Goal: Task Accomplishment & Management: Complete application form

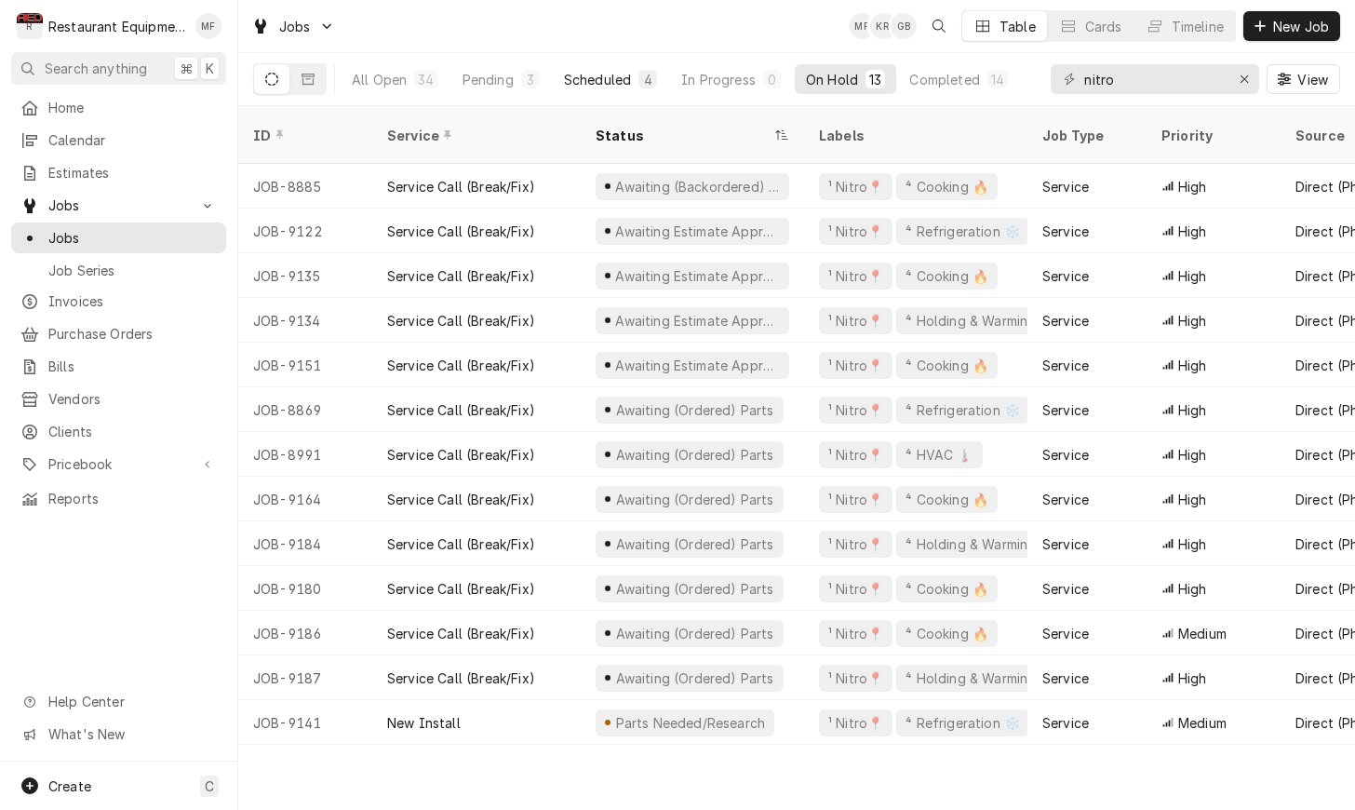
click at [628, 80] on div "Scheduled" at bounding box center [597, 80] width 67 height 20
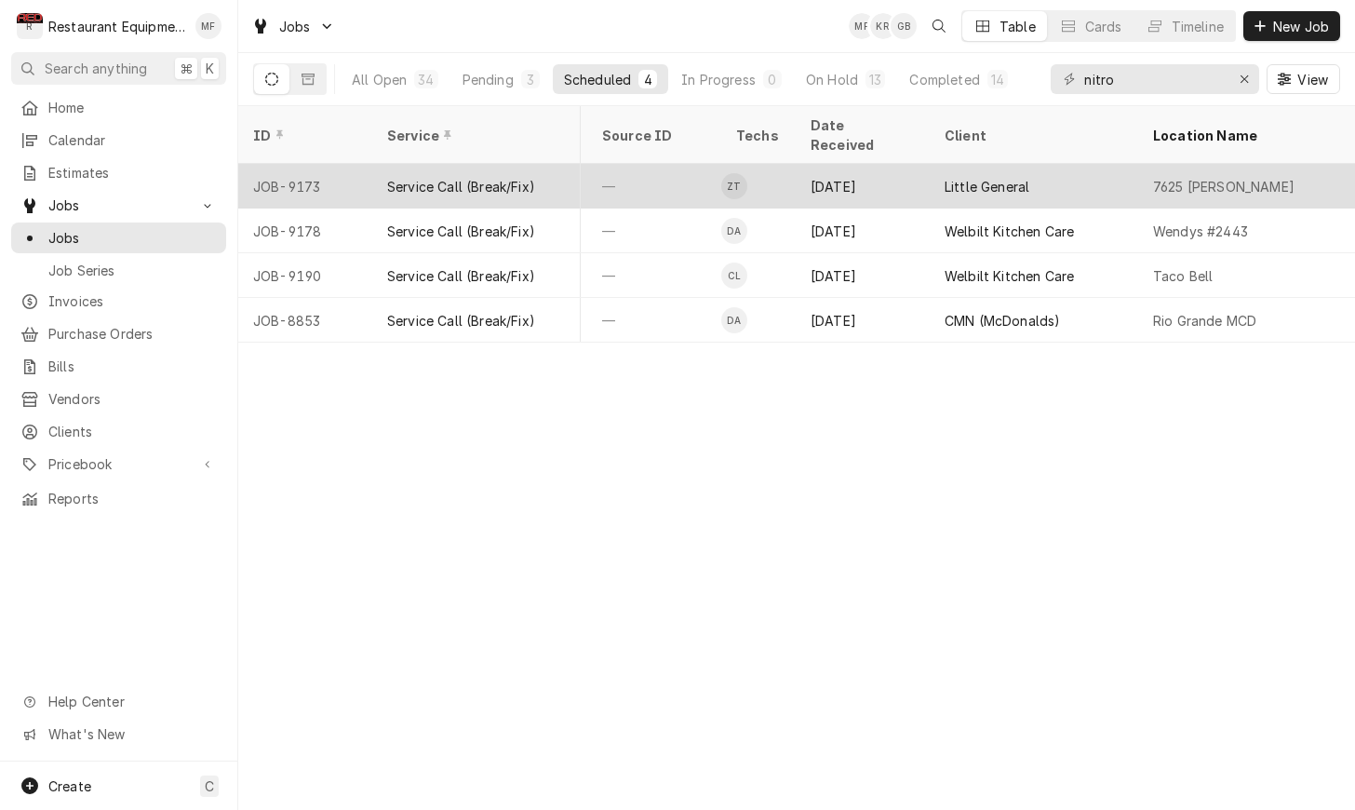
scroll to position [0, 872]
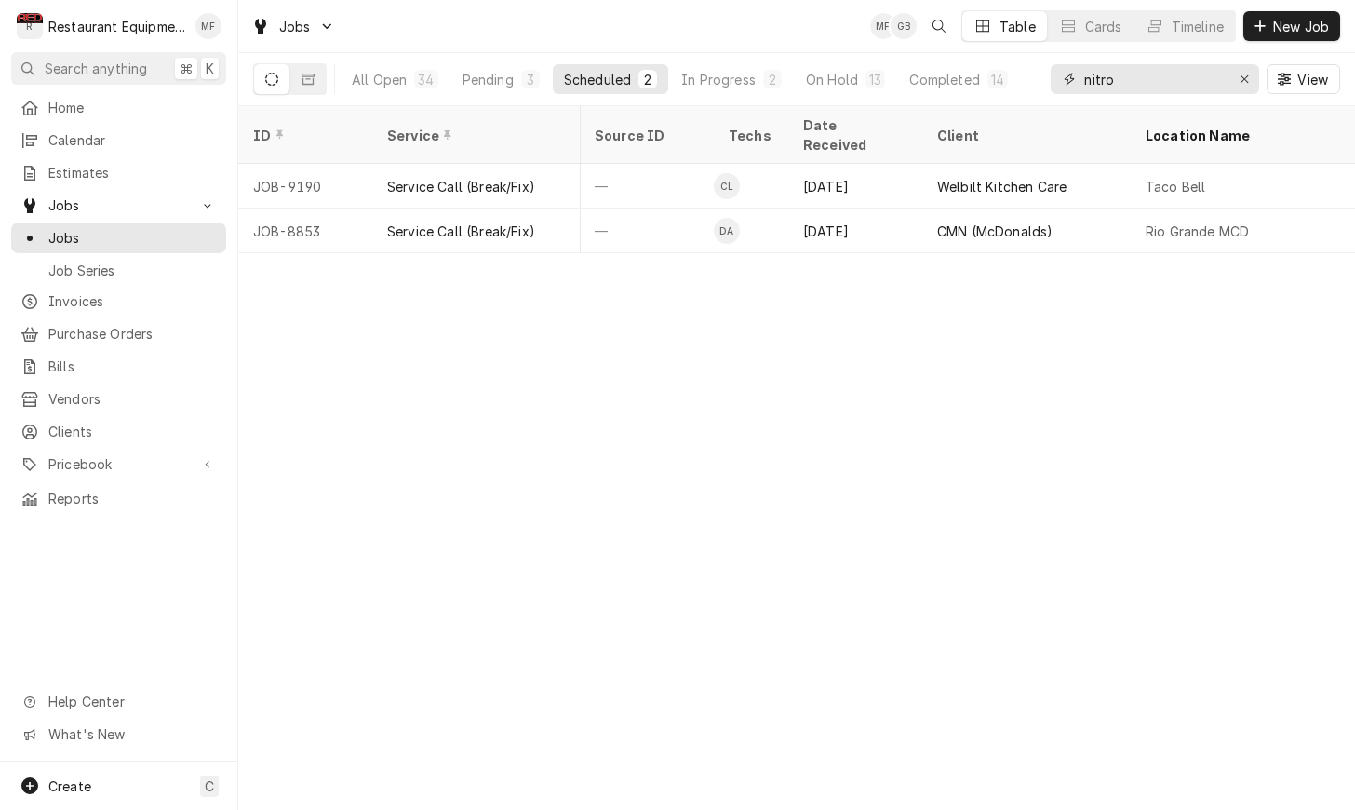
click at [1159, 79] on input "nitro" at bounding box center [1154, 79] width 140 height 30
click at [1156, 78] on input "nitro" at bounding box center [1154, 79] width 140 height 30
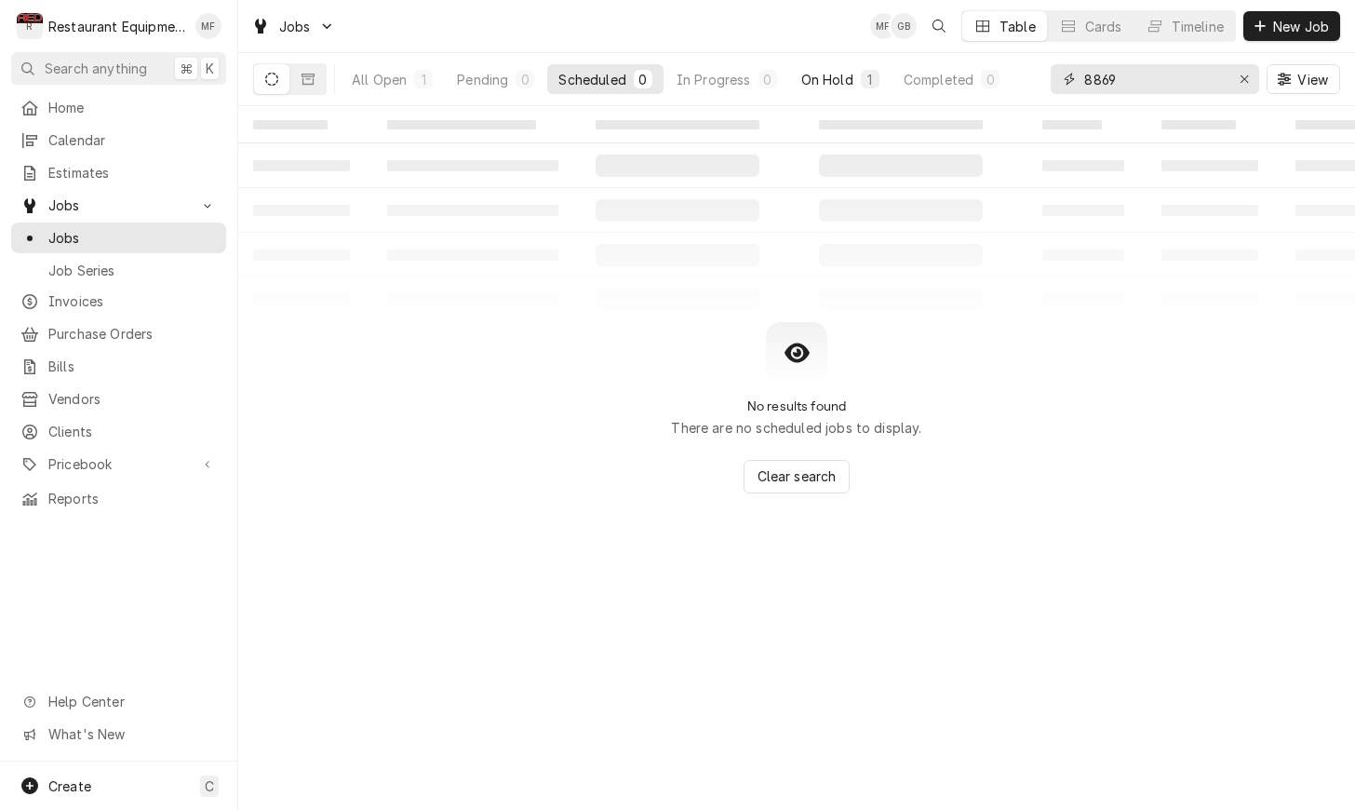
type input "8869"
click at [852, 90] on button "On Hold 1" at bounding box center [840, 79] width 101 height 30
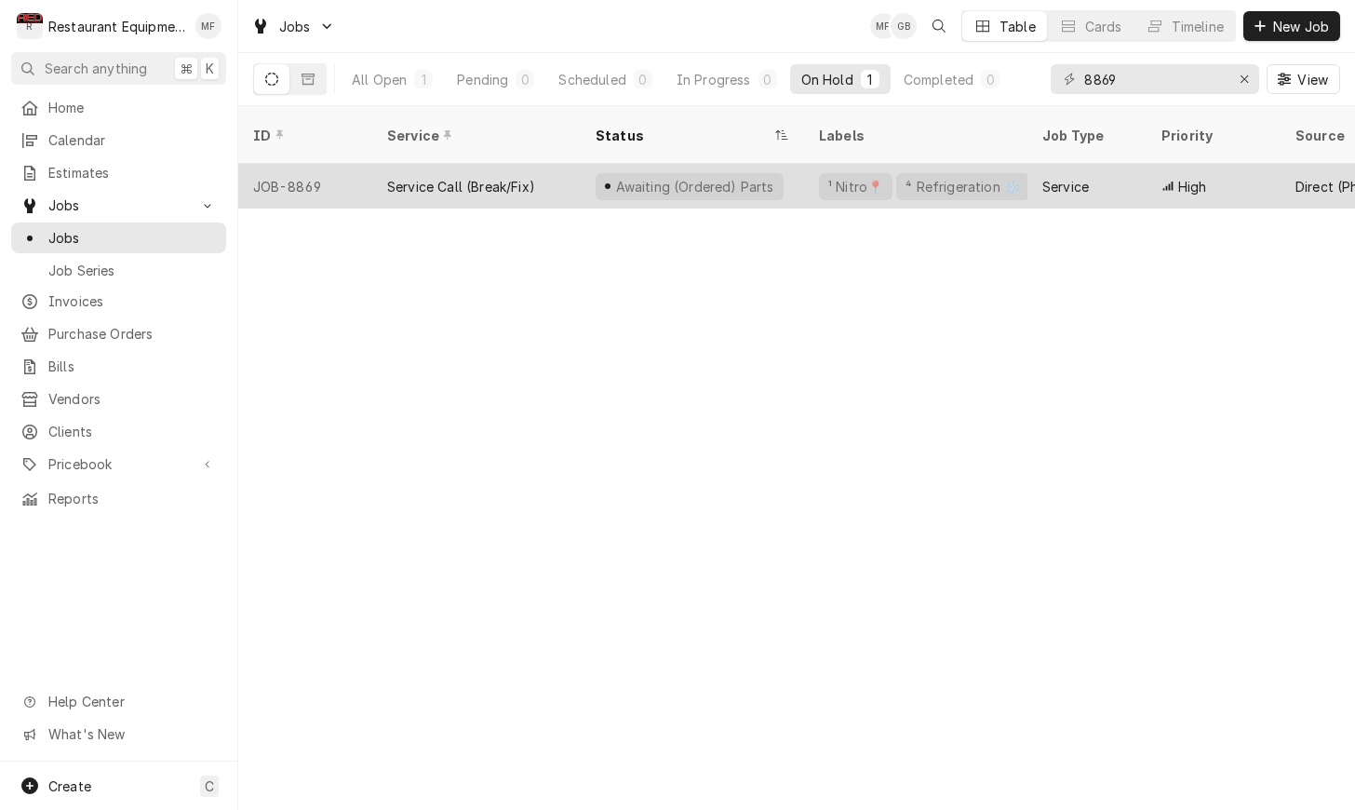
click at [1073, 177] on div "Service" at bounding box center [1066, 187] width 47 height 20
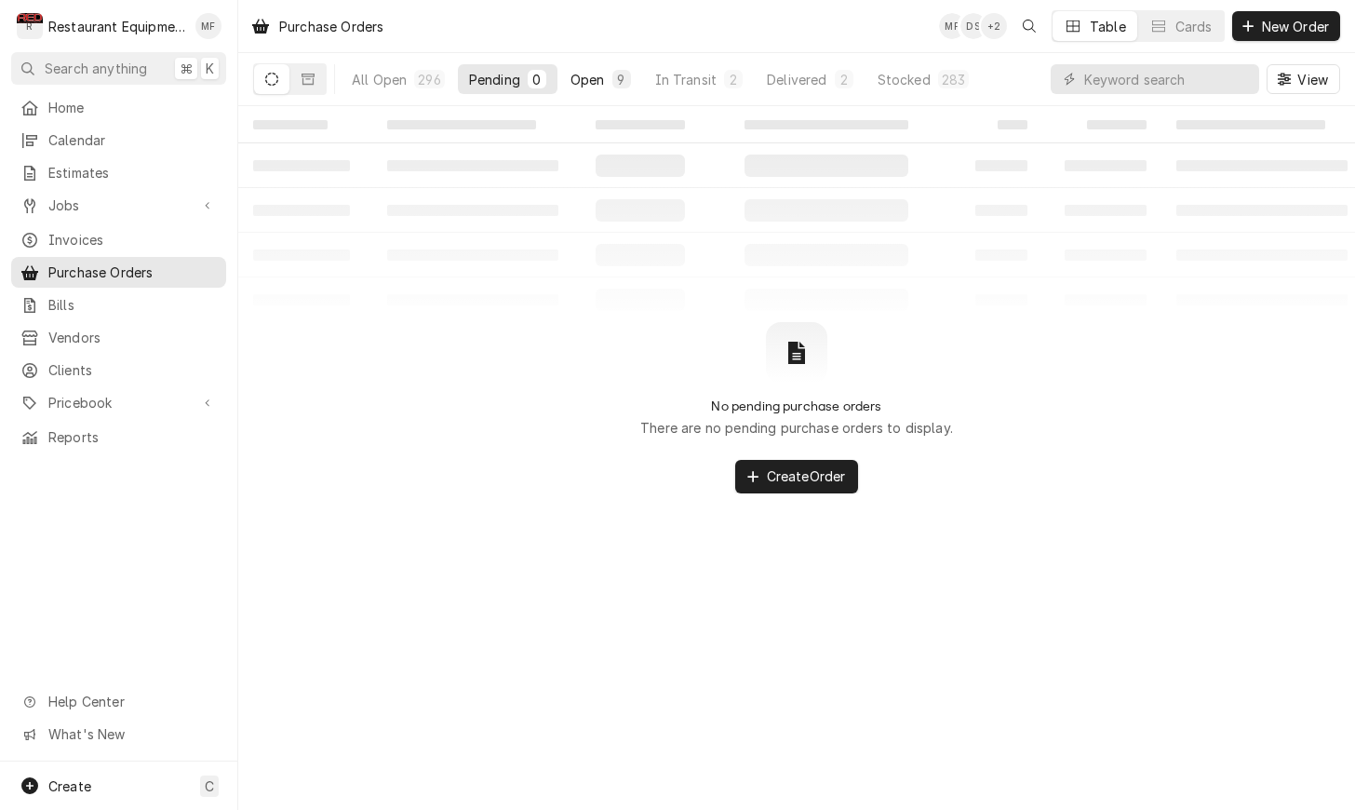
click at [616, 80] on div "9" at bounding box center [621, 80] width 11 height 20
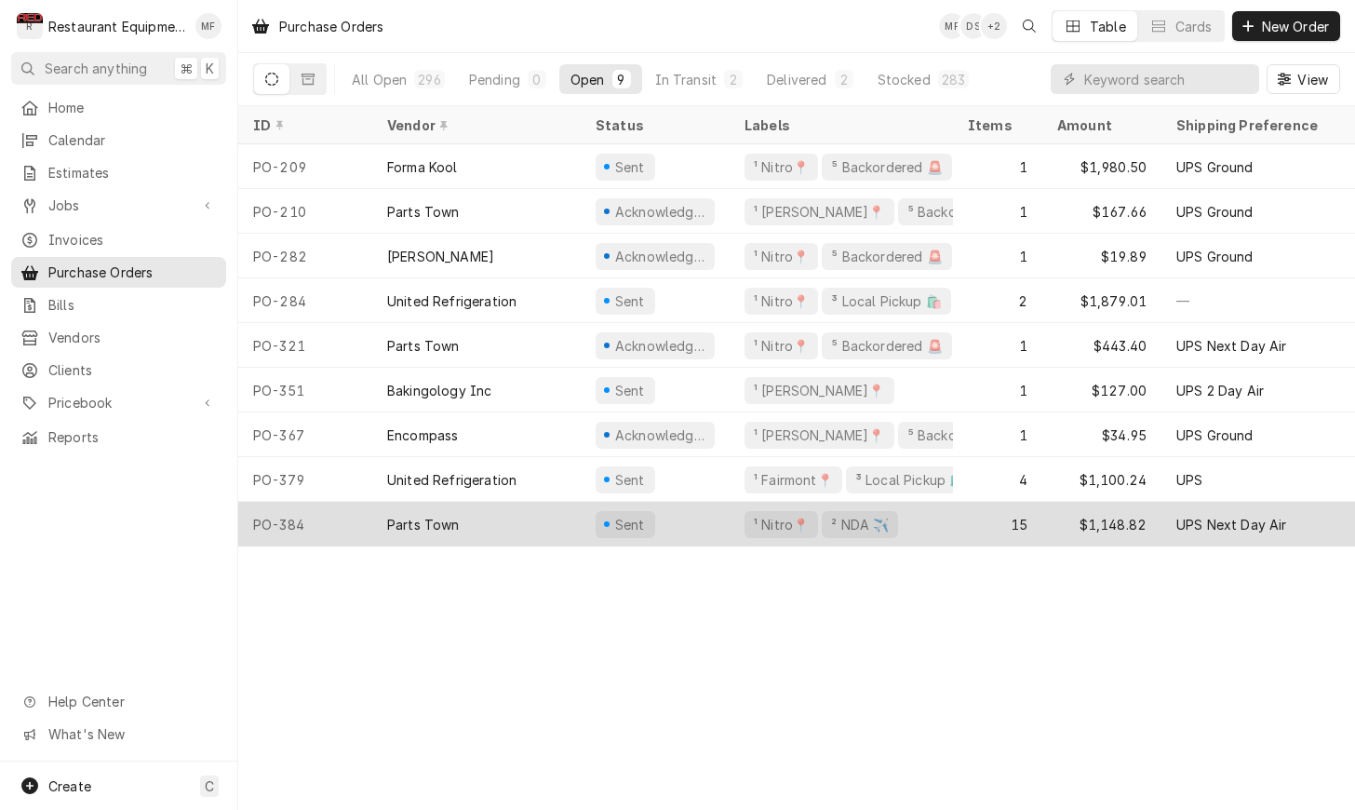
click at [1011, 514] on div "15" at bounding box center [997, 524] width 89 height 45
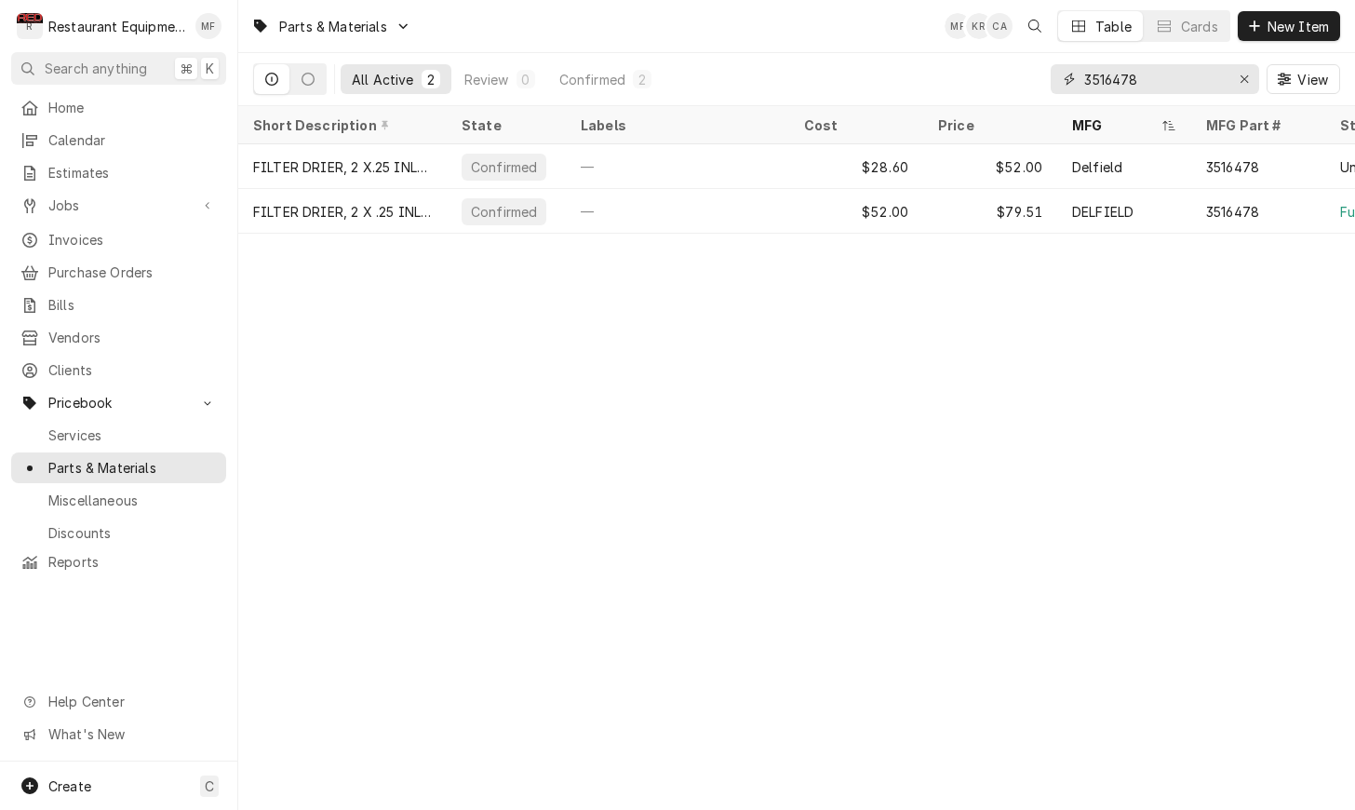
click at [1151, 79] on input "3516478" at bounding box center [1154, 79] width 140 height 30
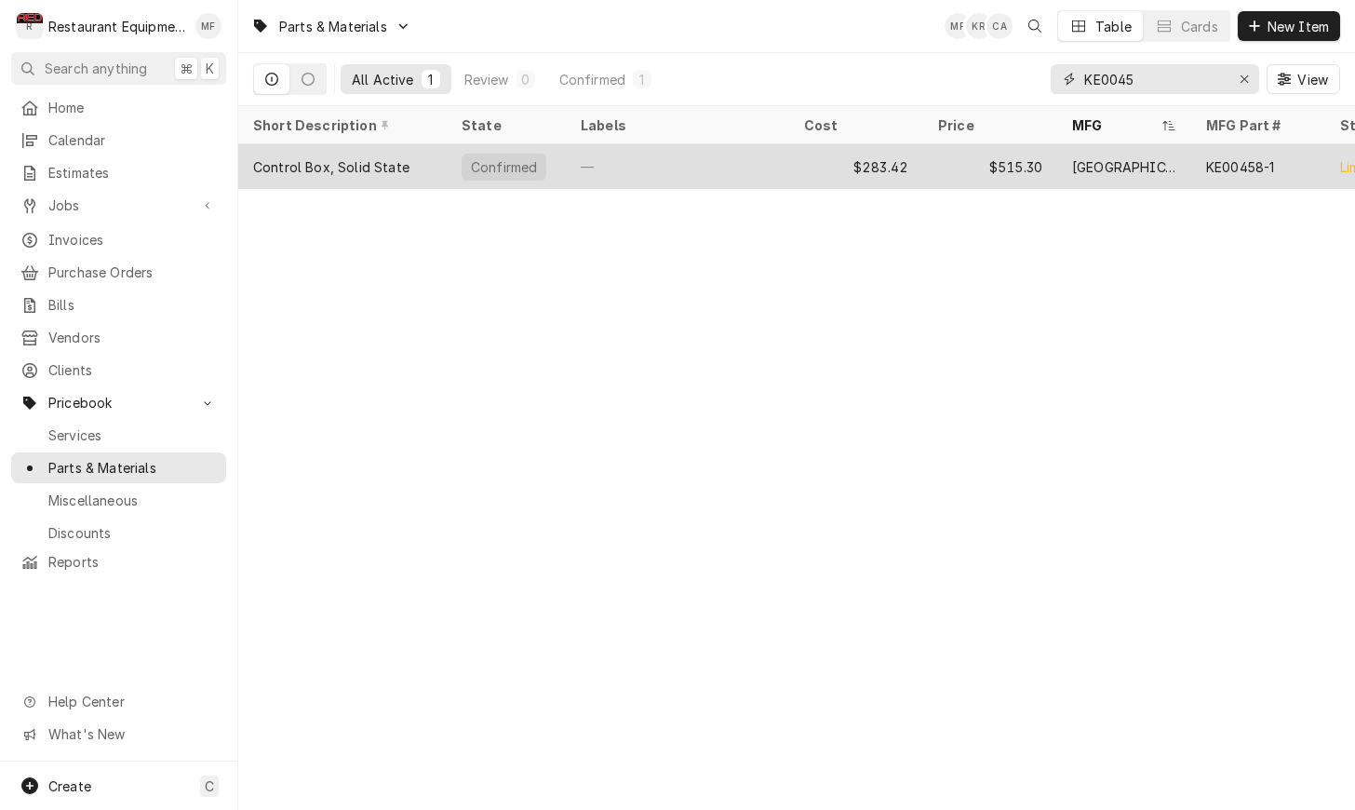
type input "KE0045"
click at [1120, 157] on div "Cleveland" at bounding box center [1124, 167] width 104 height 20
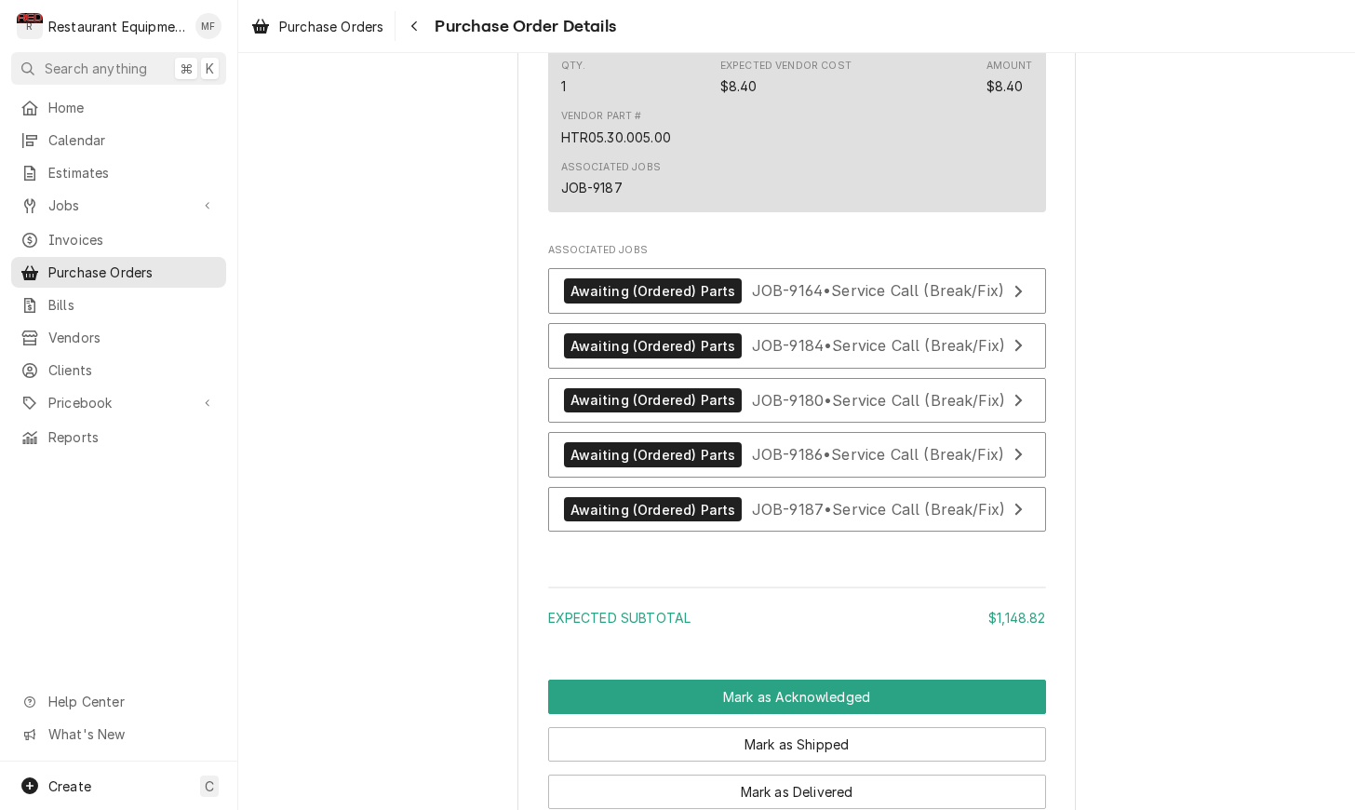
scroll to position [5366, 0]
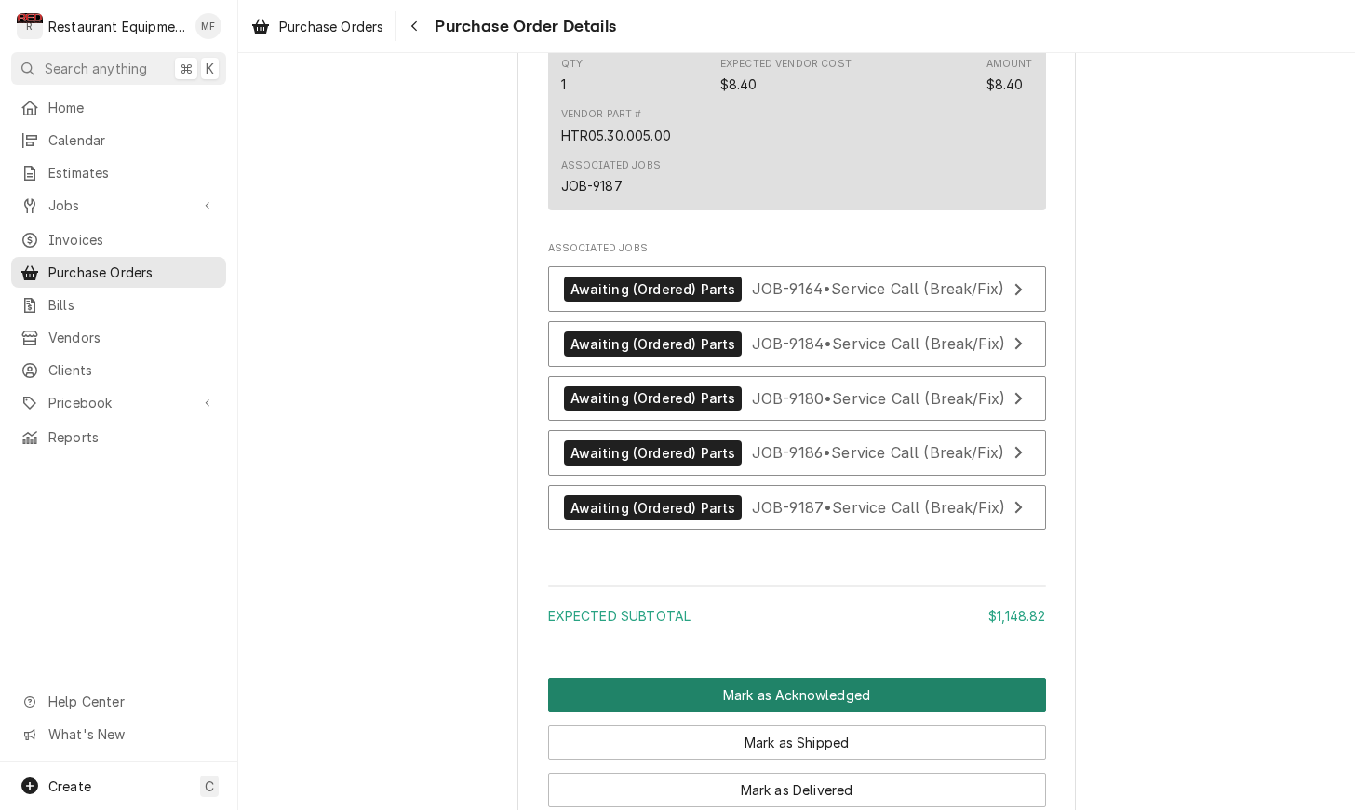
click at [811, 678] on button "Mark as Acknowledged" at bounding box center [797, 695] width 498 height 34
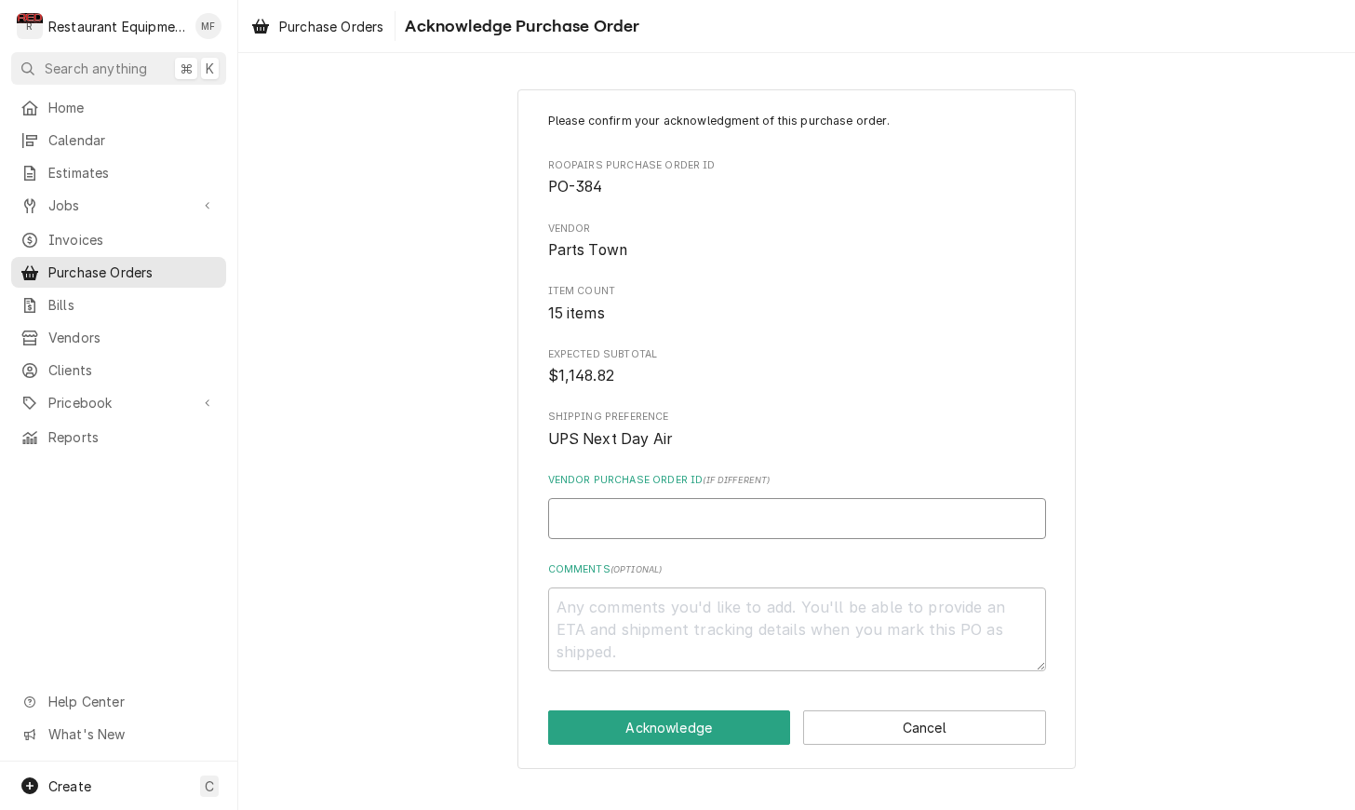
click at [831, 526] on input "Vendor Purchase Order ID ( if different )" at bounding box center [797, 518] width 498 height 41
type textarea "x"
type input "0"
type textarea "x"
type input "05"
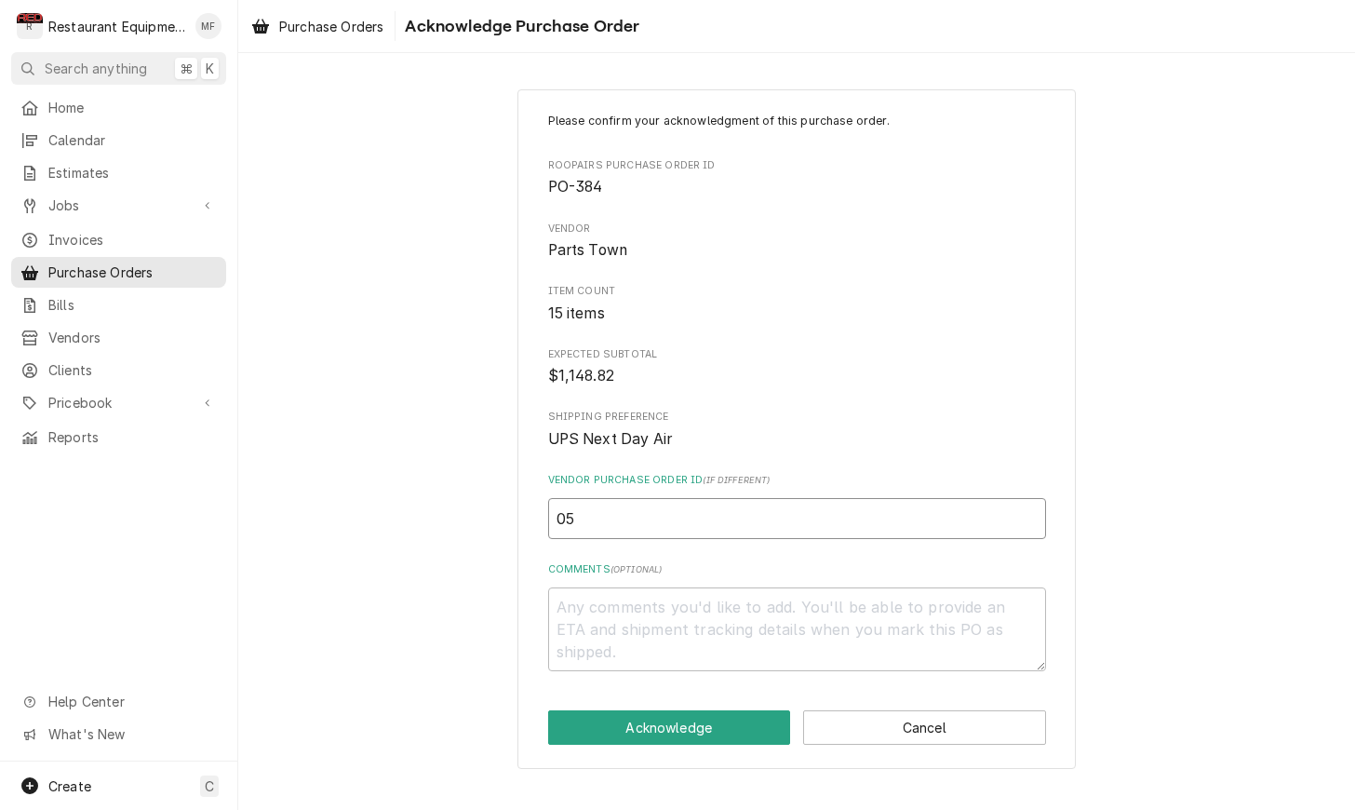
type textarea "x"
type input "050"
type textarea "x"
type input "0506"
type textarea "x"
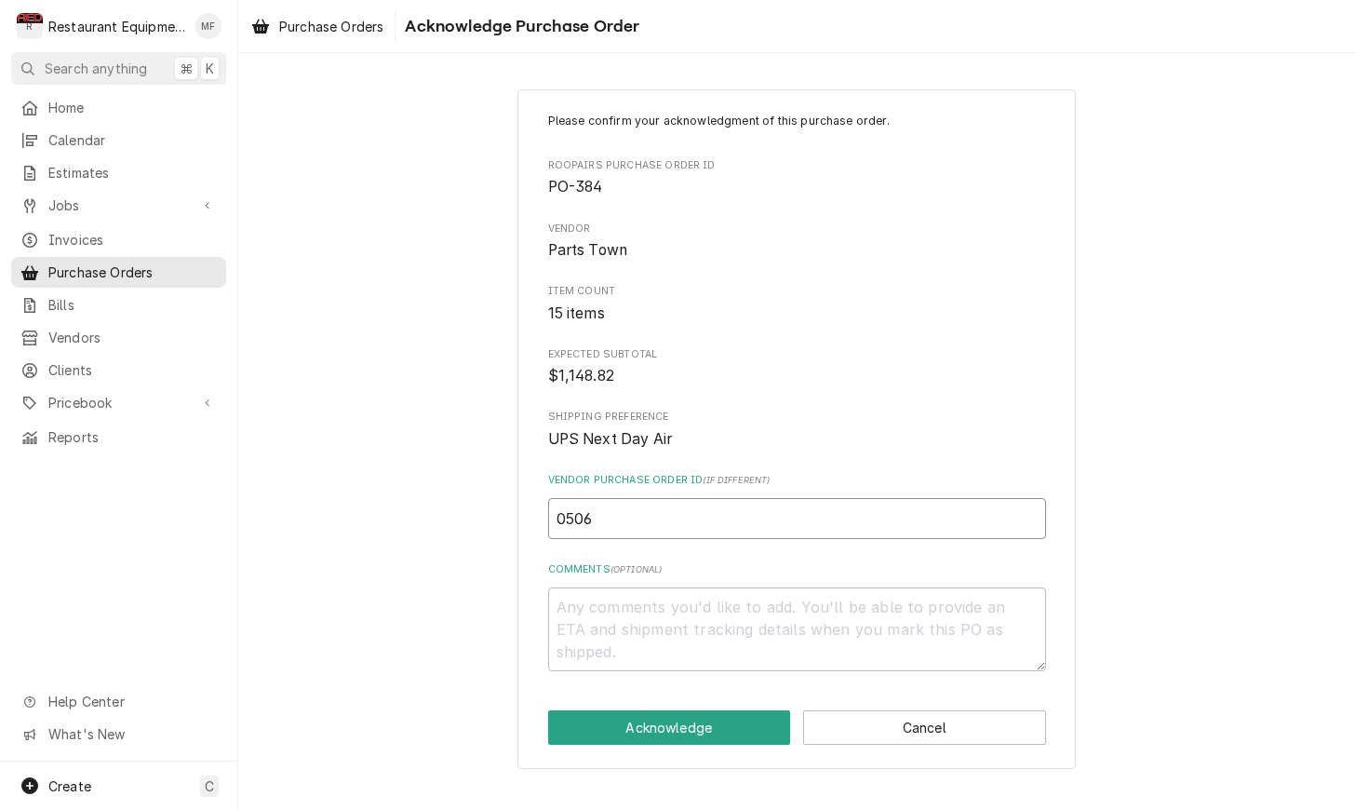
type input "05068"
type textarea "x"
type input "050684"
type textarea "x"
type input "0506841"
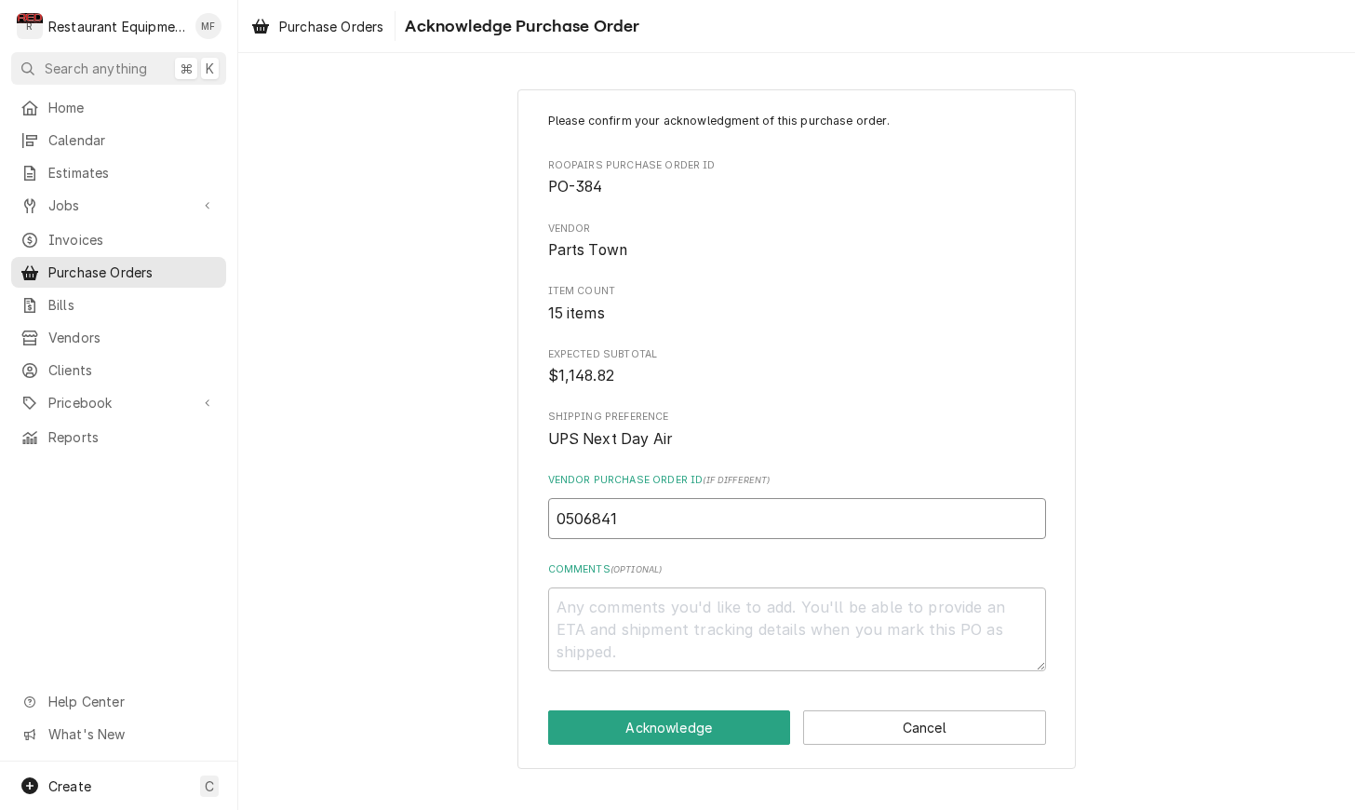
type textarea "x"
type input "05068417"
type textarea "x"
type input "050684172"
type textarea "x"
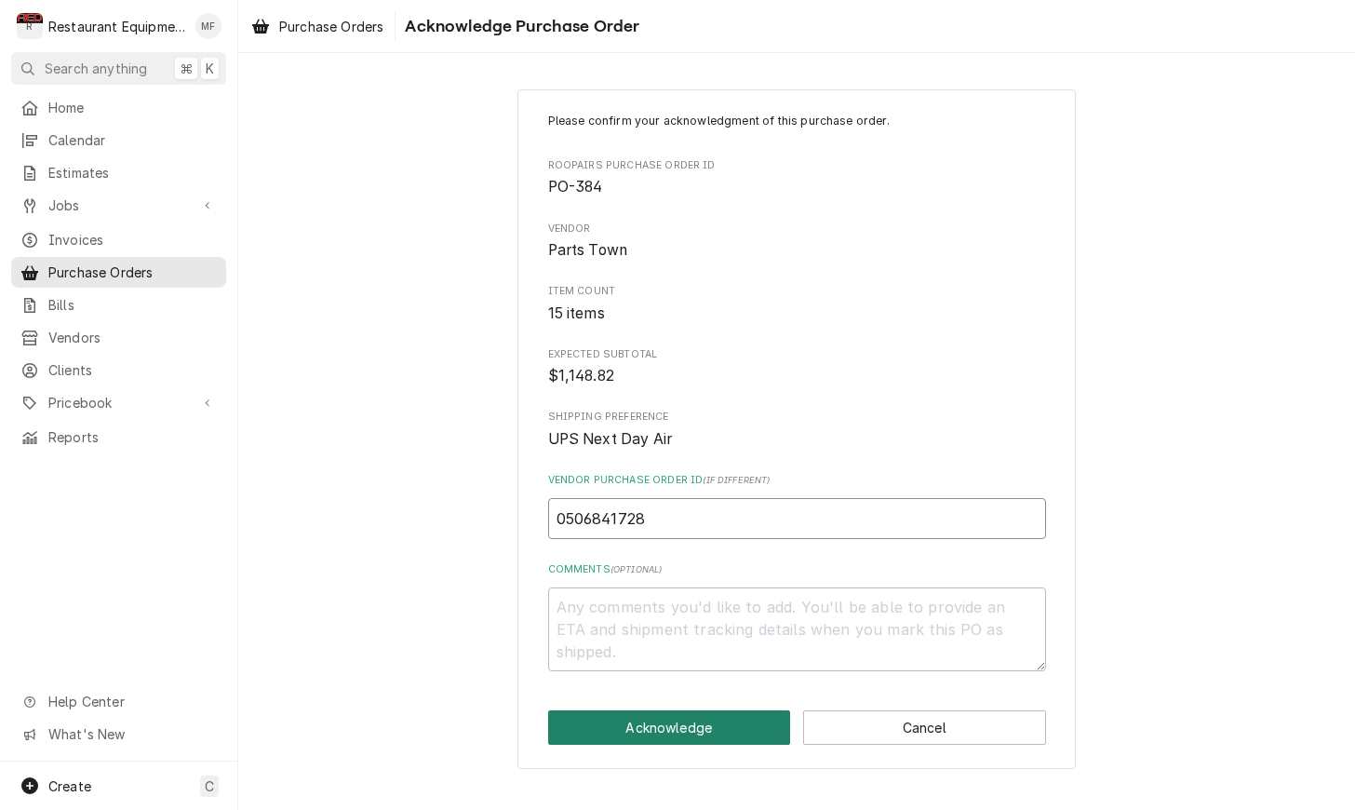
type input "0506841728"
click at [727, 710] on button "Acknowledge" at bounding box center [669, 727] width 243 height 34
type textarea "x"
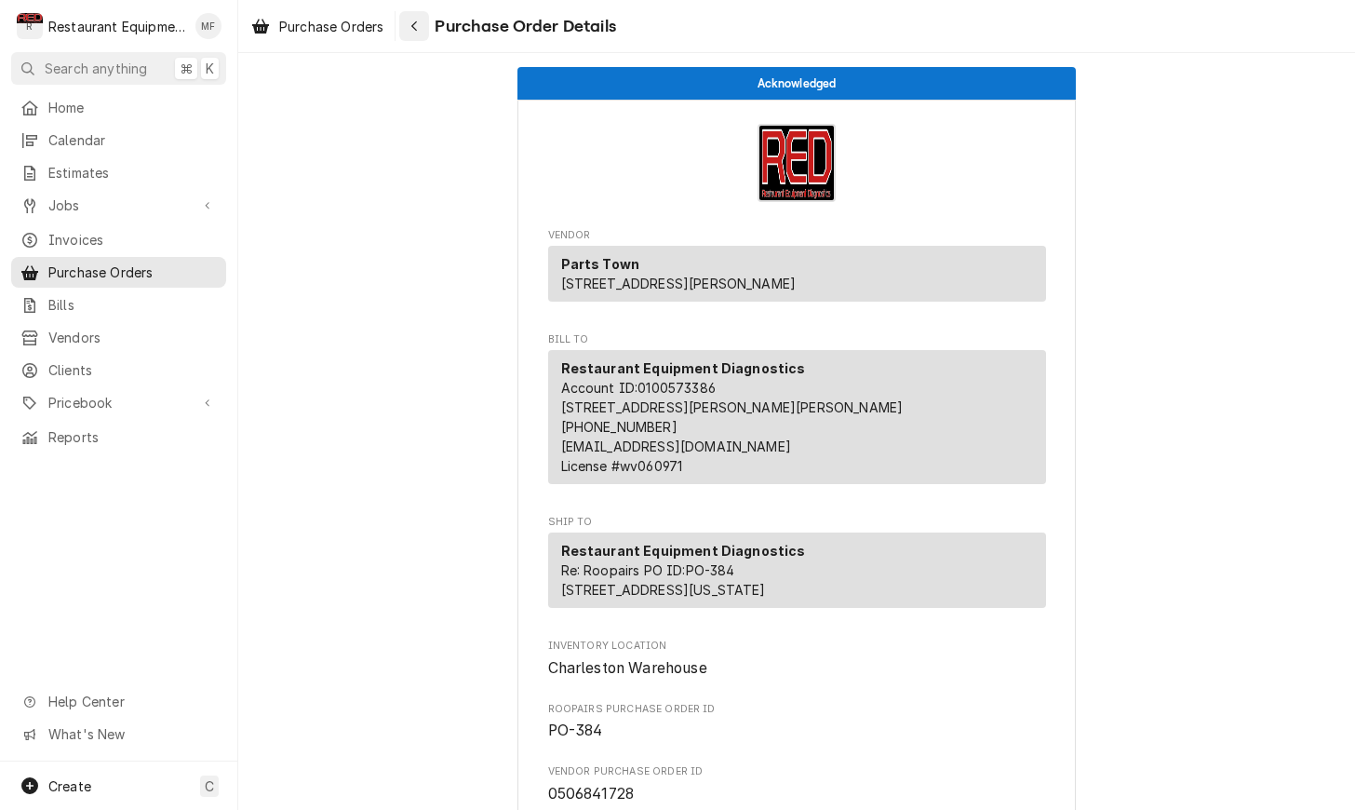
click at [422, 28] on div "Navigate back" at bounding box center [414, 26] width 19 height 19
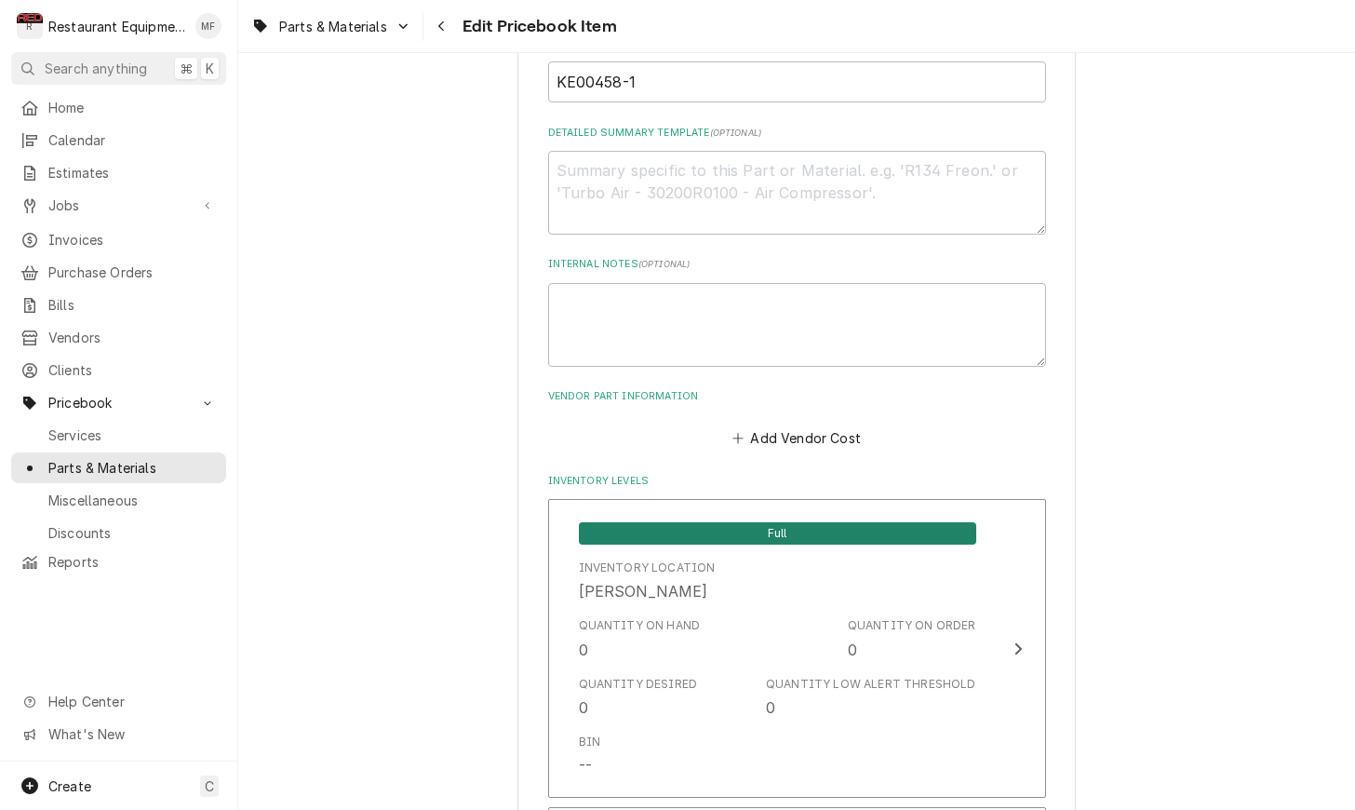
scroll to position [976, 0]
click at [828, 422] on button "Add Vendor Cost" at bounding box center [797, 435] width 135 height 26
type textarea "x"
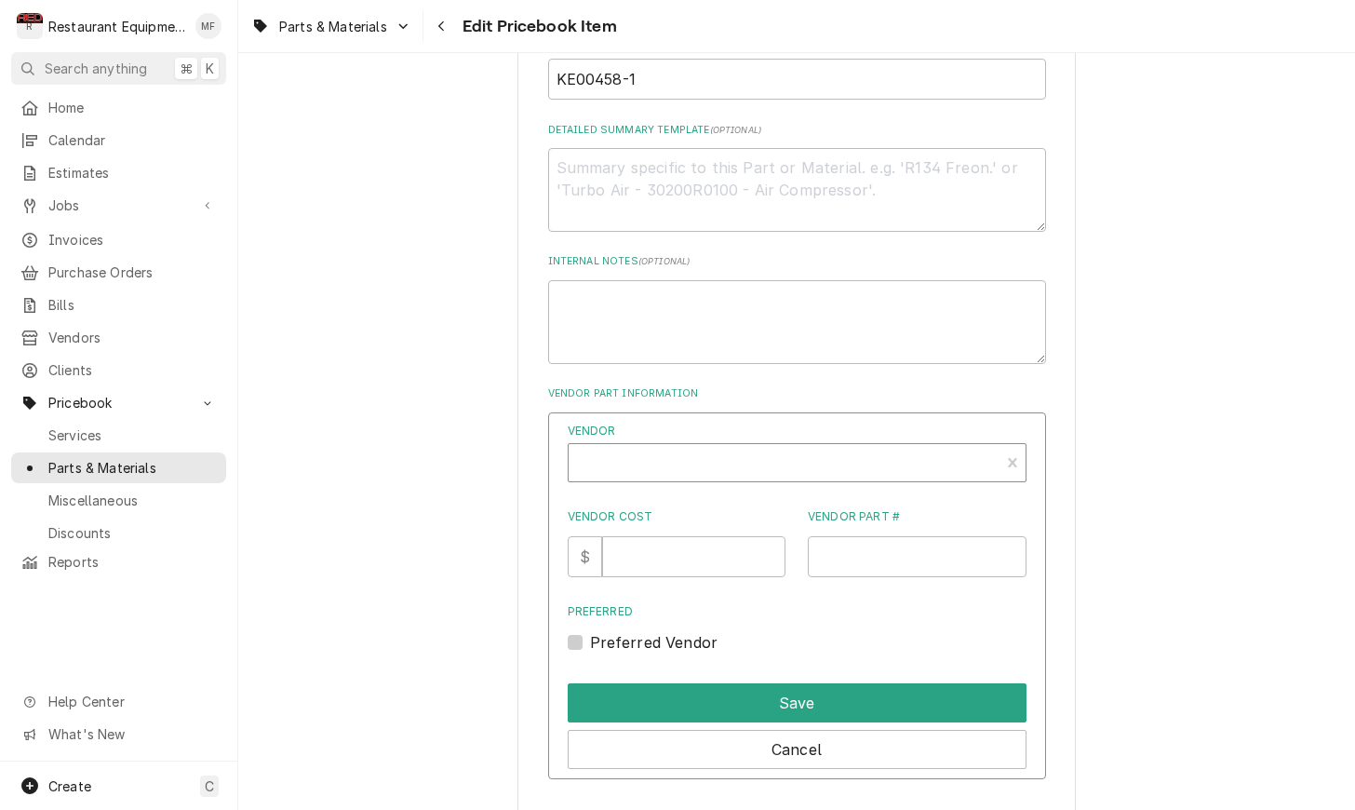
click at [865, 448] on div "Vendor" at bounding box center [784, 470] width 412 height 45
type input "parts tow"
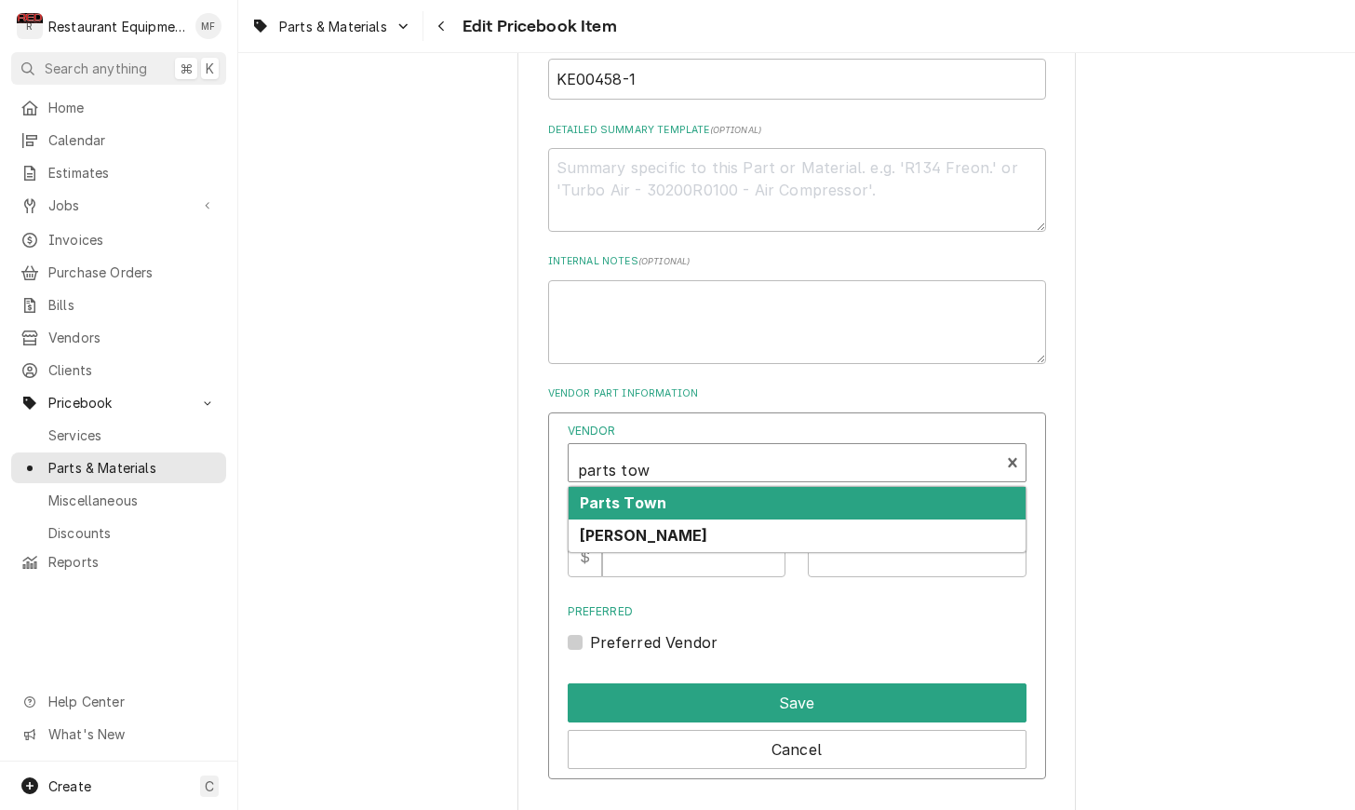
drag, startPoint x: 820, startPoint y: 479, endPoint x: 814, endPoint y: 471, distance: 10.1
click at [819, 487] on div "Parts Town" at bounding box center [797, 503] width 457 height 33
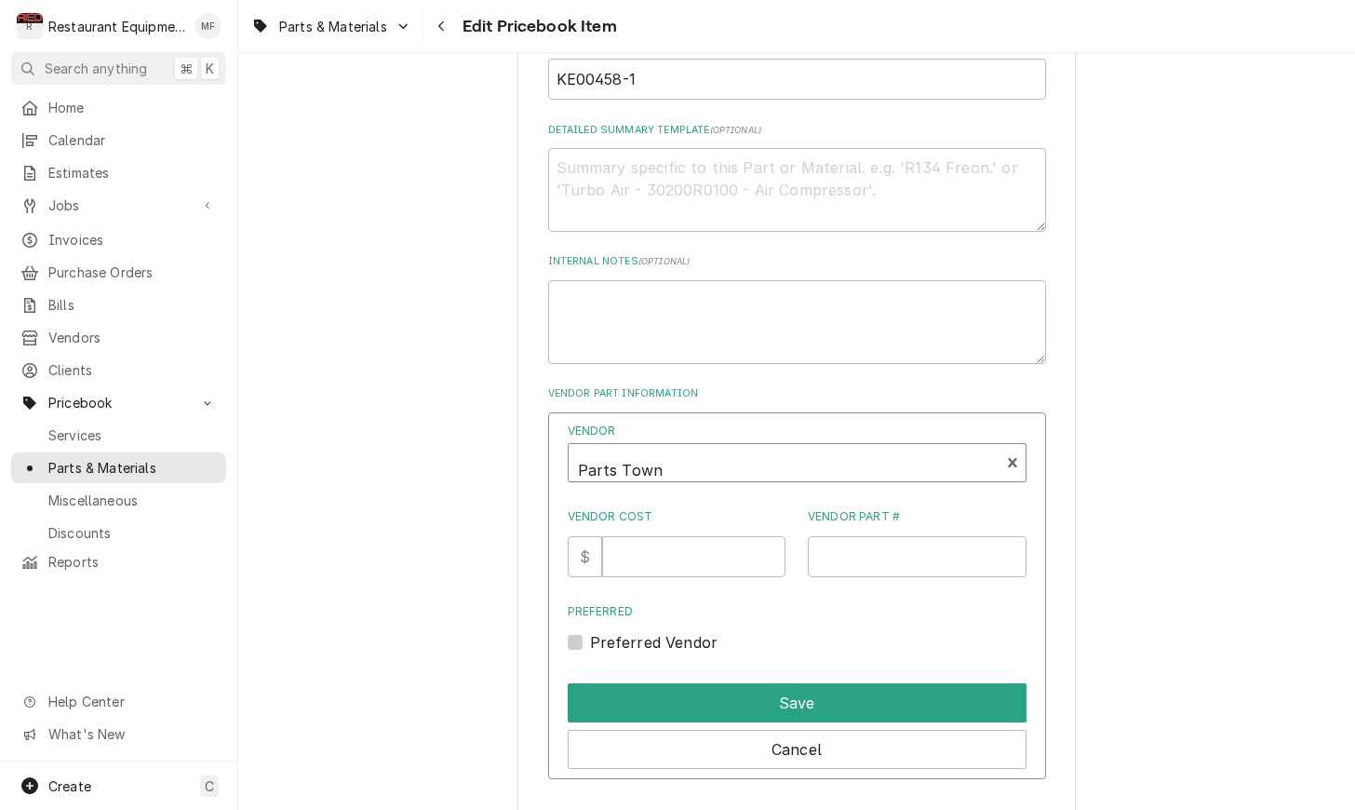
click at [584, 631] on div "Preferred Vendor" at bounding box center [797, 642] width 459 height 22
drag, startPoint x: 570, startPoint y: 614, endPoint x: 579, endPoint y: 605, distance: 13.2
click at [590, 631] on label "Preferred Vendor" at bounding box center [654, 642] width 128 height 22
click at [590, 631] on input "Preferred" at bounding box center [819, 651] width 459 height 41
checkbox input "true"
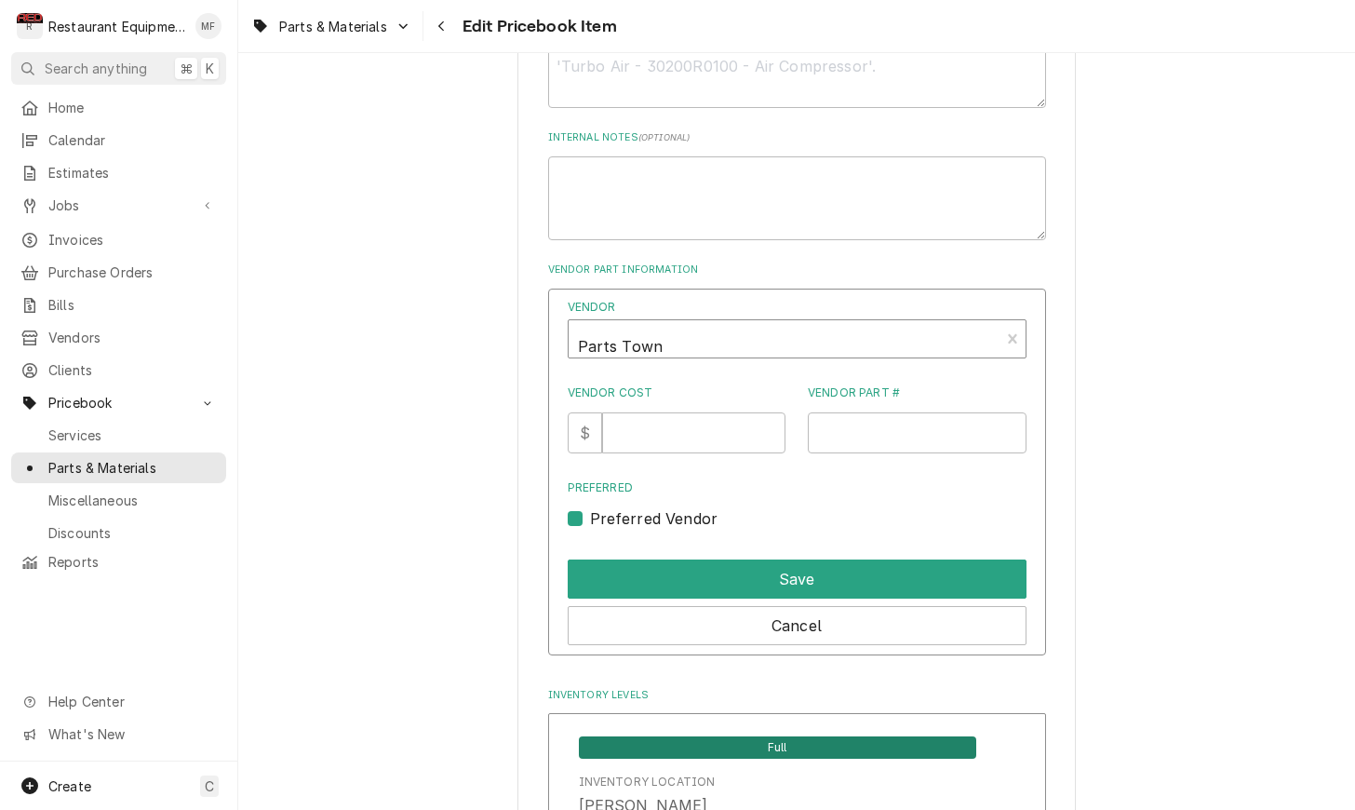
scroll to position [1105, 0]
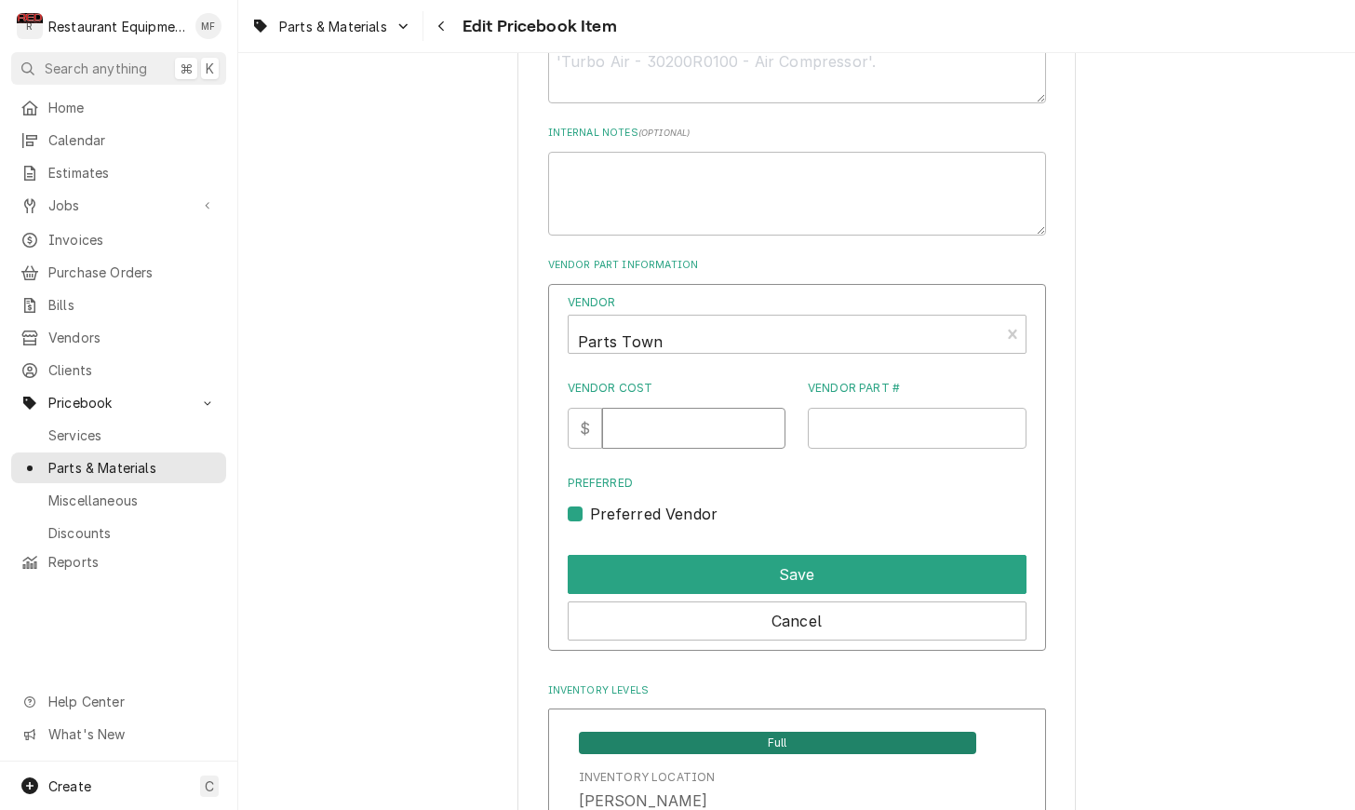
click at [646, 408] on input "Vendor Cost" at bounding box center [693, 428] width 183 height 41
type input "283.42"
click at [872, 408] on input "Vendor Part #" at bounding box center [917, 428] width 219 height 41
paste input "CLEKE00458-1"
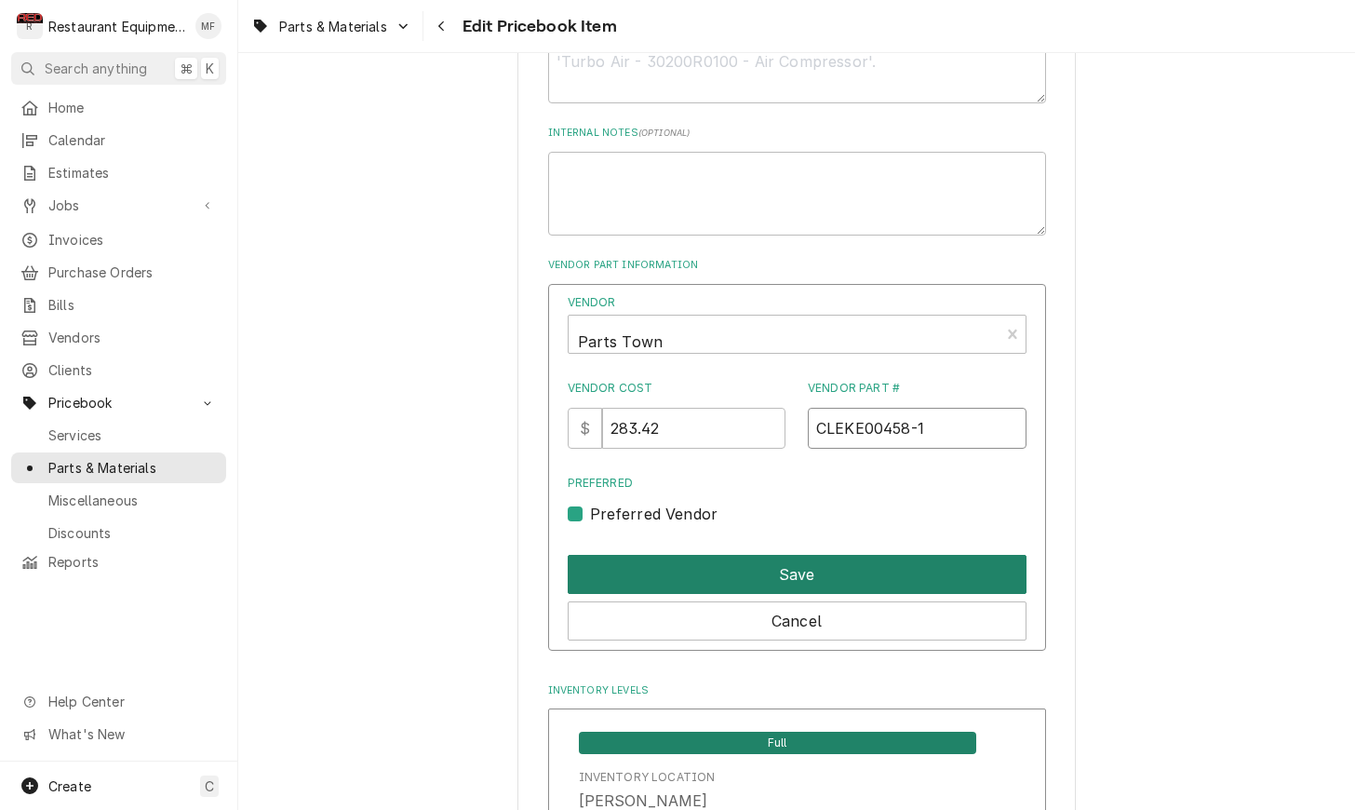
type input "CLEKE00458-1"
click at [760, 555] on button "Save" at bounding box center [797, 574] width 459 height 39
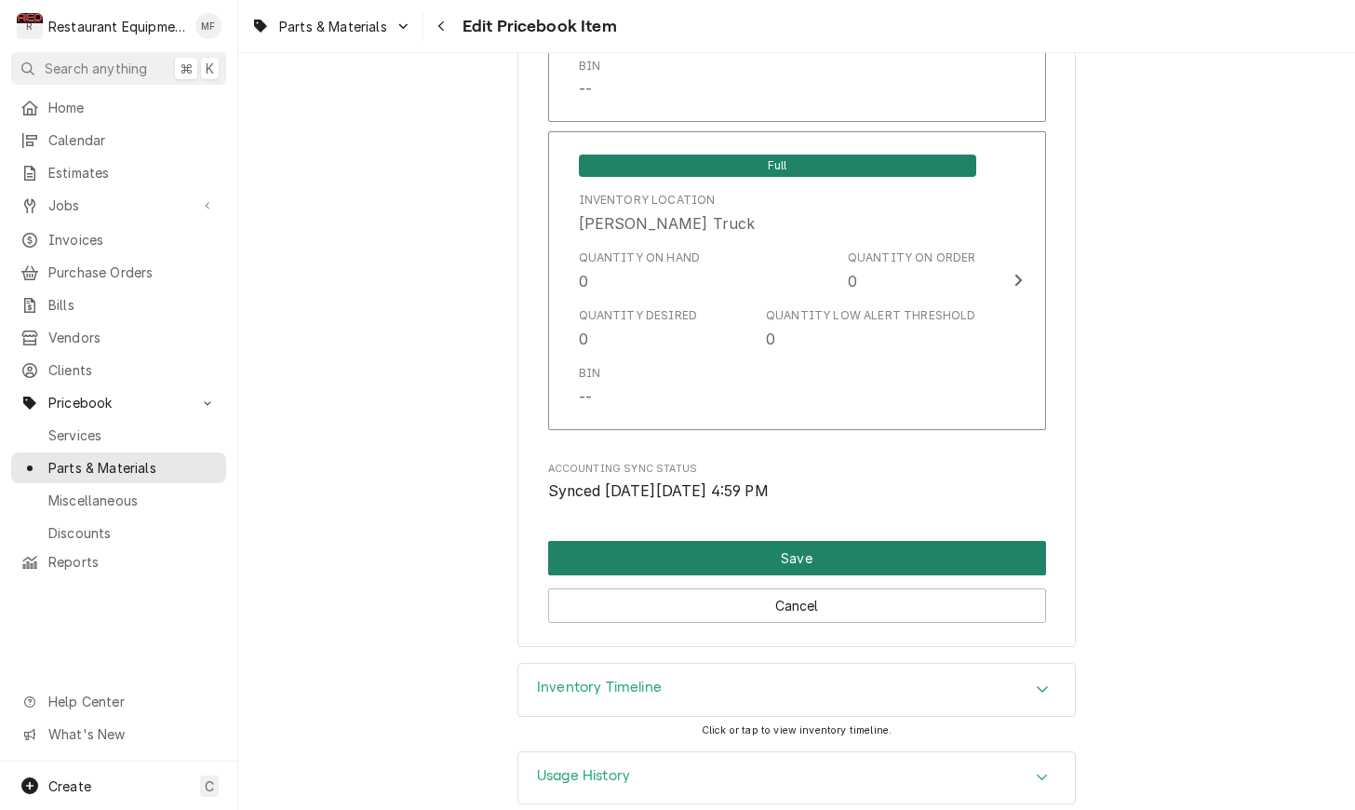
click at [806, 541] on button "Save" at bounding box center [797, 558] width 498 height 34
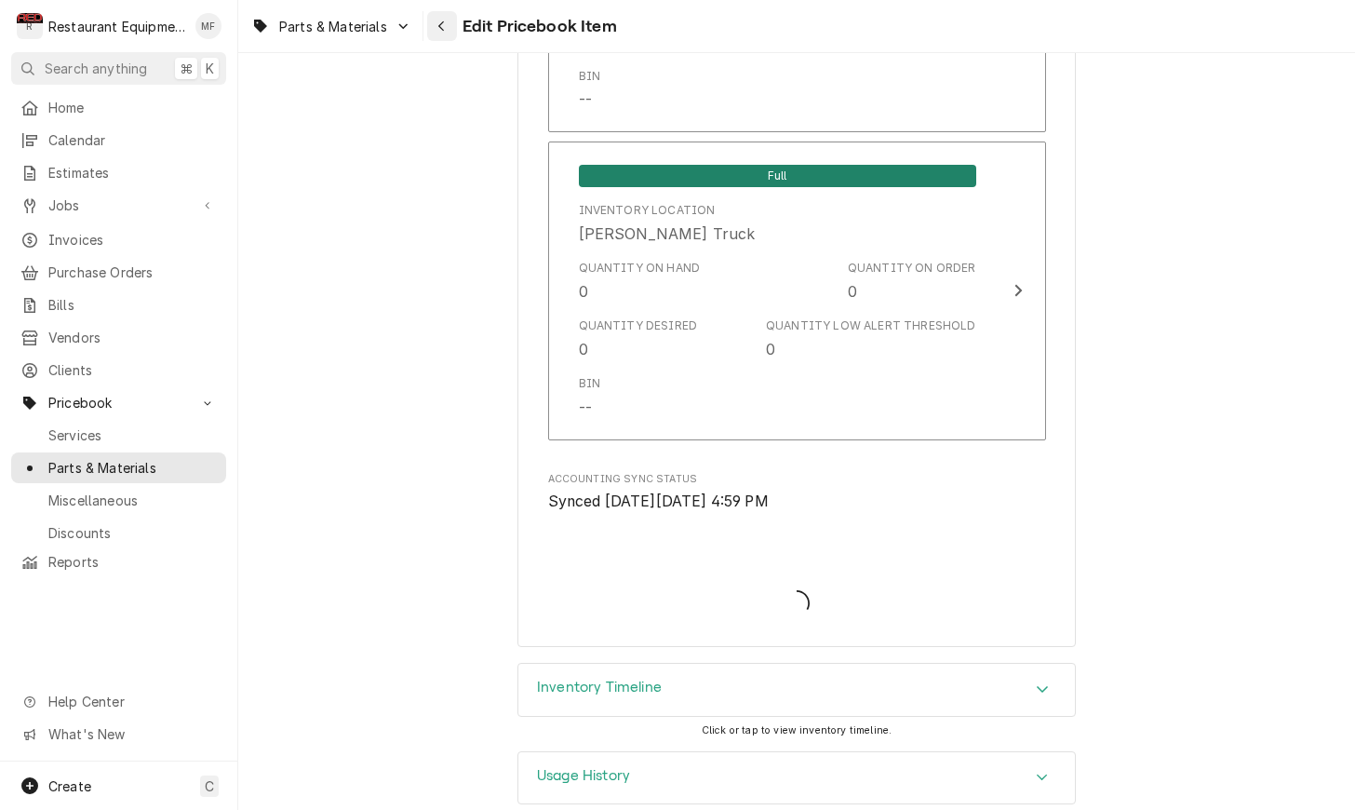
type textarea "x"
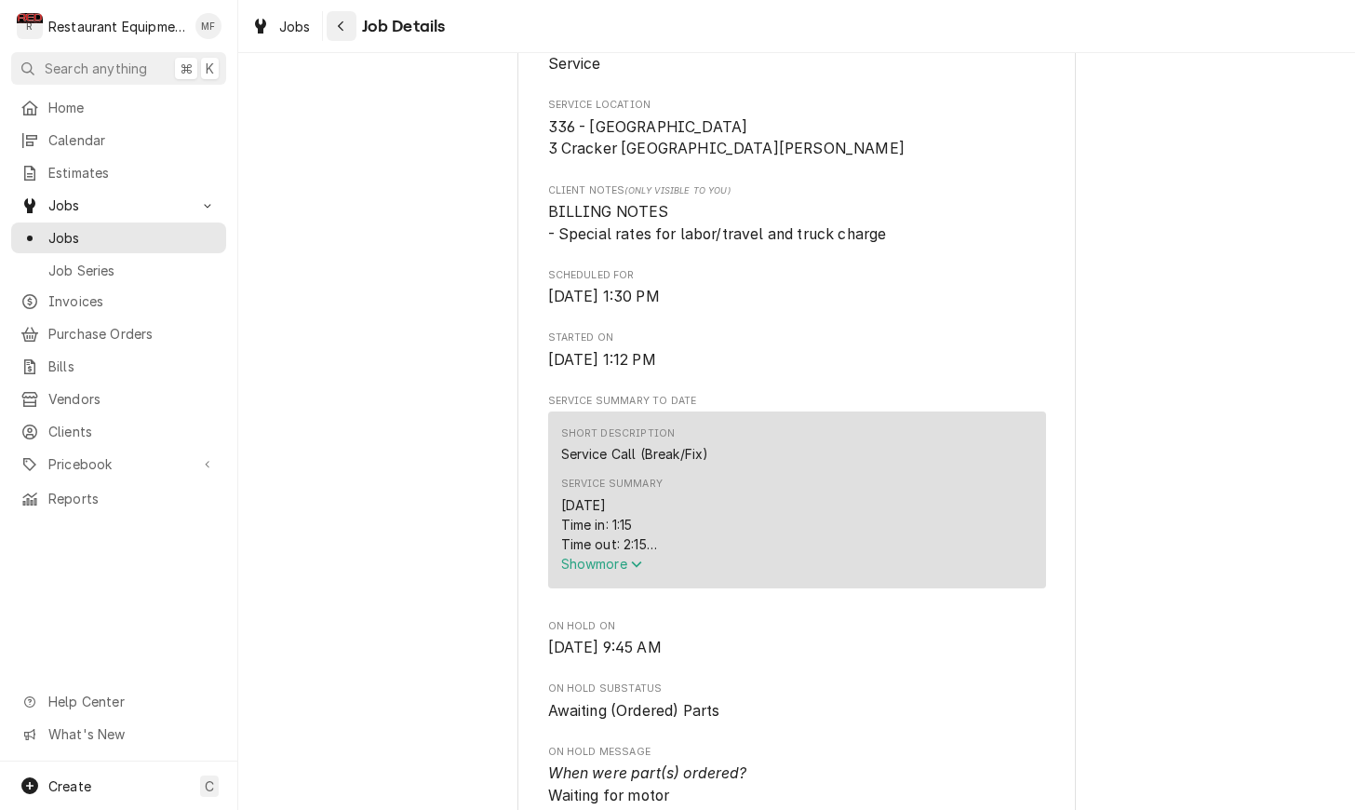
scroll to position [403, 0]
click at [333, 25] on div "Navigate back" at bounding box center [341, 26] width 19 height 19
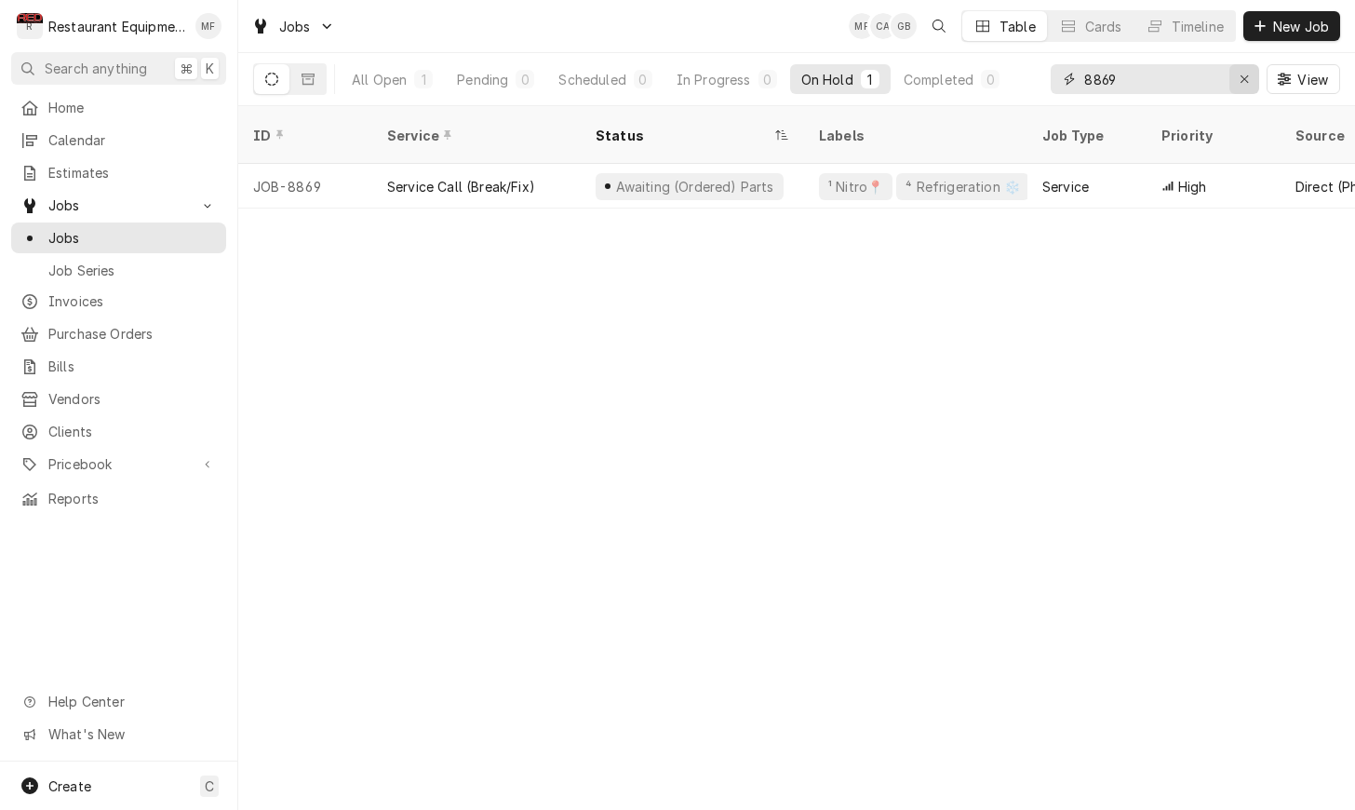
click at [1249, 77] on div "Erase input" at bounding box center [1244, 79] width 19 height 19
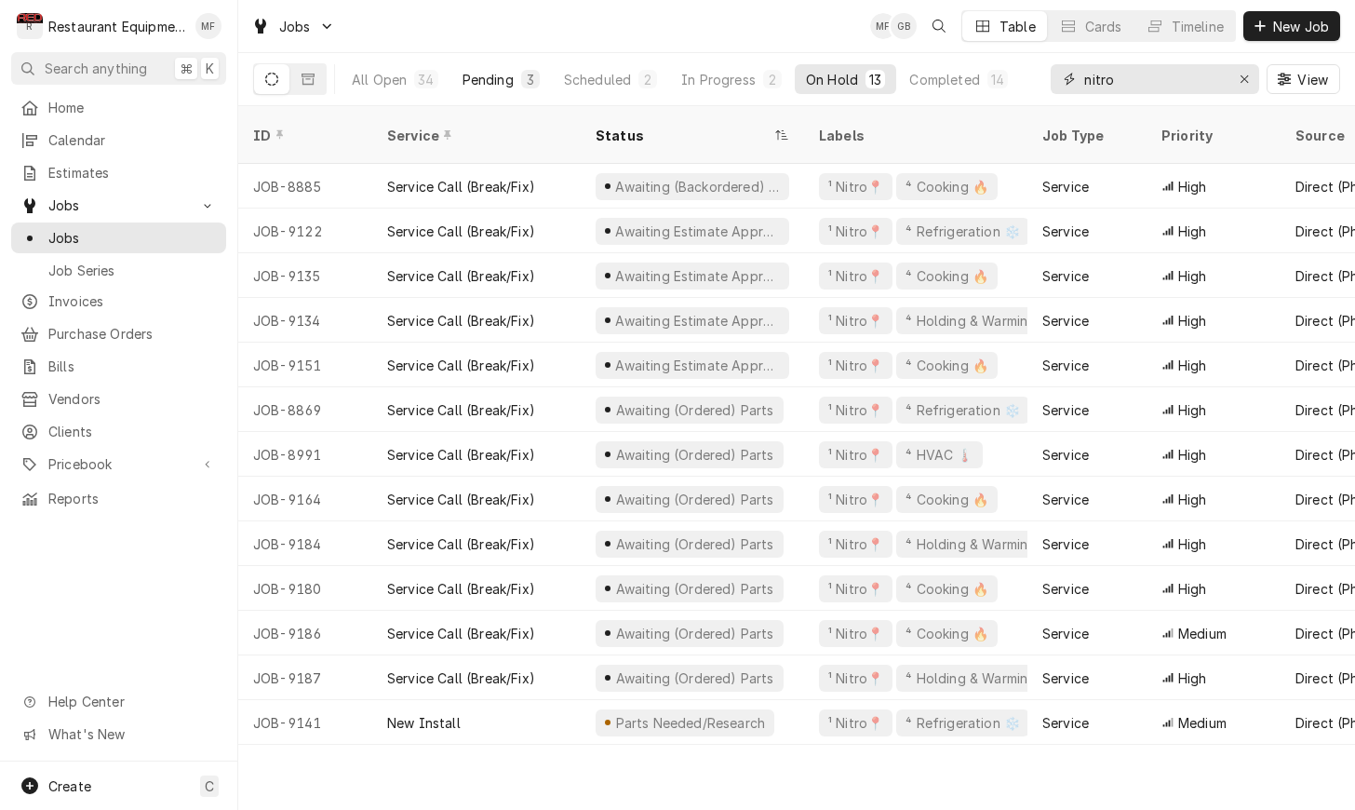
type input "nitro"
click at [528, 87] on div "3" at bounding box center [530, 79] width 19 height 19
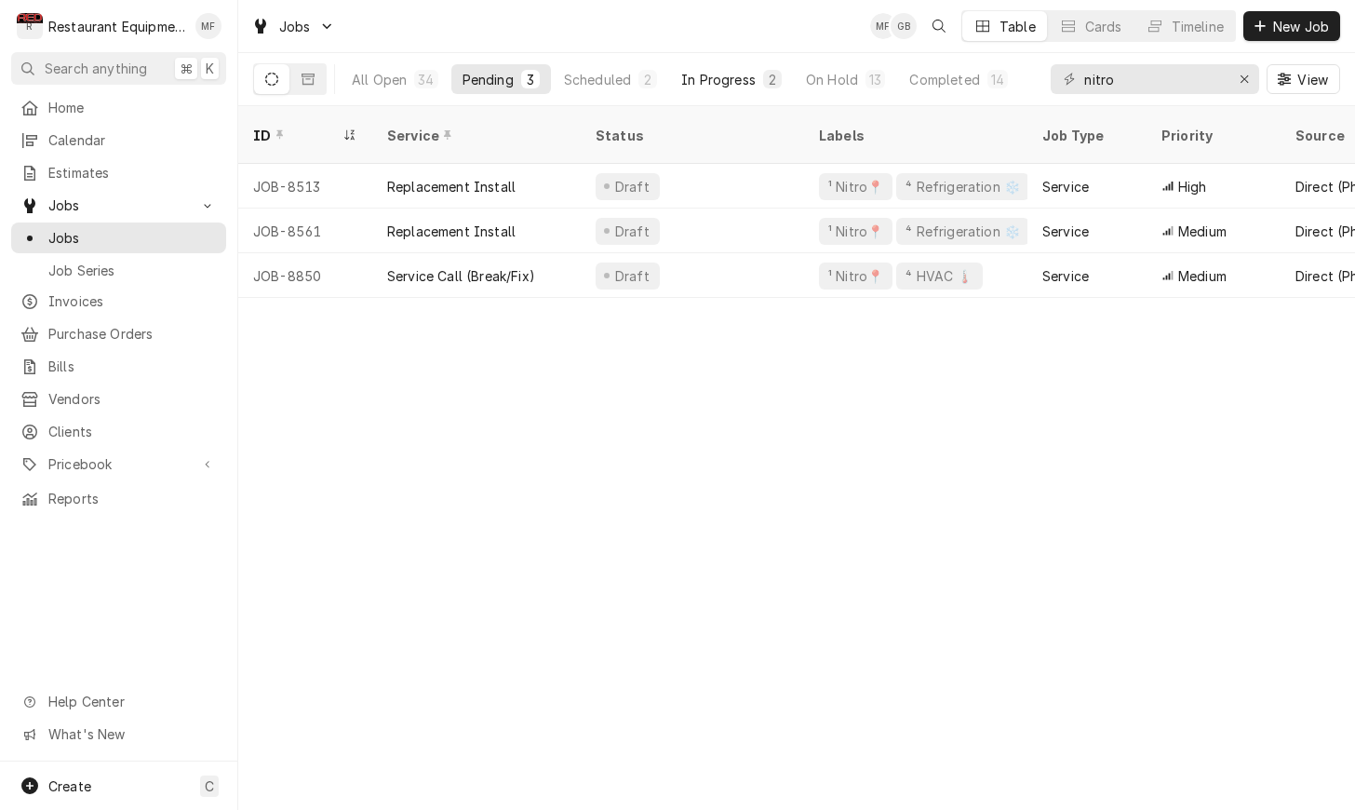
click at [729, 74] on div "In Progress" at bounding box center [718, 80] width 74 height 20
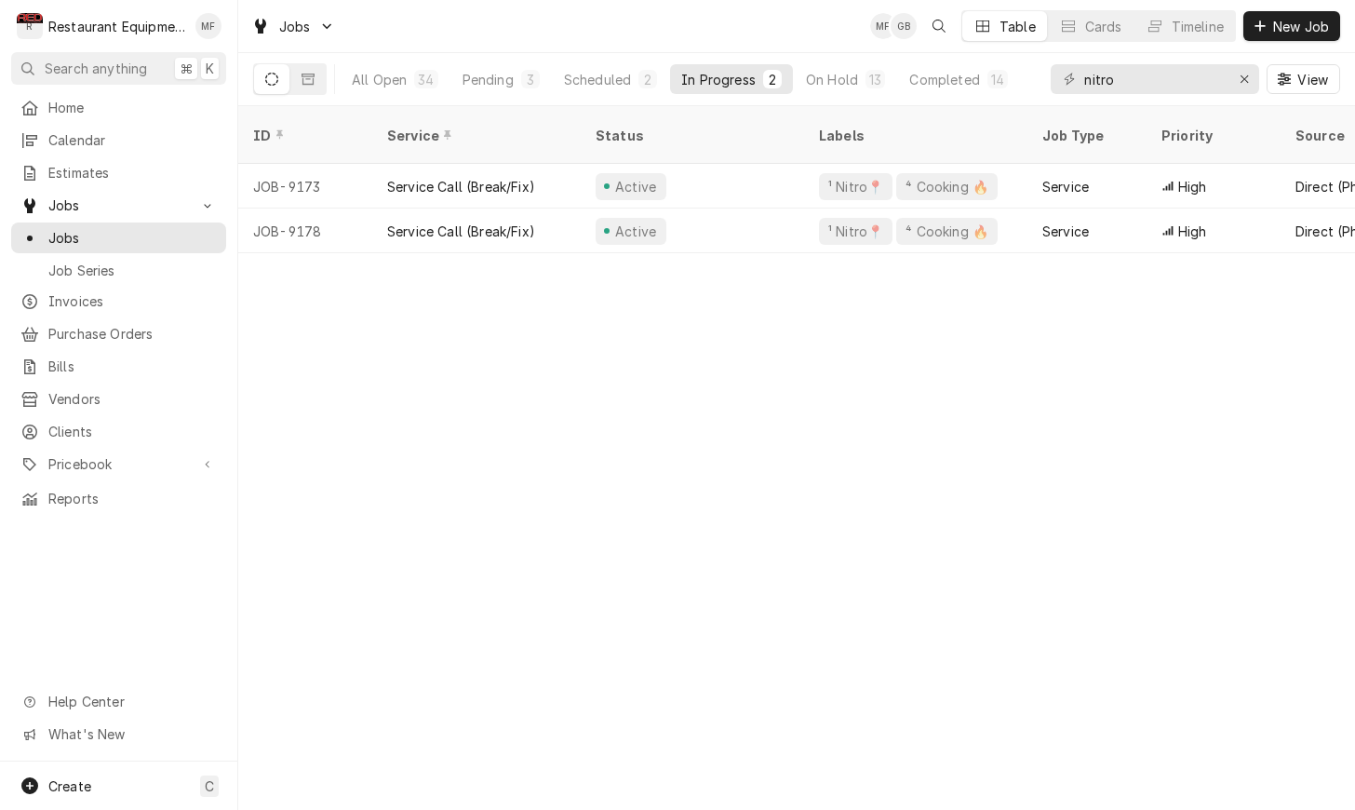
click at [1192, 439] on div "ID Service Status Labels Job Type Priority Source Source ID Techs Date Received…" at bounding box center [796, 458] width 1117 height 704
click at [624, 90] on button "Scheduled 2" at bounding box center [610, 79] width 115 height 30
click at [521, 81] on div "3" at bounding box center [530, 79] width 19 height 19
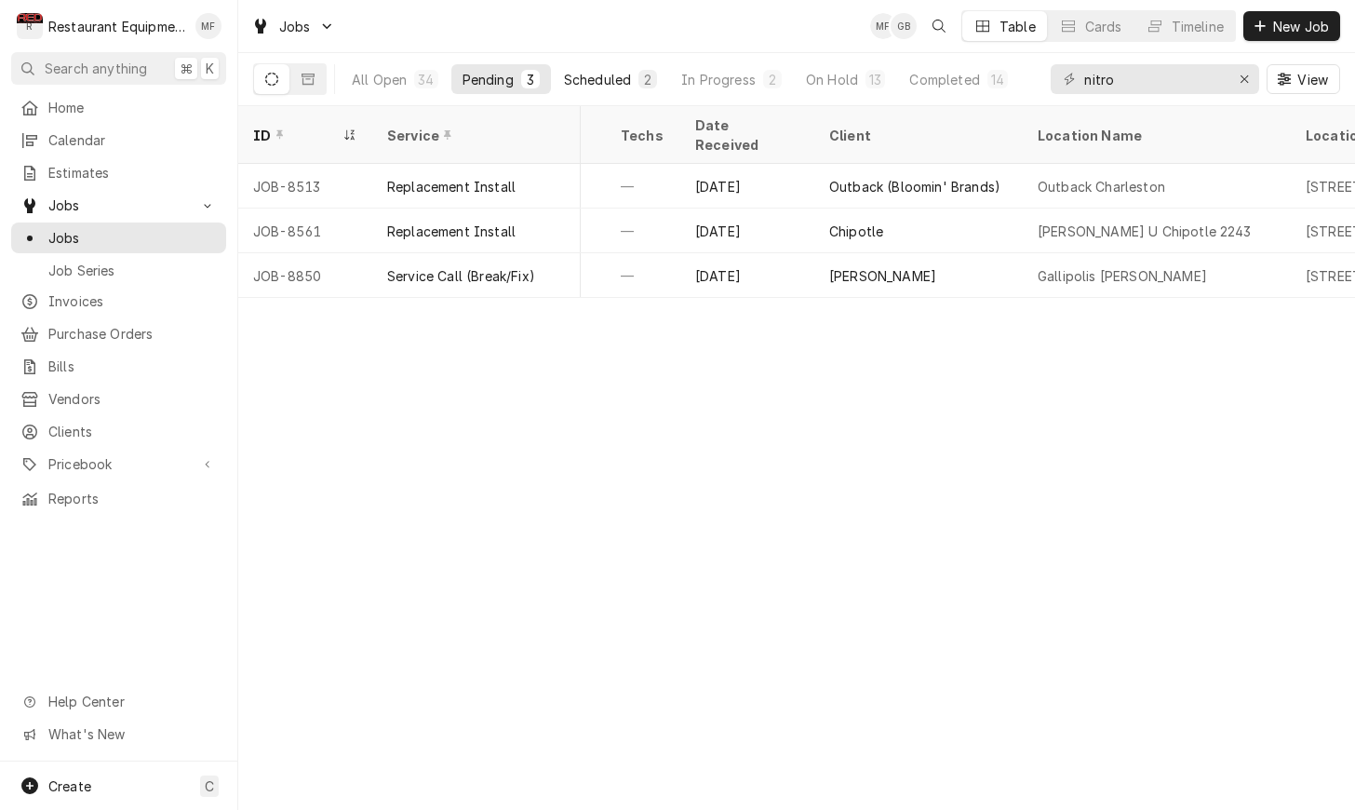
scroll to position [1, 0]
click at [627, 85] on div "Scheduled" at bounding box center [597, 80] width 67 height 20
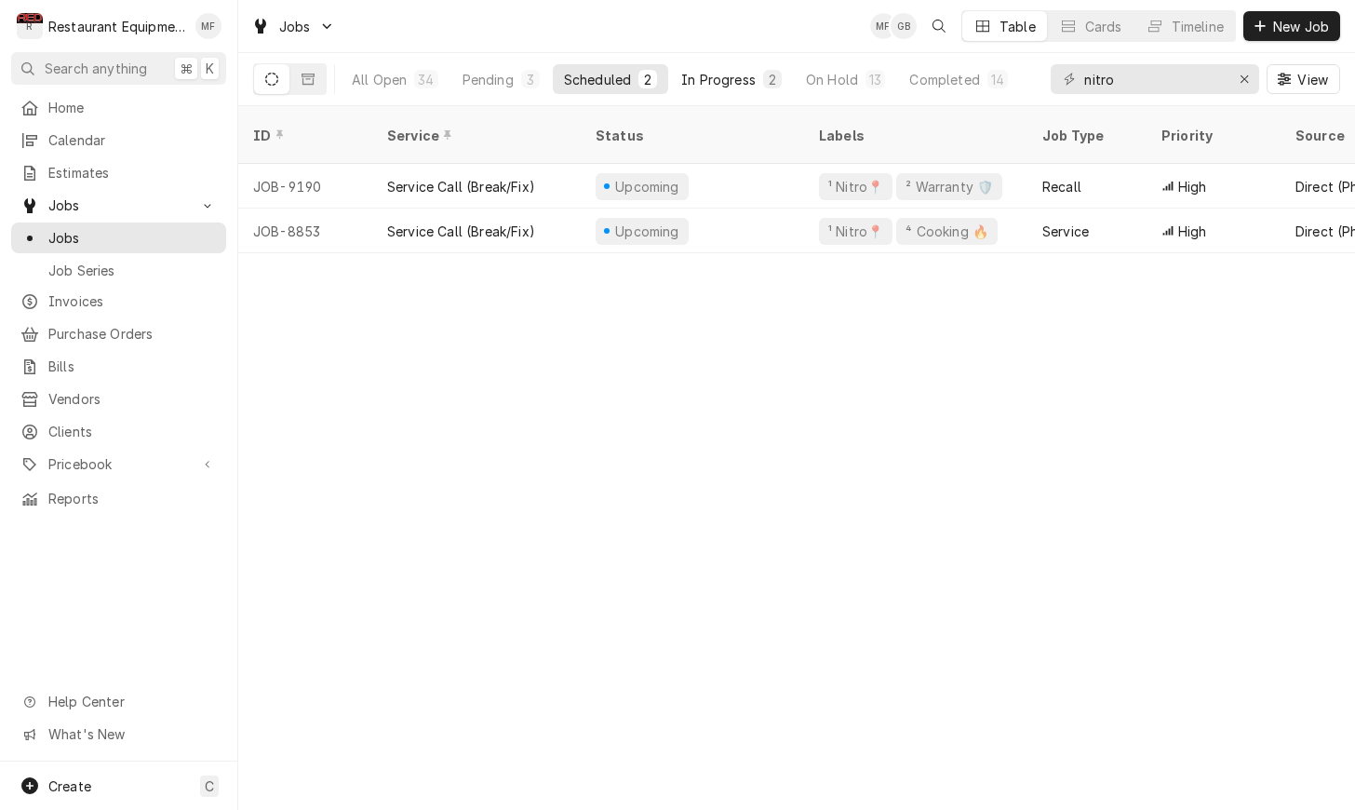
scroll to position [0, -1]
click at [732, 81] on div "In Progress" at bounding box center [718, 80] width 74 height 20
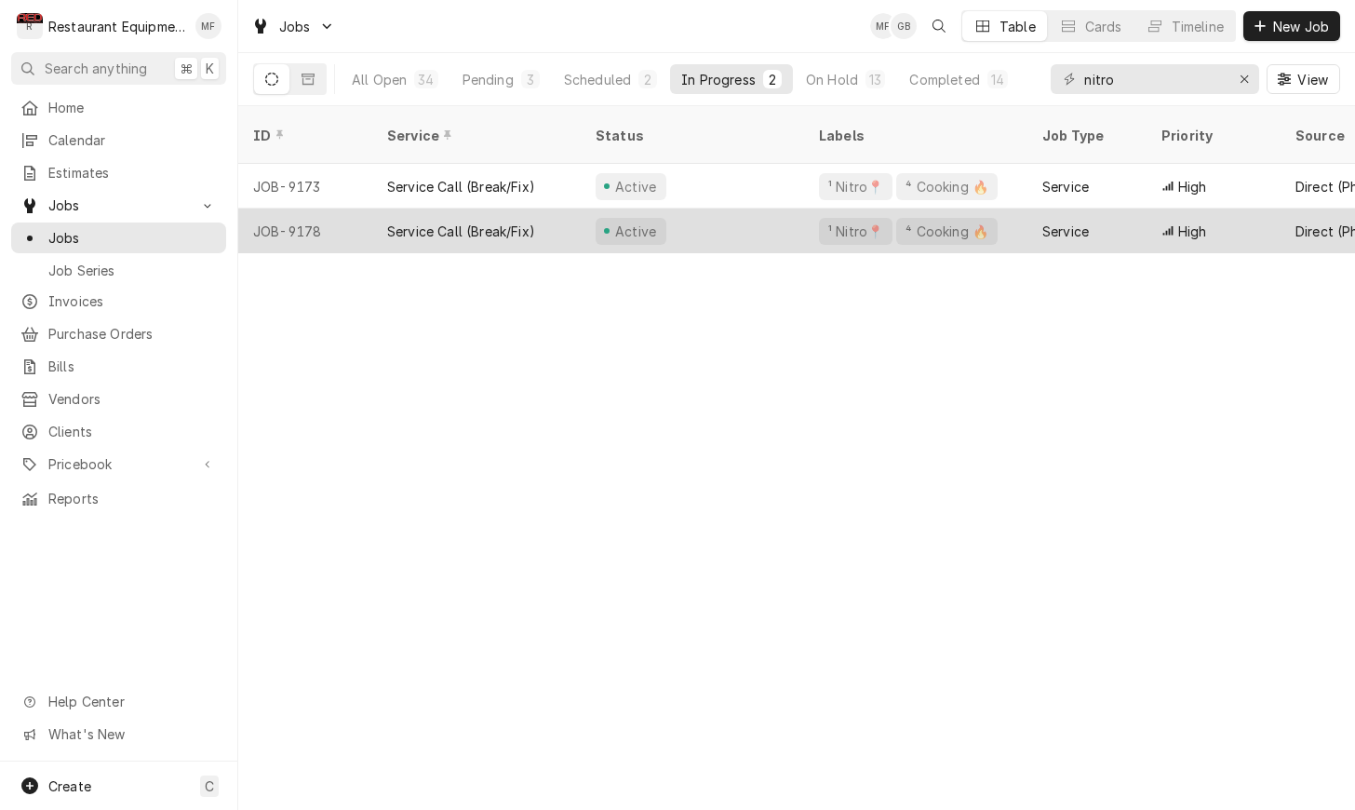
scroll to position [0, 0]
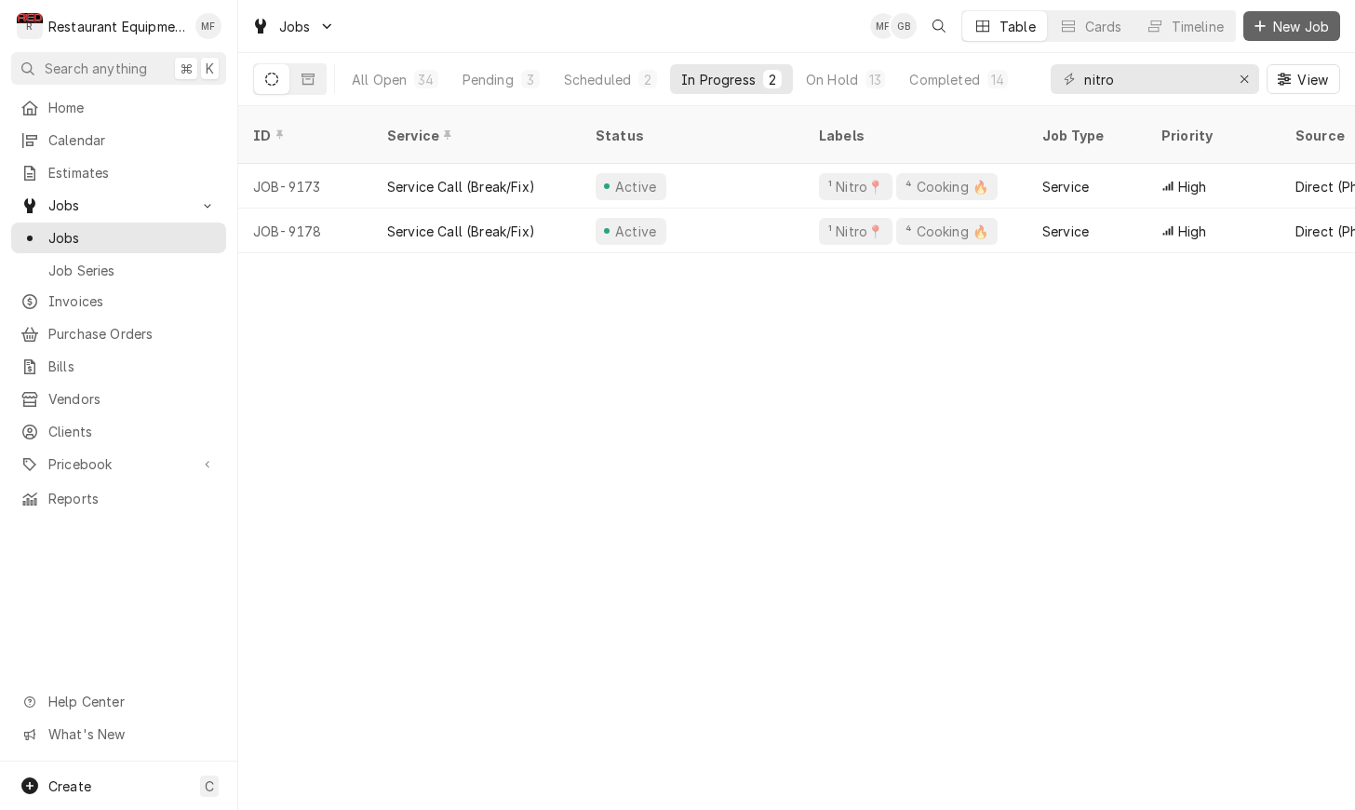
click at [1309, 31] on span "New Job" at bounding box center [1301, 27] width 63 height 20
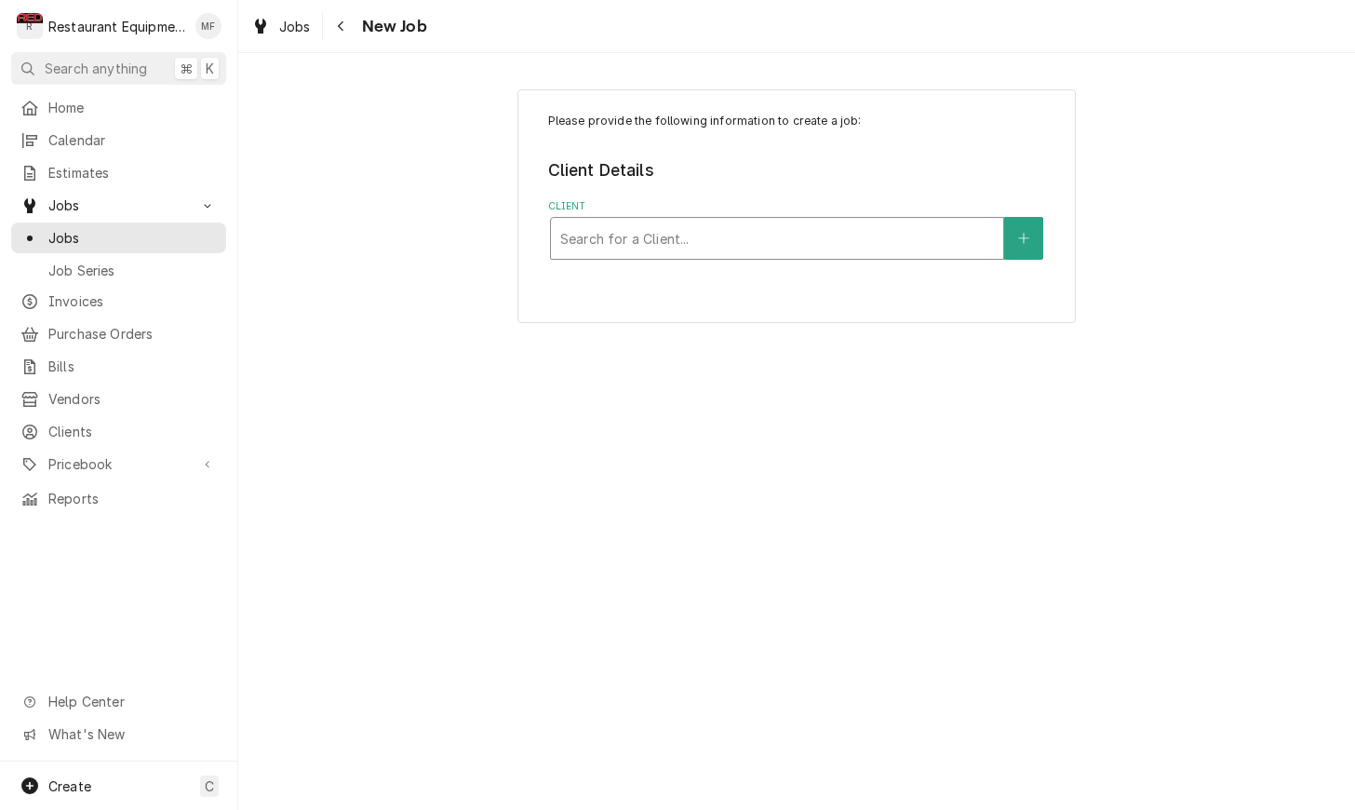
click at [906, 230] on div "Client" at bounding box center [777, 239] width 434 height 34
type input "Mcdonalds"
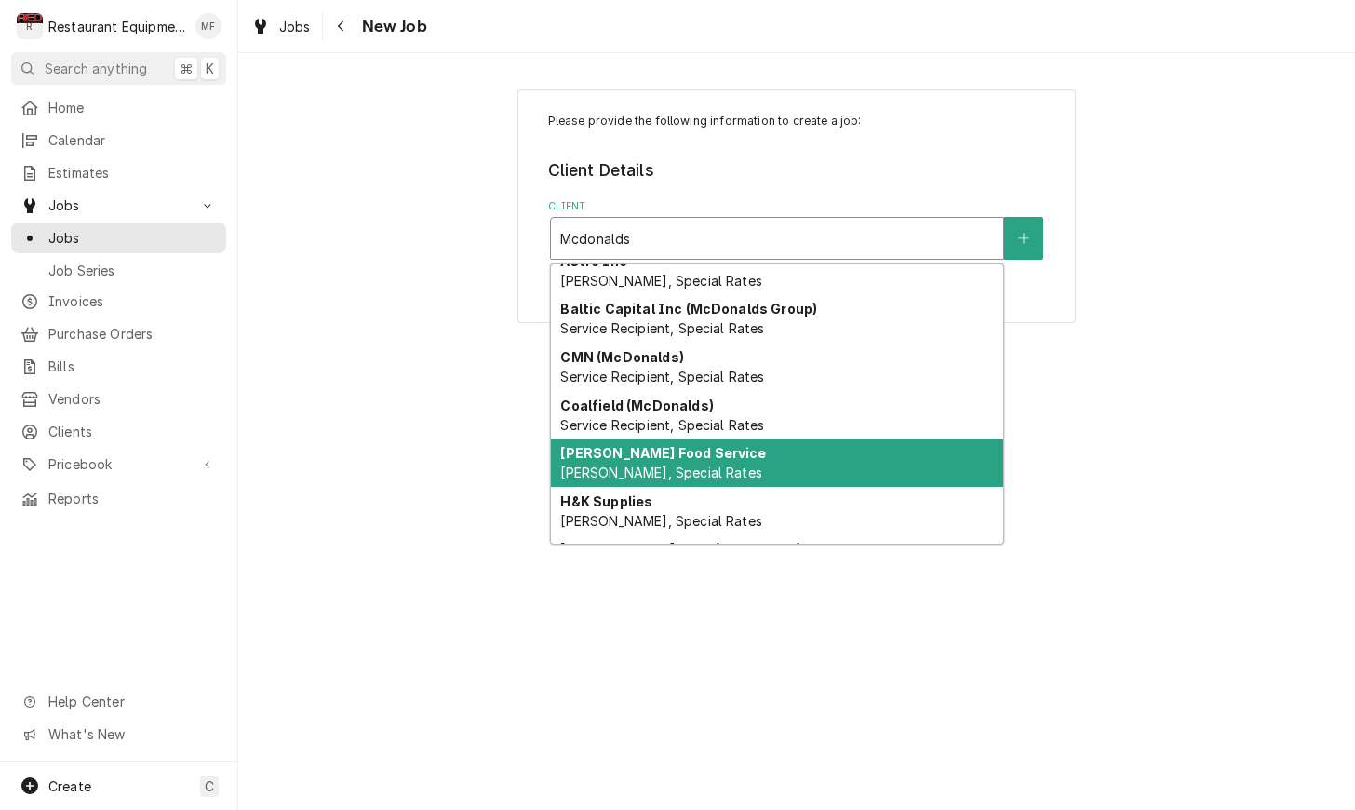
scroll to position [114, 0]
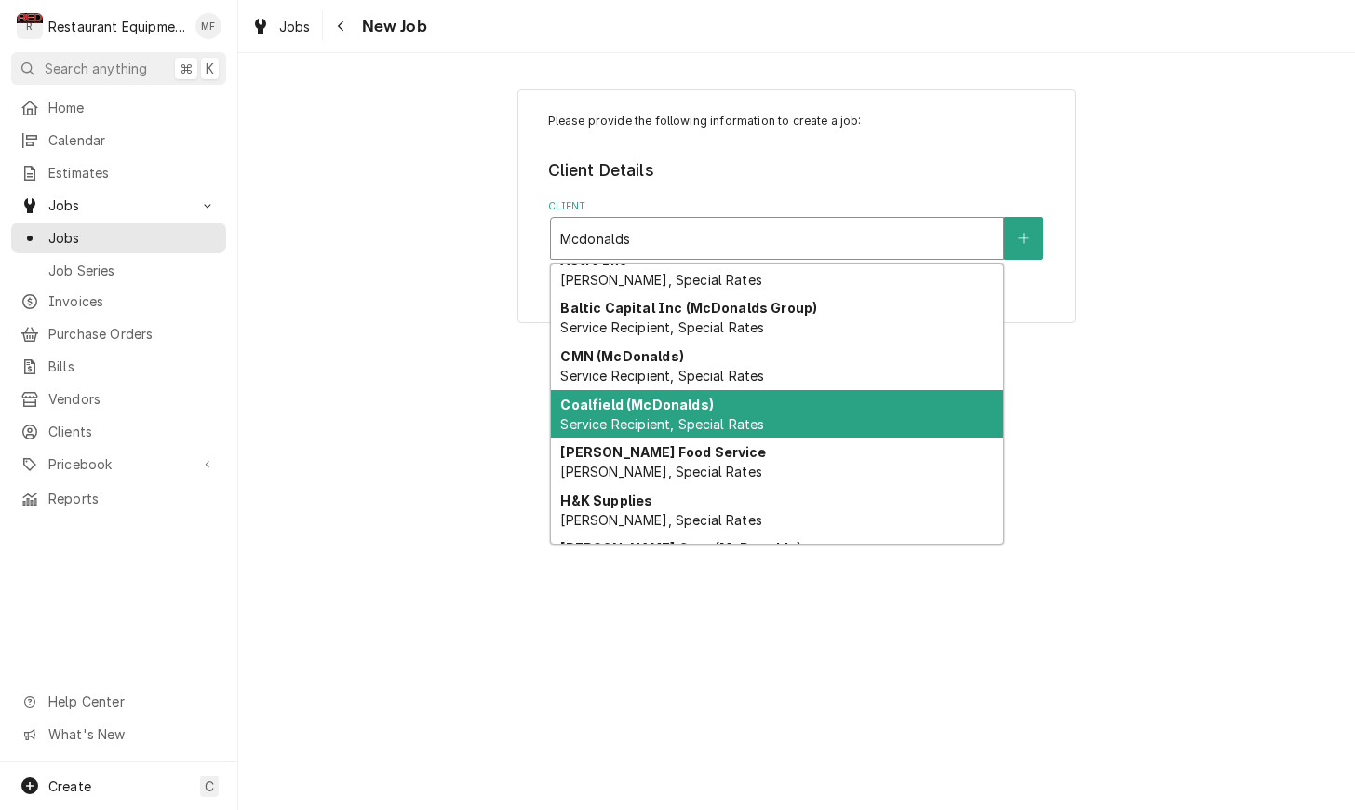
click at [910, 400] on div "Coalfield (McDonalds) Service Recipient, Special Rates" at bounding box center [777, 414] width 452 height 48
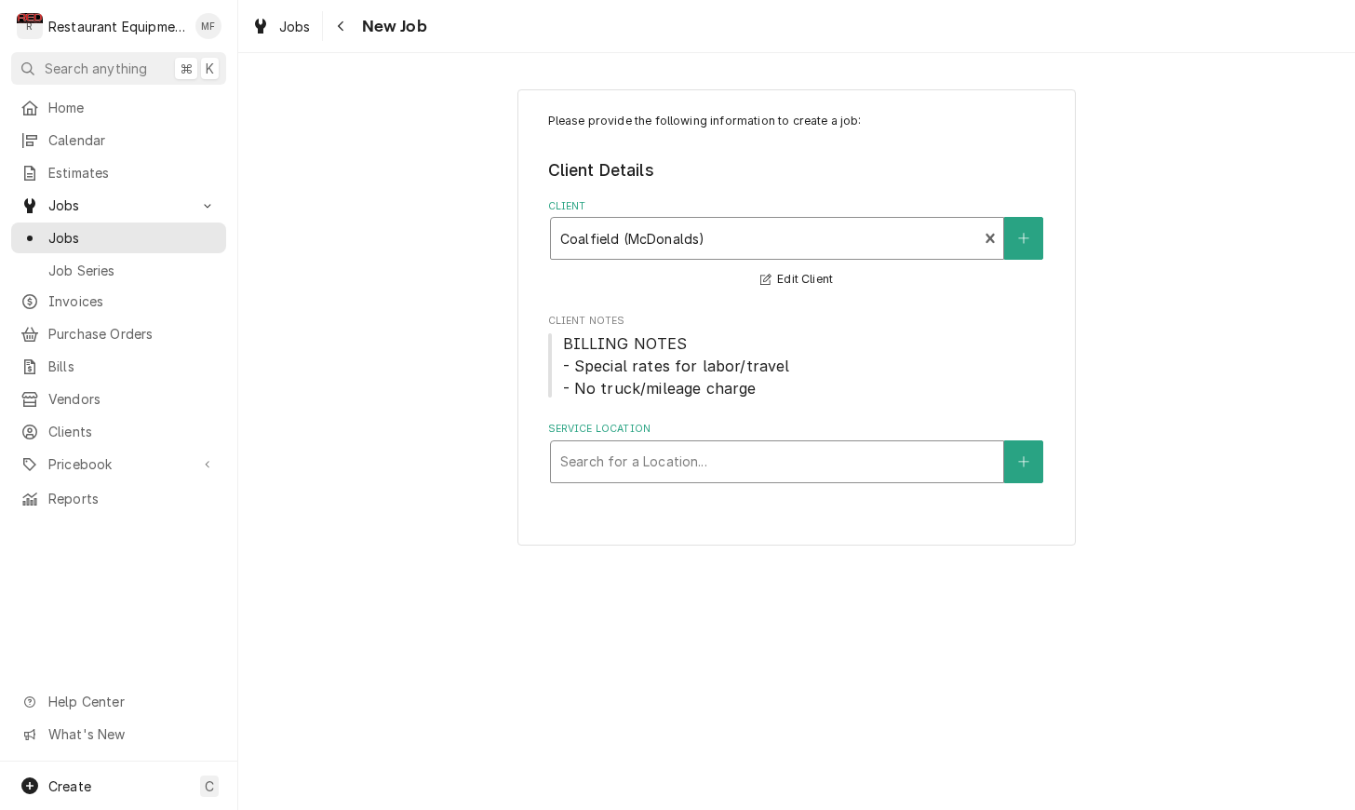
click at [846, 464] on div "Service Location" at bounding box center [777, 462] width 434 height 34
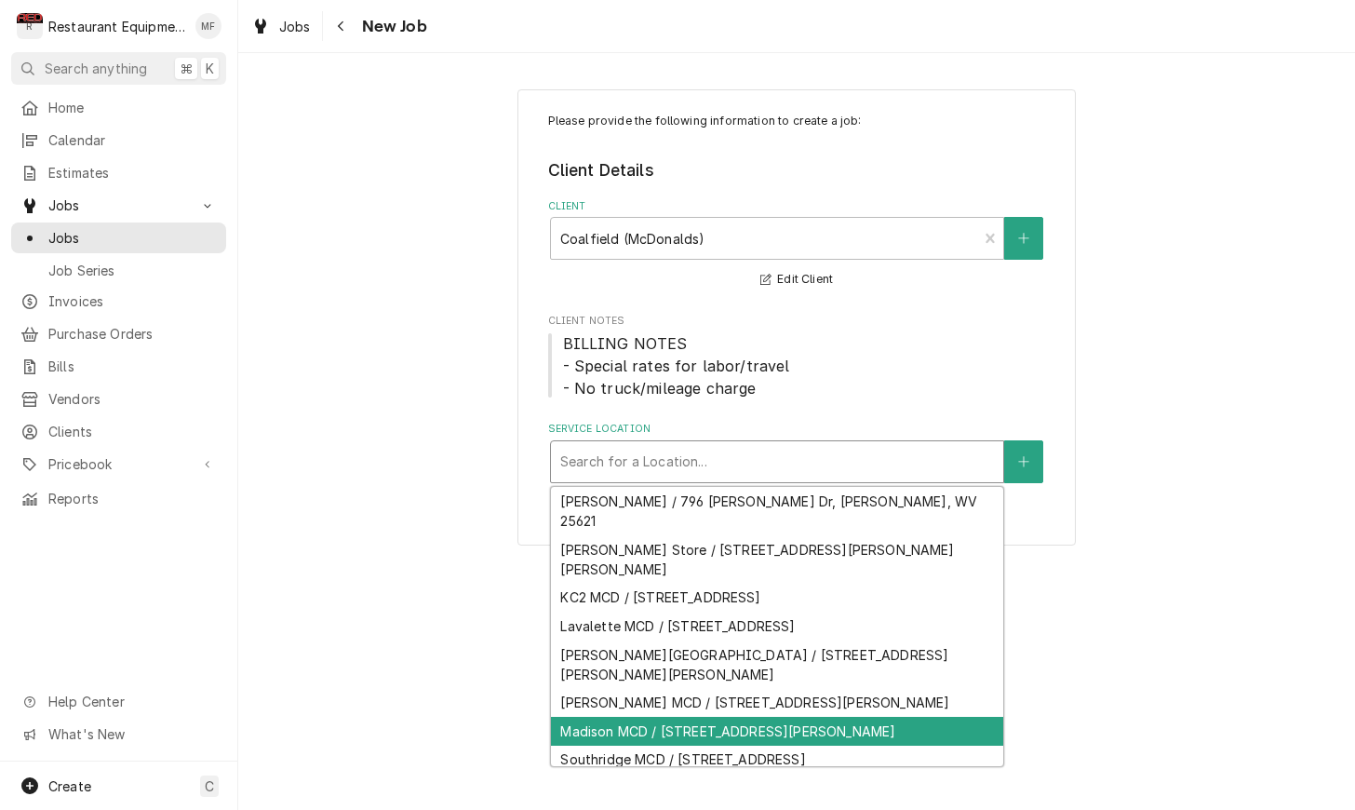
click at [882, 717] on div "Madison MCD / [STREET_ADDRESS][PERSON_NAME]" at bounding box center [777, 731] width 452 height 29
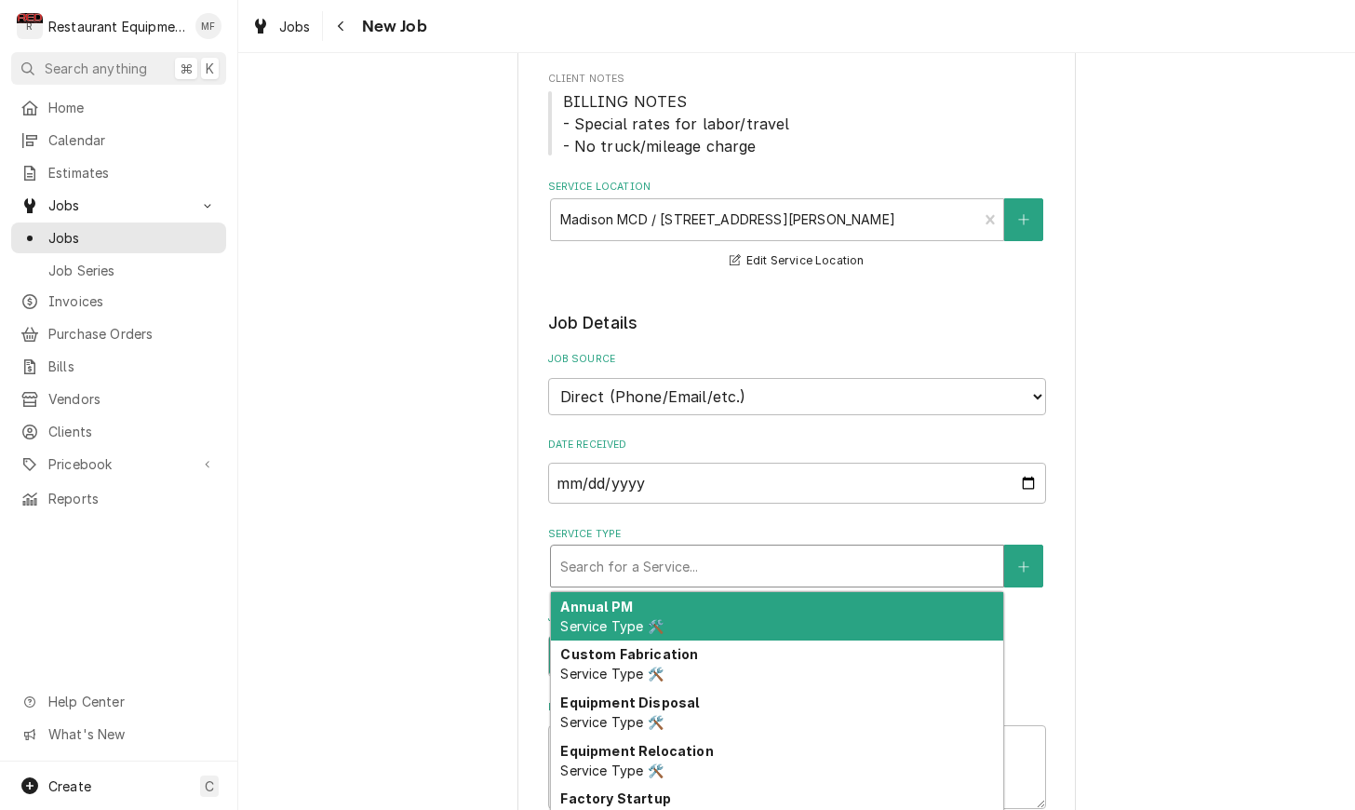
click at [812, 560] on div "Service Type" at bounding box center [777, 566] width 434 height 34
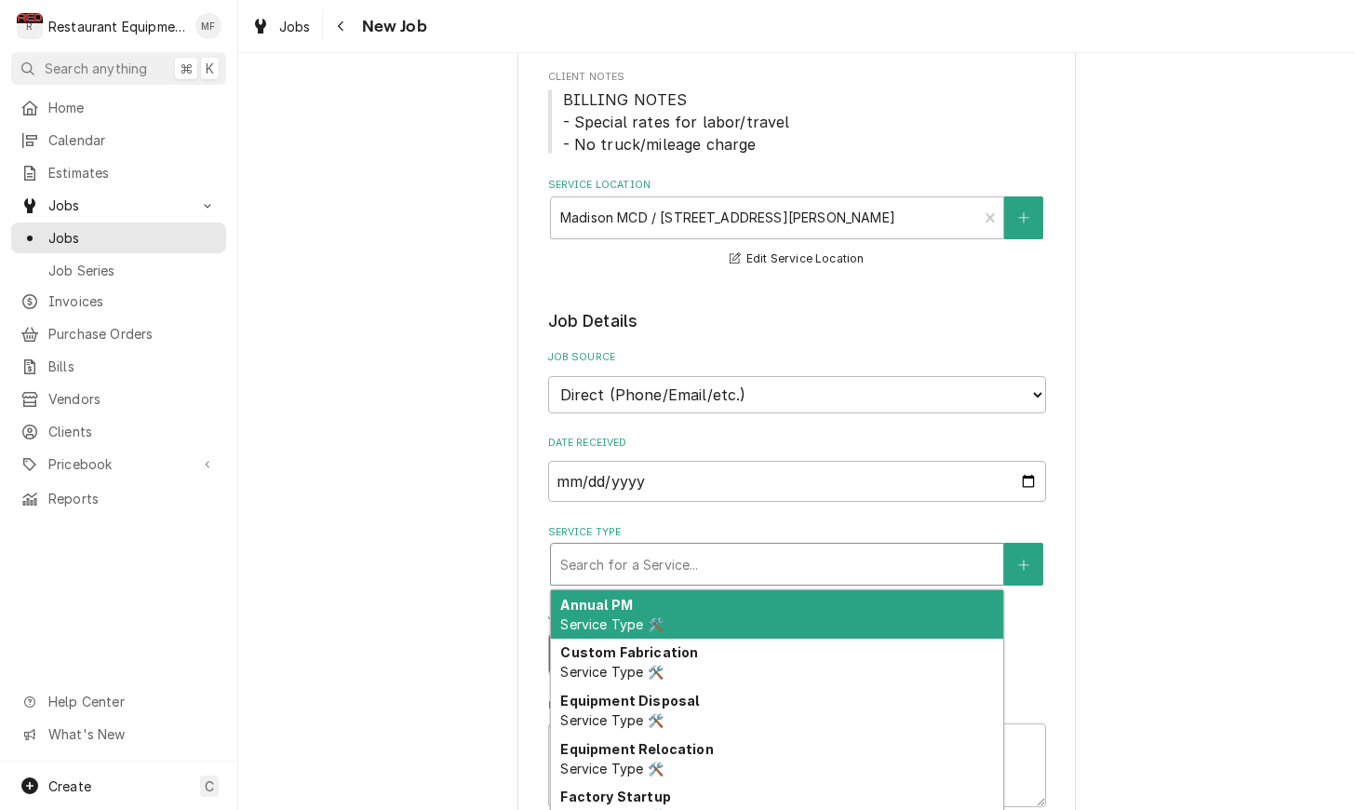
type textarea "x"
type input "b"
type textarea "x"
type input "br"
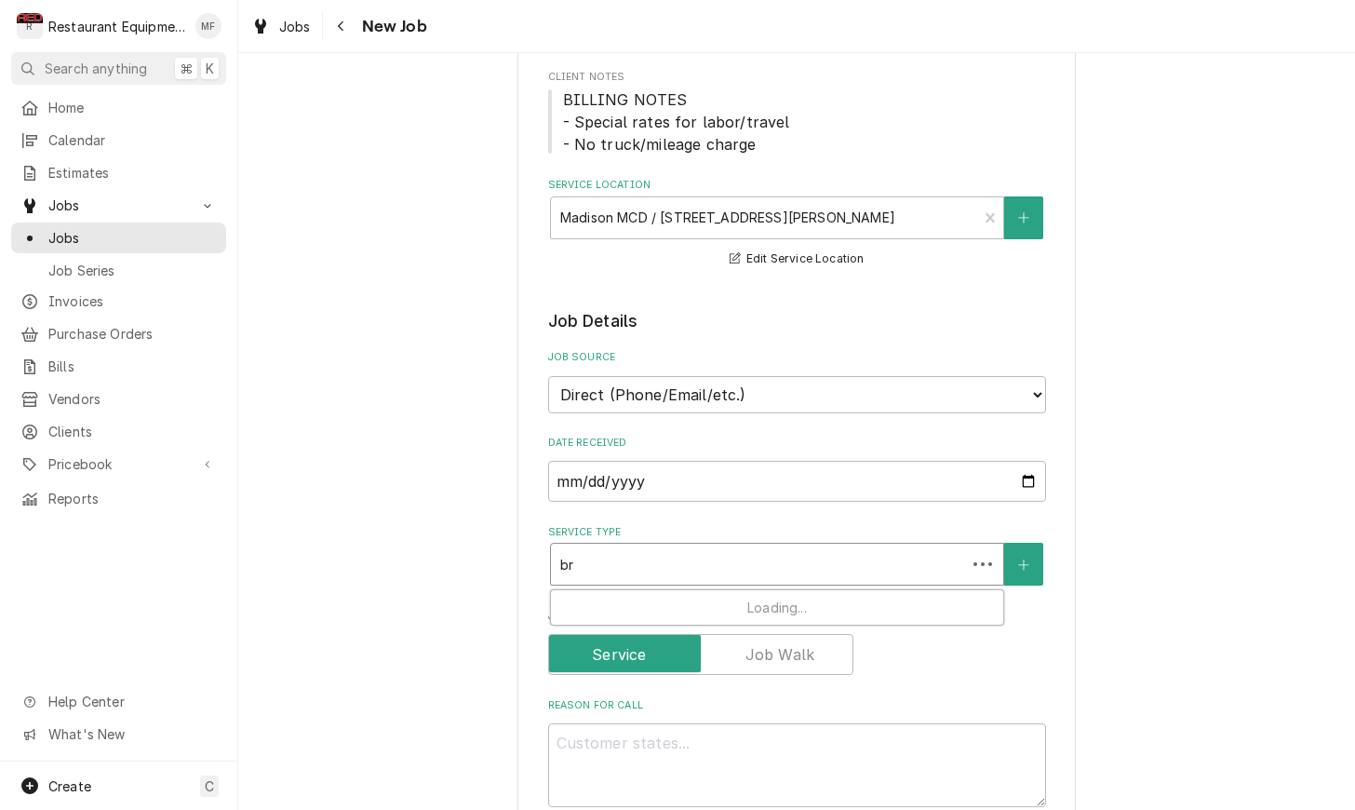
type textarea "x"
type input "bre"
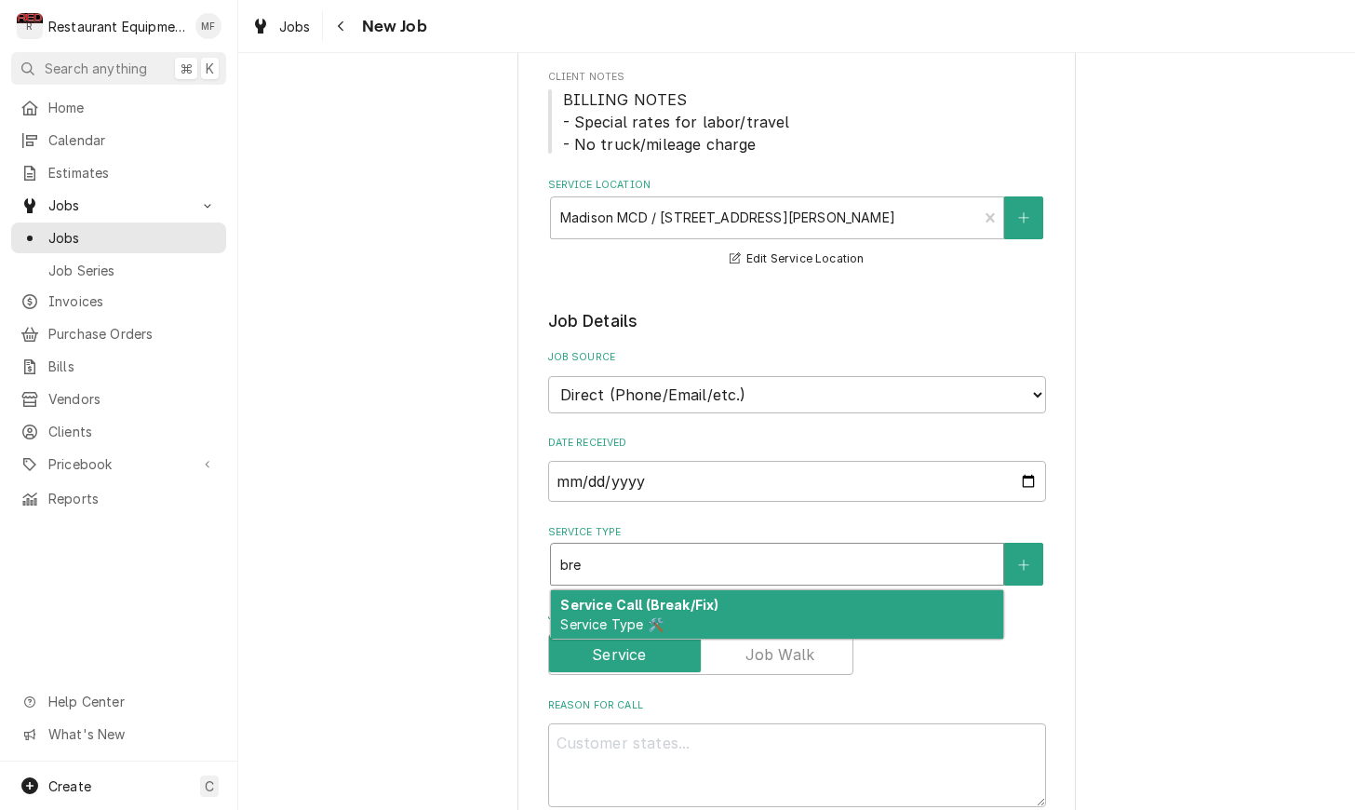
click at [816, 590] on div "Service Call (Break/Fix) Service Type 🛠️" at bounding box center [777, 614] width 452 height 48
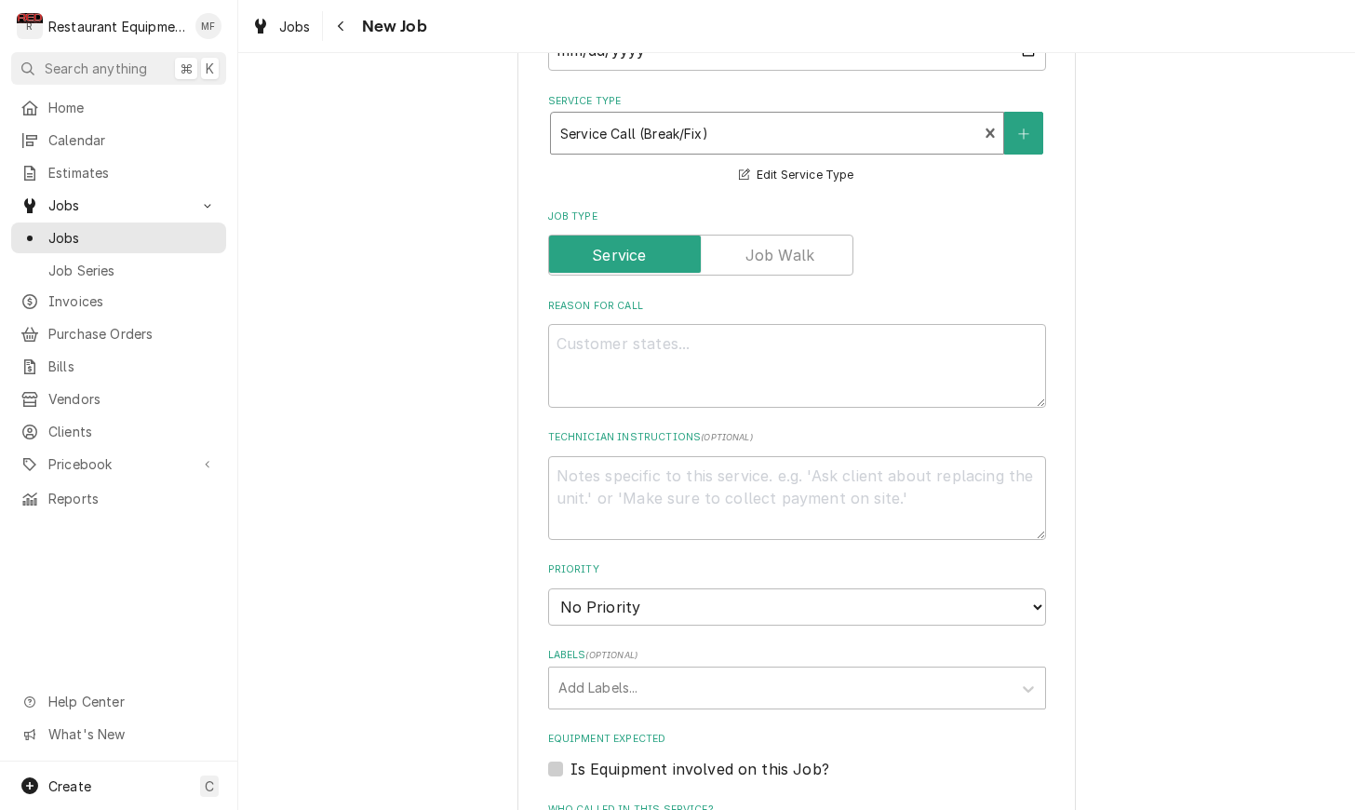
scroll to position [677, 0]
click at [801, 345] on textarea "Reason For Call" at bounding box center [797, 364] width 498 height 84
type textarea "x"
type textarea "2"
type textarea "x"
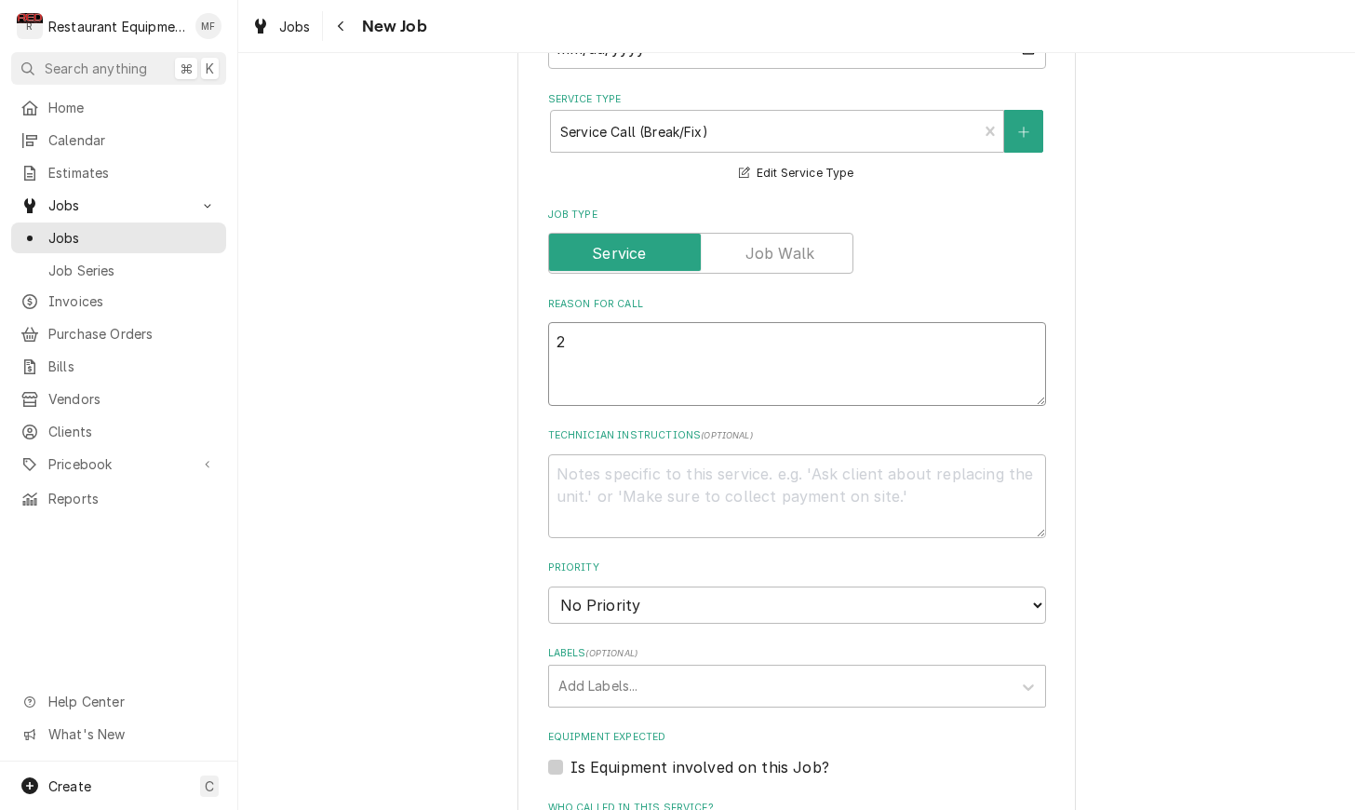
type textarea "2"
type textarea "x"
type textarea "2 b"
type textarea "x"
type textarea "2 br"
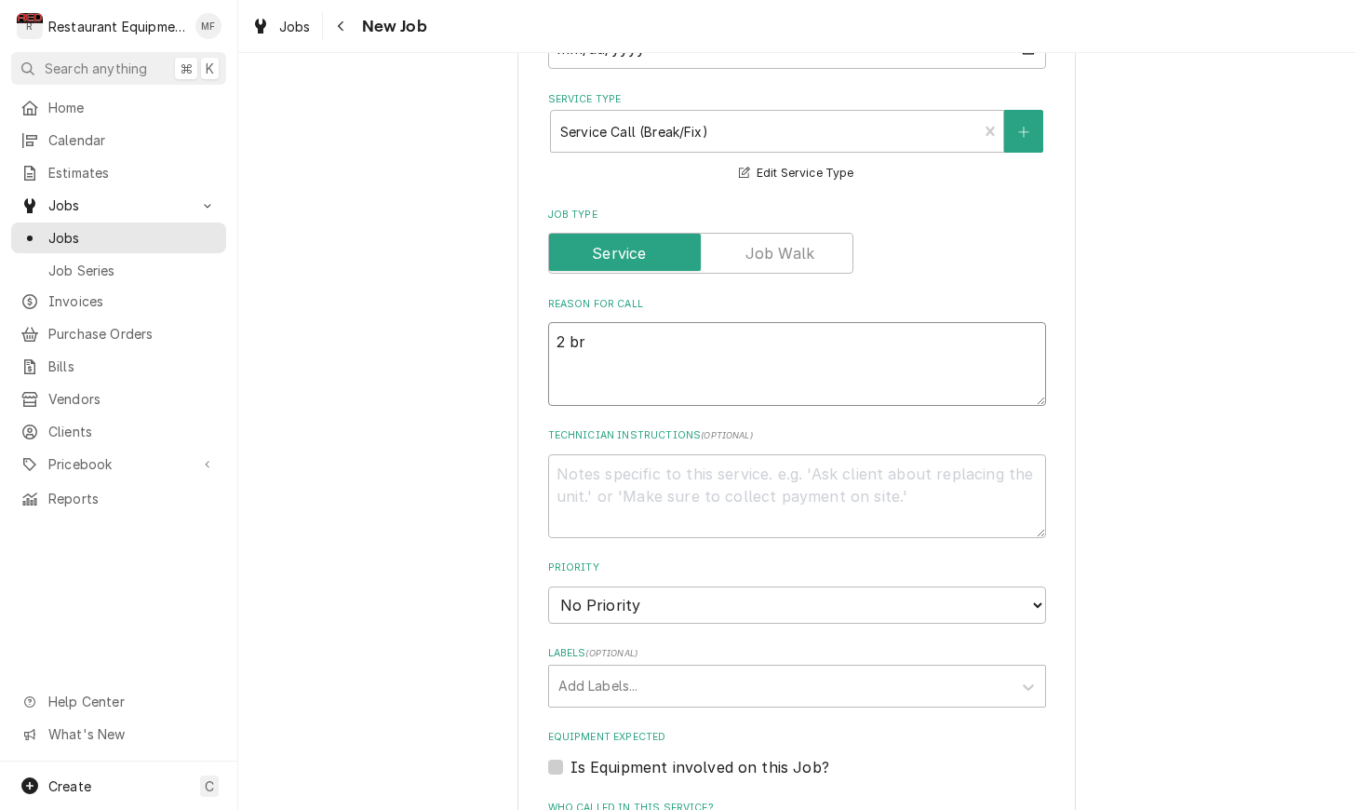
type textarea "x"
type textarea "2 bri"
type textarea "x"
type textarea "2 brik"
type textarea "x"
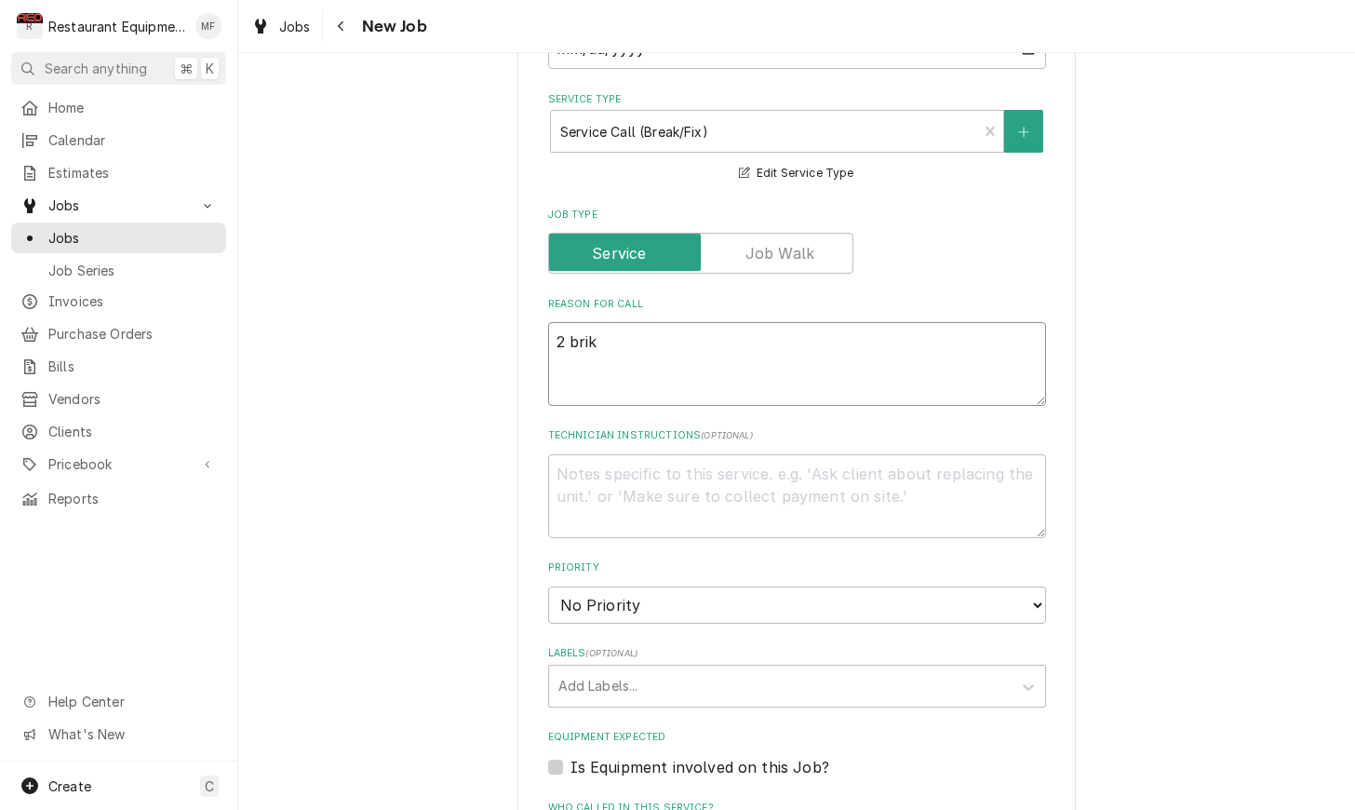
type textarea "2 brike"
type textarea "x"
type textarea "2 briken"
type textarea "x"
type textarea "2 brike"
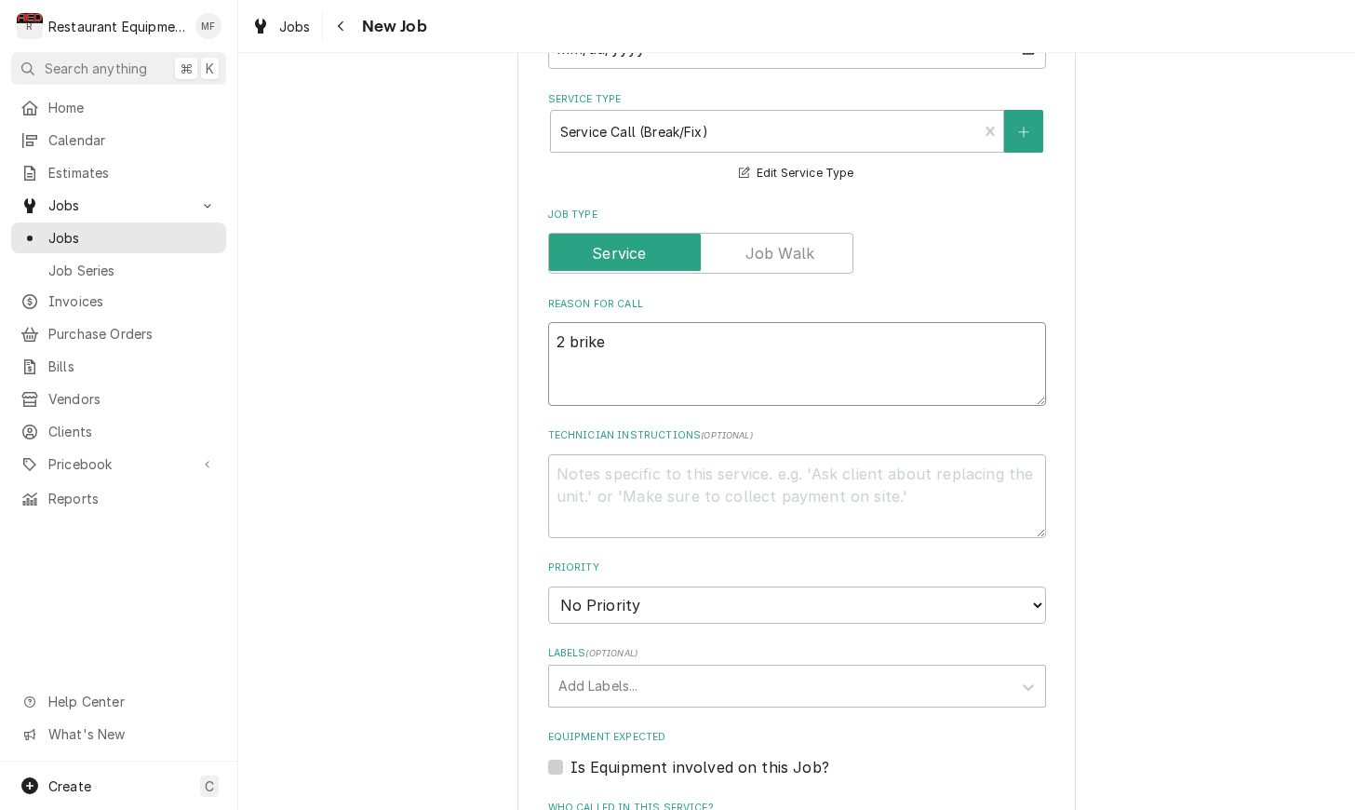
type textarea "x"
type textarea "2 brik"
type textarea "x"
type textarea "2 bri"
type textarea "x"
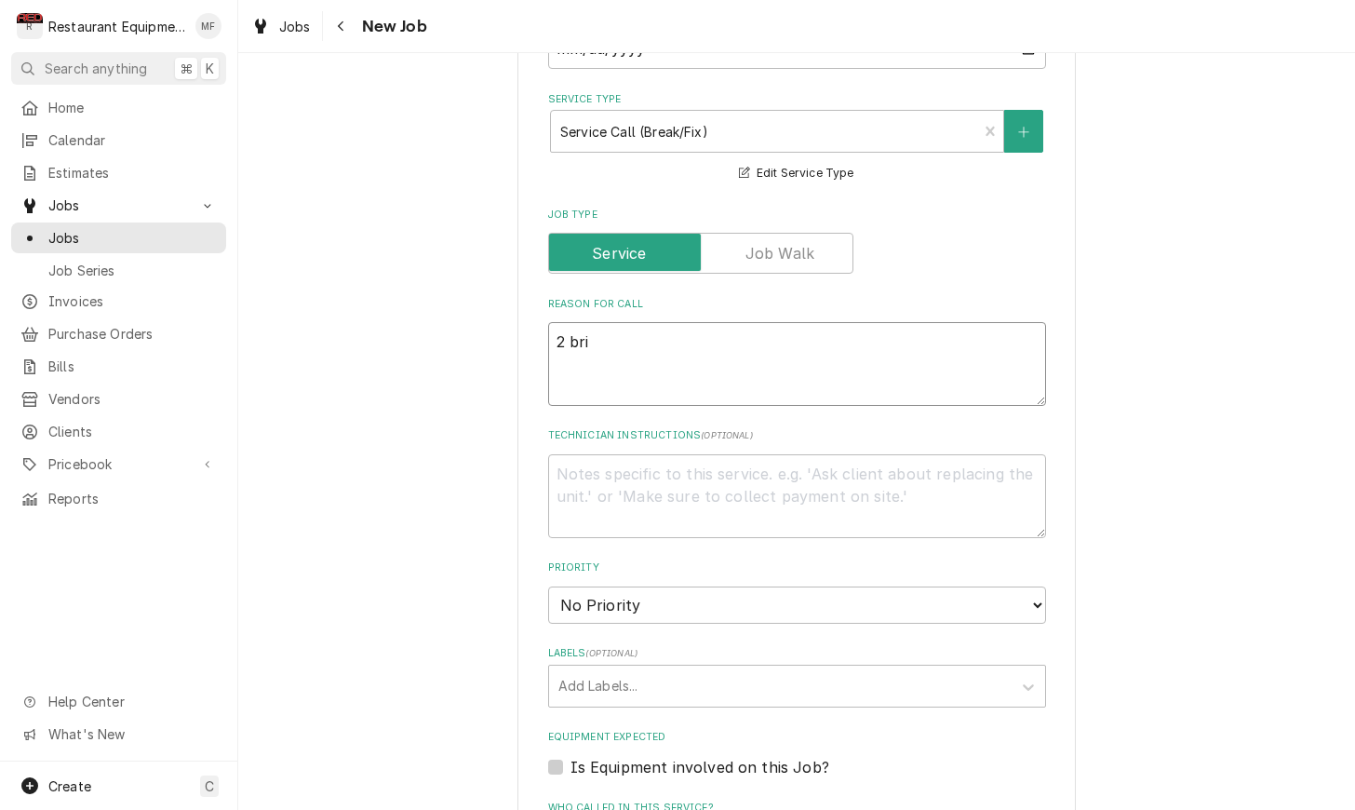
type textarea "2 br"
type textarea "x"
type textarea "2 bro"
type textarea "x"
type textarea "2 brok"
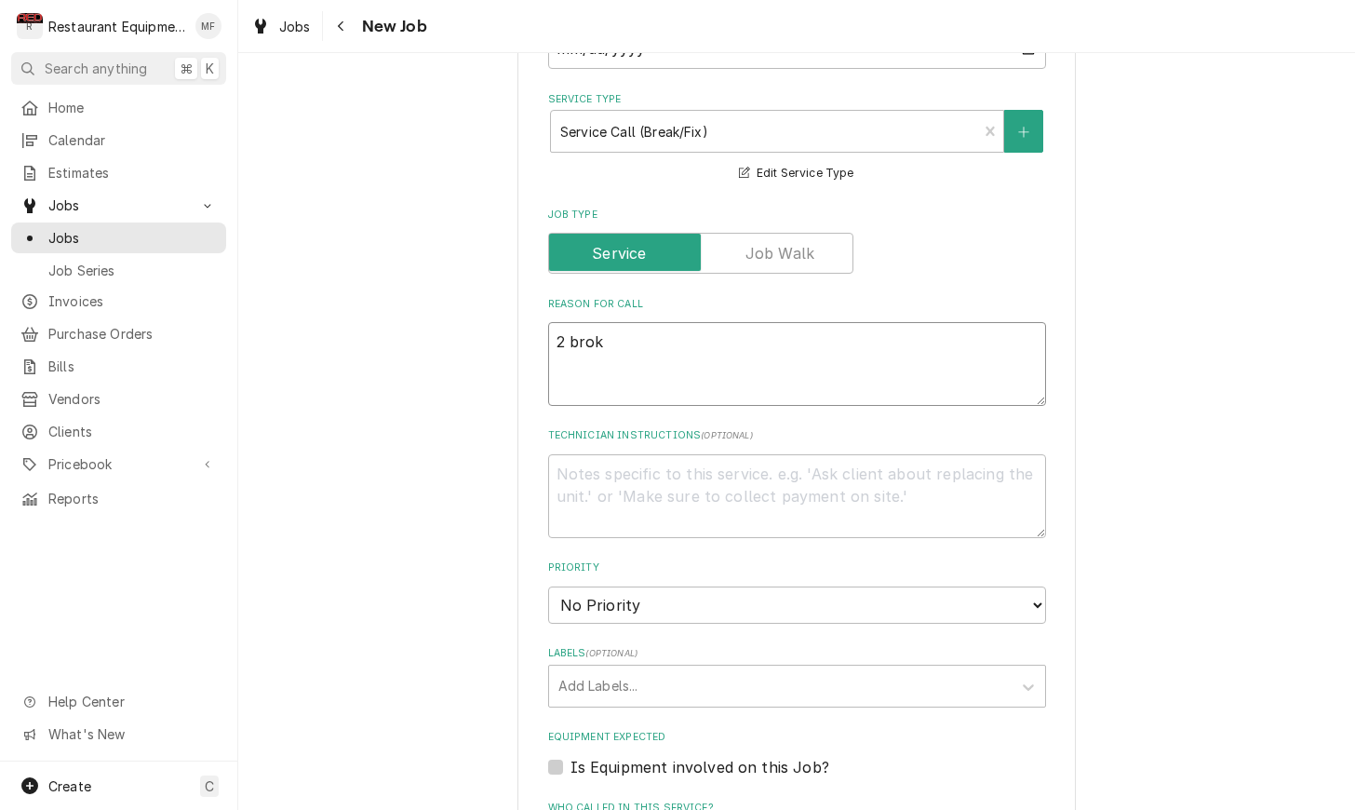
type textarea "x"
type textarea "2 broke"
type textarea "x"
type textarea "2 broken"
type textarea "x"
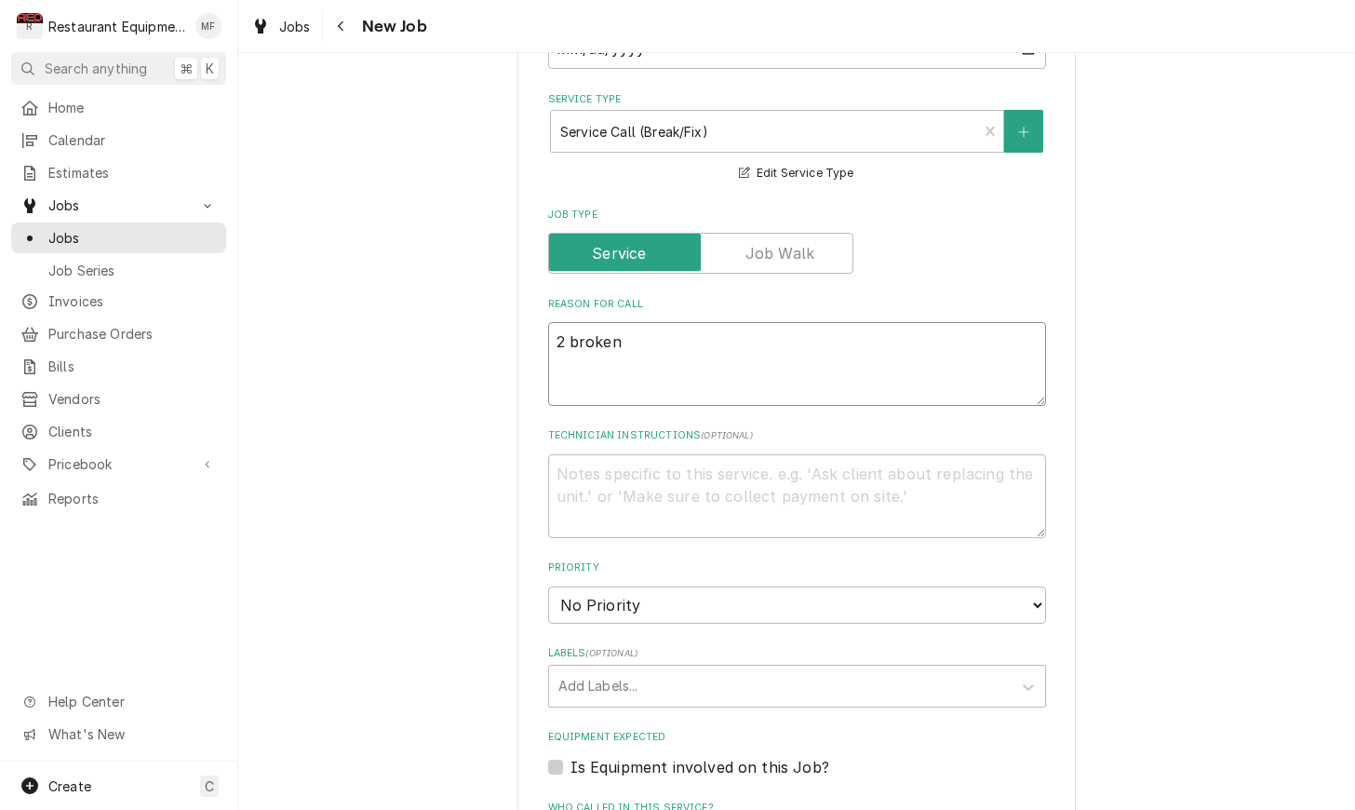
type textarea "2 broken/"
type textarea "x"
type textarea "2 broken/l"
type textarea "x"
type textarea "2 broken/lo"
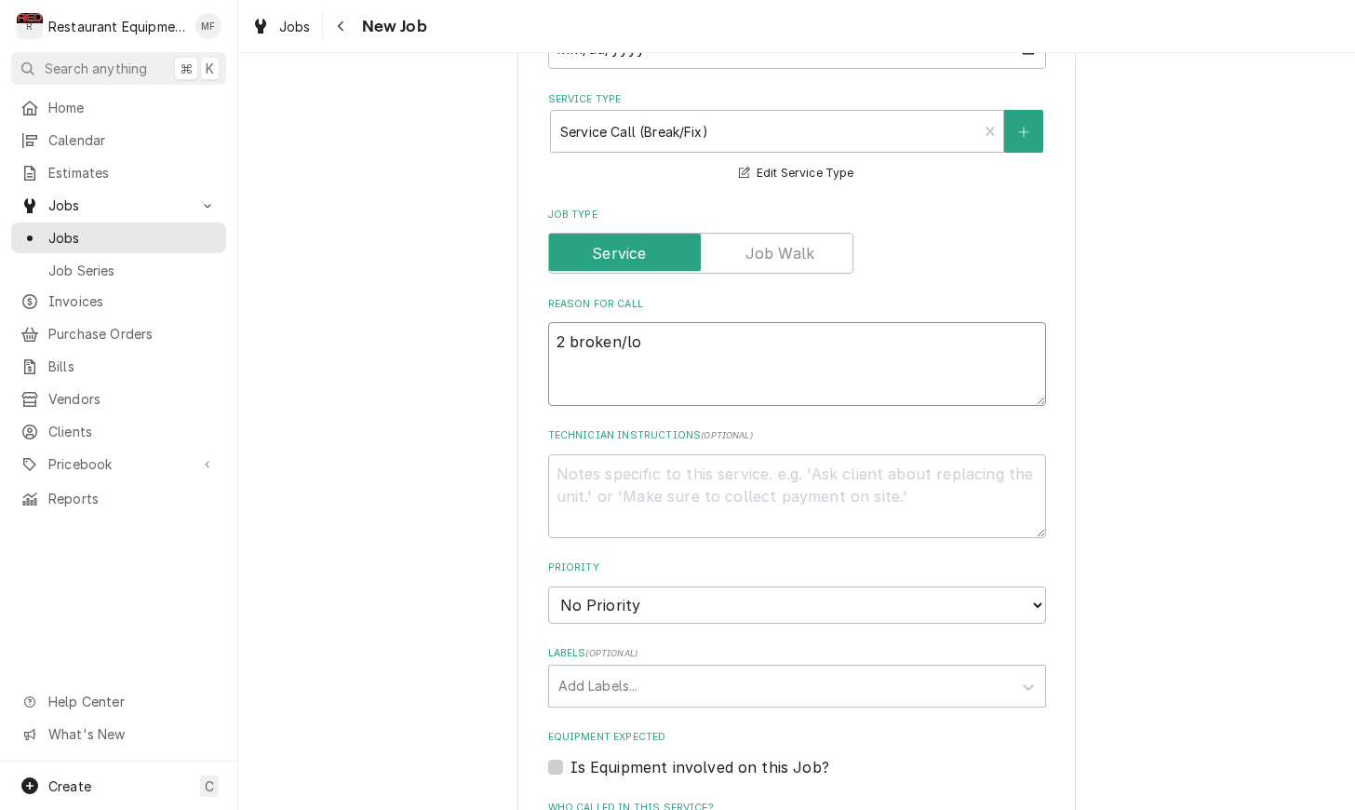
type textarea "x"
type textarea "2 broken/loo"
type textarea "x"
type textarea "2 broken/loos"
type textarea "x"
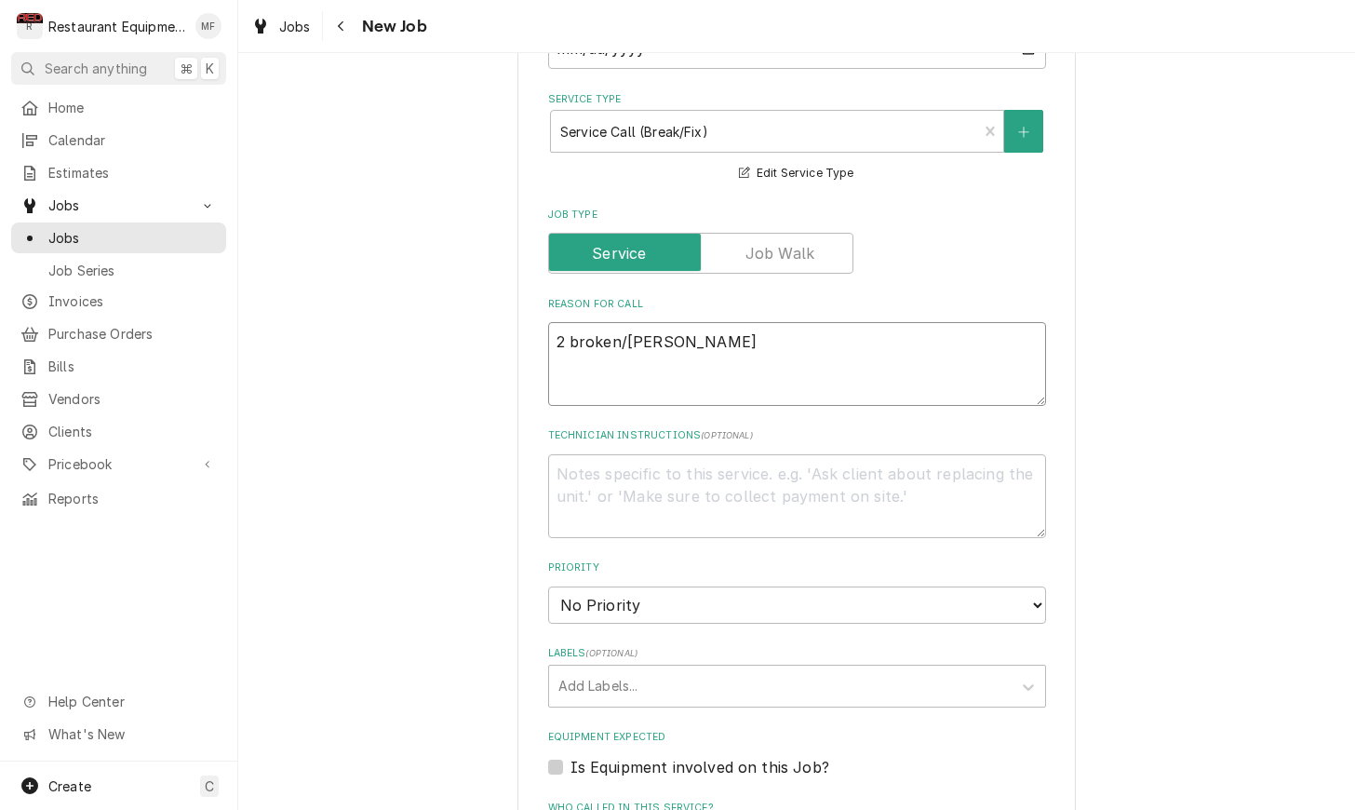
type textarea "2 broken/loose"
type textarea "x"
type textarea "2 broken/loose/"
type textarea "x"
type textarea "2 broken/loose/d"
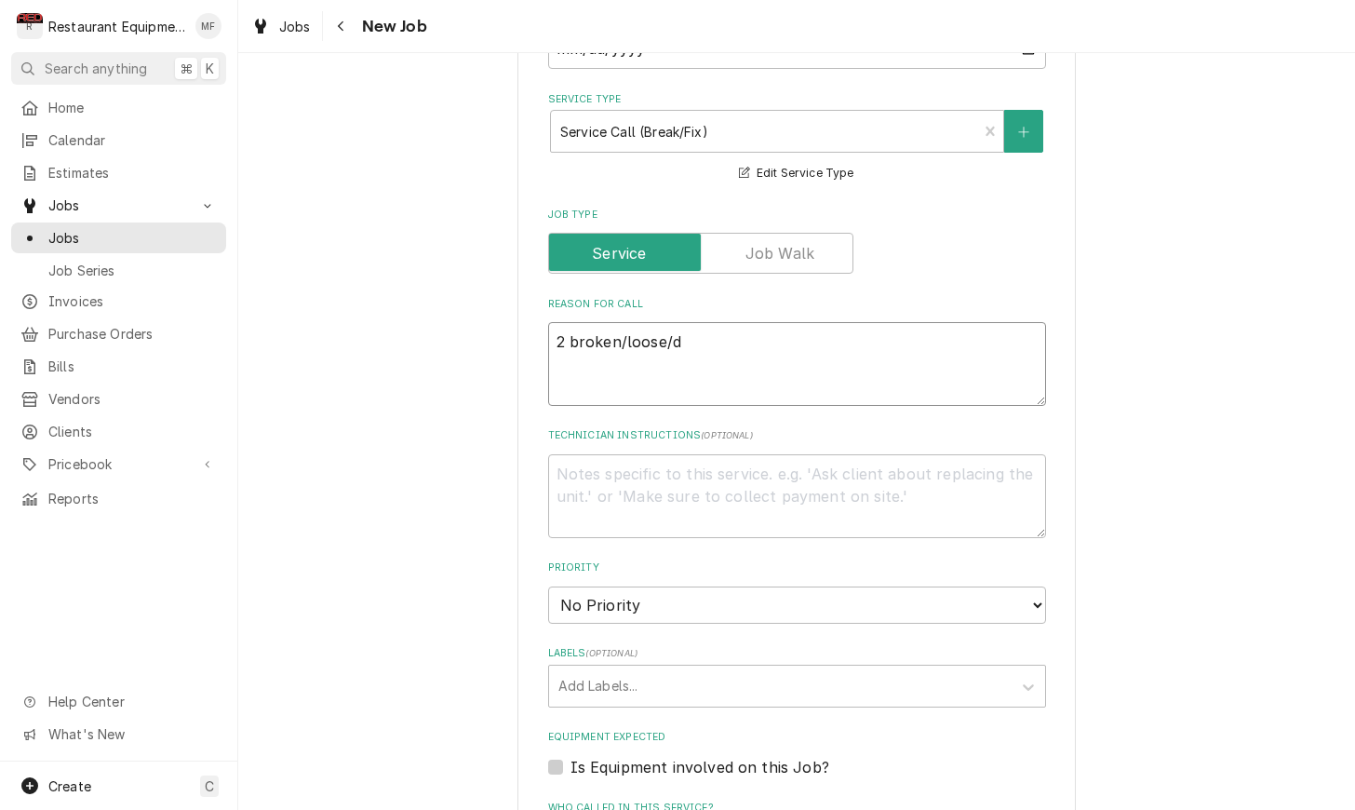
type textarea "x"
type textarea "2 broken/loose/da"
type textarea "x"
type textarea "2 broken/loose/dan"
type textarea "x"
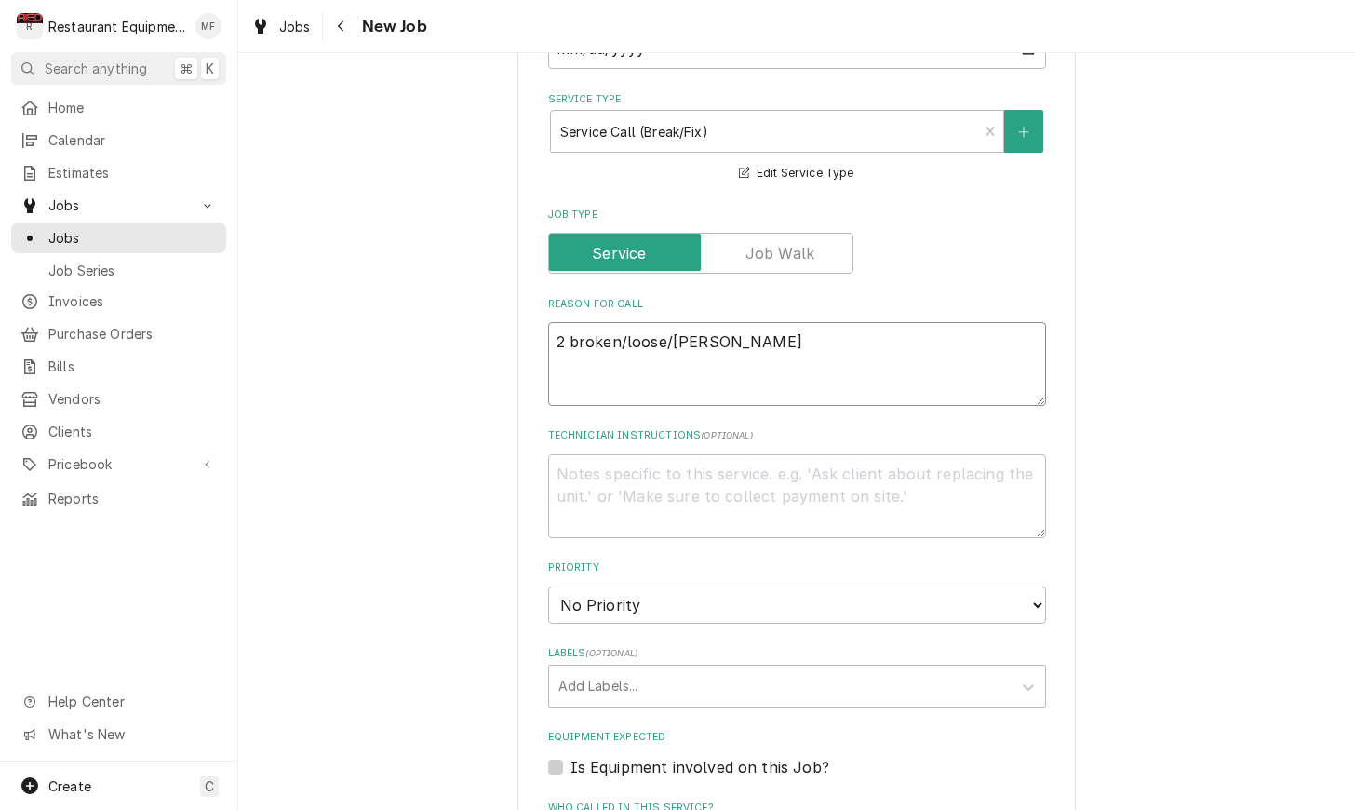
type textarea "2 broken/loose/dang"
type textarea "x"
type textarea "2 broken/loose/dangl"
type textarea "x"
type textarea "2 broken/loose/dangli"
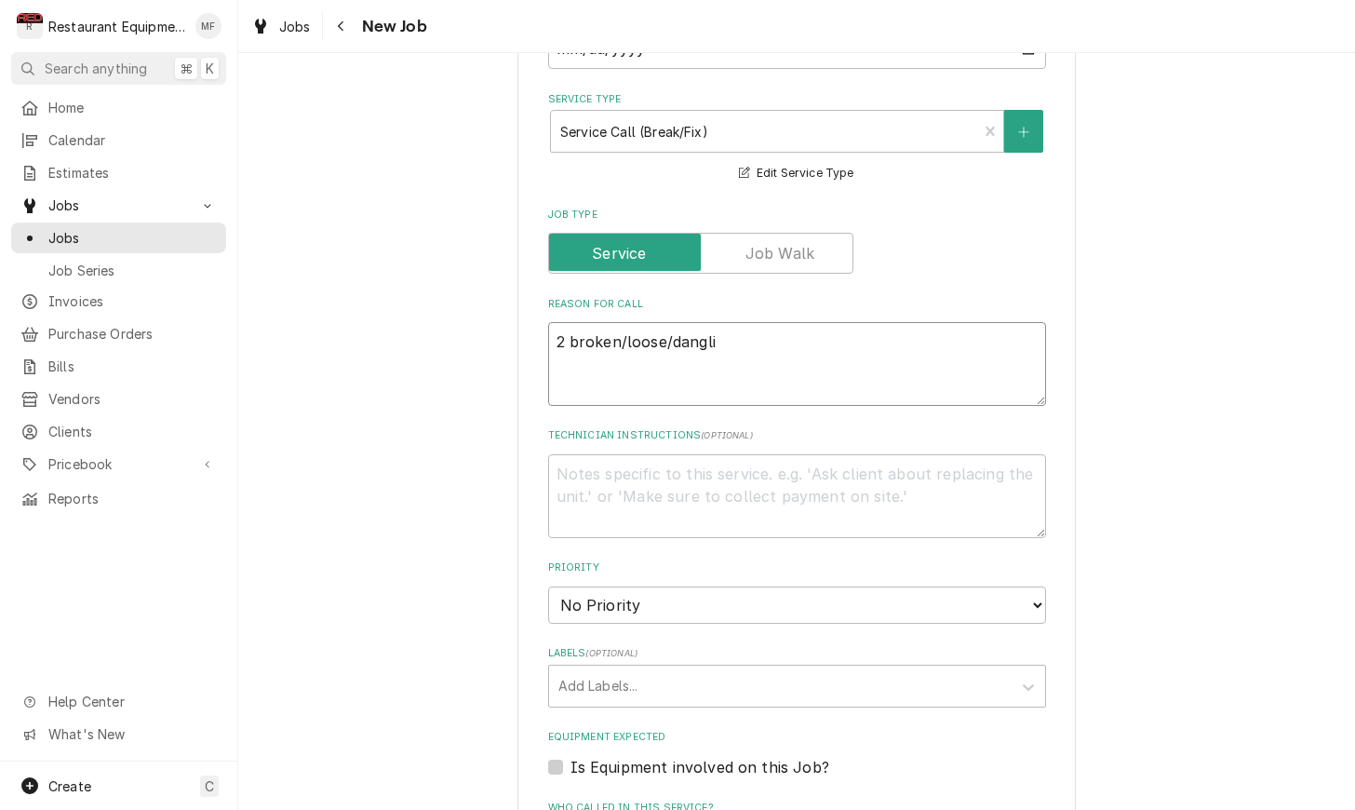
type textarea "x"
type textarea "2 broken/loose/danglin"
type textarea "x"
type textarea "2 broken/loose/dangling"
type textarea "x"
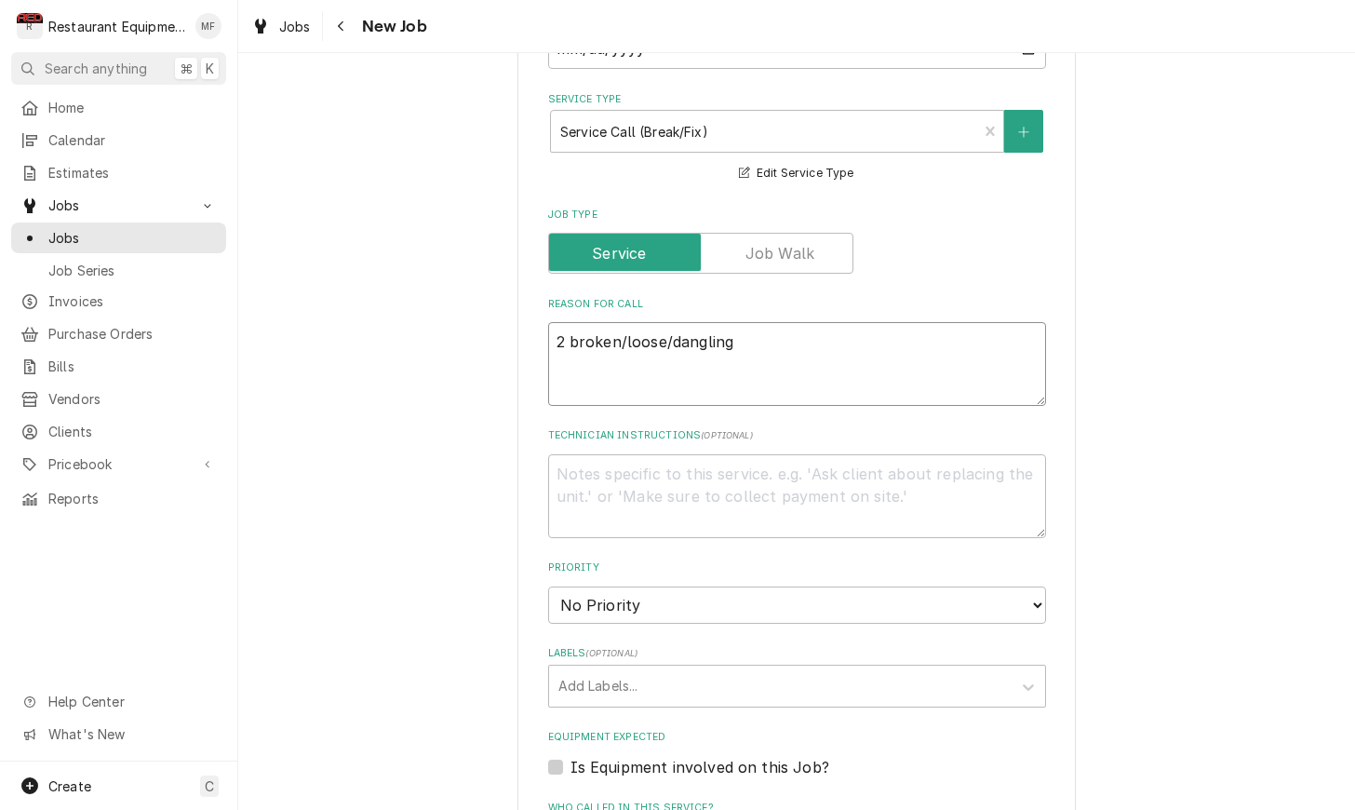
type textarea "2 broken/loose/dangling"
type textarea "x"
type textarea "2 broken/loose/dangling l"
type textarea "x"
type textarea "2 broken/loose/dangling li"
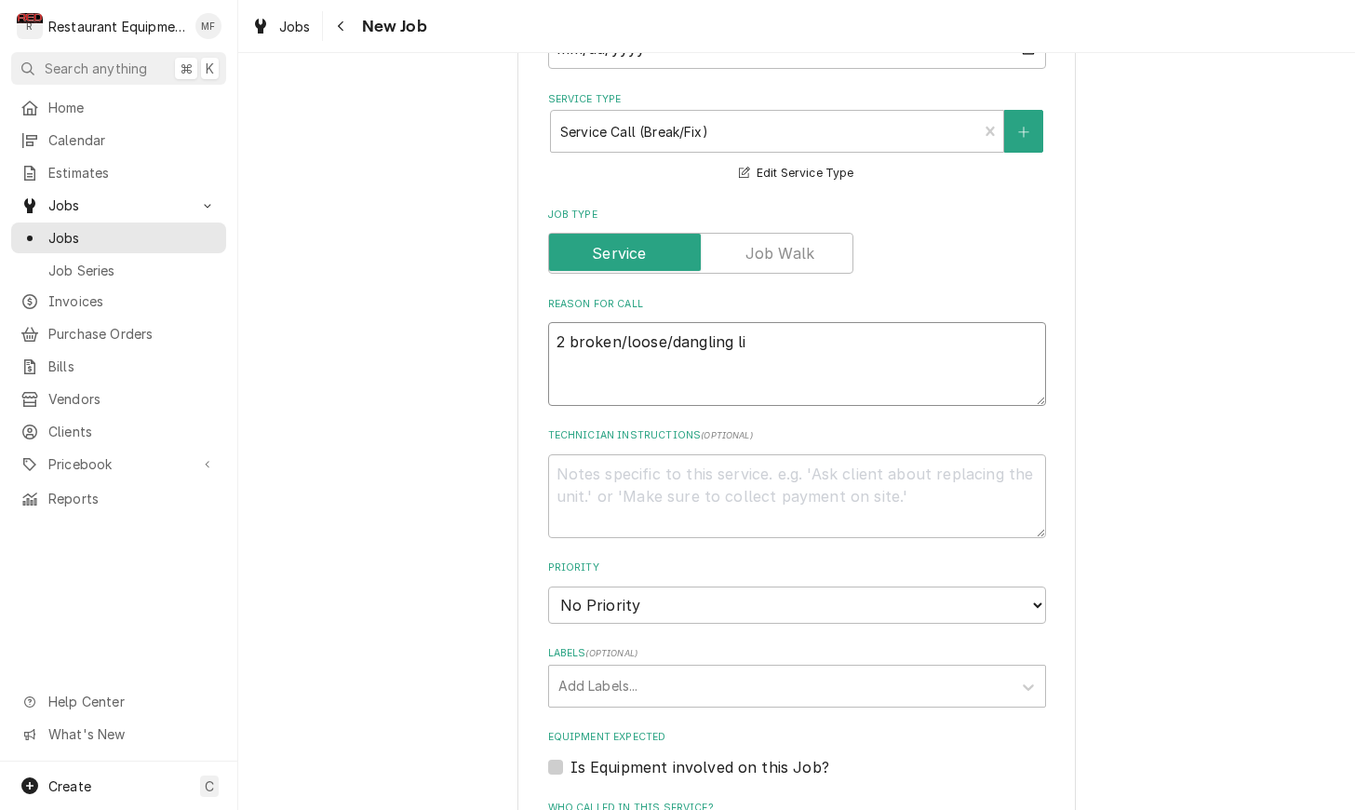
type textarea "x"
type textarea "2 broken/loose/dangling lig"
type textarea "x"
type textarea "2 broken/loose/dangling ligh"
type textarea "x"
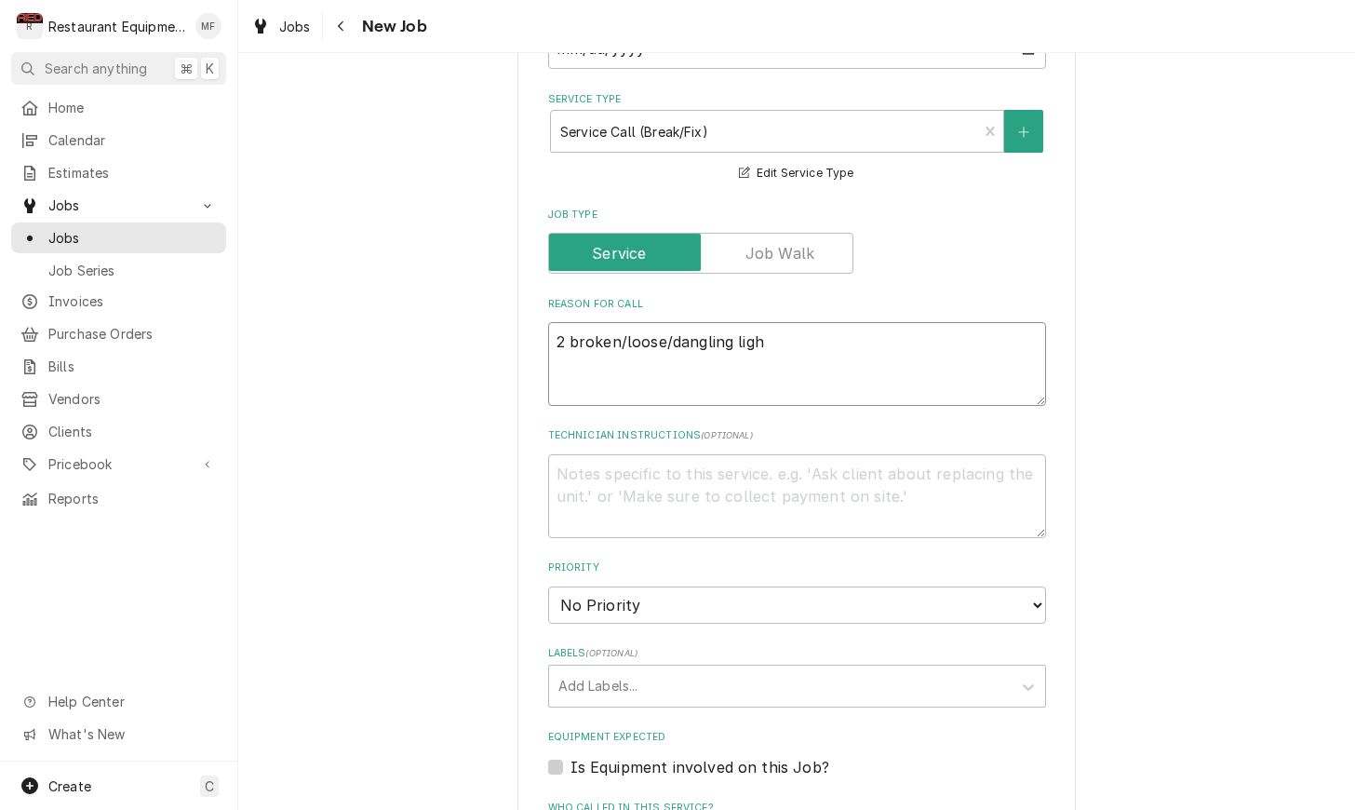
type textarea "2 broken/loose/dangling light"
type textarea "x"
type textarea "2 broken/loose/dangling lights"
type textarea "x"
type textarea "2 broken/loose/dangling light"
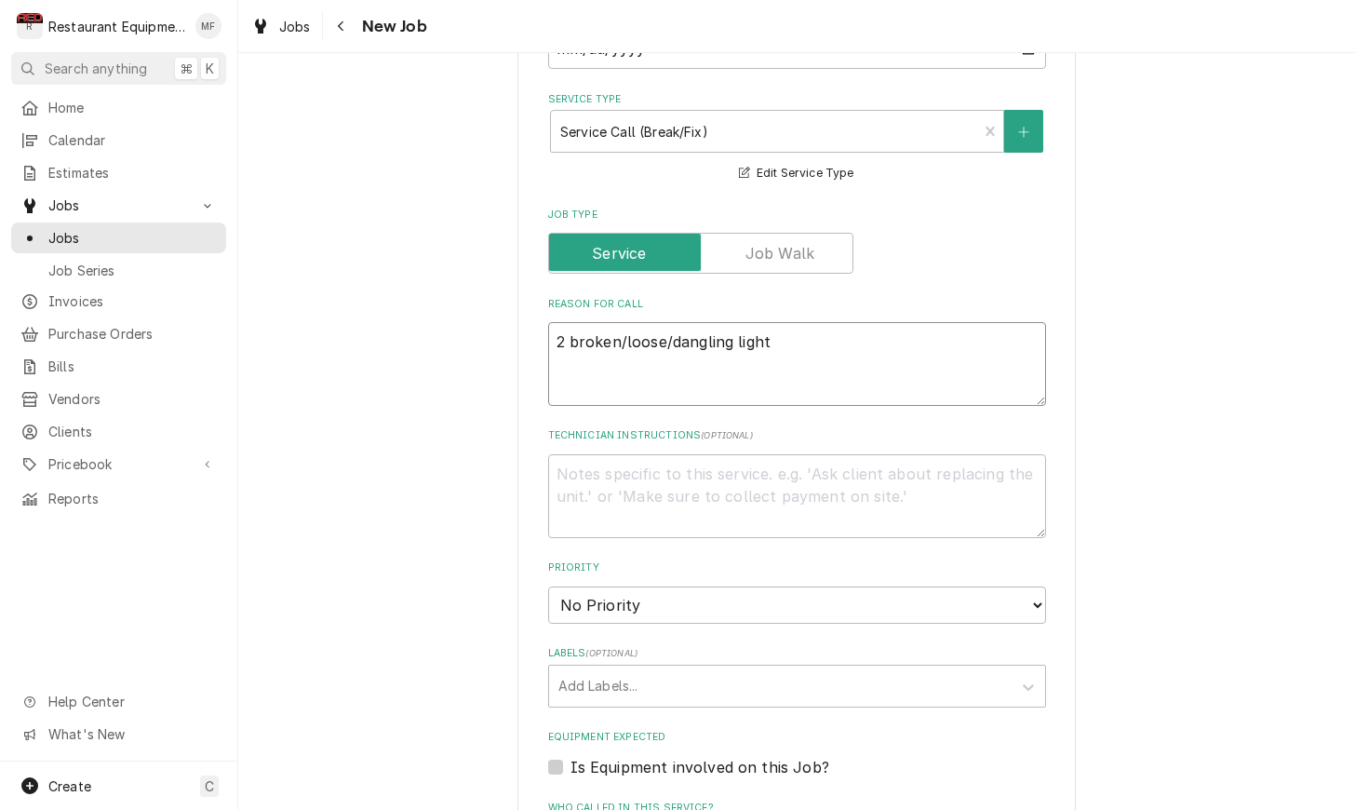
type textarea "x"
type textarea "2 broken/loose/dangling light"
type textarea "x"
type textarea "2 broken/loose/dangling light s"
type textarea "x"
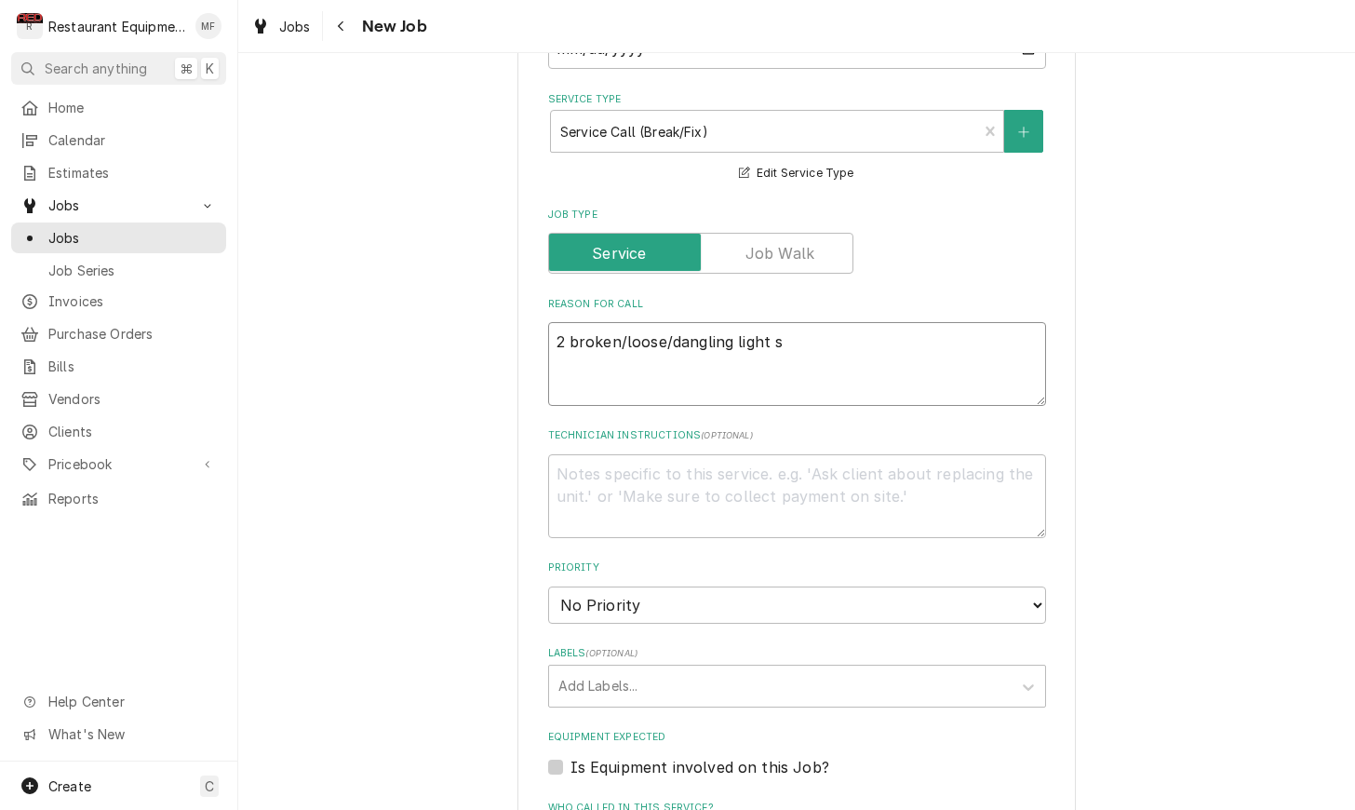
type textarea "2 broken/loose/dangling light so"
type textarea "x"
type textarea "2 broken/loose/dangling light soc"
type textarea "x"
type textarea "2 broken/loose/dangling light sock"
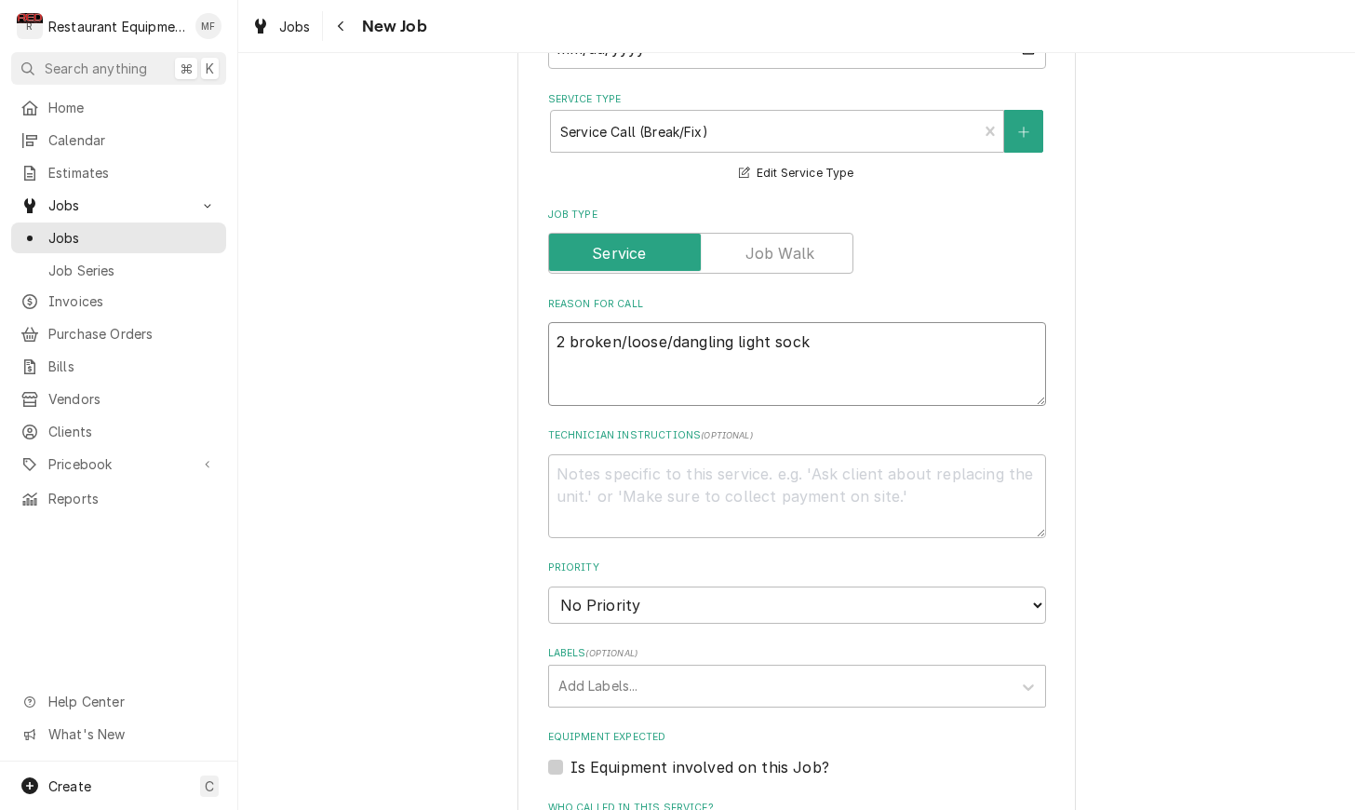
type textarea "x"
type textarea "2 broken/loose/dangling light socke"
type textarea "x"
type textarea "2 broken/loose/dangling light socket"
type textarea "x"
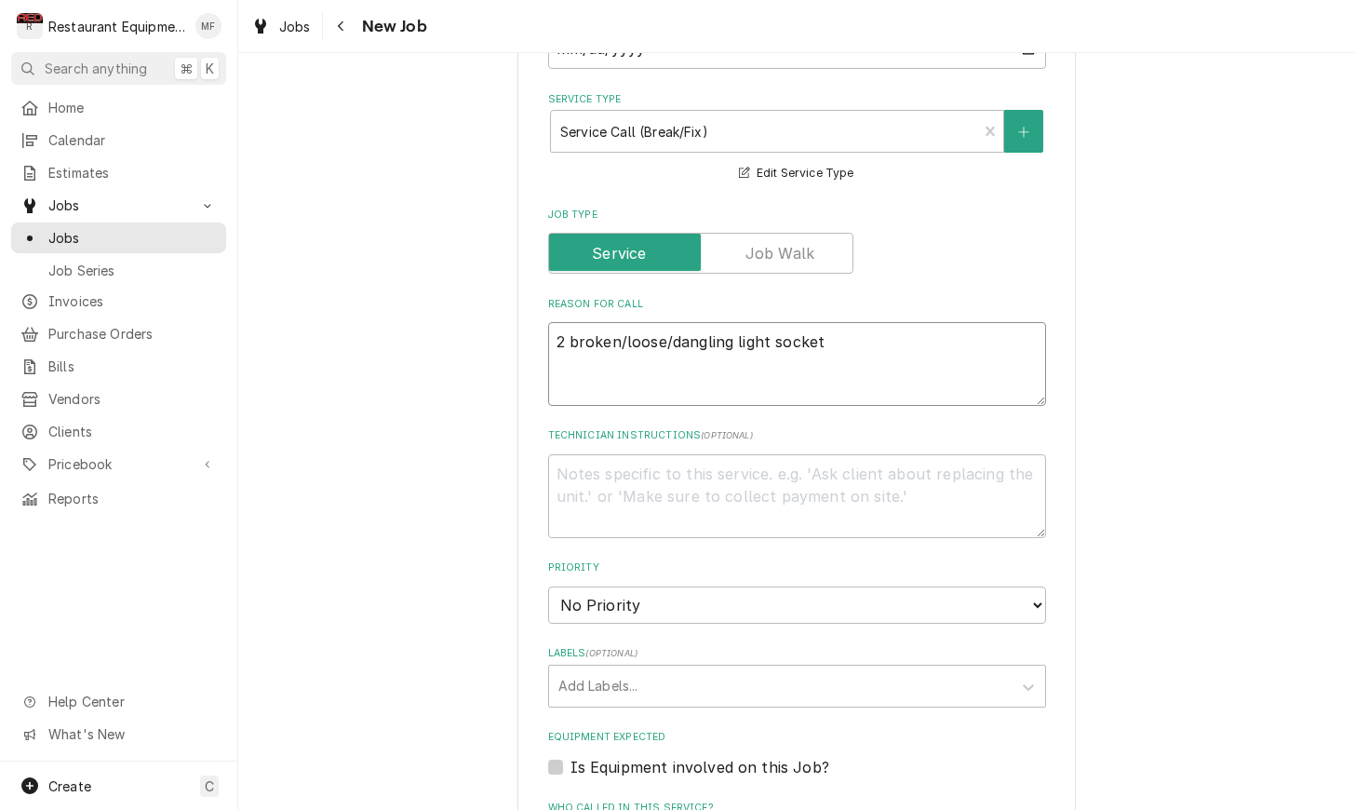
type textarea "2 broken/loose/dangling light sockets"
type textarea "x"
type textarea "2 broken/loose/dangling light sockets"
type textarea "x"
type textarea "2 broken/loose/dangling light sockets o"
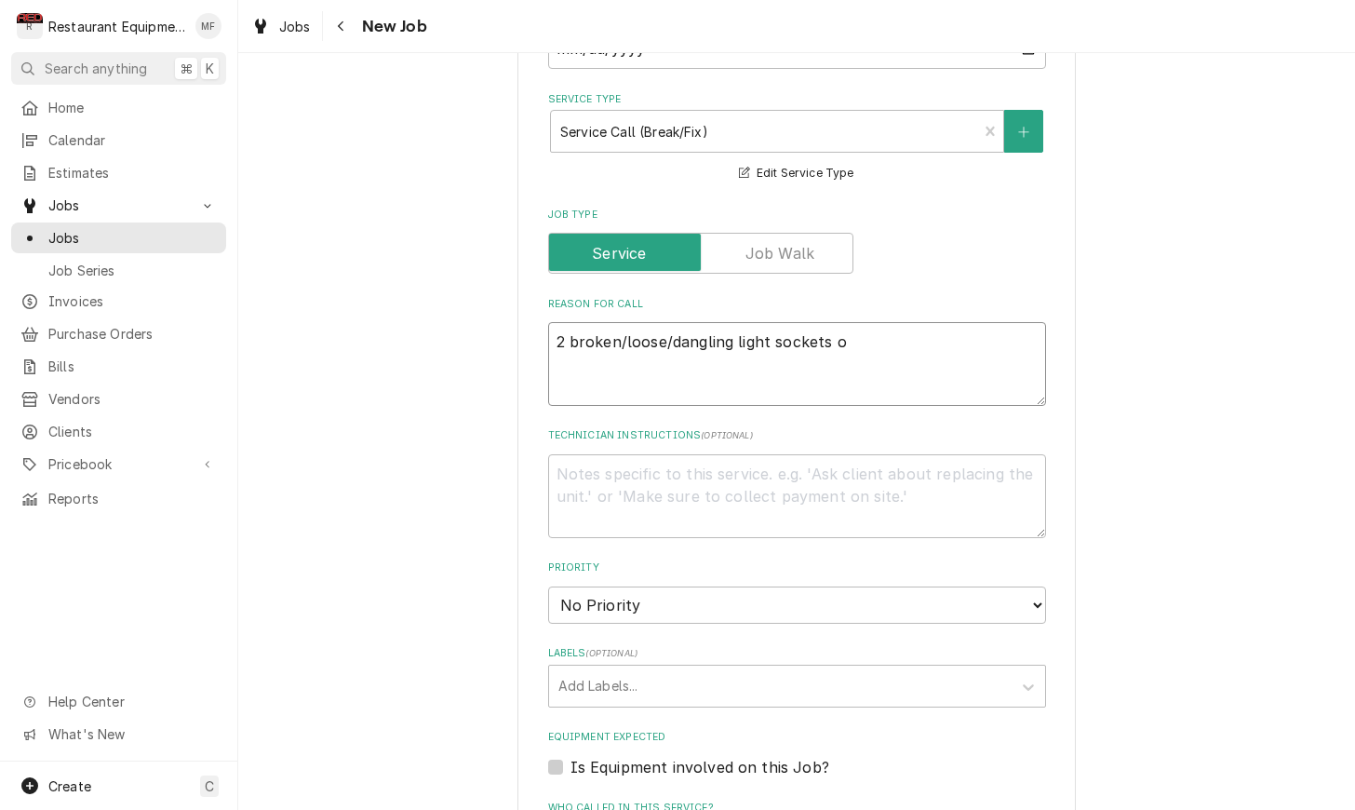
type textarea "x"
type textarea "2 broken/loose/dangling light sockets on"
type textarea "x"
type textarea "2 broken/loose/dangling light sockets on"
type textarea "x"
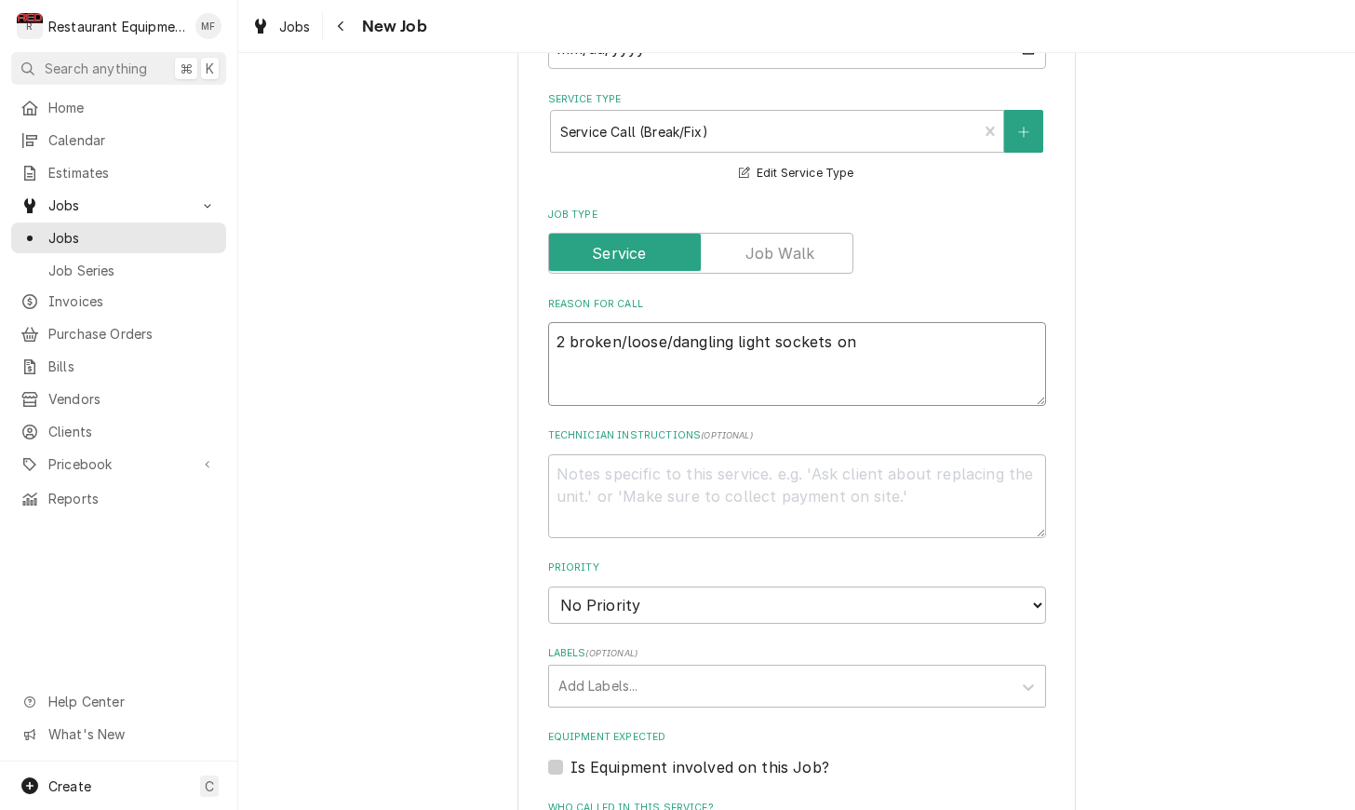
type textarea "2 broken/loose/dangling light sockets on f"
type textarea "x"
type textarea "2 broken/loose/dangling light sockets on fr"
type textarea "x"
type textarea "2 broken/loose/dangling light sockets on fry"
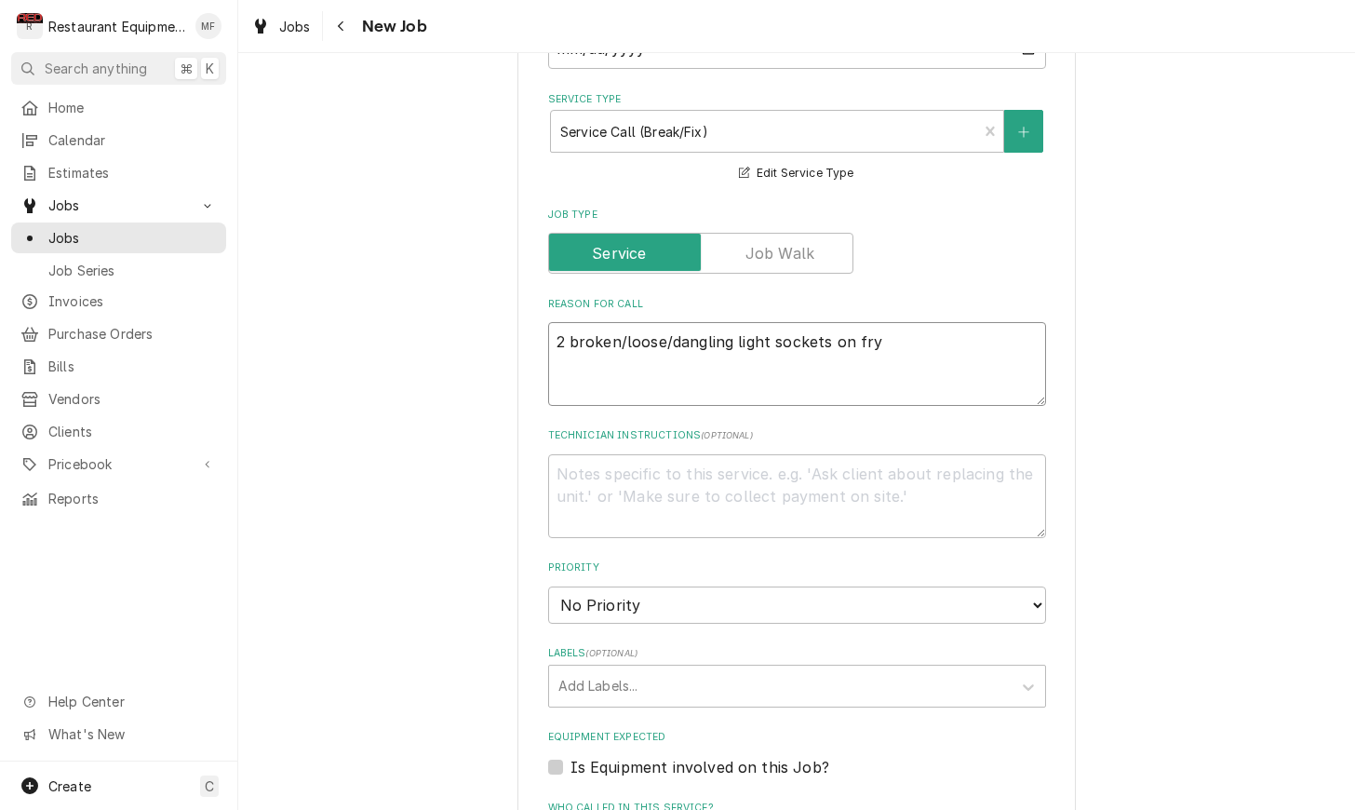
type textarea "x"
type textarea "2 broken/loose/dangling light sockets on fry"
type textarea "x"
type textarea "2 broken/loose/dangling light sockets on fry s"
type textarea "x"
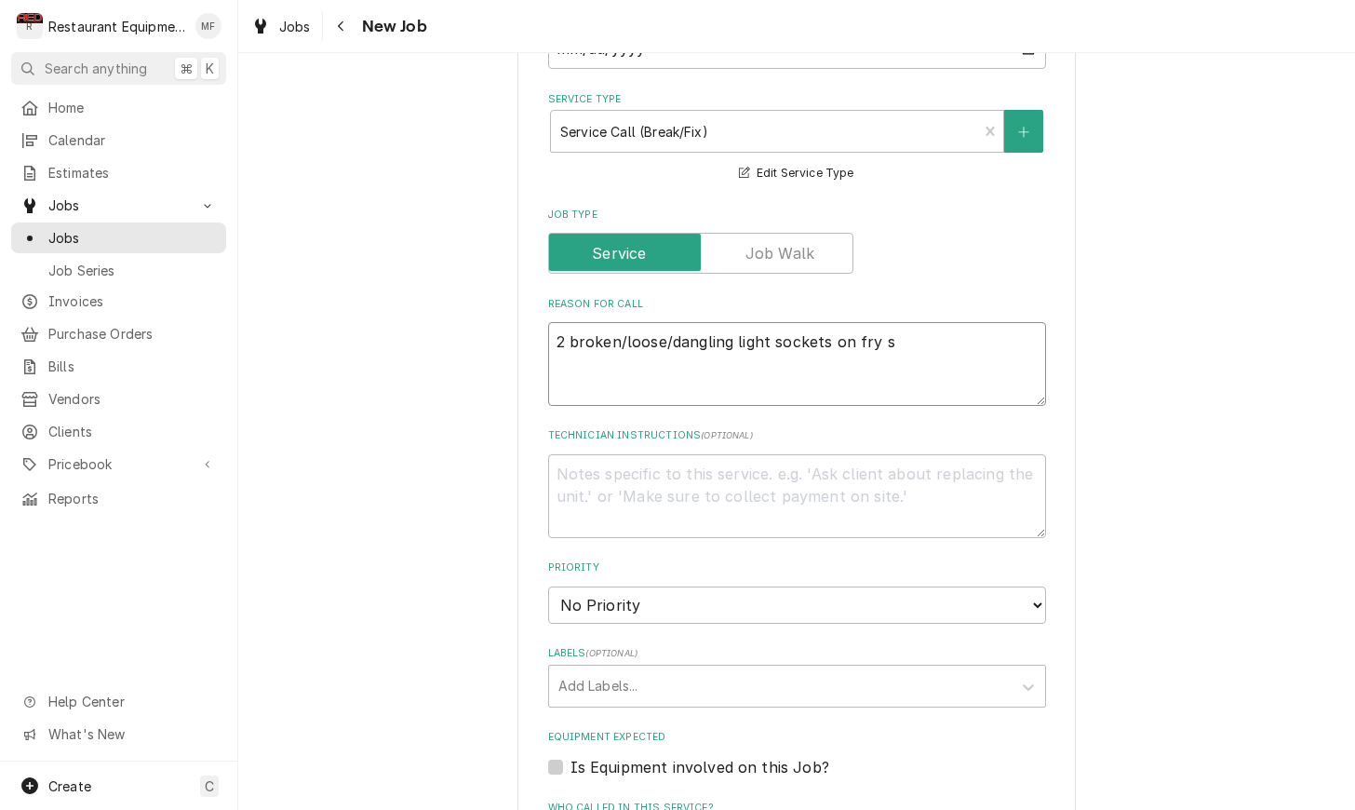
type textarea "2 broken/loose/dangling light sockets on fry st"
type textarea "x"
type textarea "2 broken/loose/dangling light sockets on fry sta"
type textarea "x"
type textarea "2 broken/loose/dangling light sockets on fry stat"
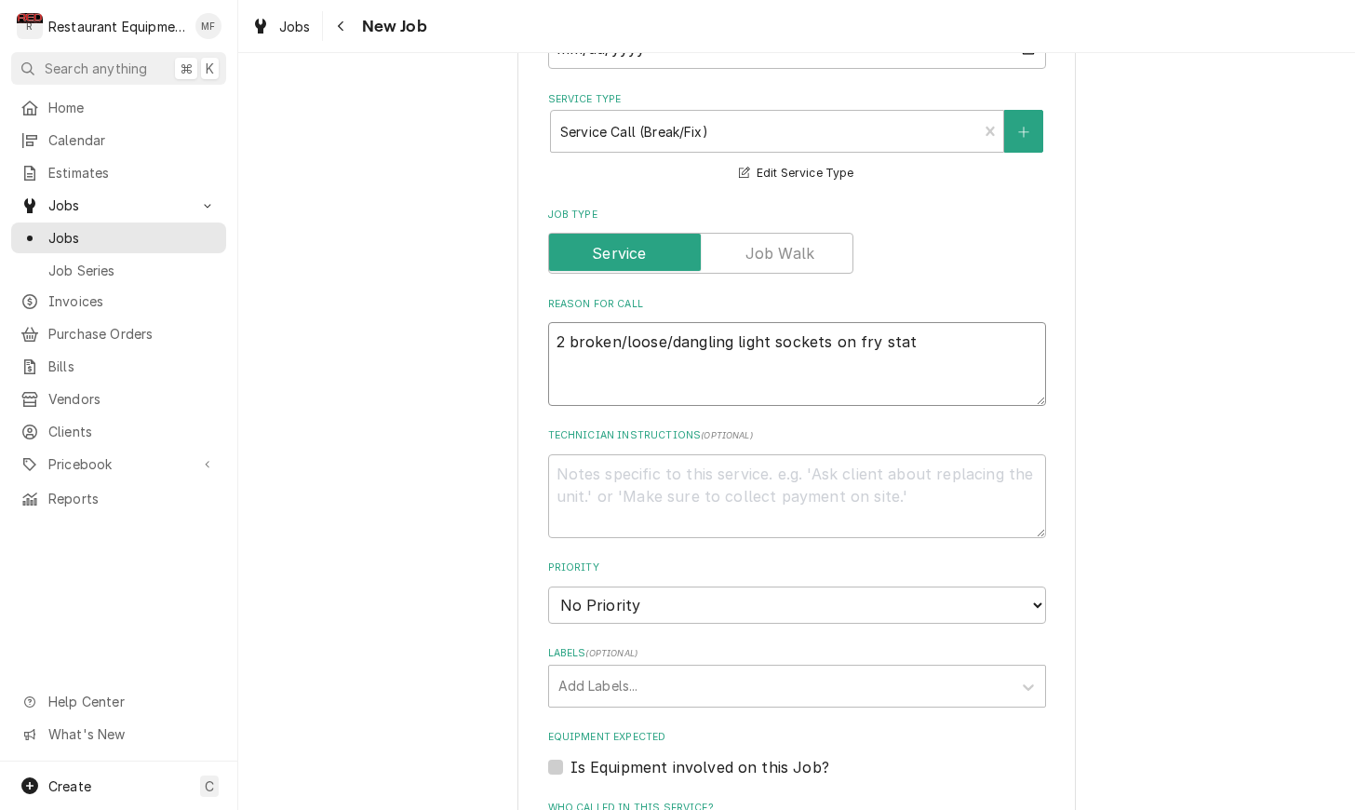
type textarea "x"
type textarea "2 broken/loose/dangling light sockets on fry stati"
type textarea "x"
type textarea "2 broken/loose/dangling light sockets on fry statio"
type textarea "x"
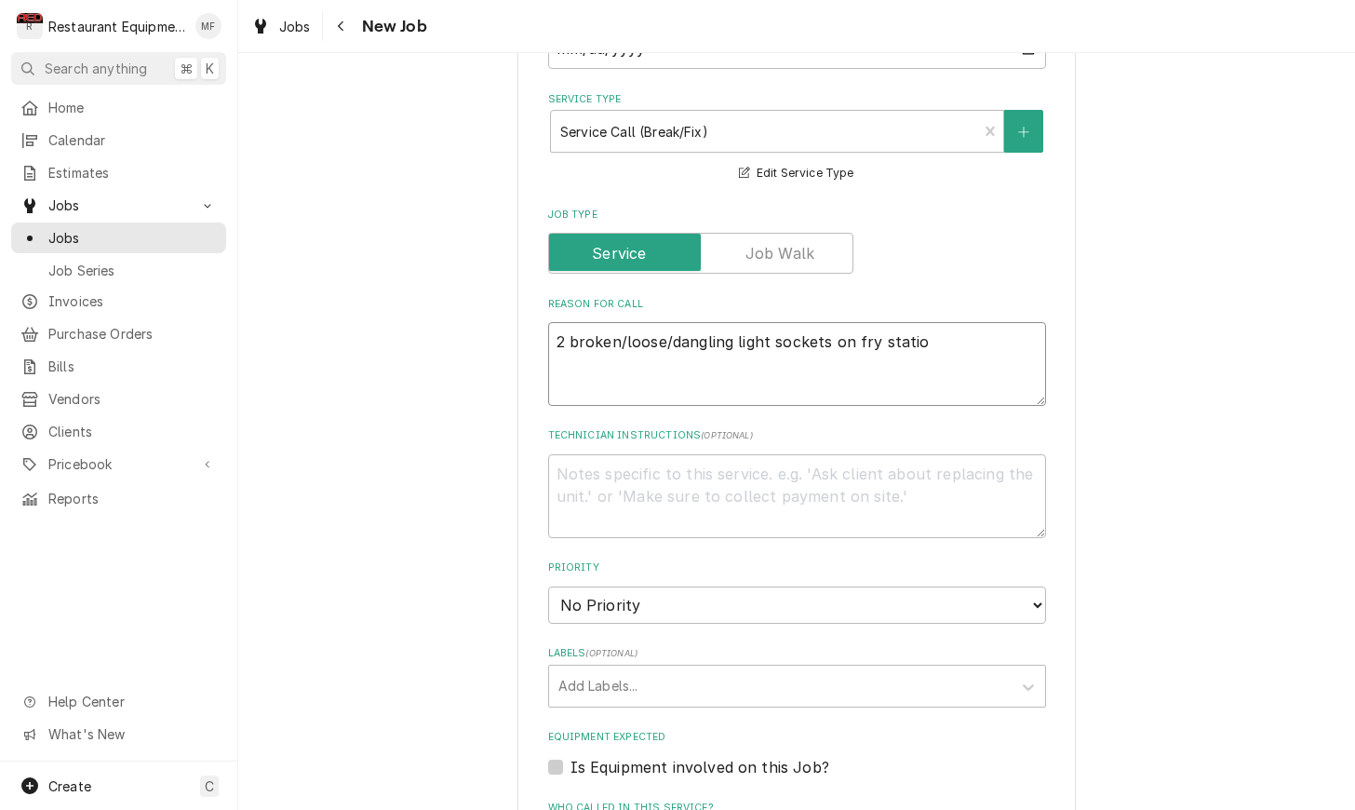
type textarea "2 broken/loose/dangling light sockets on fry station"
type textarea "x"
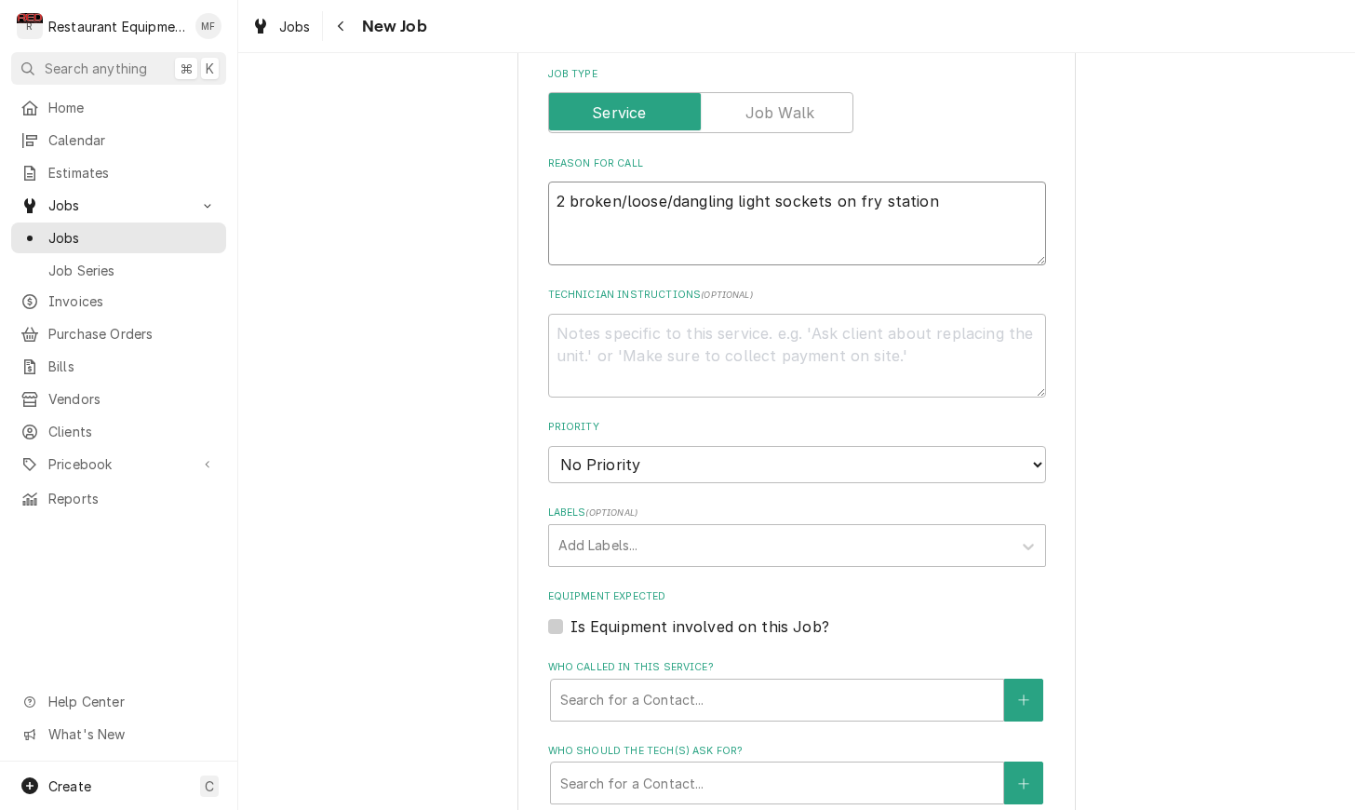
scroll to position [819, 0]
type textarea "2 broken/loose/dangling light sockets on fry station"
select select "2"
click at [828, 527] on div "Labels" at bounding box center [781, 544] width 444 height 34
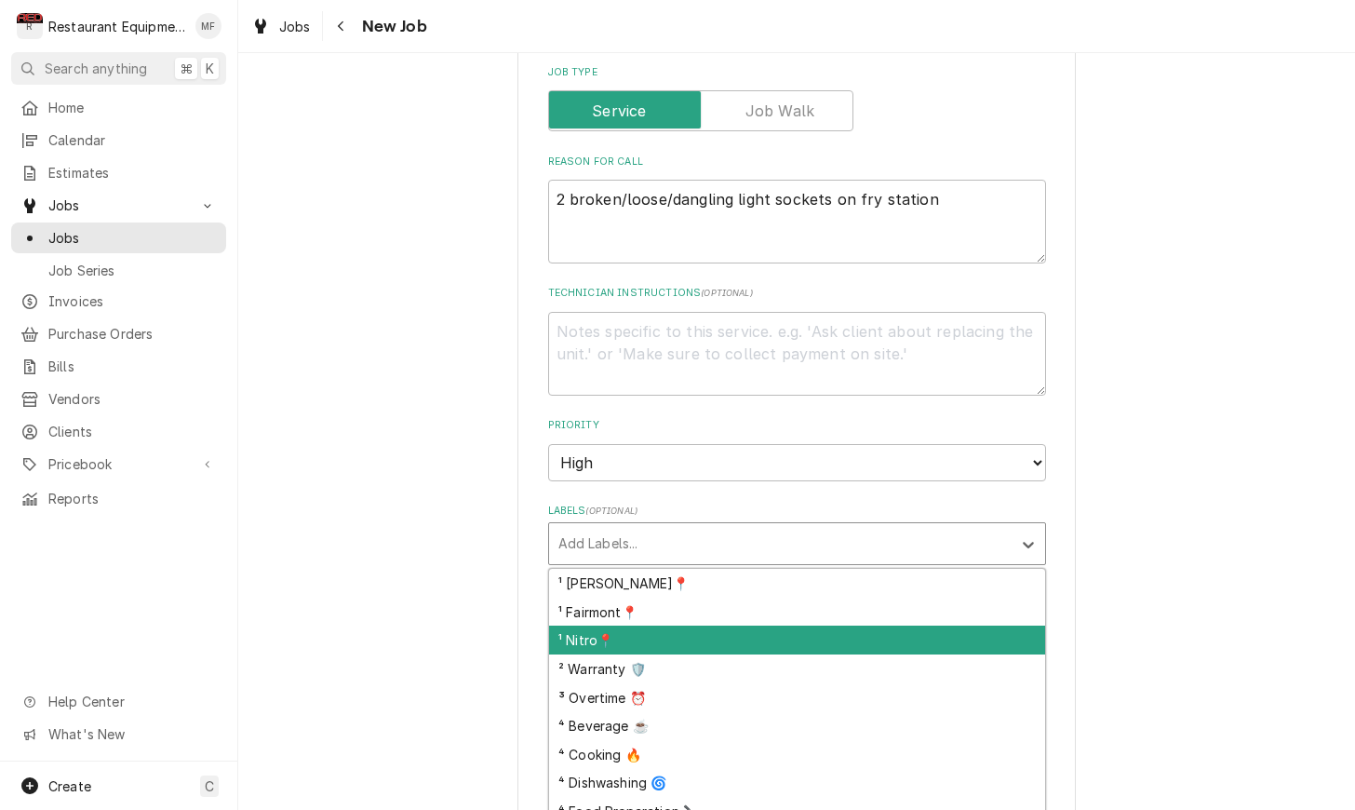
click at [917, 626] on div "¹ Nitro📍" at bounding box center [797, 640] width 496 height 29
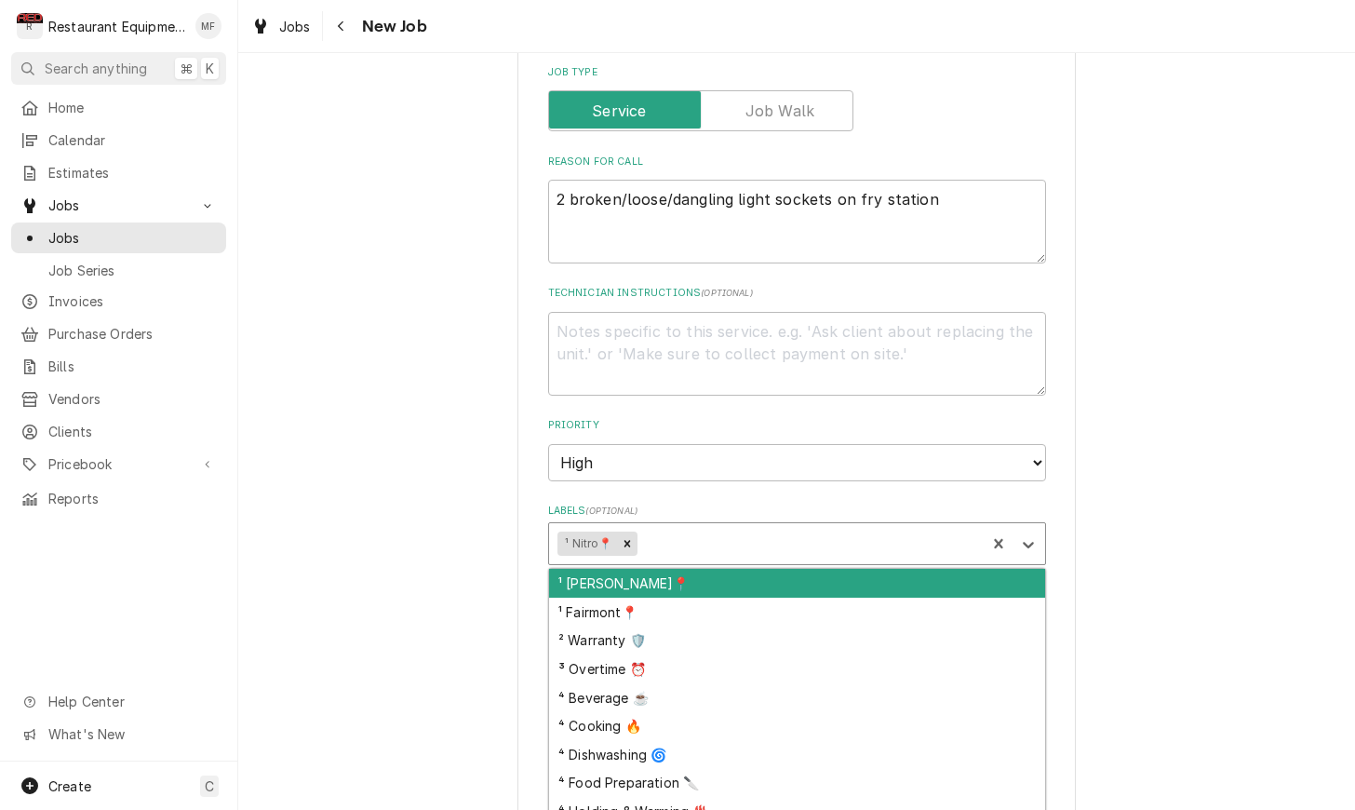
click at [866, 527] on div "Labels" at bounding box center [808, 544] width 336 height 34
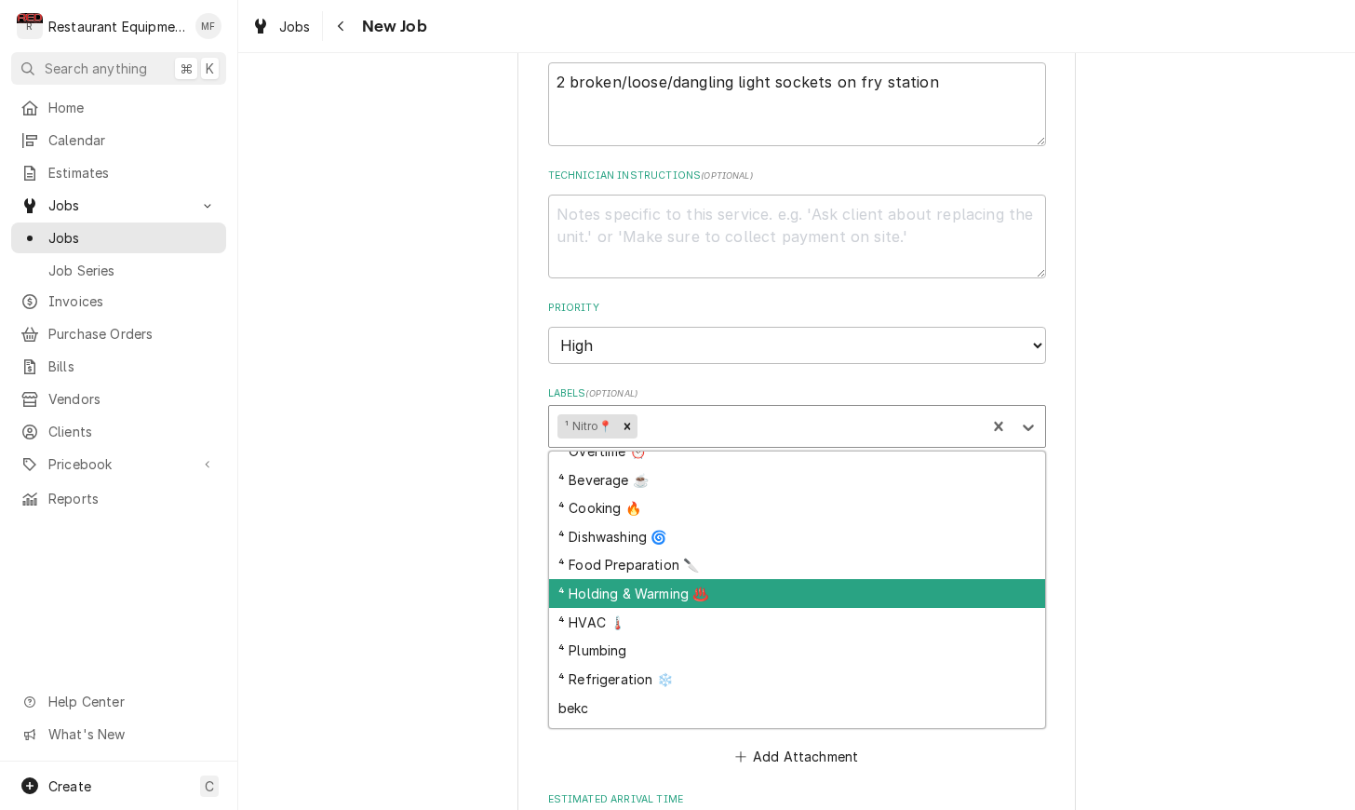
scroll to position [90, 0]
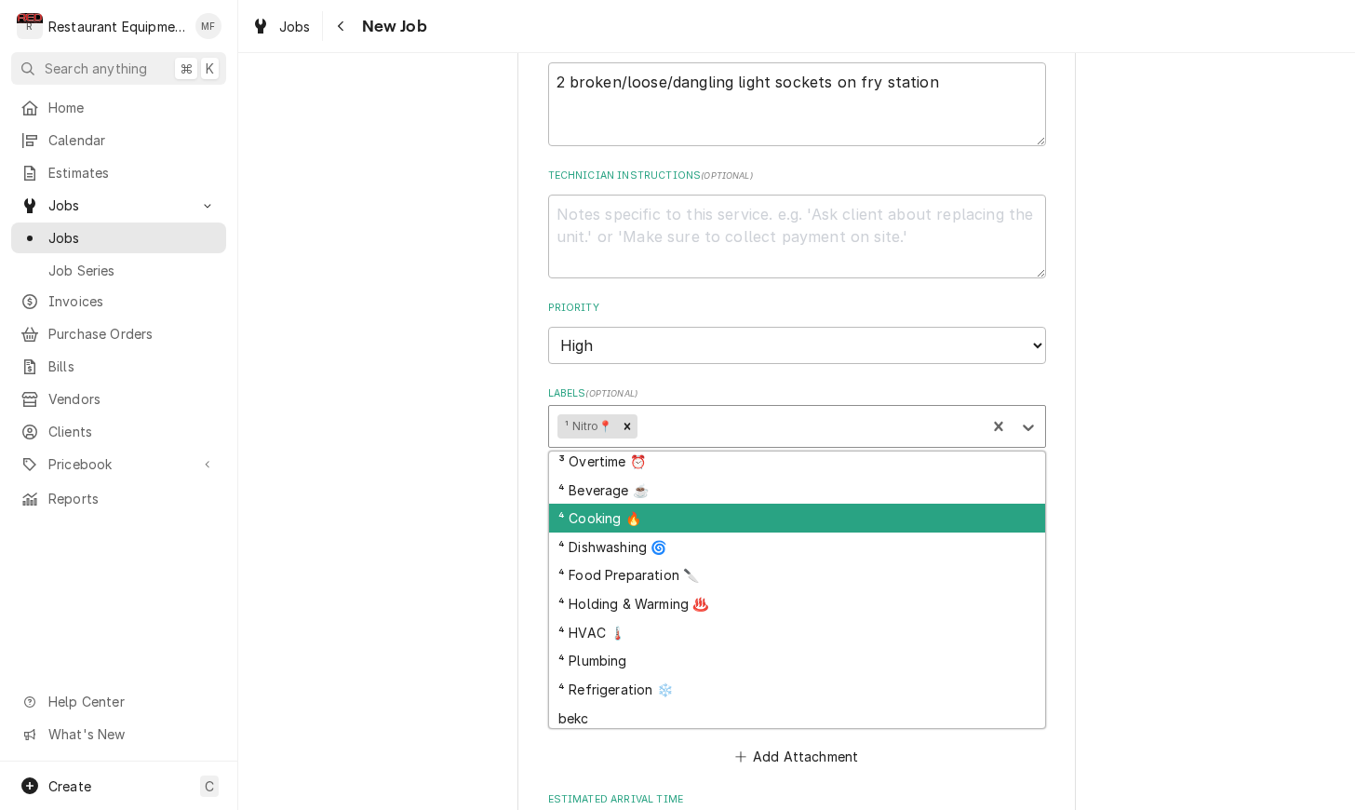
click at [828, 504] on div "⁴ Cooking 🔥" at bounding box center [797, 518] width 496 height 29
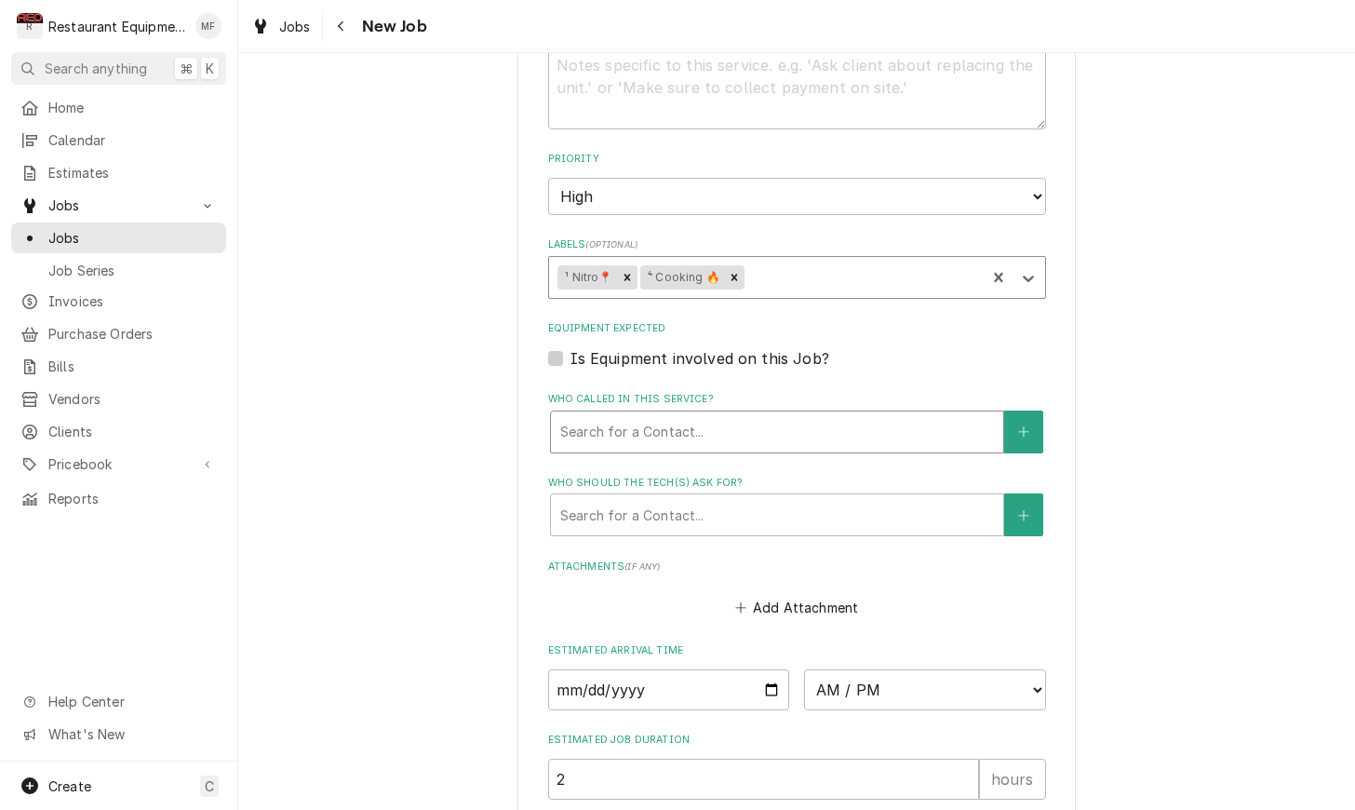
scroll to position [1089, 0]
click at [799, 411] on div "Who called in this service?" at bounding box center [777, 428] width 434 height 34
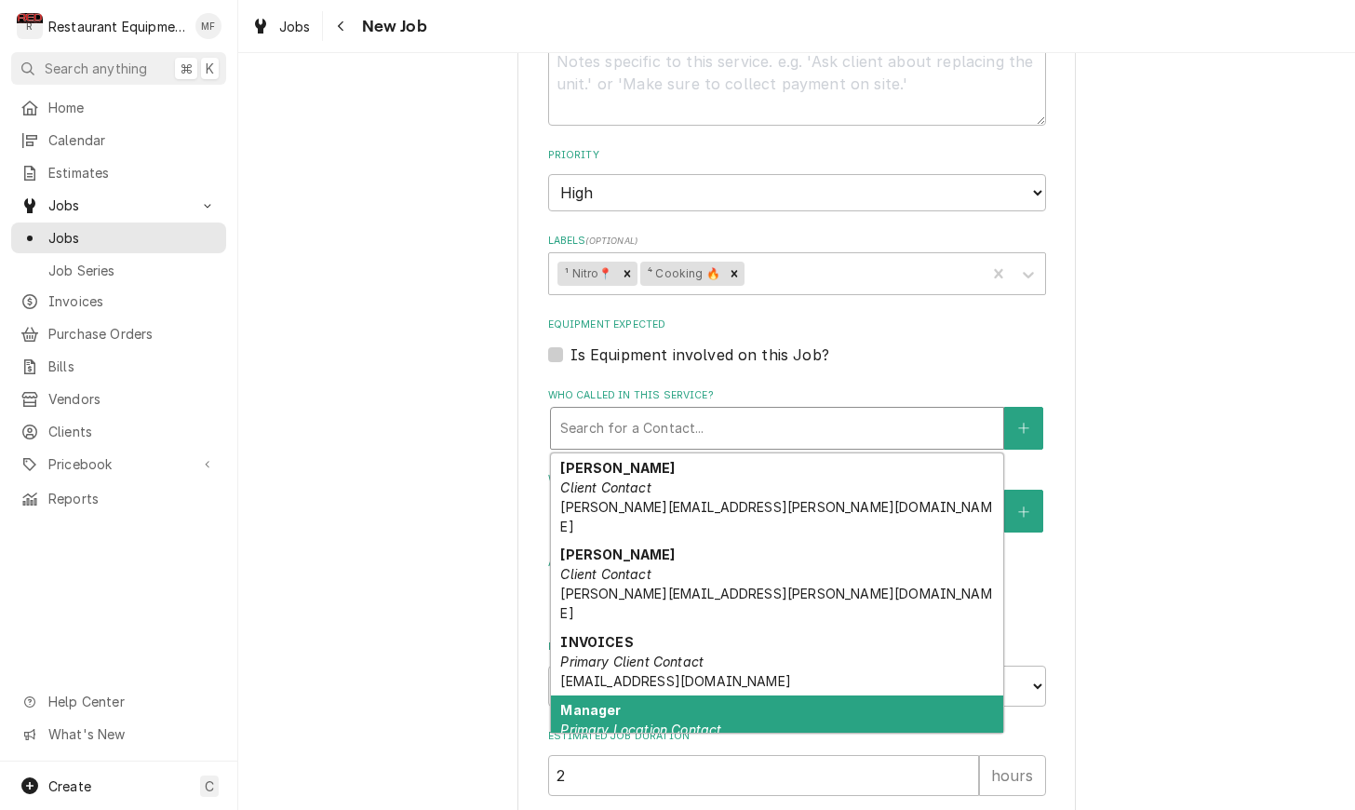
click at [859, 695] on div "Manager Primary Location Contact" at bounding box center [777, 719] width 452 height 48
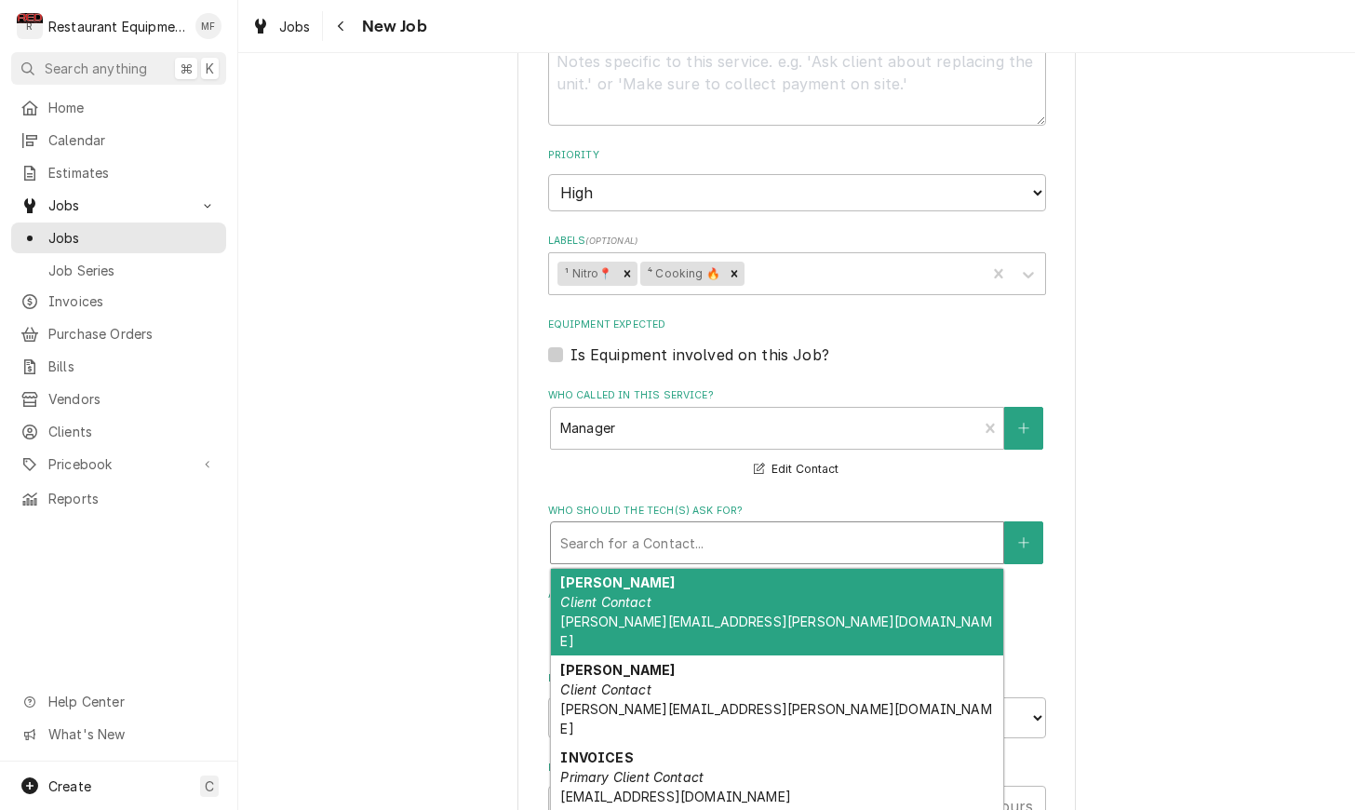
click at [855, 526] on div "Who should the tech(s) ask for?" at bounding box center [777, 543] width 434 height 34
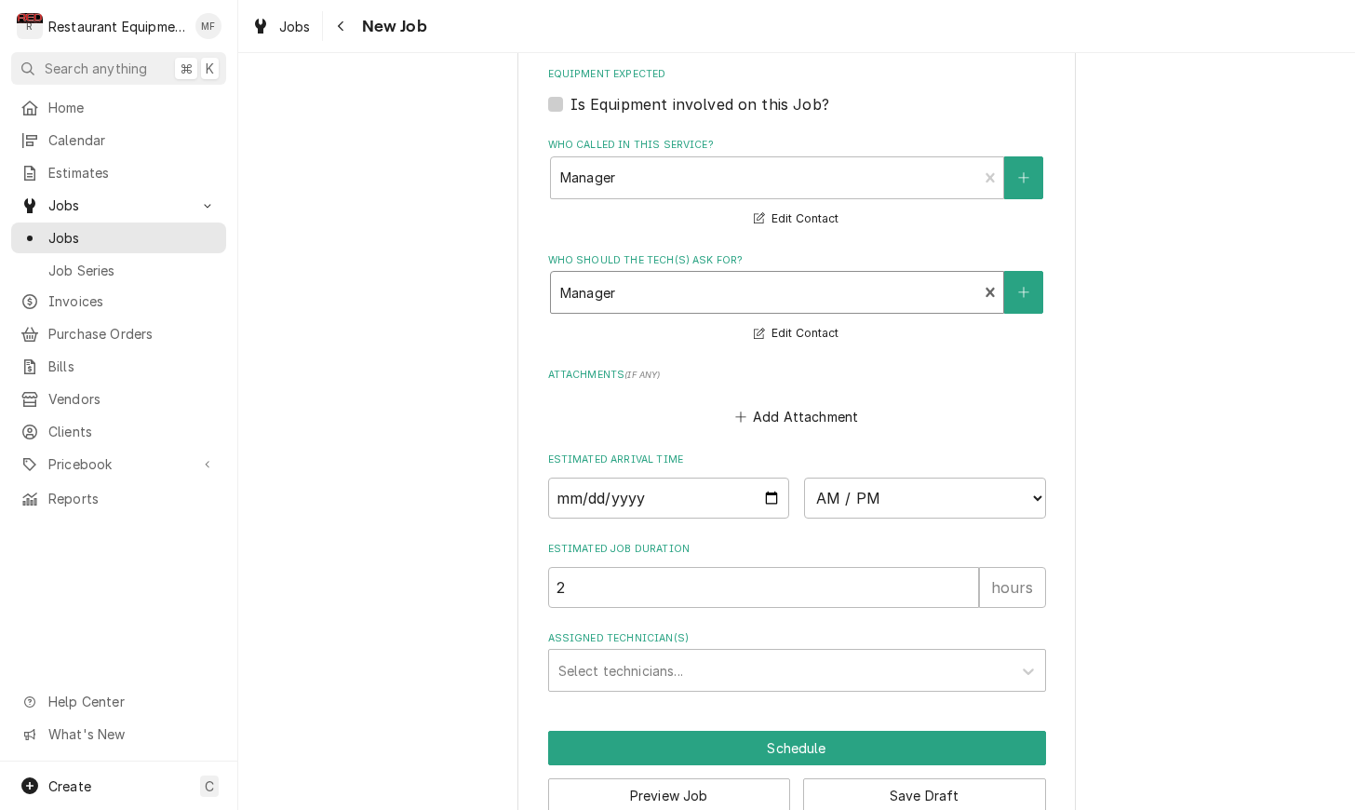
scroll to position [0, 0]
click at [925, 778] on button "Save Draft" at bounding box center [924, 795] width 243 height 34
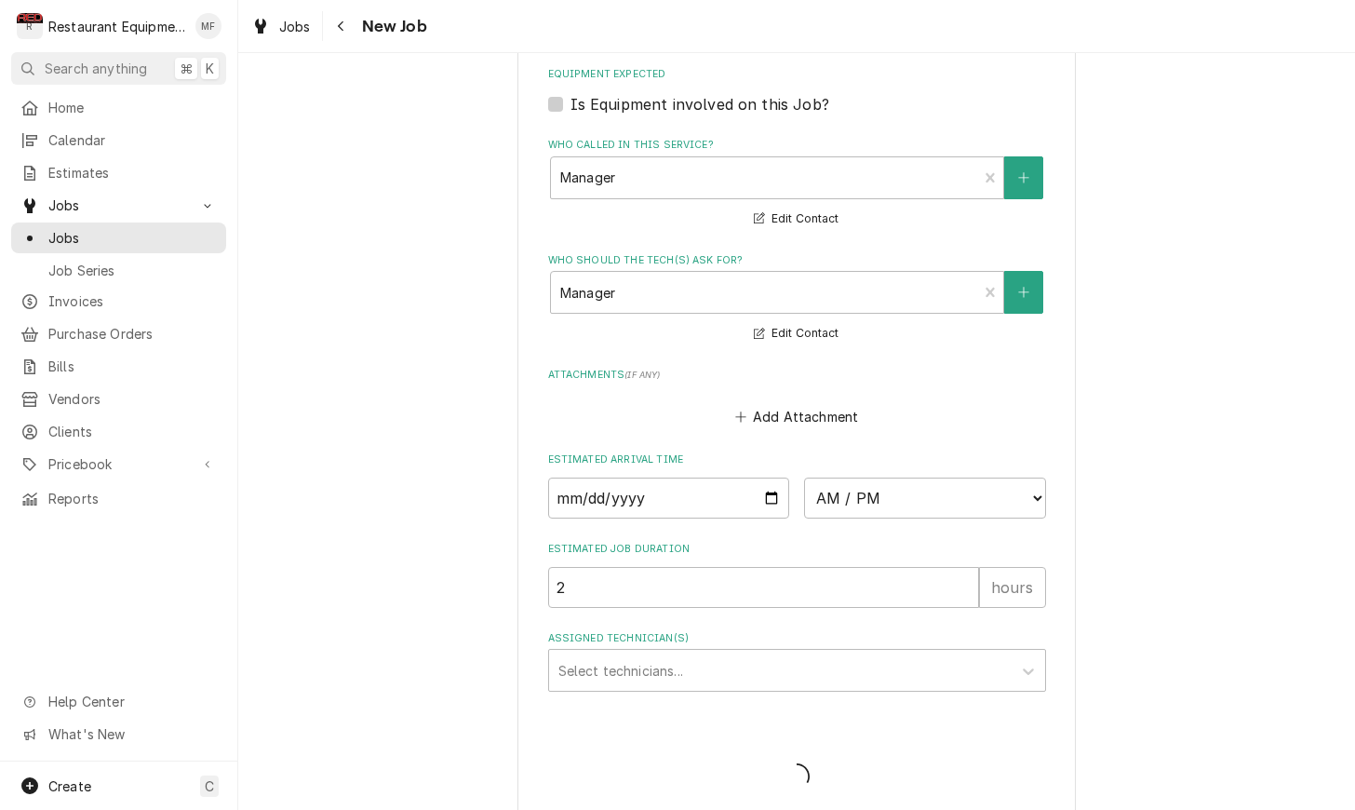
scroll to position [1323, 0]
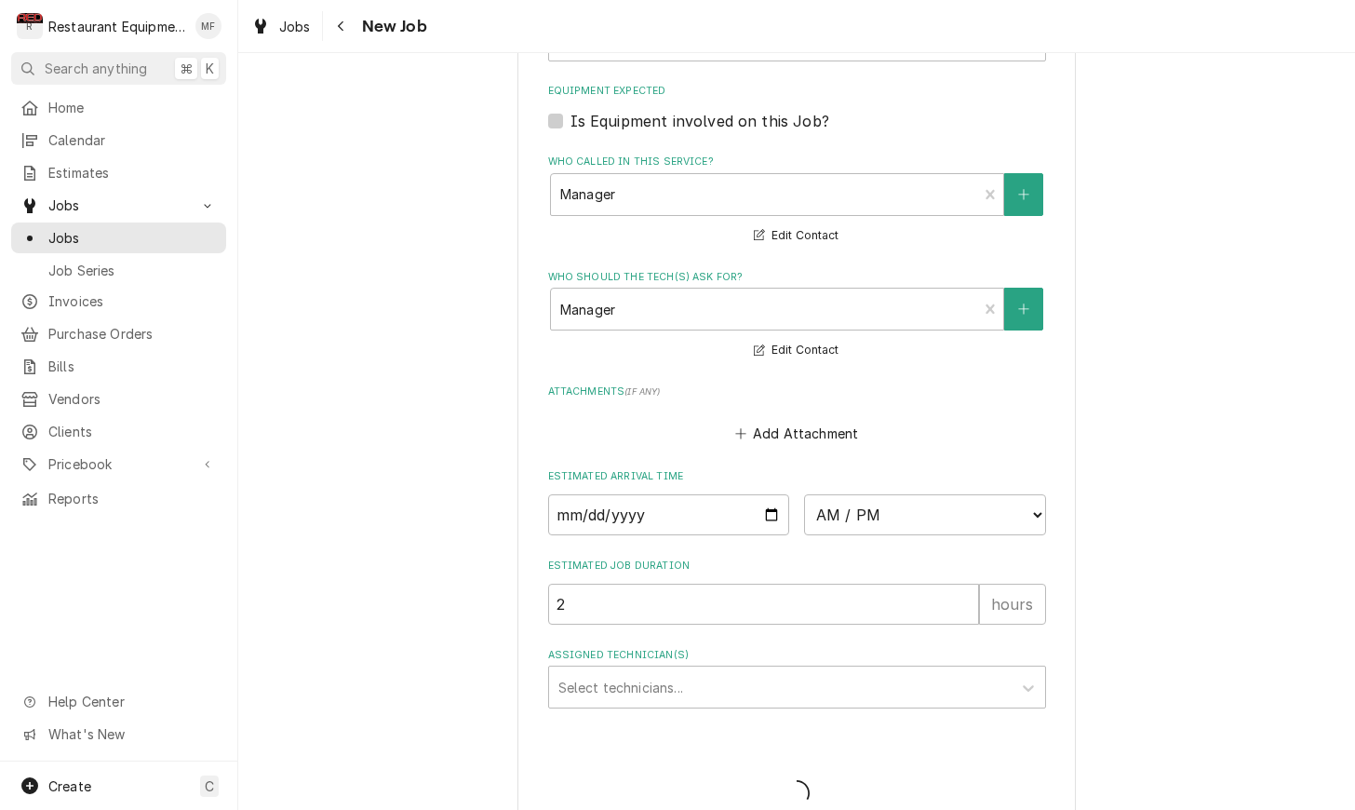
type textarea "x"
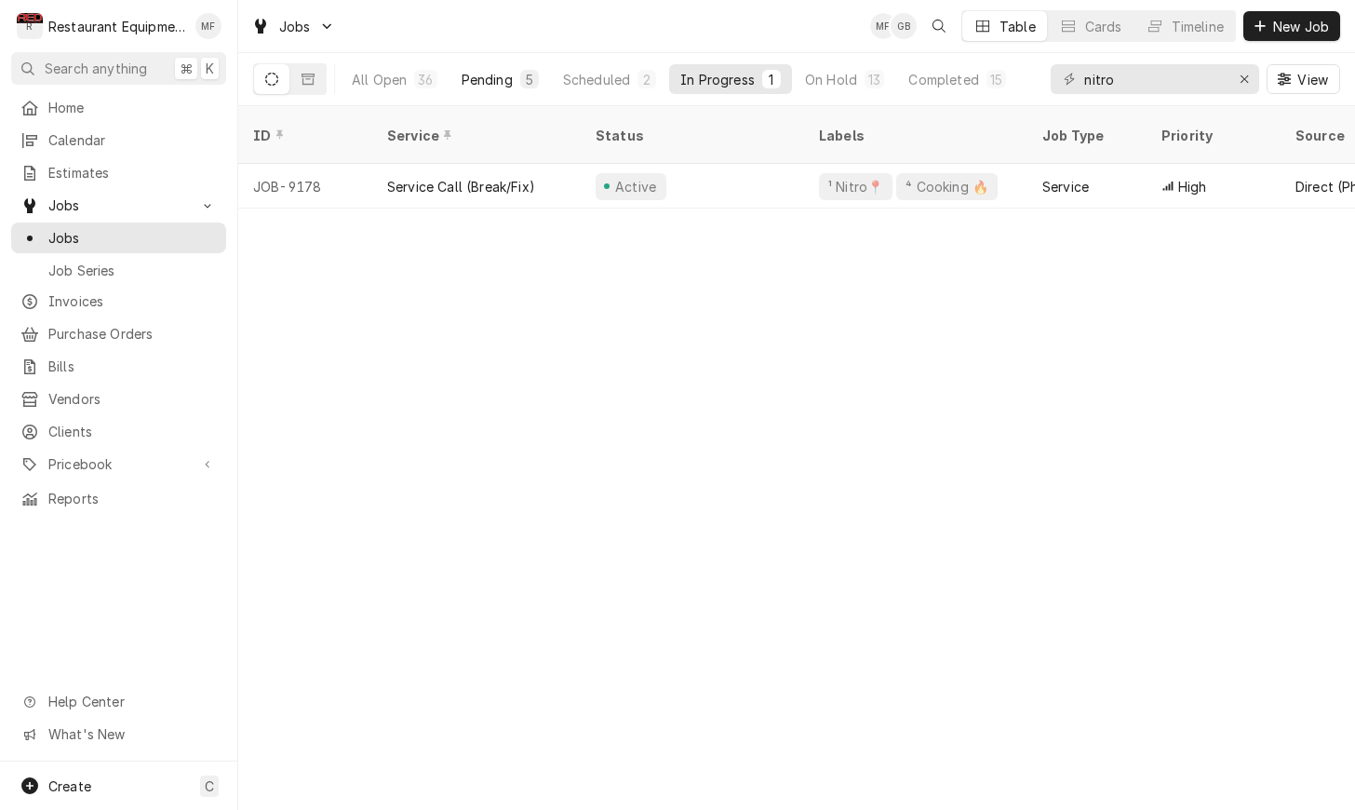
click at [510, 75] on div "Pending" at bounding box center [487, 80] width 51 height 20
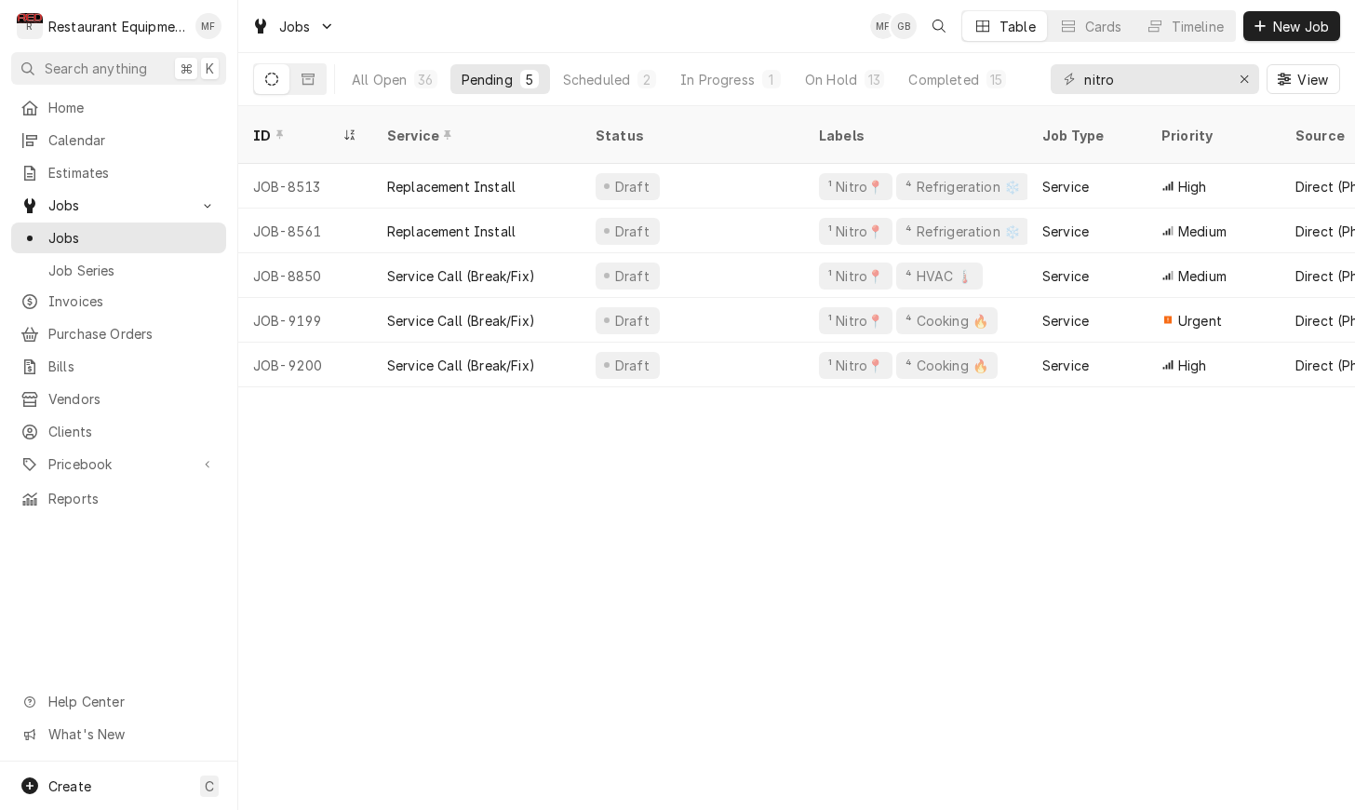
click at [1125, 499] on div "ID Service Status Labels Job Type Priority Source Source ID Techs Date Received…" at bounding box center [796, 458] width 1117 height 704
click at [1087, 494] on div "ID Service Status Labels Job Type Priority Source Source ID Techs Date Received…" at bounding box center [796, 458] width 1117 height 704
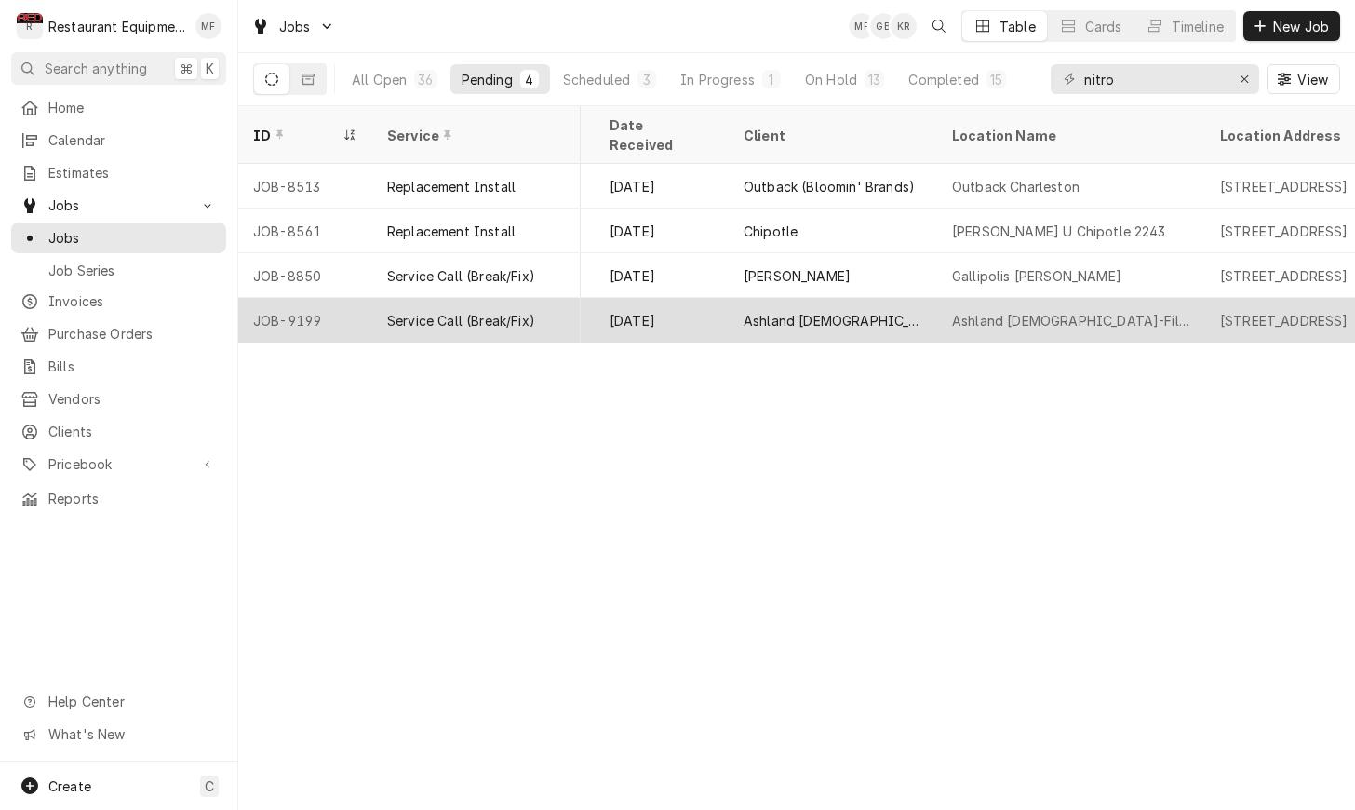
scroll to position [0, 1081]
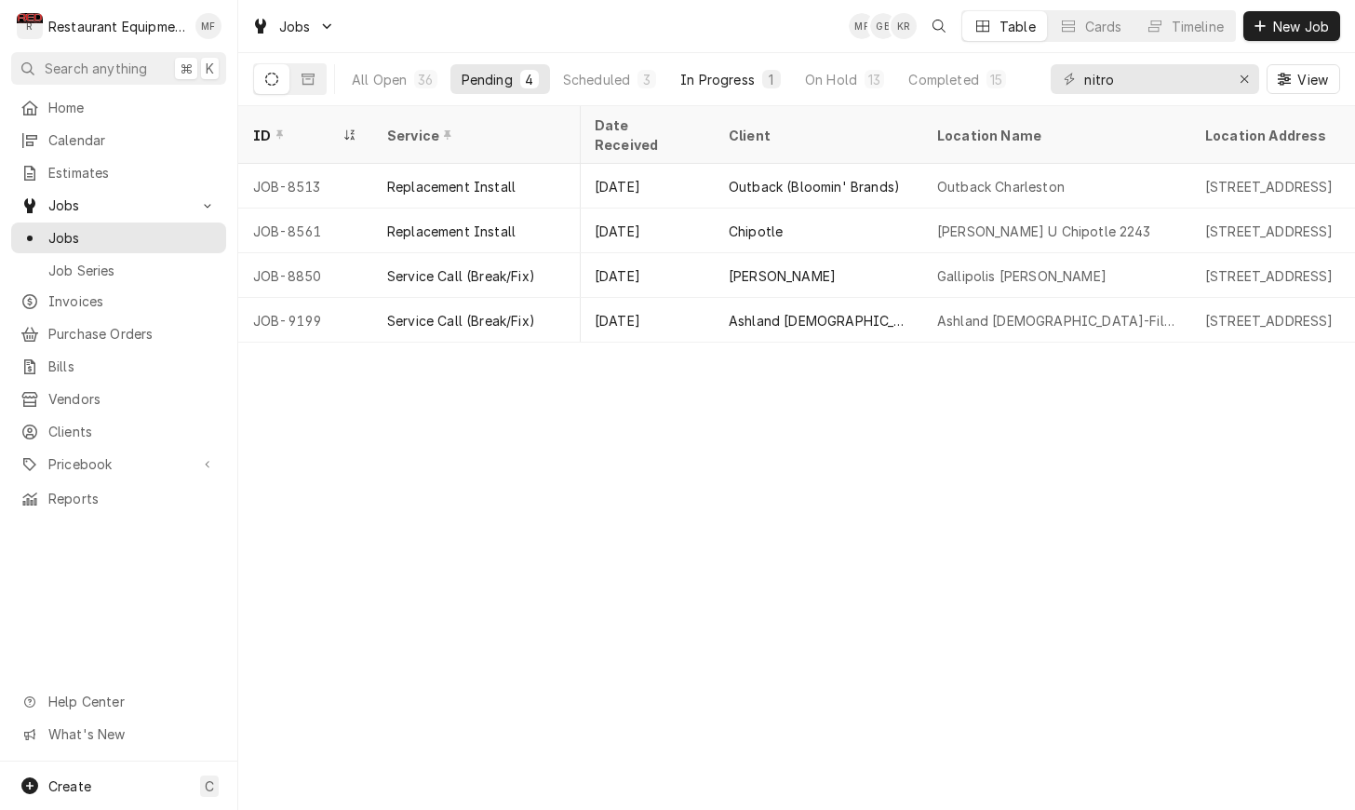
click at [719, 84] on div "In Progress" at bounding box center [717, 80] width 74 height 20
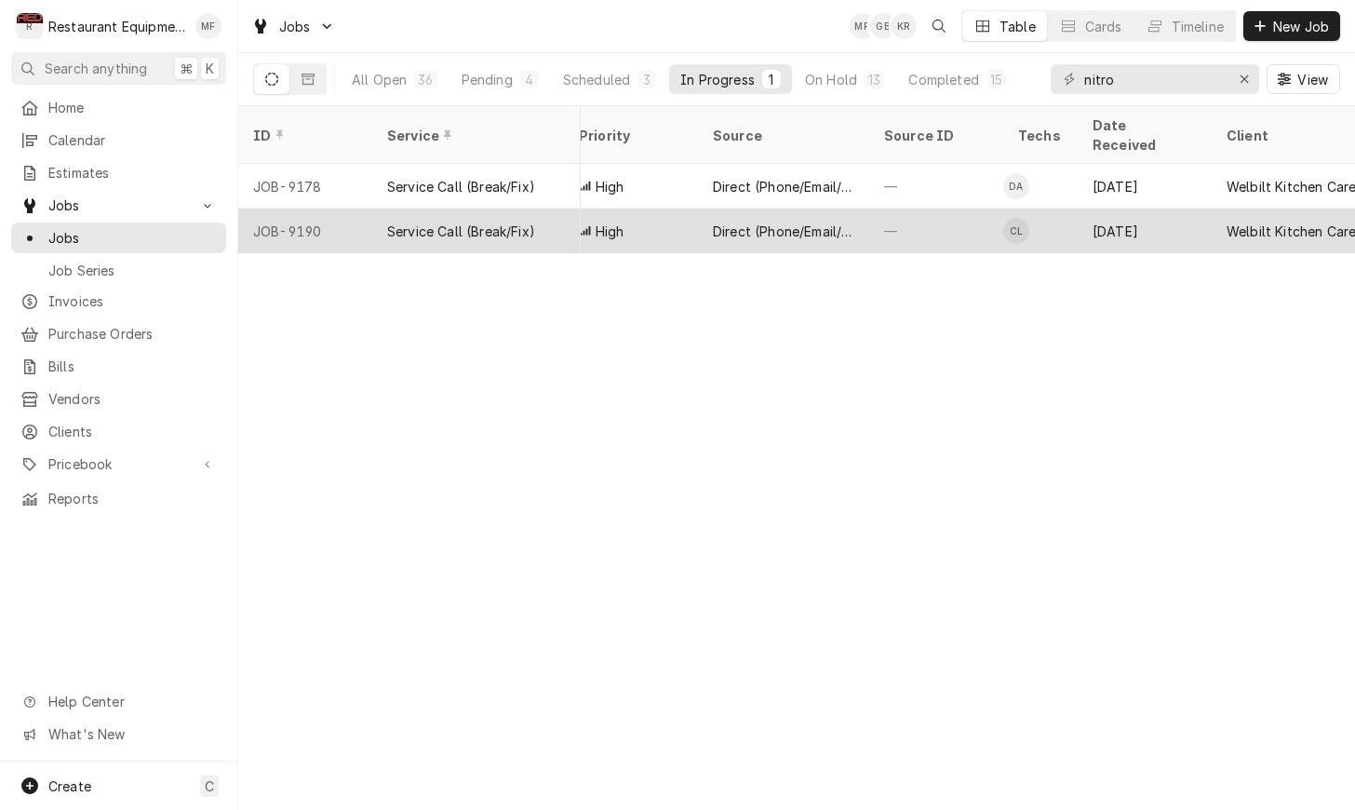
scroll to position [0, 584]
click at [951, 210] on div "—" at bounding box center [935, 231] width 134 height 45
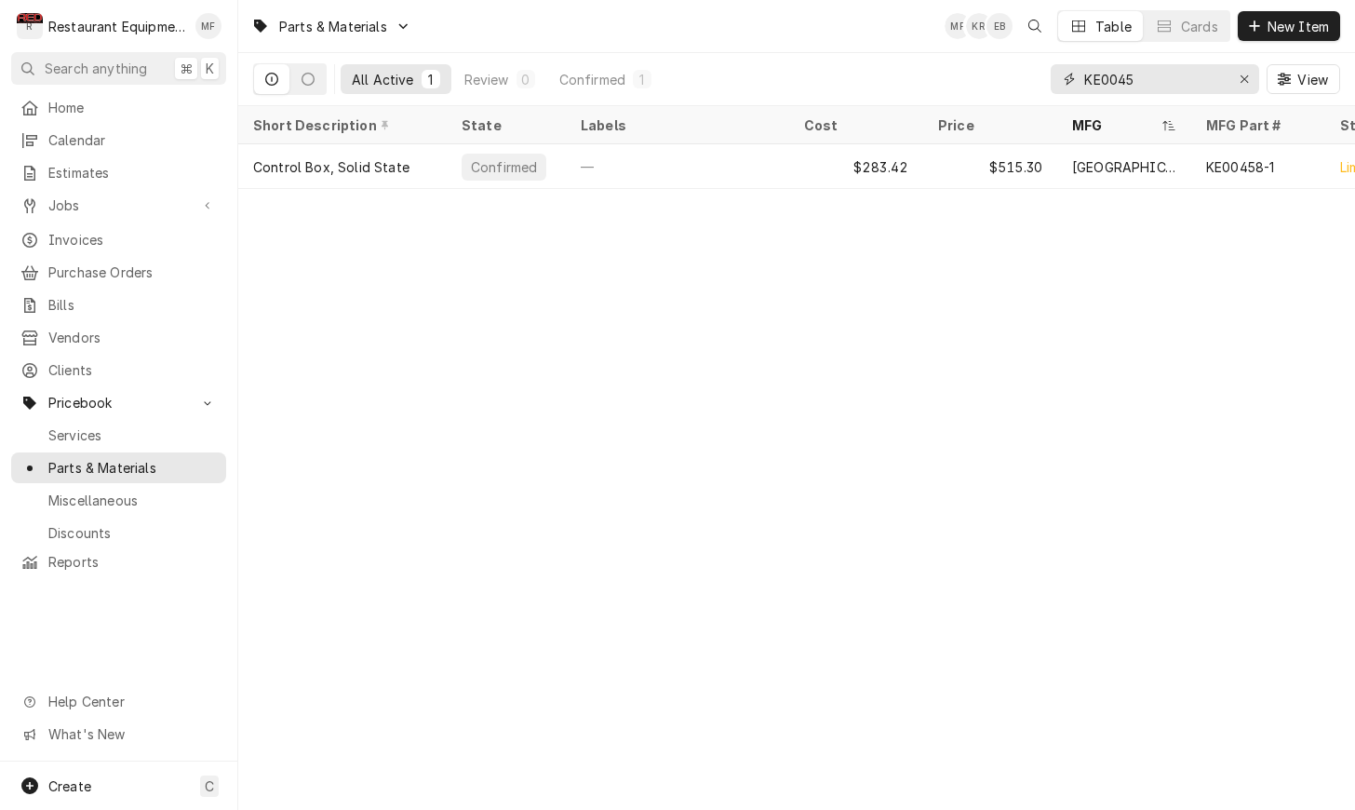
drag, startPoint x: 1249, startPoint y: 86, endPoint x: 1224, endPoint y: 83, distance: 25.3
click at [1249, 85] on div "Erase input" at bounding box center [1244, 79] width 19 height 19
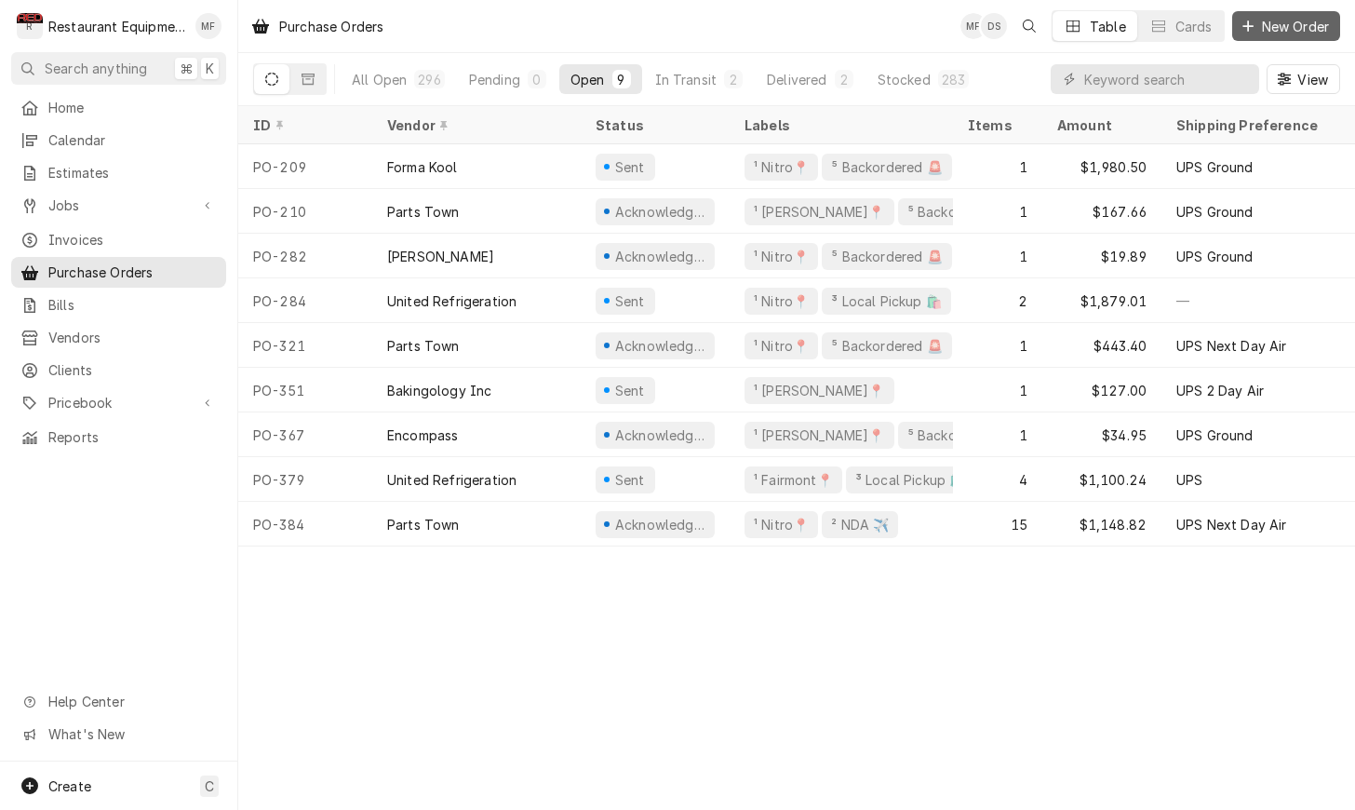
click at [1287, 33] on span "New Order" at bounding box center [1296, 27] width 74 height 20
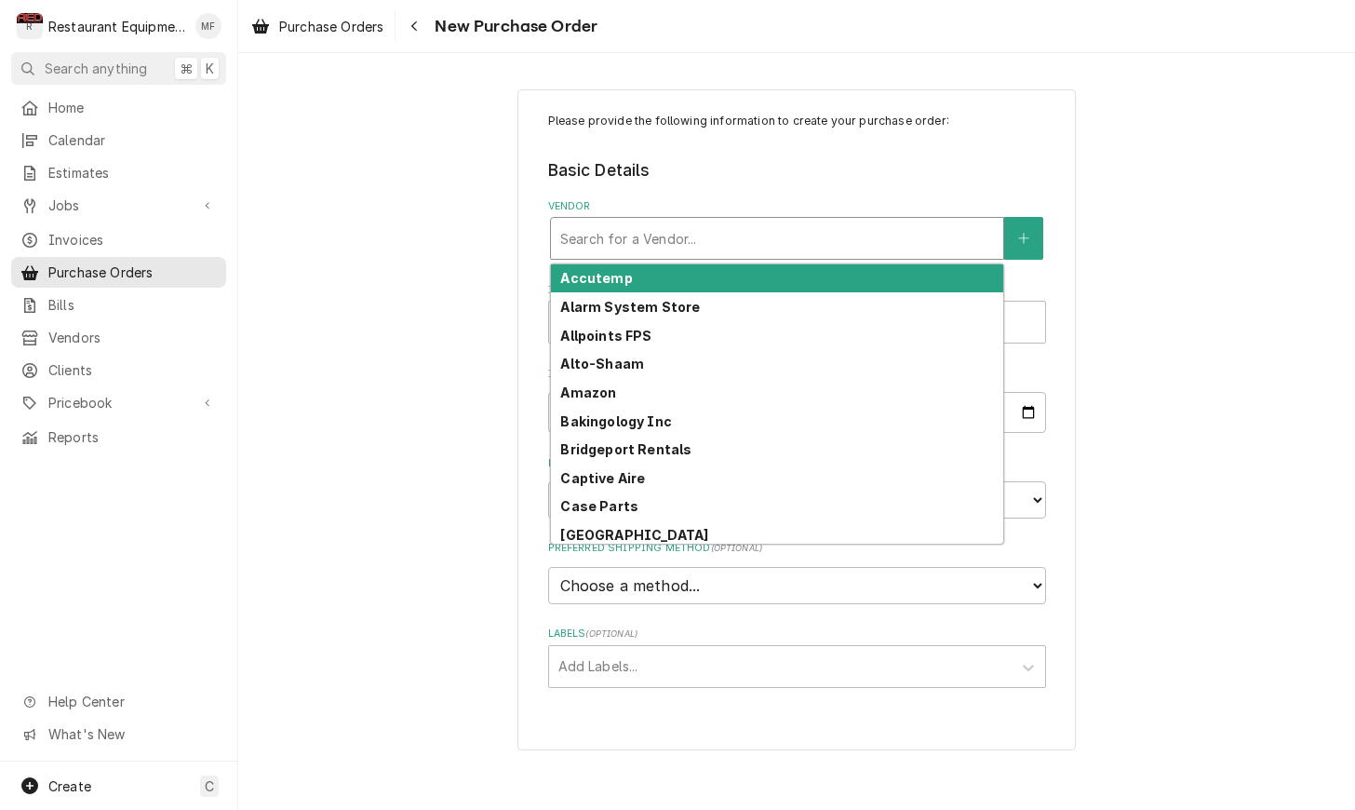
click at [774, 257] on div "Search for a Vendor..." at bounding box center [777, 238] width 452 height 41
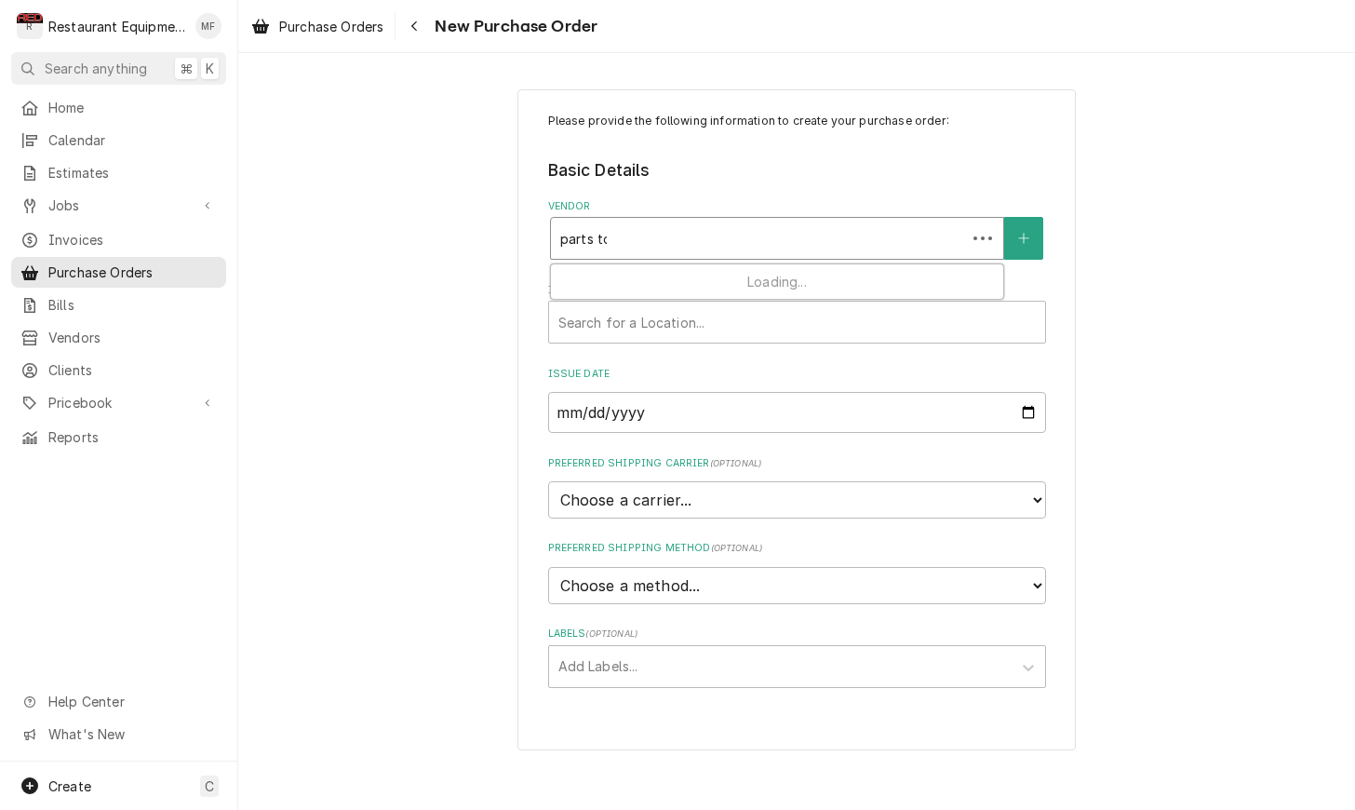
type input "parts tow"
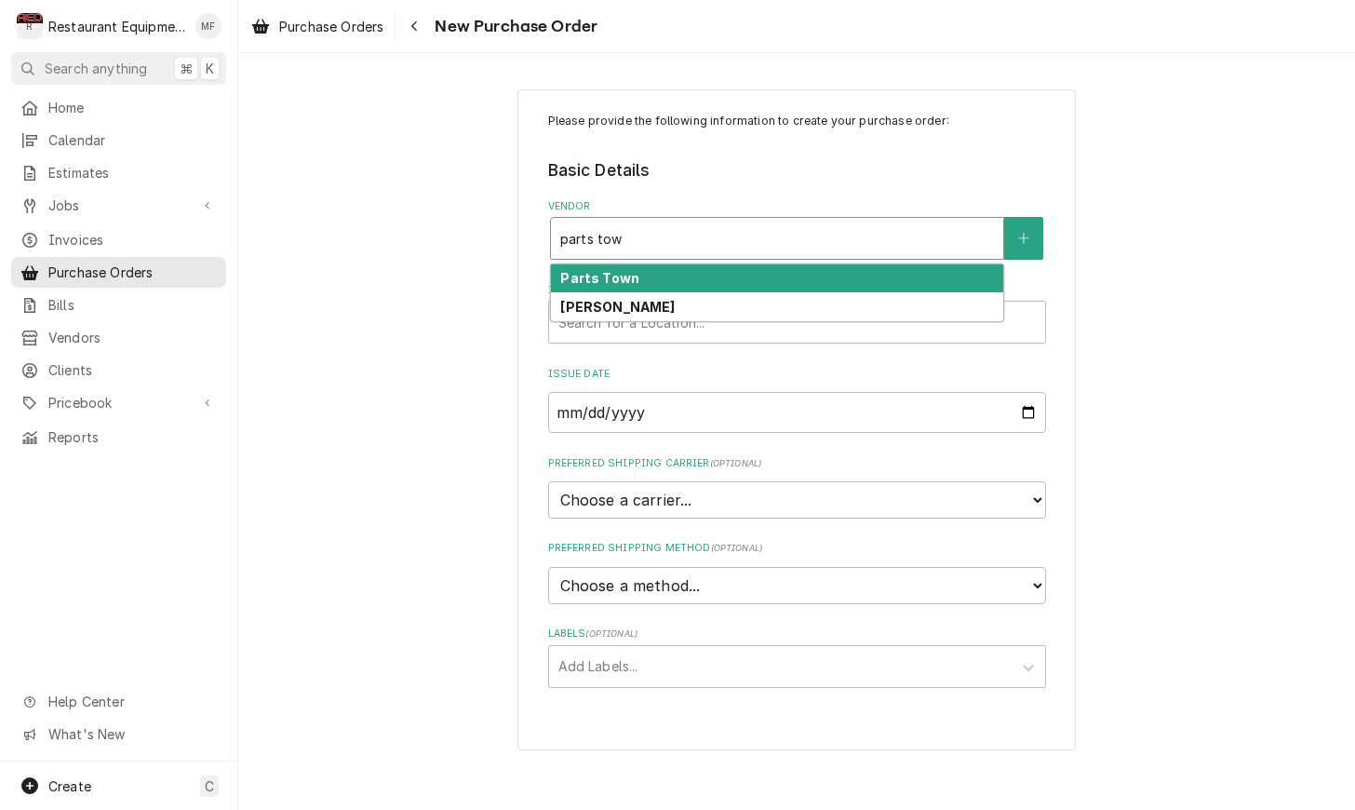
click at [767, 284] on div "Parts Town" at bounding box center [777, 278] width 452 height 29
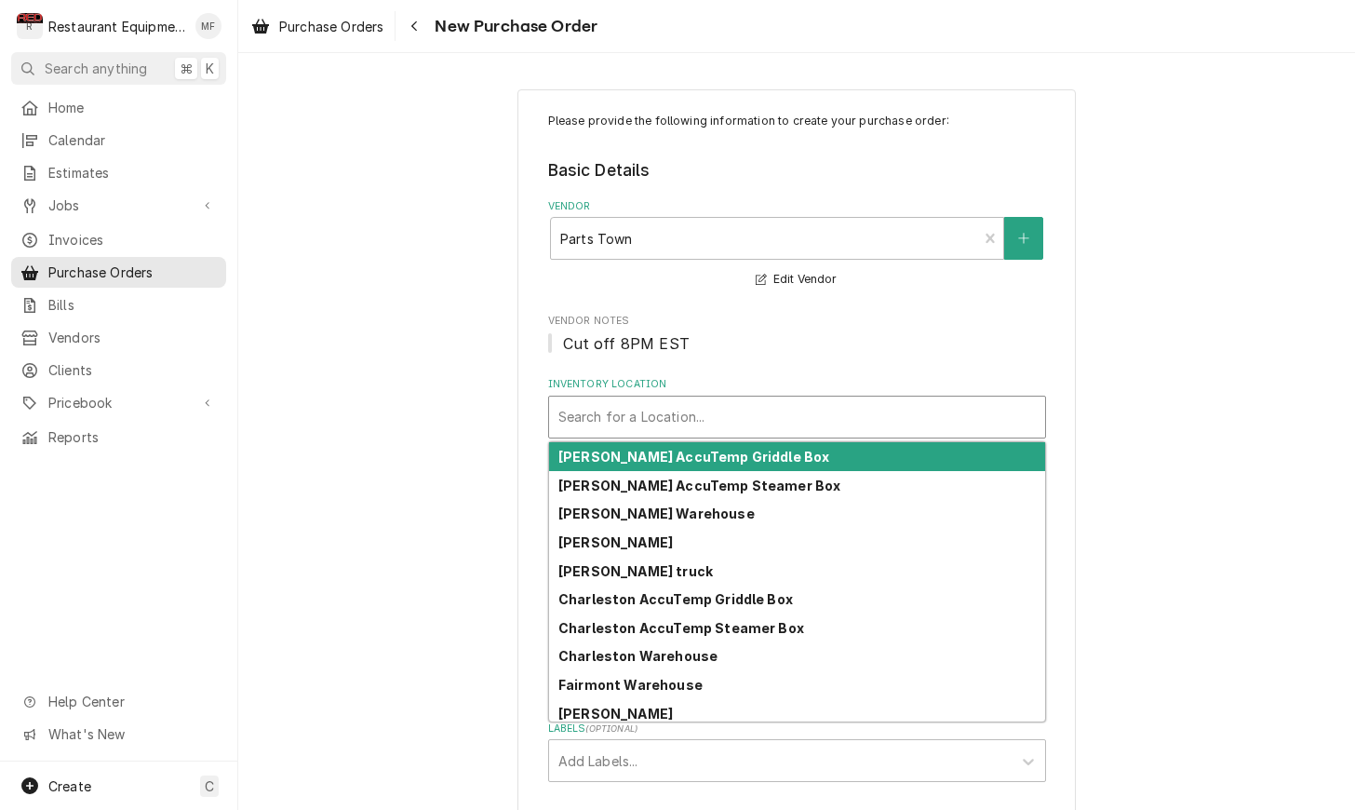
drag, startPoint x: 759, startPoint y: 406, endPoint x: 758, endPoint y: 550, distance: 144.3
click at [759, 406] on div "Inventory Location" at bounding box center [798, 417] width 478 height 34
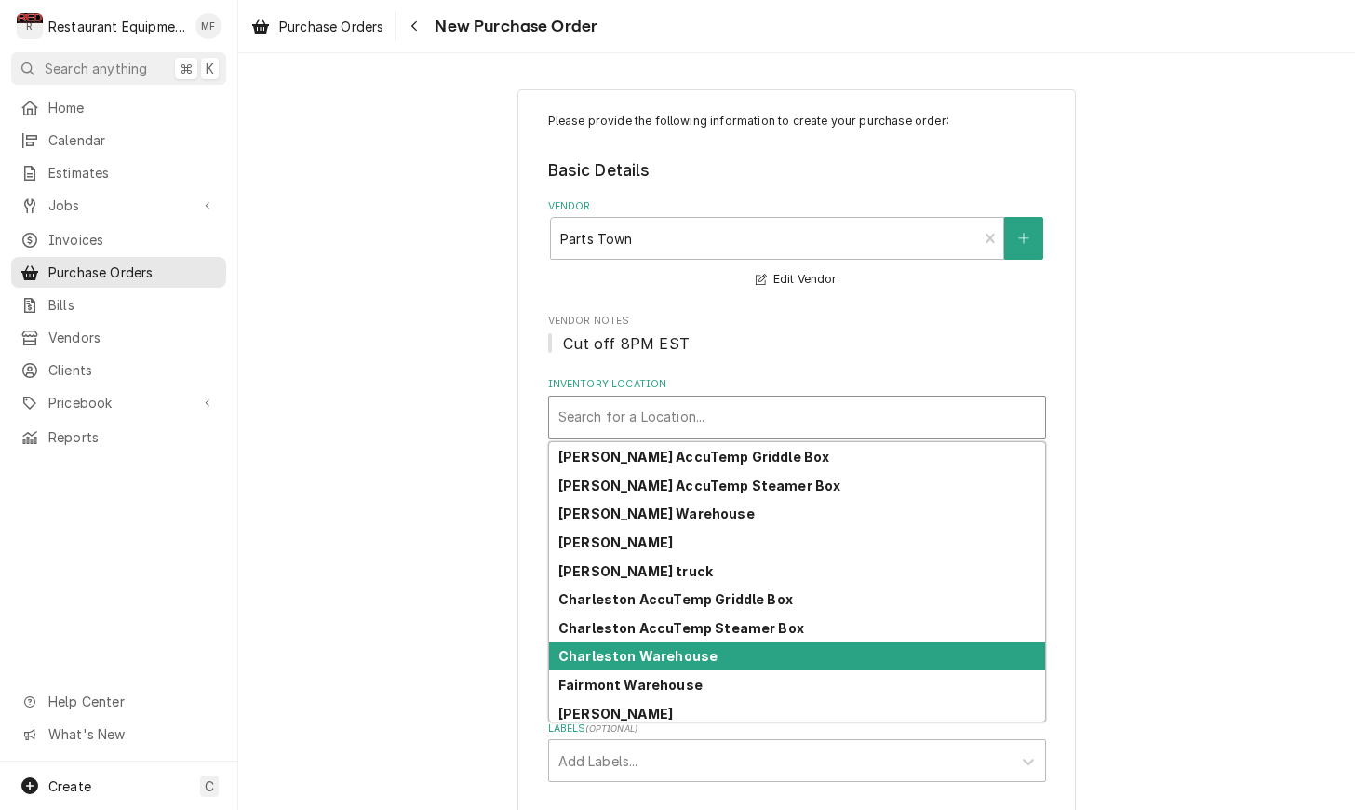
drag, startPoint x: 775, startPoint y: 652, endPoint x: 762, endPoint y: 648, distance: 13.6
click at [763, 649] on div "Charleston Warehouse" at bounding box center [797, 656] width 496 height 29
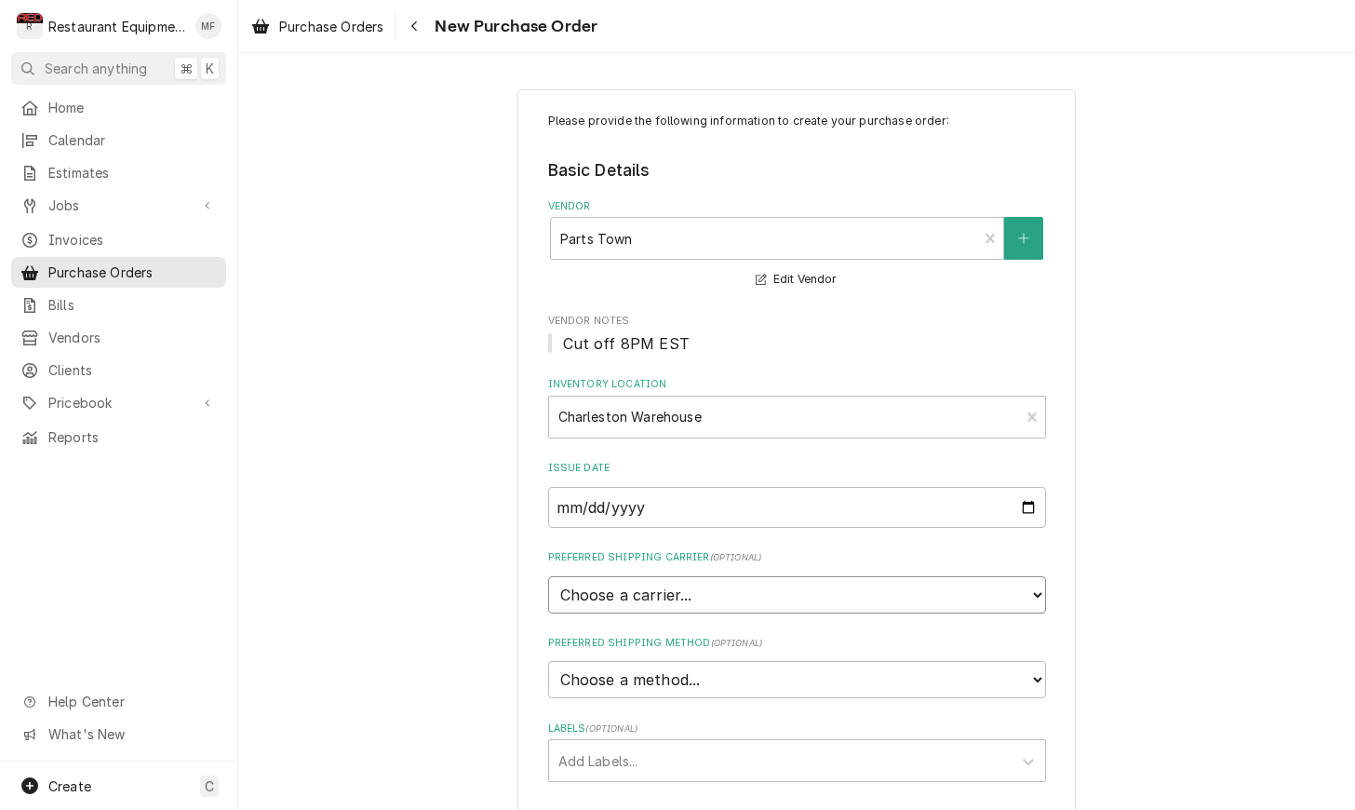
select select "4"
type textarea "x"
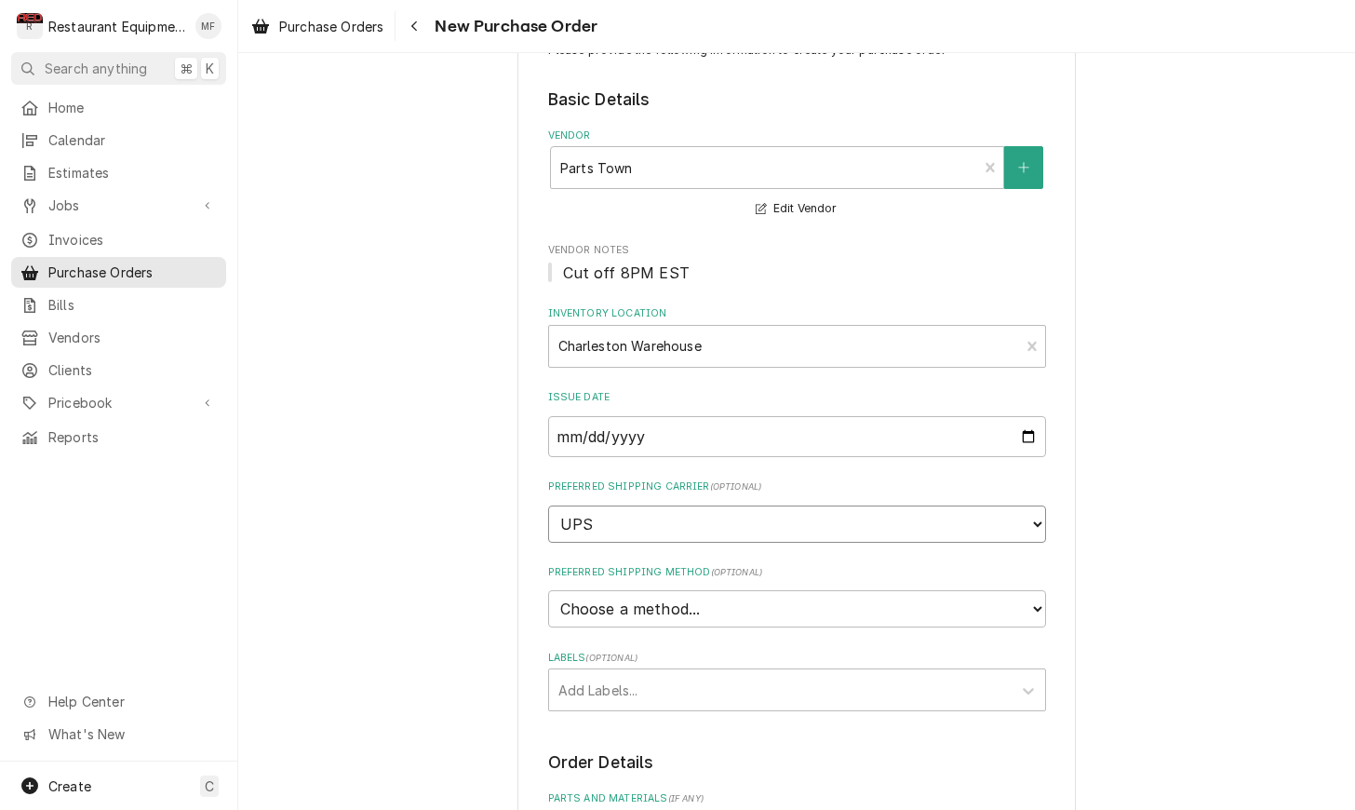
scroll to position [88, 0]
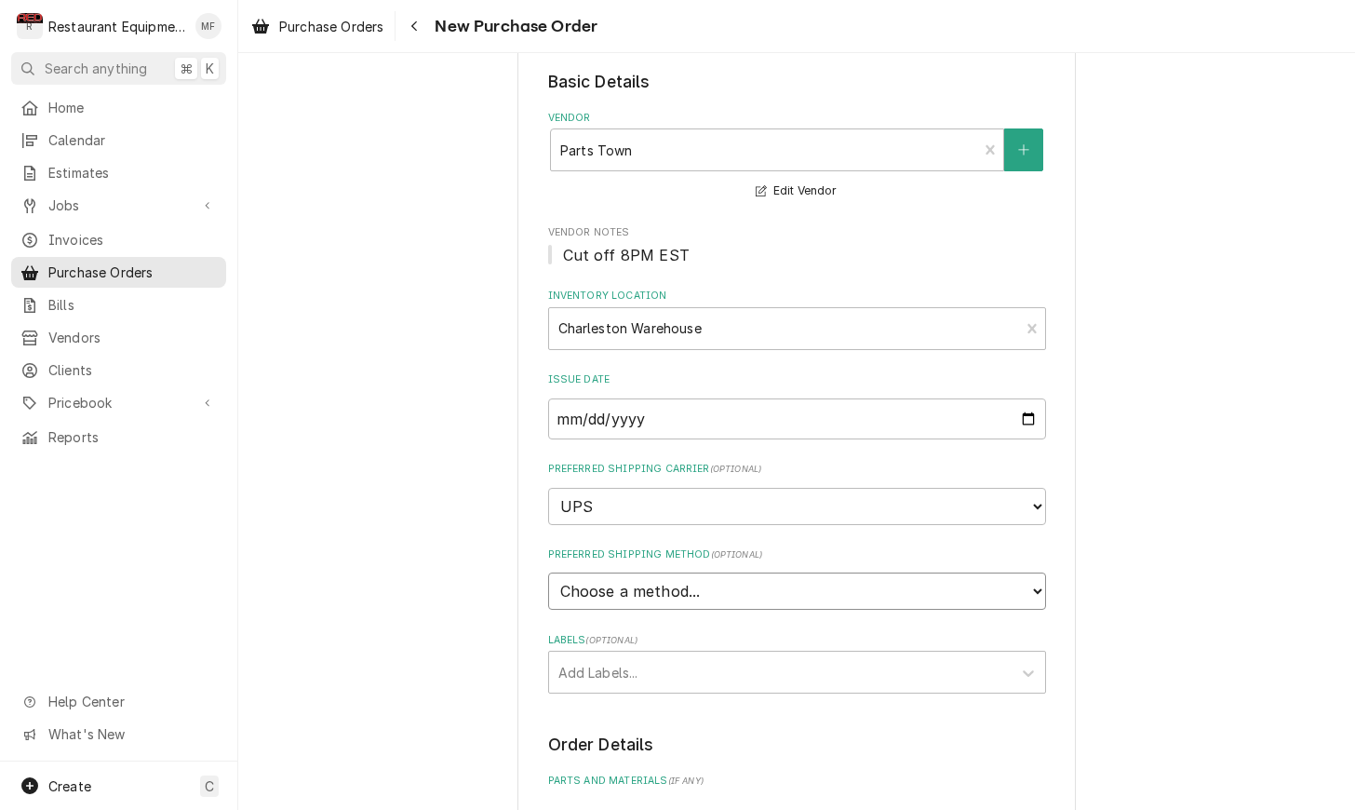
select select "3"
click at [751, 655] on div "Labels" at bounding box center [781, 672] width 444 height 34
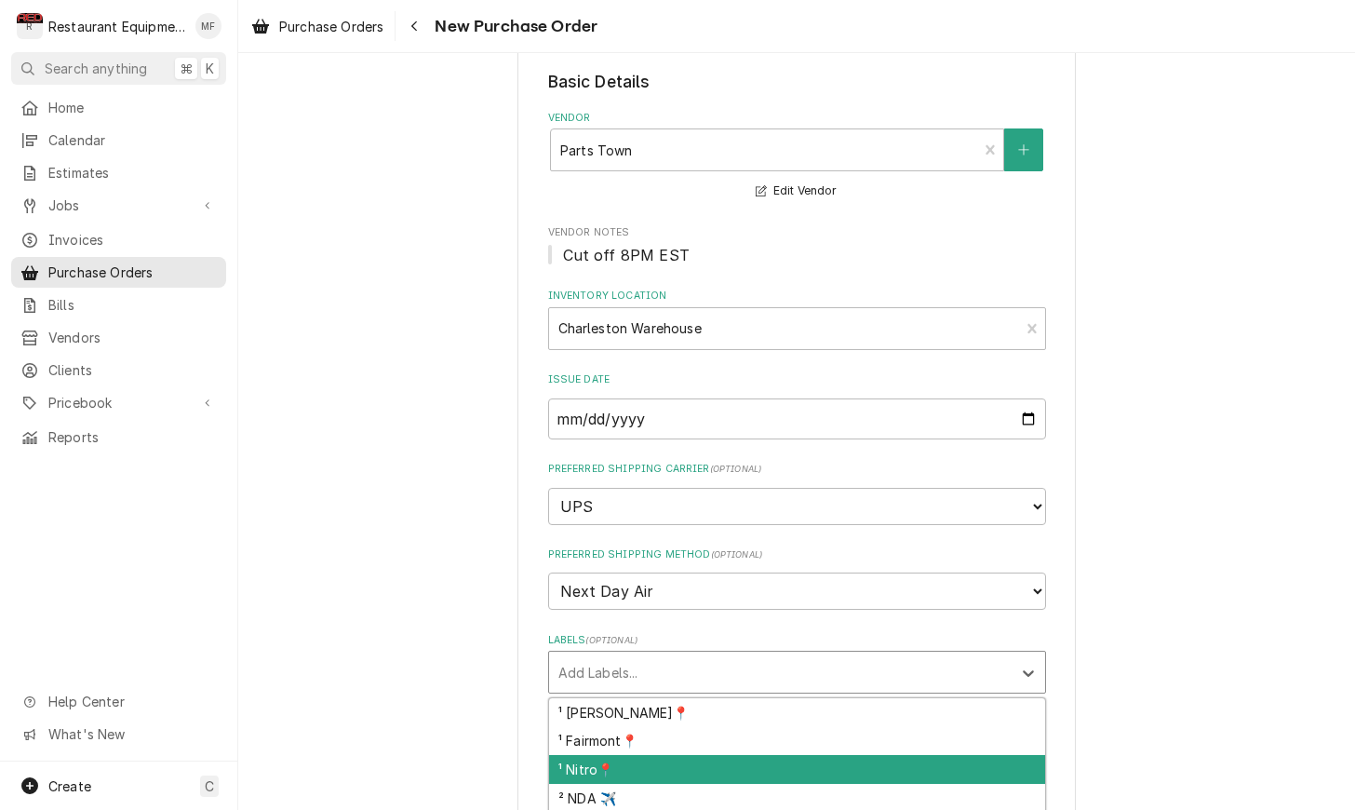
click at [745, 755] on div "¹ Nitro📍" at bounding box center [797, 769] width 496 height 29
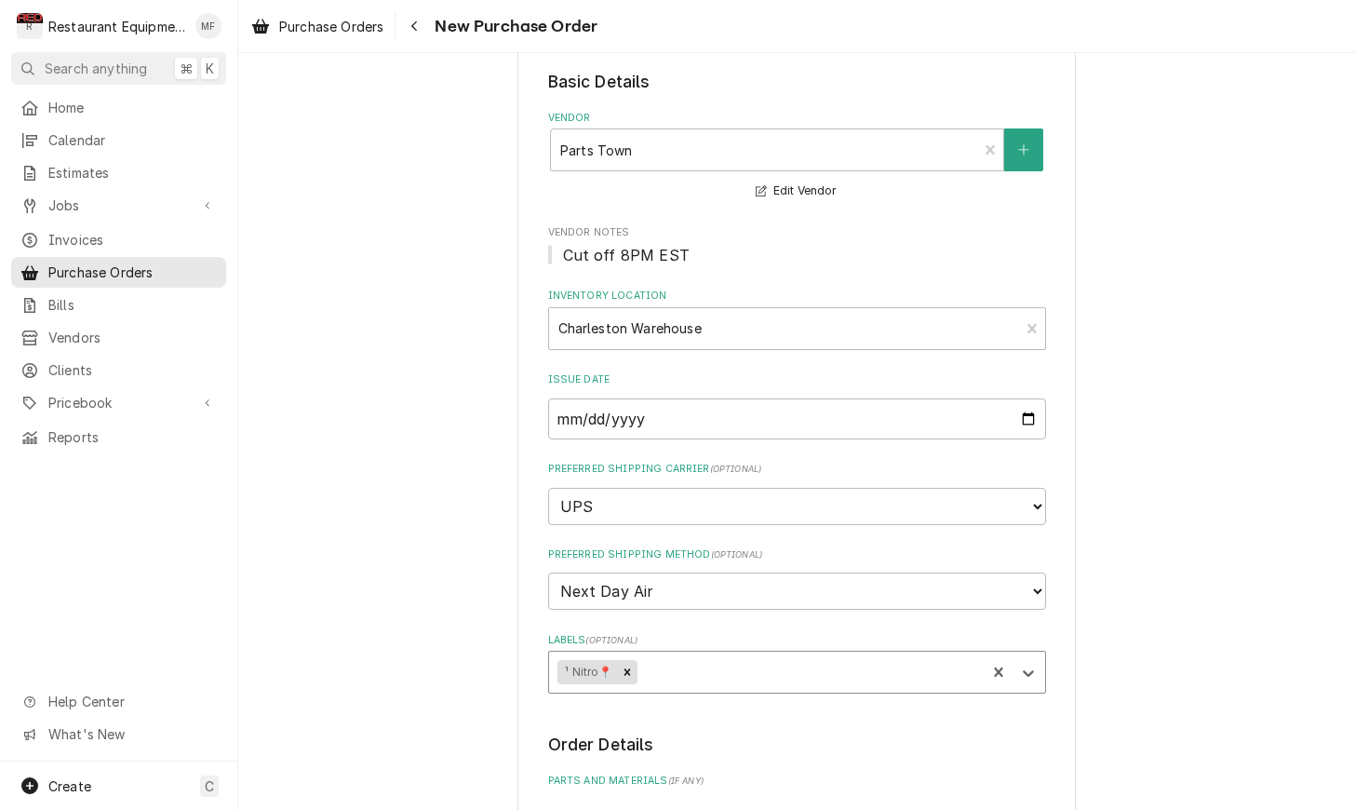
click at [744, 655] on div "Labels" at bounding box center [808, 672] width 336 height 34
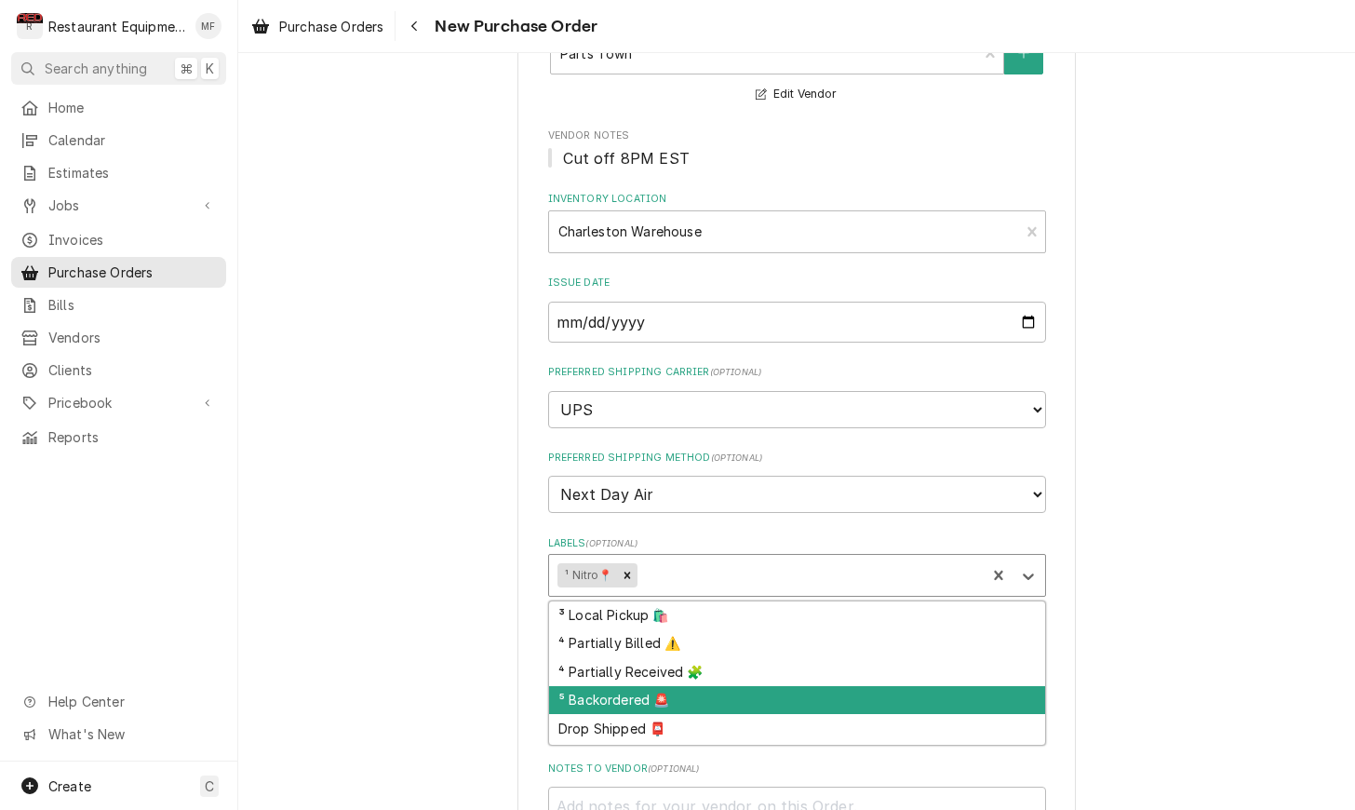
scroll to position [114, 0]
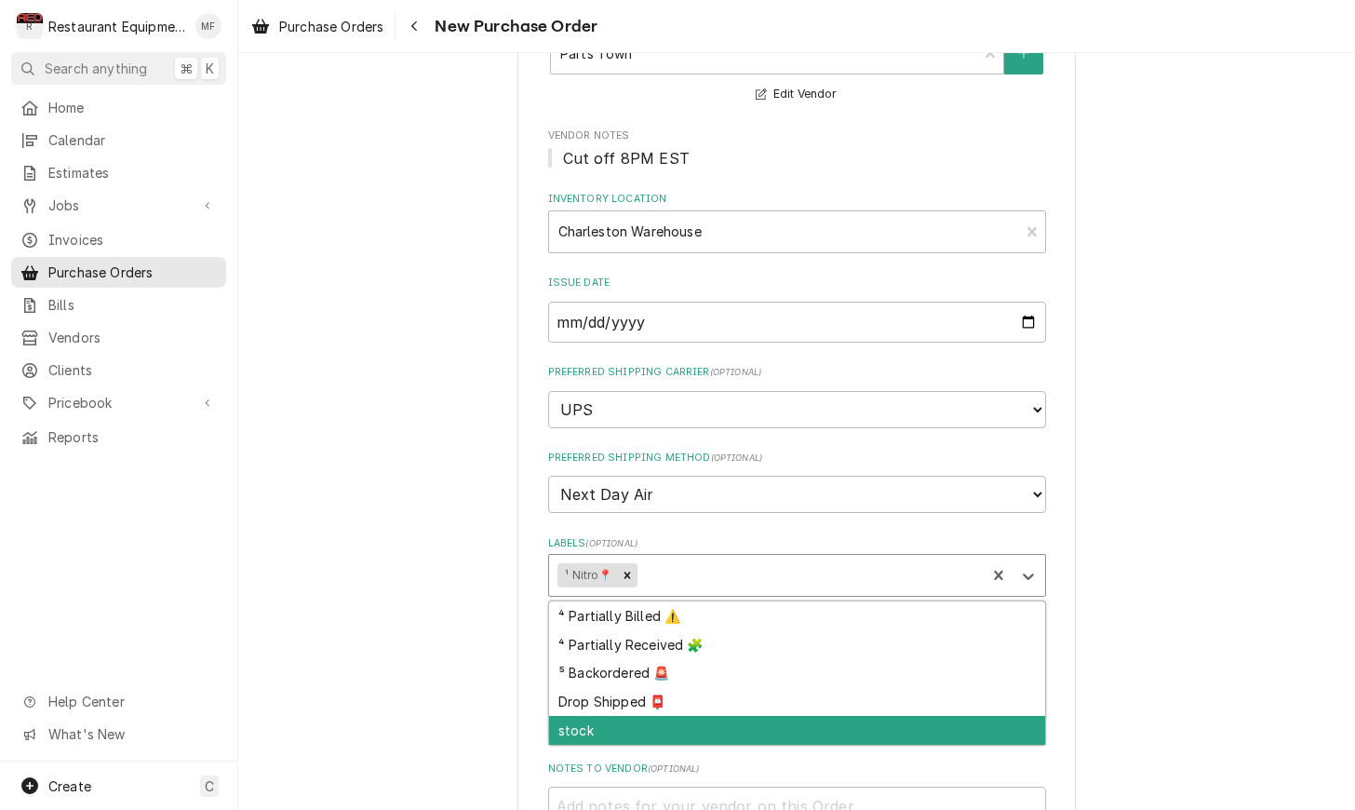
click at [738, 716] on div "stock" at bounding box center [797, 730] width 496 height 29
type textarea "x"
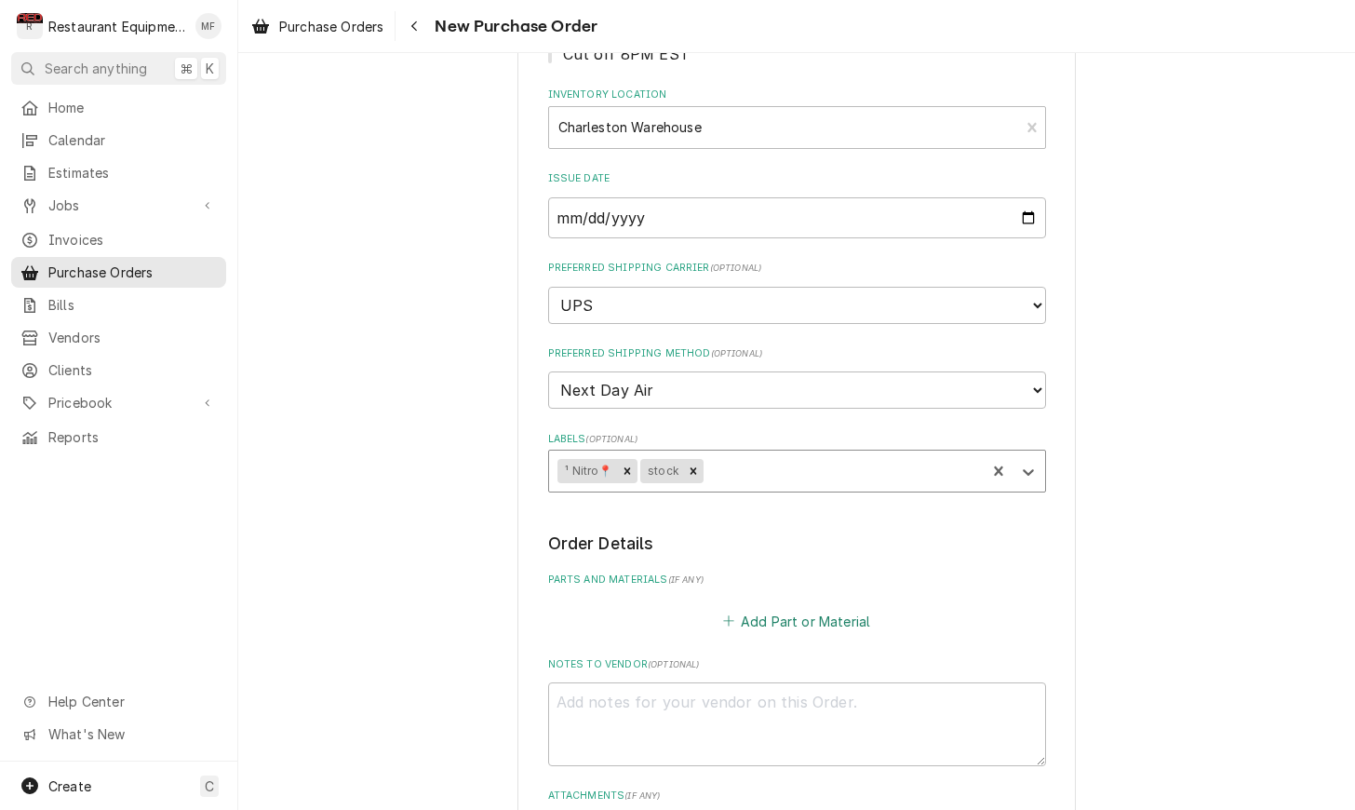
scroll to position [297, 0]
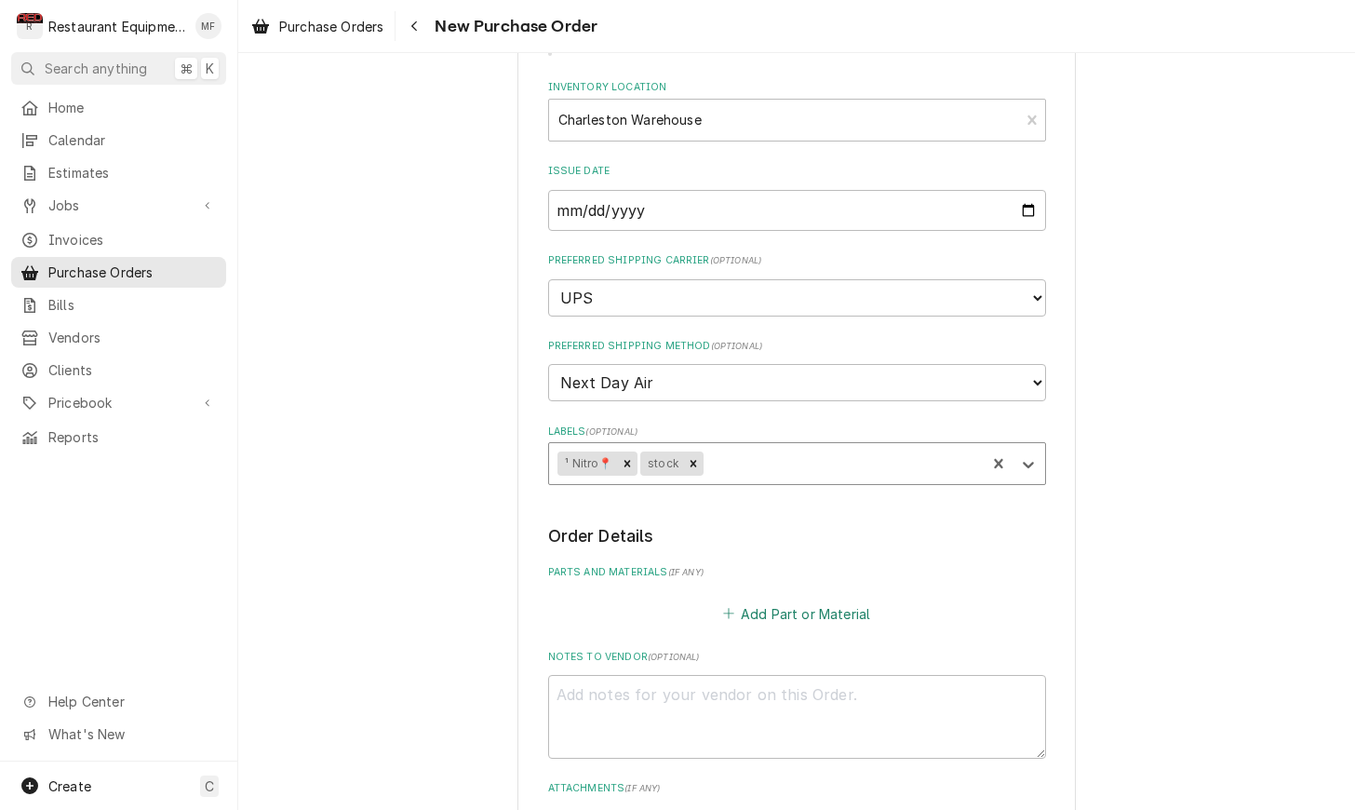
click at [779, 600] on button "Add Part or Material" at bounding box center [797, 613] width 154 height 26
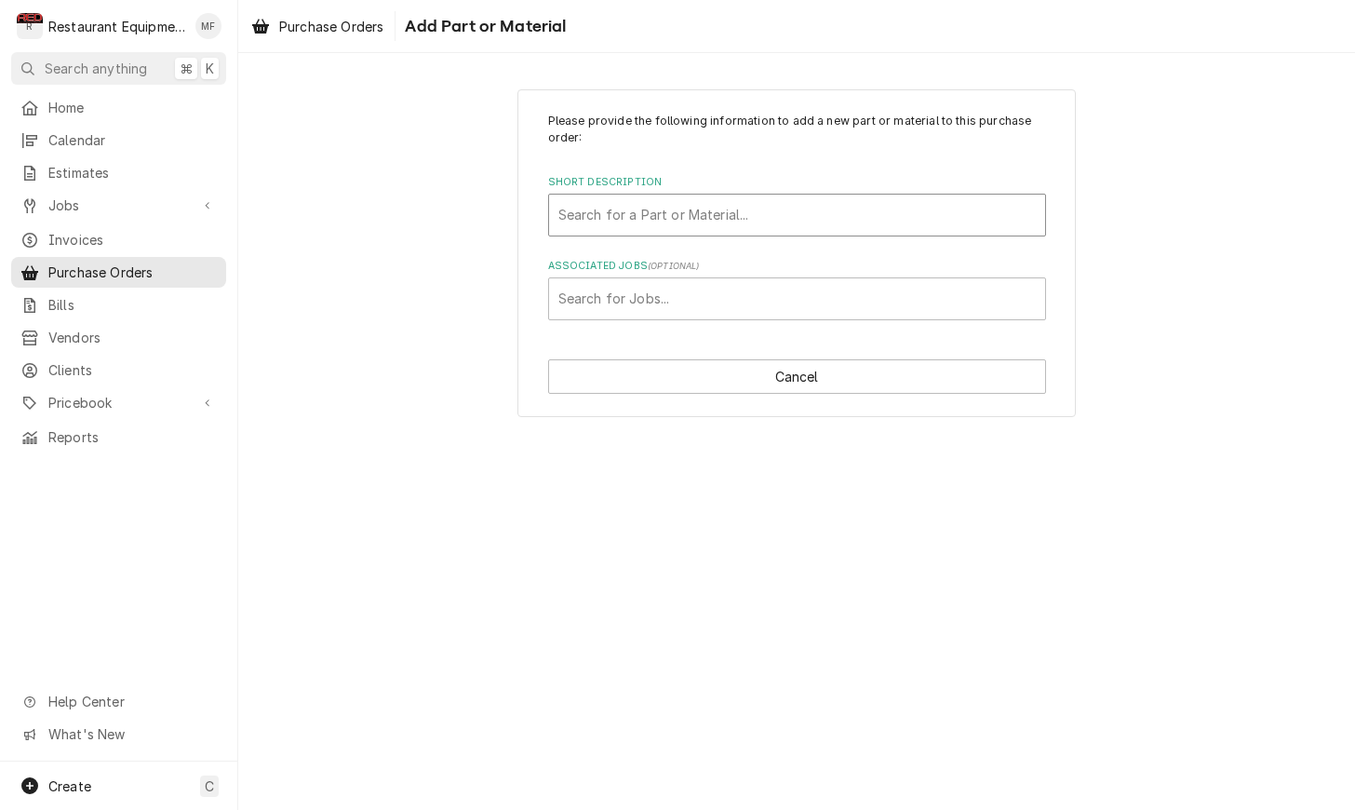
click at [800, 221] on div "Short Description" at bounding box center [798, 215] width 478 height 34
type input "KE00458"
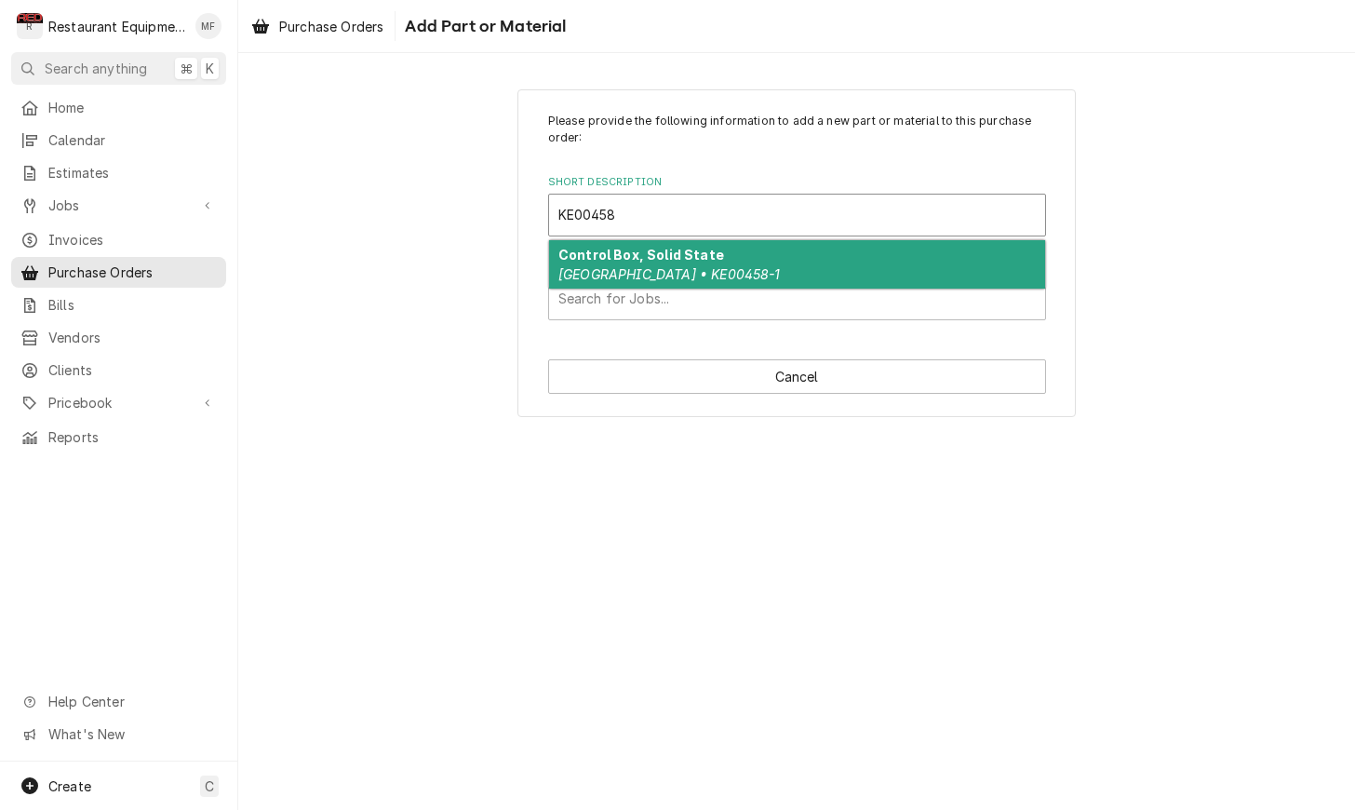
click at [805, 254] on div "Control Box, Solid State Cleveland • KE00458-1" at bounding box center [797, 264] width 496 height 48
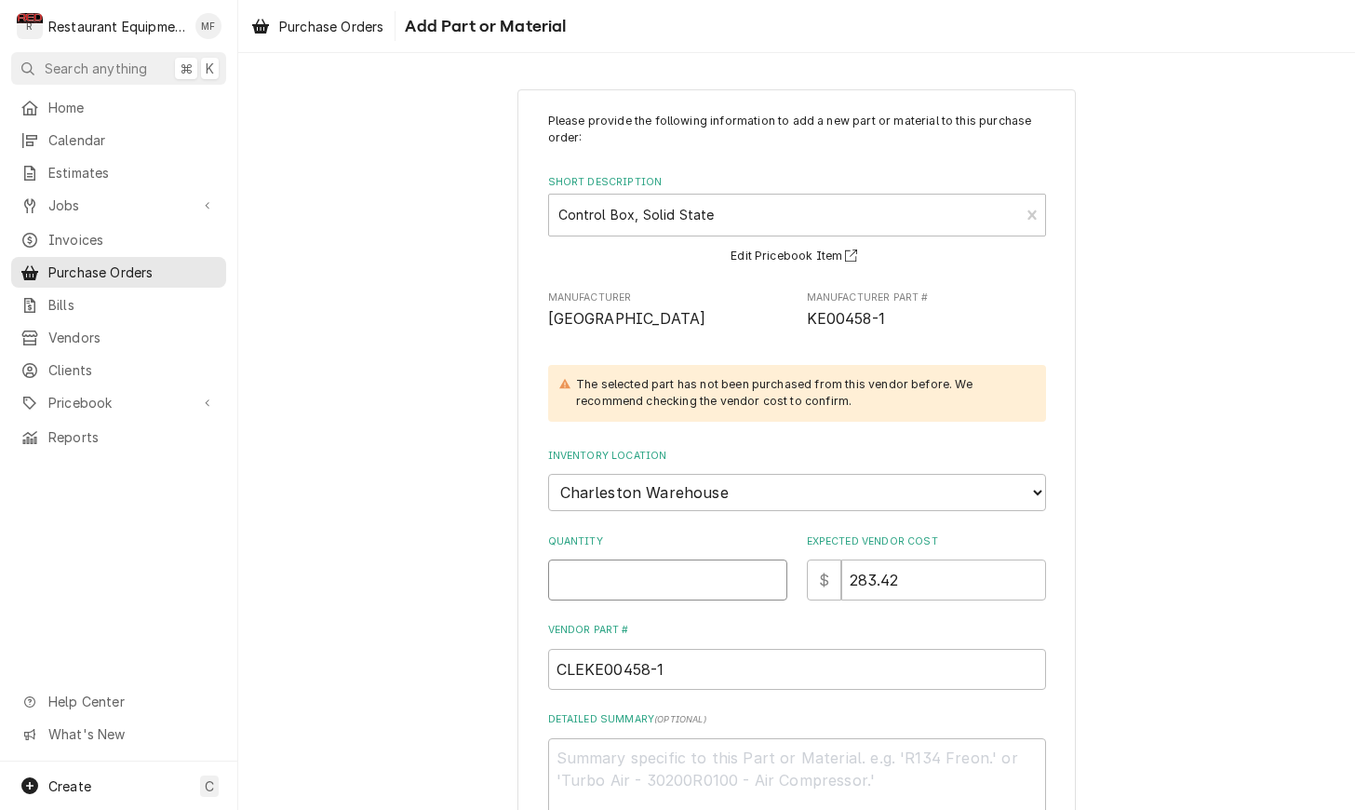
click at [723, 565] on input "Quantity" at bounding box center [667, 579] width 239 height 41
type textarea "x"
type input "2"
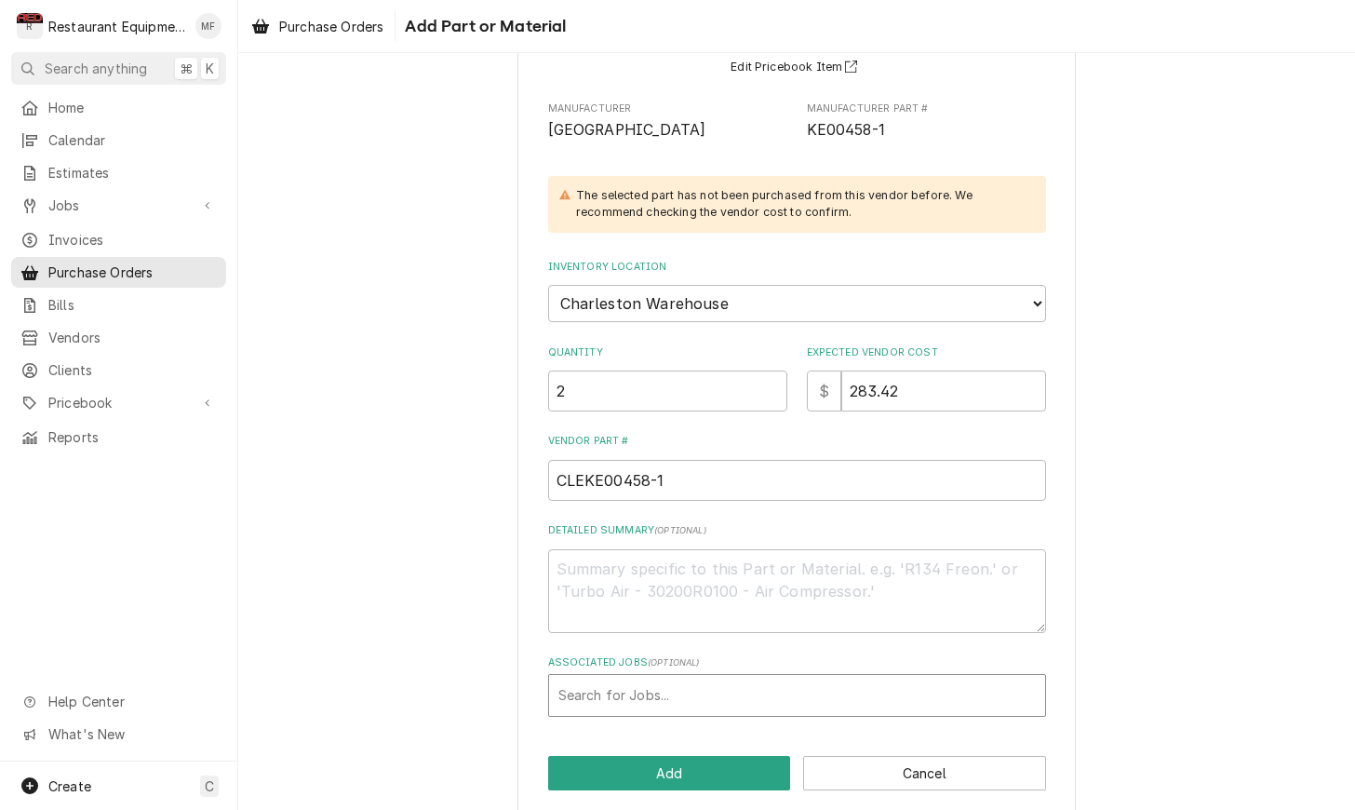
scroll to position [188, 0]
click at [727, 760] on button "Add" at bounding box center [669, 774] width 243 height 34
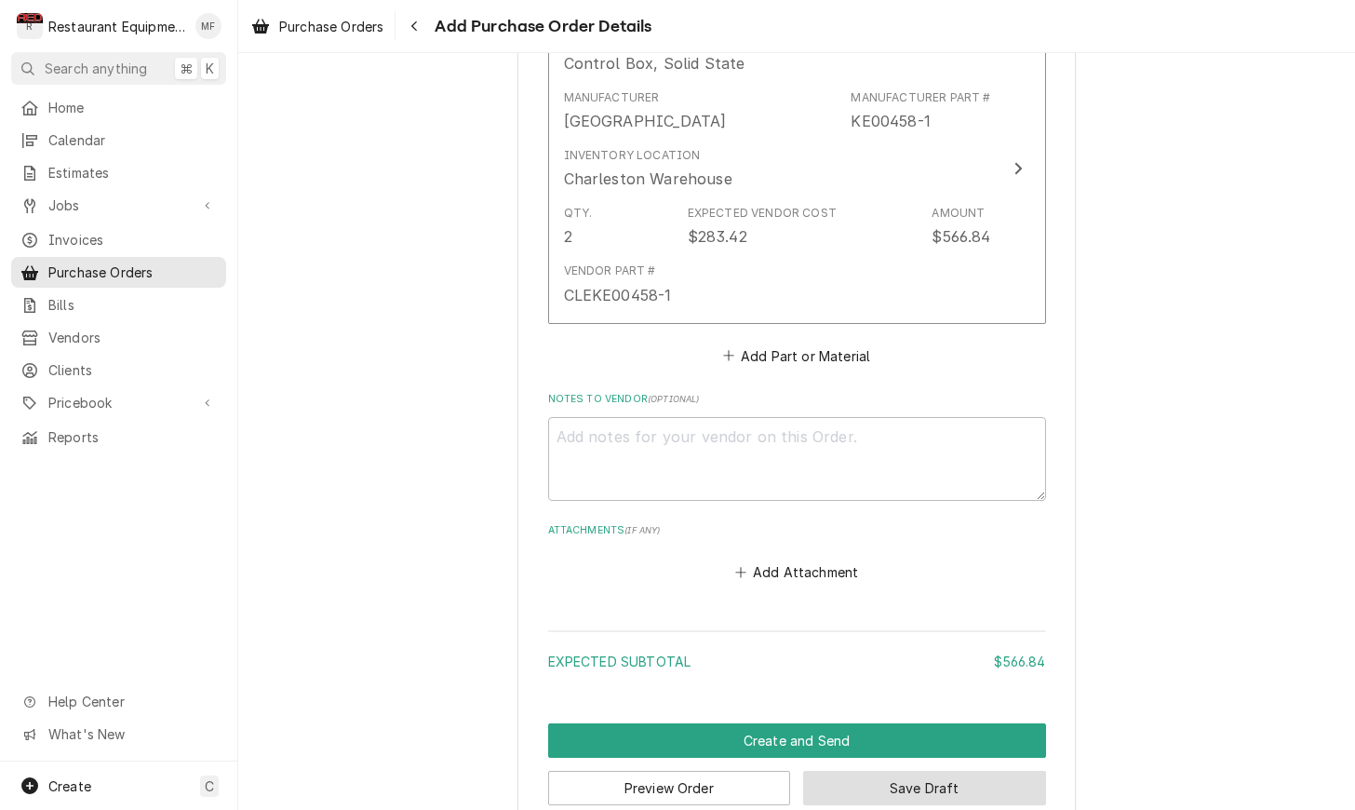
scroll to position [0, 1]
click at [935, 771] on button "Save Draft" at bounding box center [924, 788] width 243 height 34
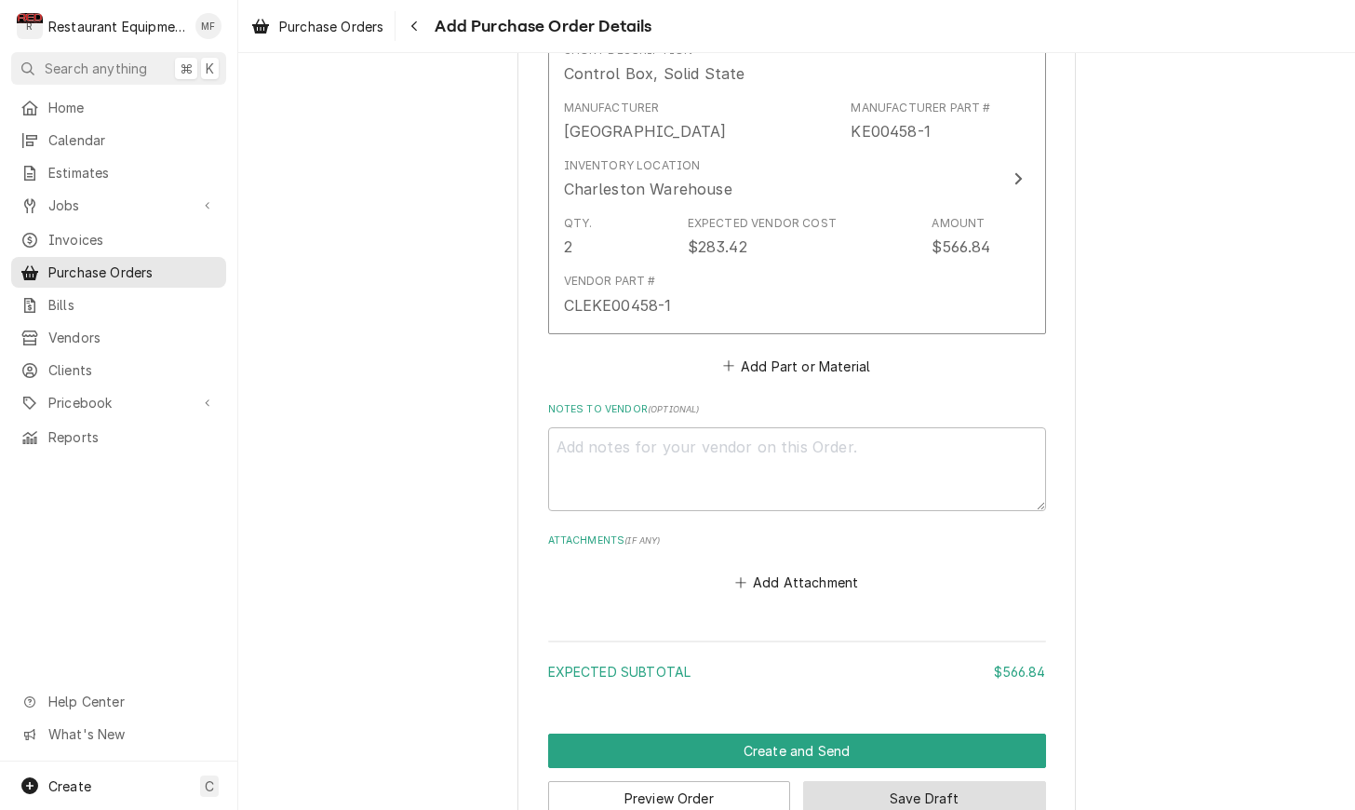
scroll to position [0, 0]
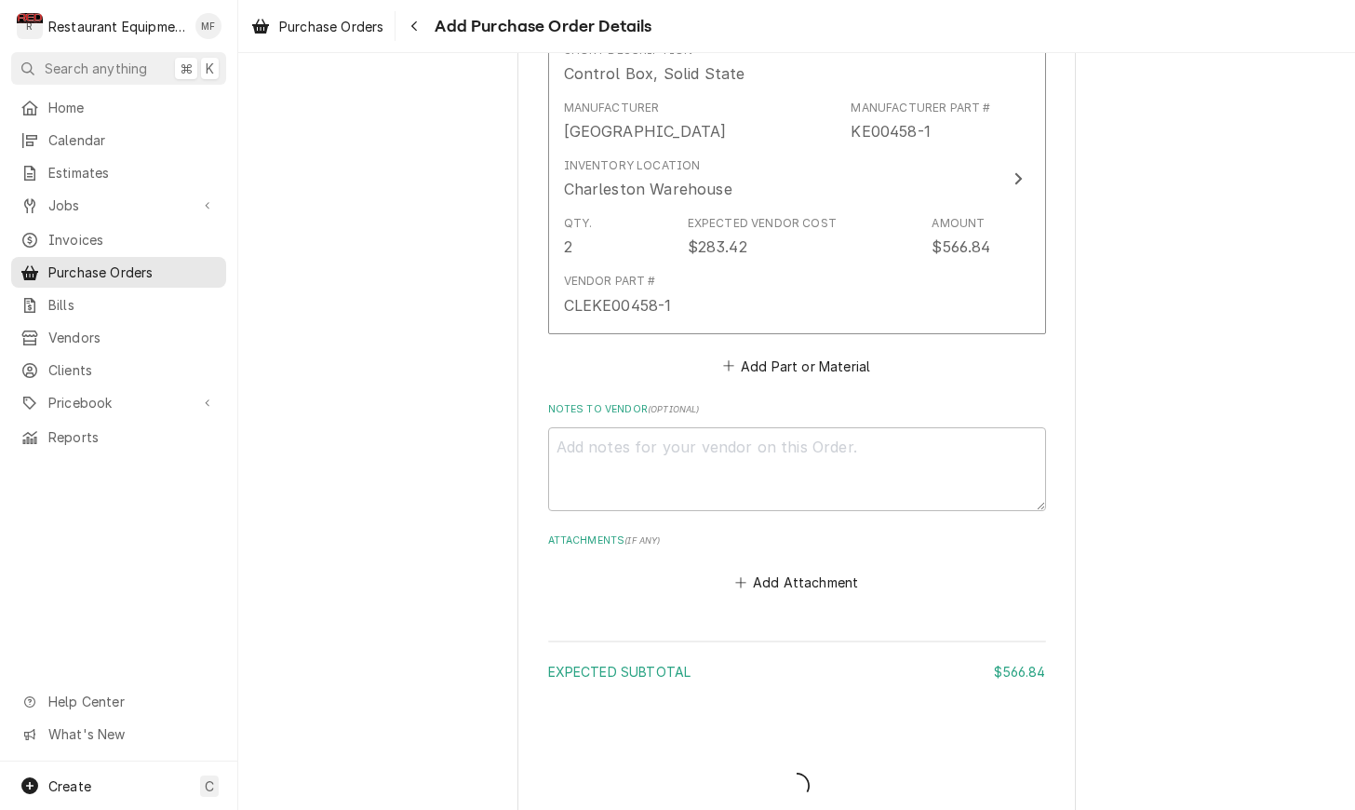
type textarea "x"
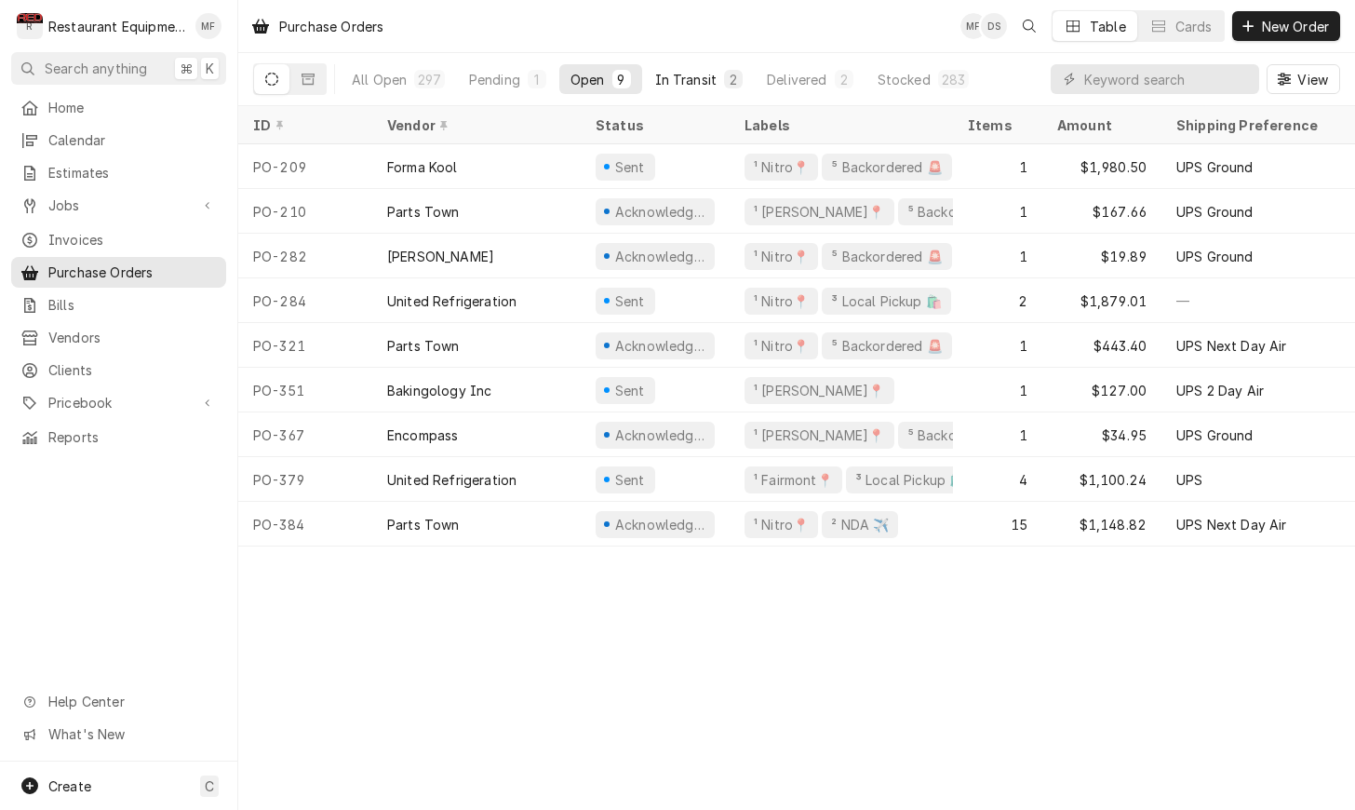
click at [693, 81] on div "In Transit" at bounding box center [686, 80] width 62 height 20
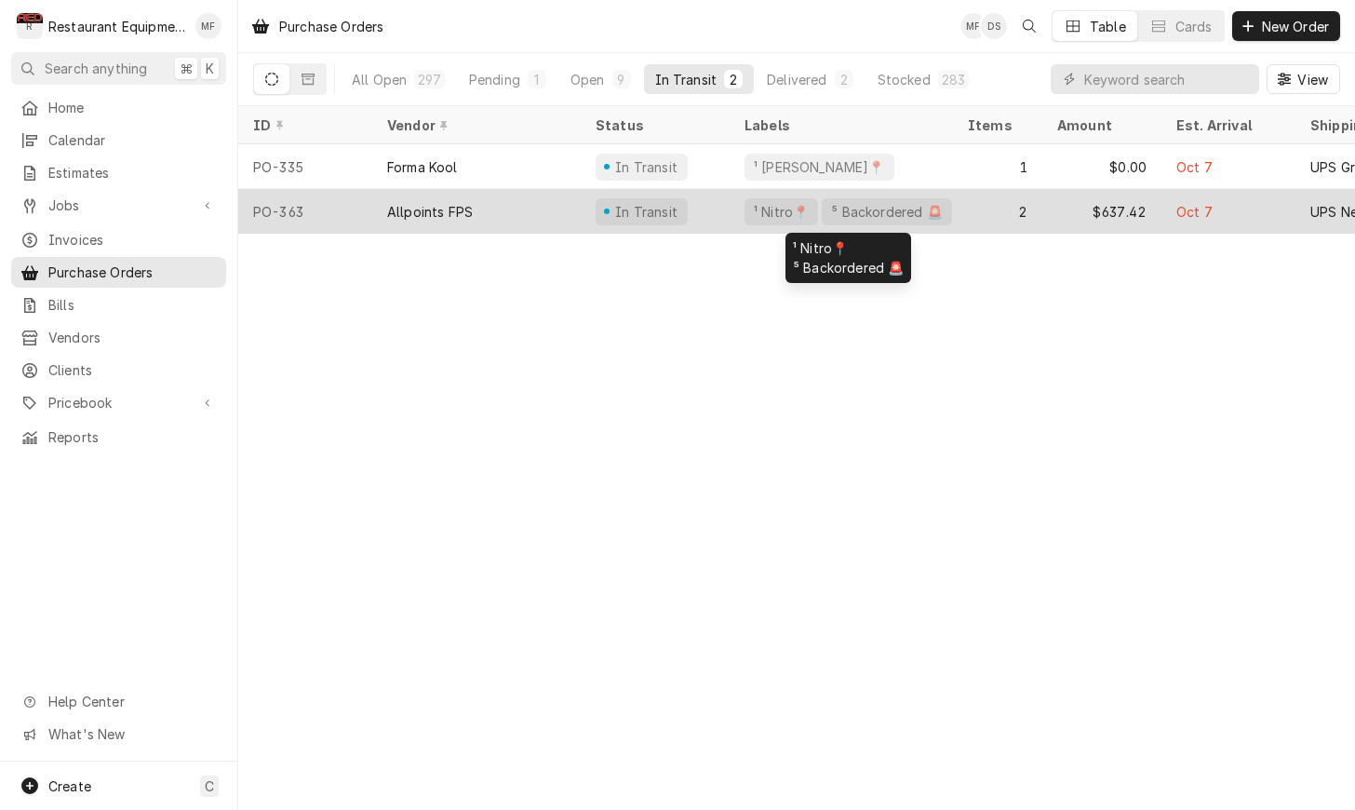
click at [737, 209] on div "¹ Nitro📍 ⁵ Backordered 🚨" at bounding box center [841, 211] width 223 height 45
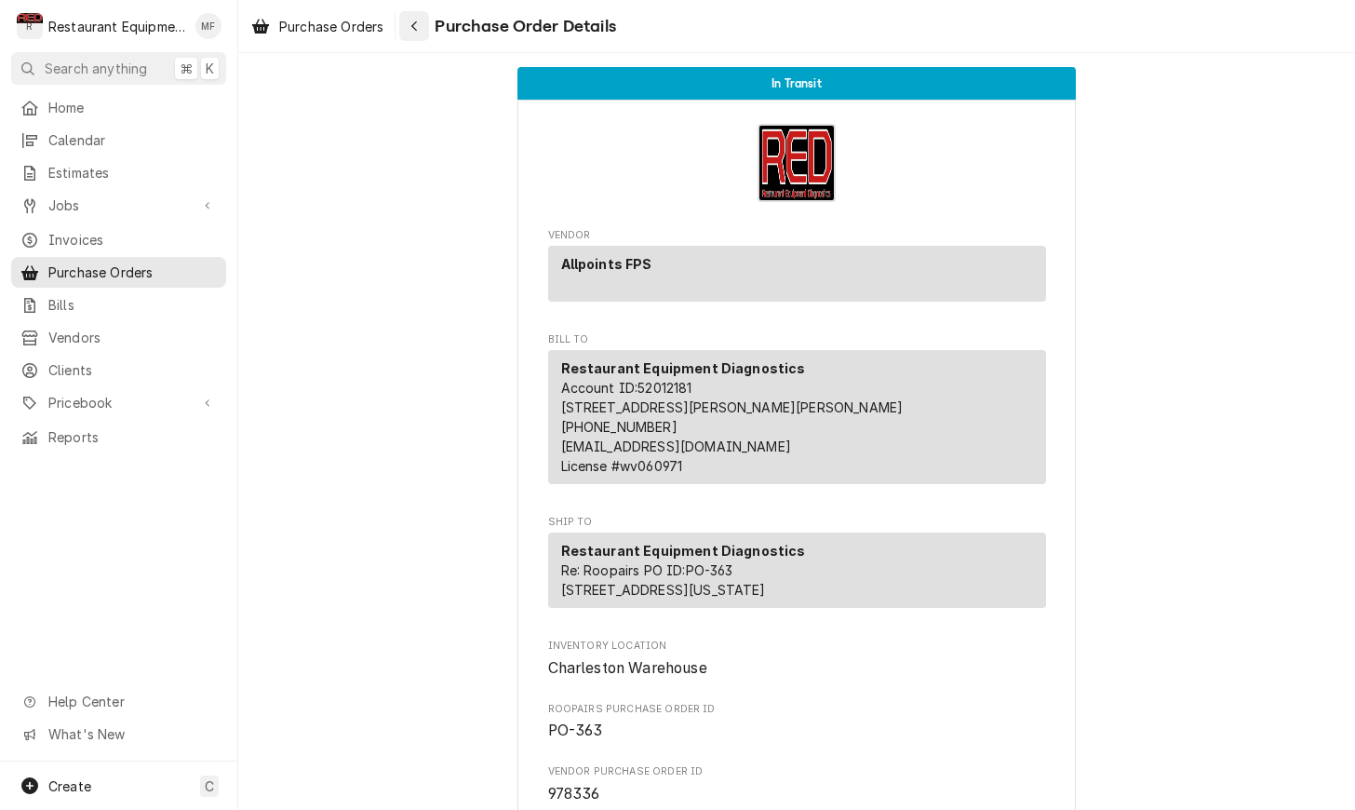
click at [424, 25] on div "Navigate back" at bounding box center [414, 26] width 19 height 19
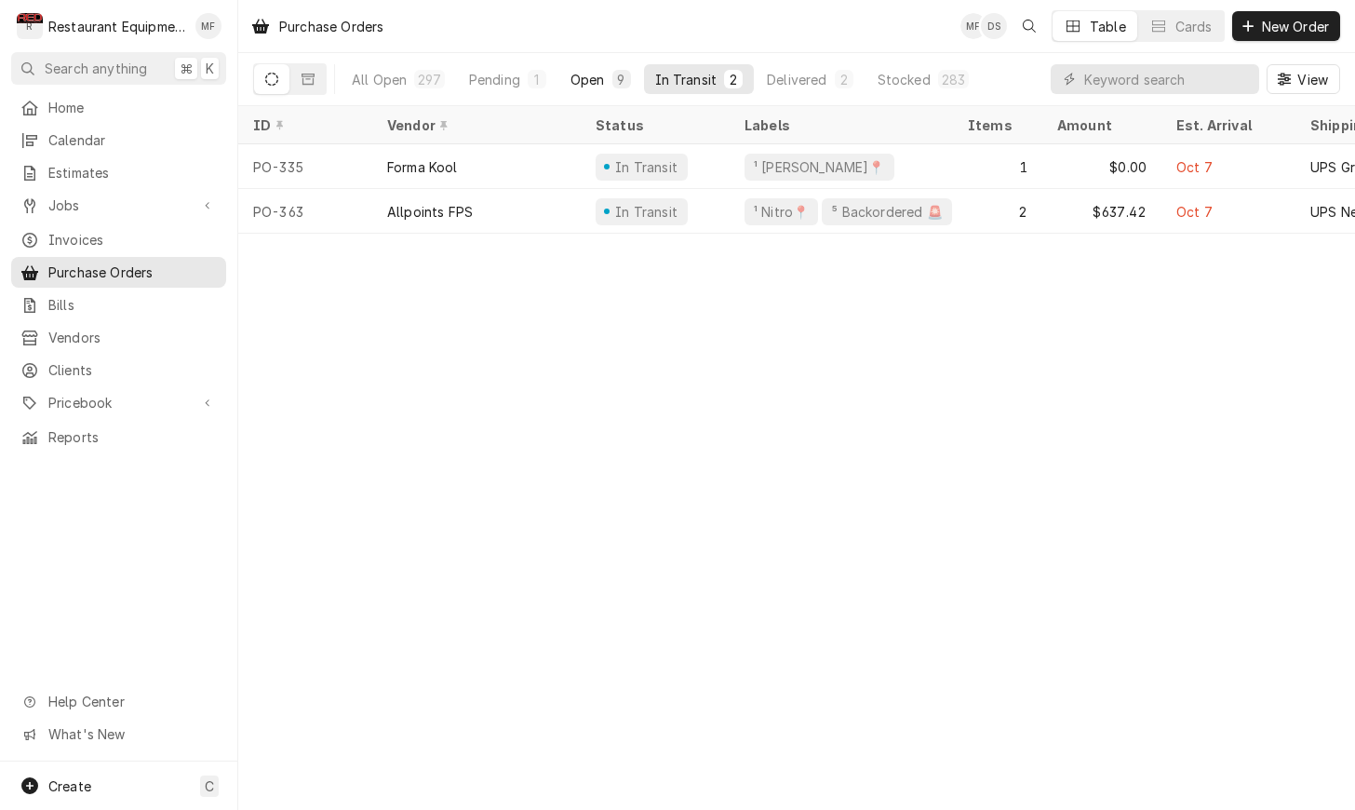
click at [590, 87] on div "Open" at bounding box center [588, 80] width 34 height 20
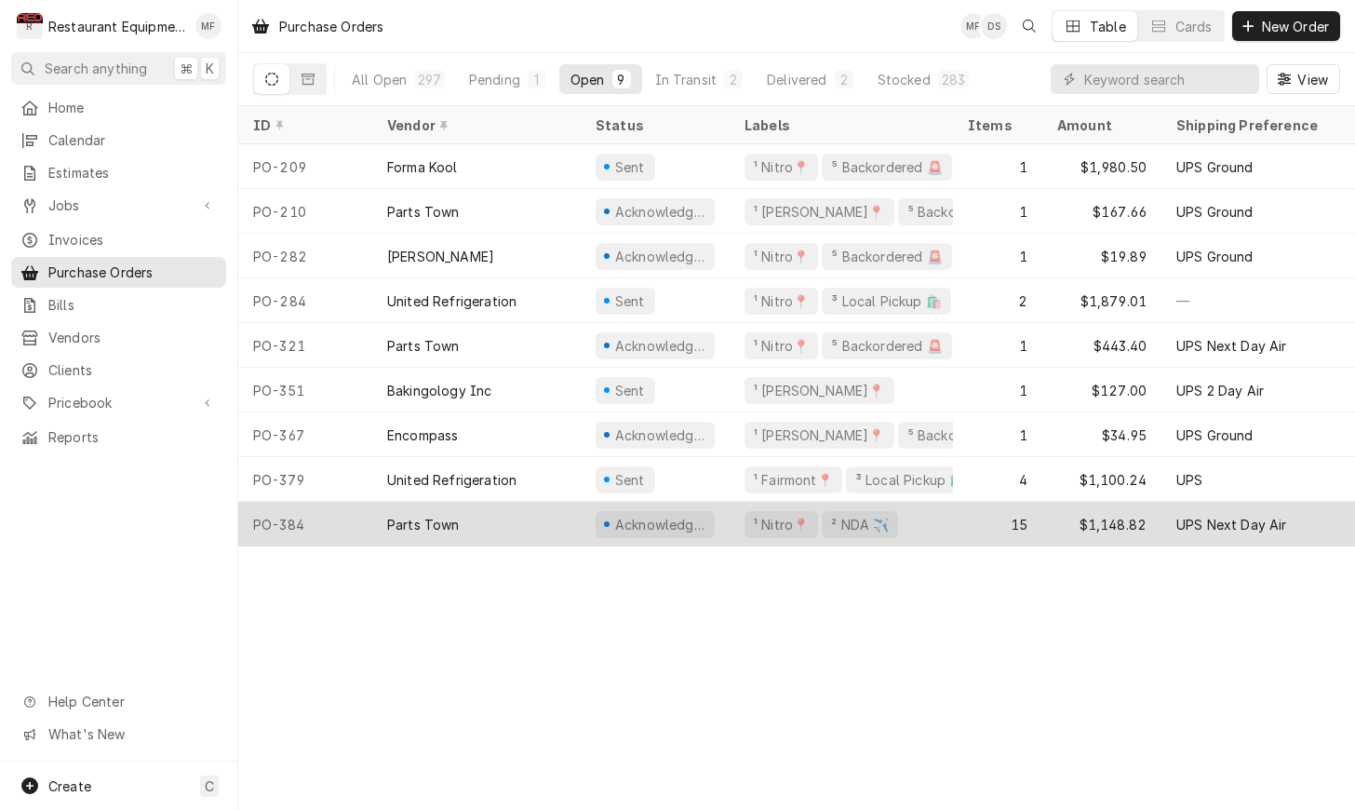
click at [978, 509] on div "15" at bounding box center [997, 524] width 89 height 45
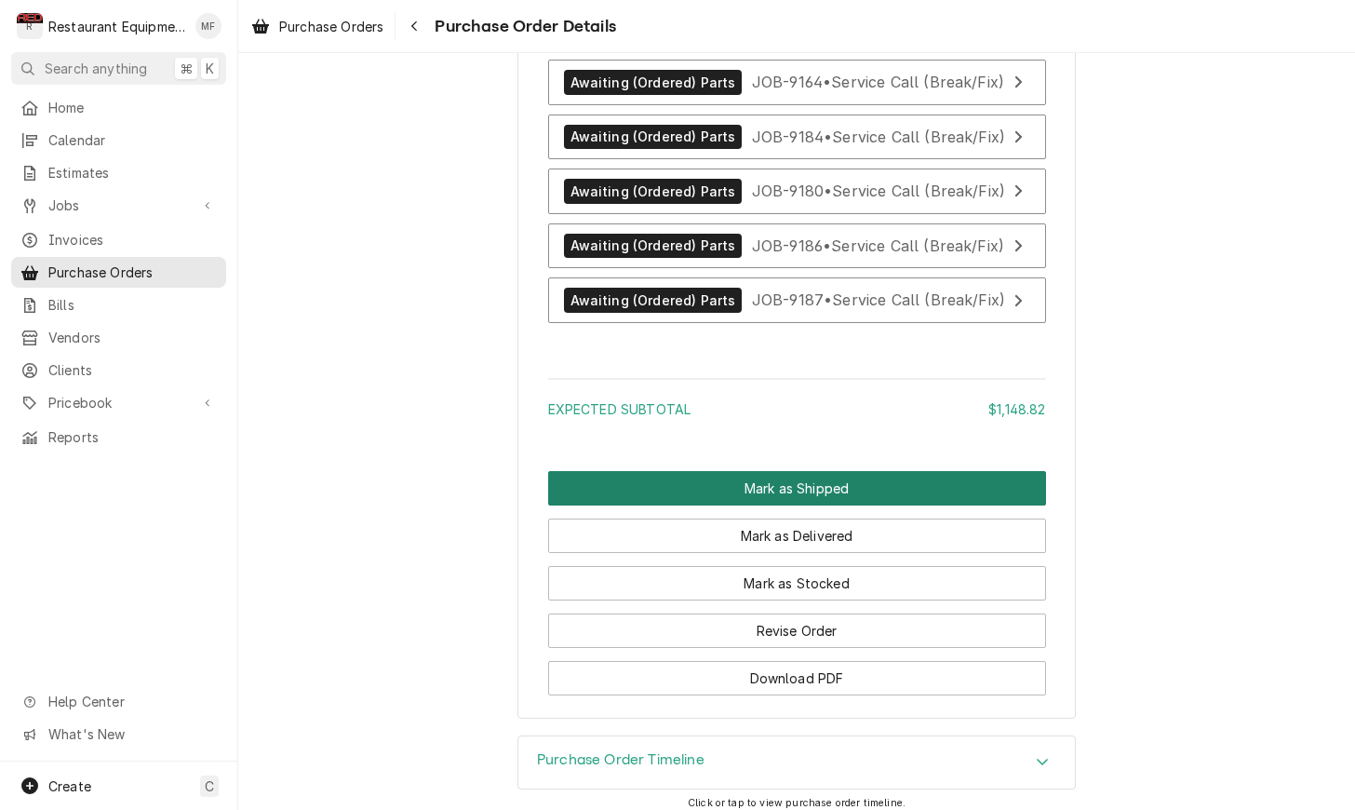
scroll to position [5635, 0]
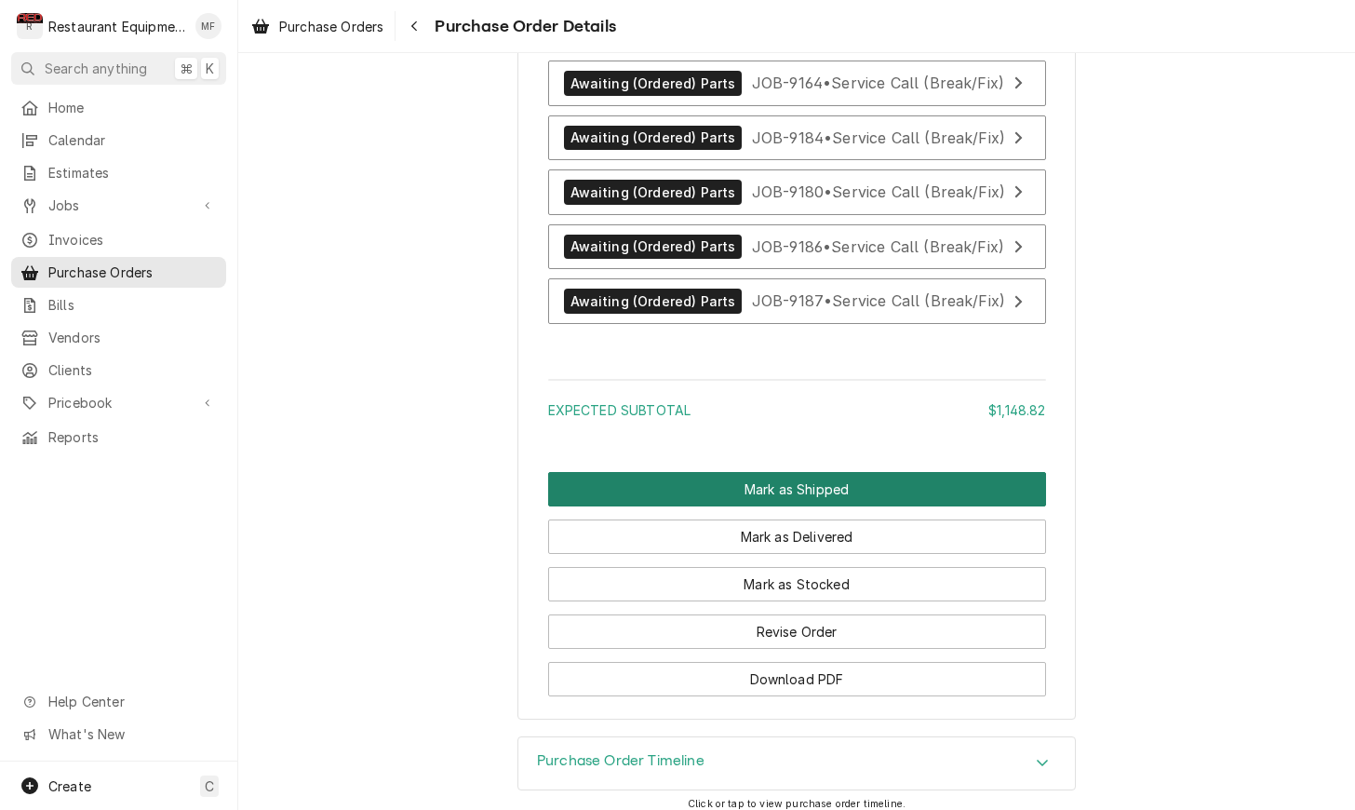
click at [786, 472] on button "Mark as Shipped" at bounding box center [797, 489] width 498 height 34
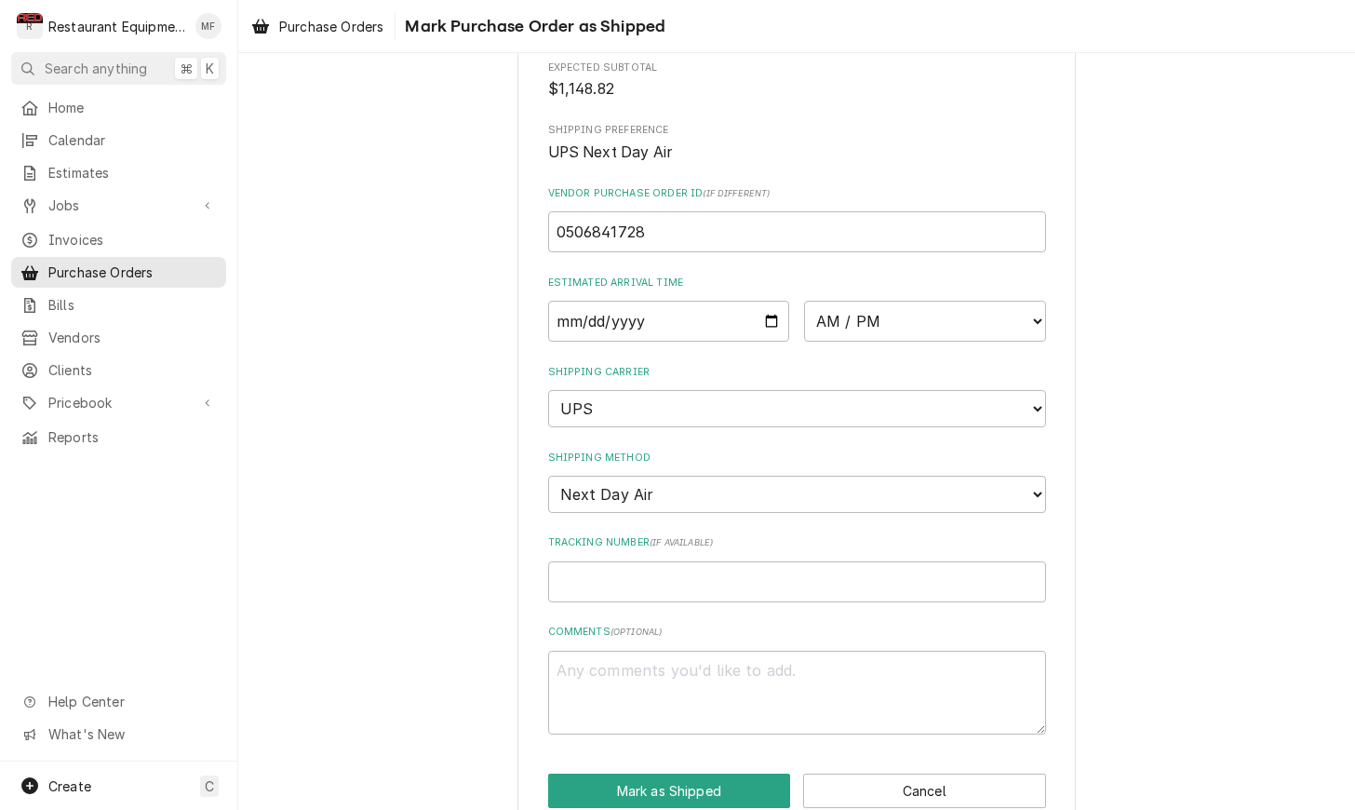
scroll to position [286, 0]
click at [661, 314] on input "Date" at bounding box center [669, 322] width 242 height 41
type input "2025-10-15"
type textarea "x"
select select "10:30:00"
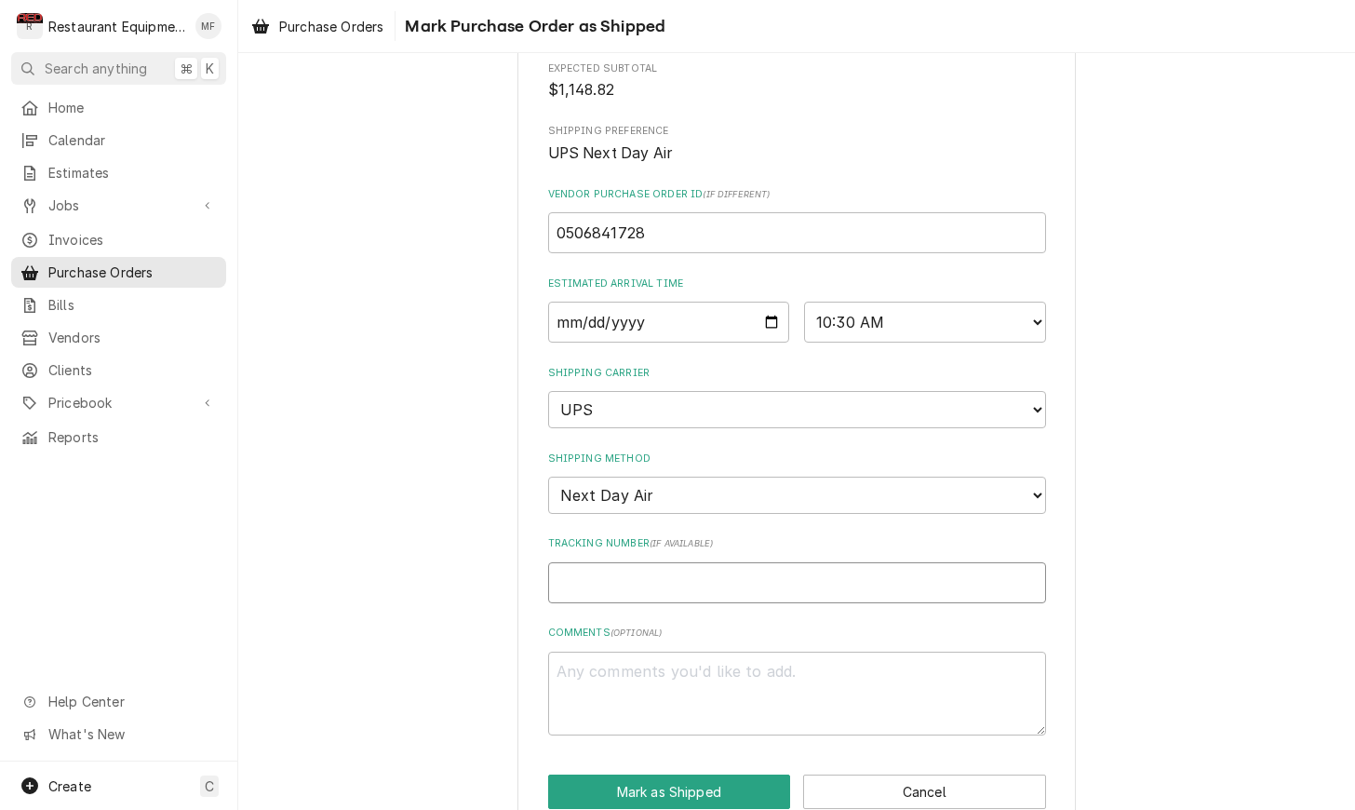
click at [698, 562] on input "Tracking Number ( if available )" at bounding box center [797, 582] width 498 height 41
type textarea "x"
type input "1"
type textarea "x"
type input "1Z"
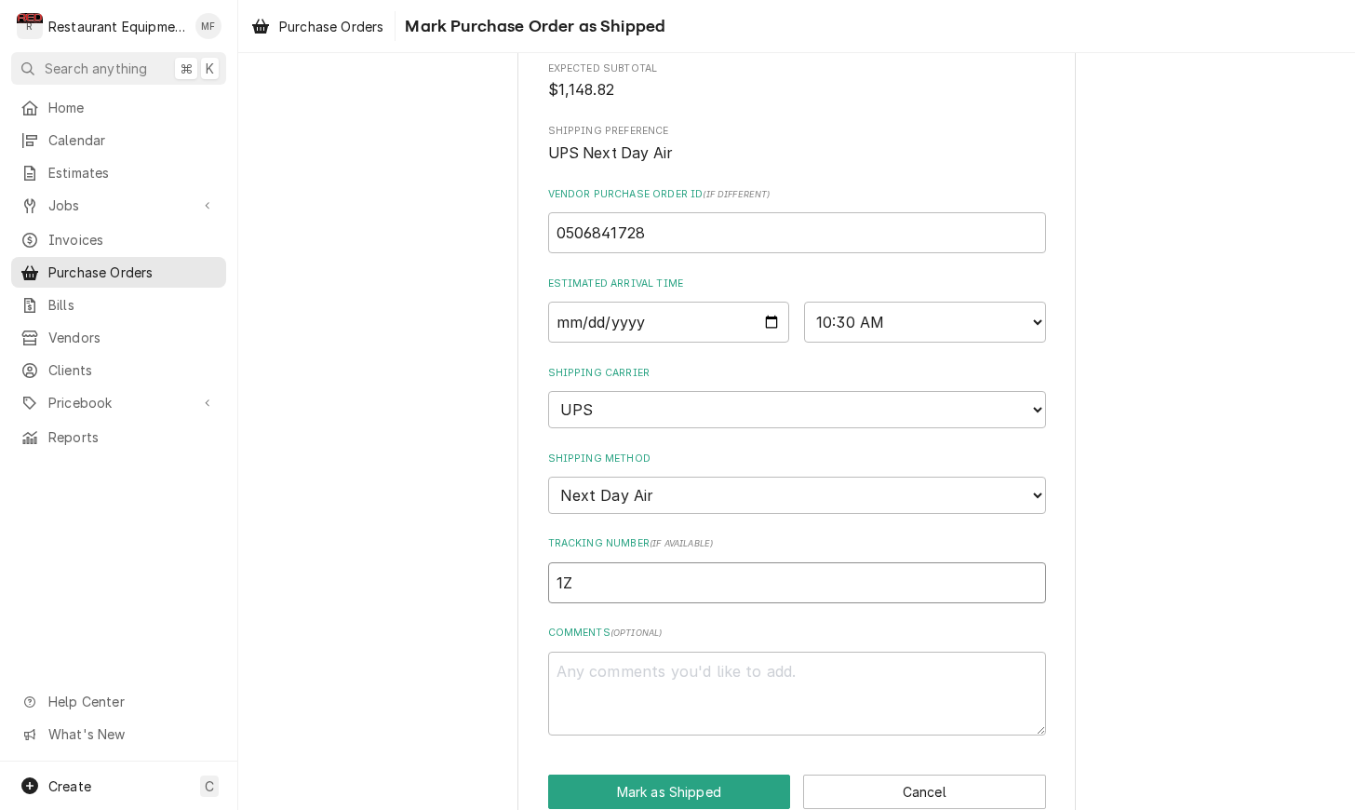
type textarea "x"
type input "1Z6"
type textarea "x"
type input "1Z62"
type textarea "x"
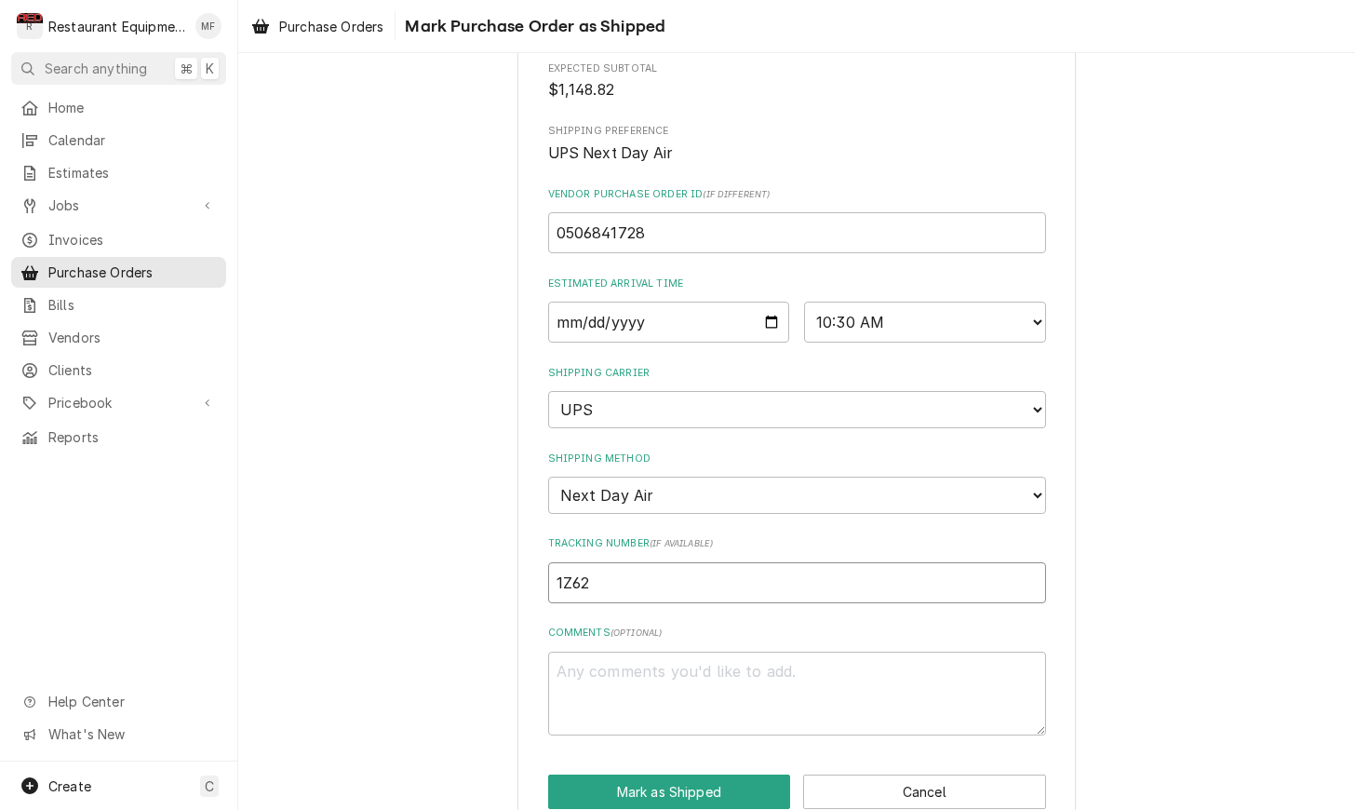
type input "1Z625"
type textarea "x"
type input "1Z6254"
type textarea "x"
type input "1Z62545"
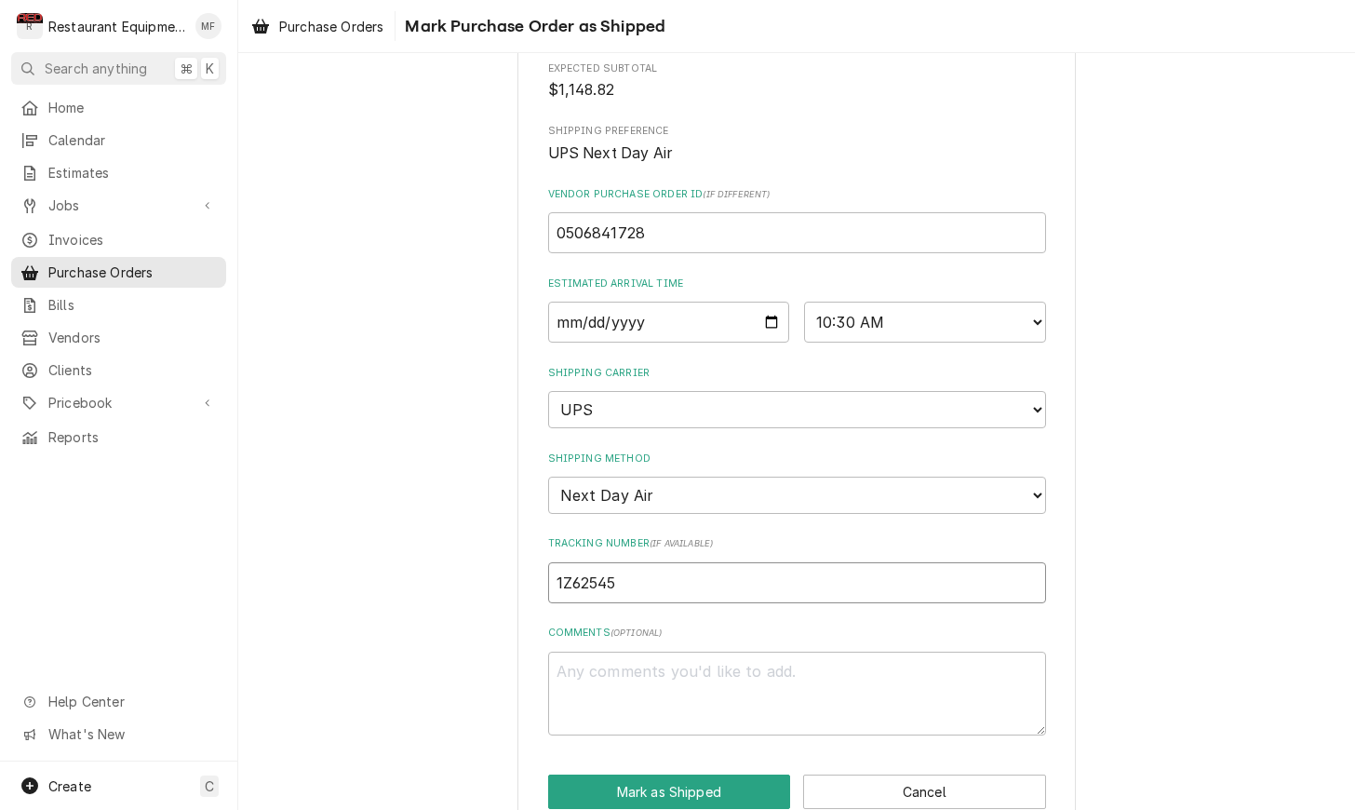
type textarea "x"
type input "1Z625455"
type textarea "x"
type input "1Z6254550"
type textarea "x"
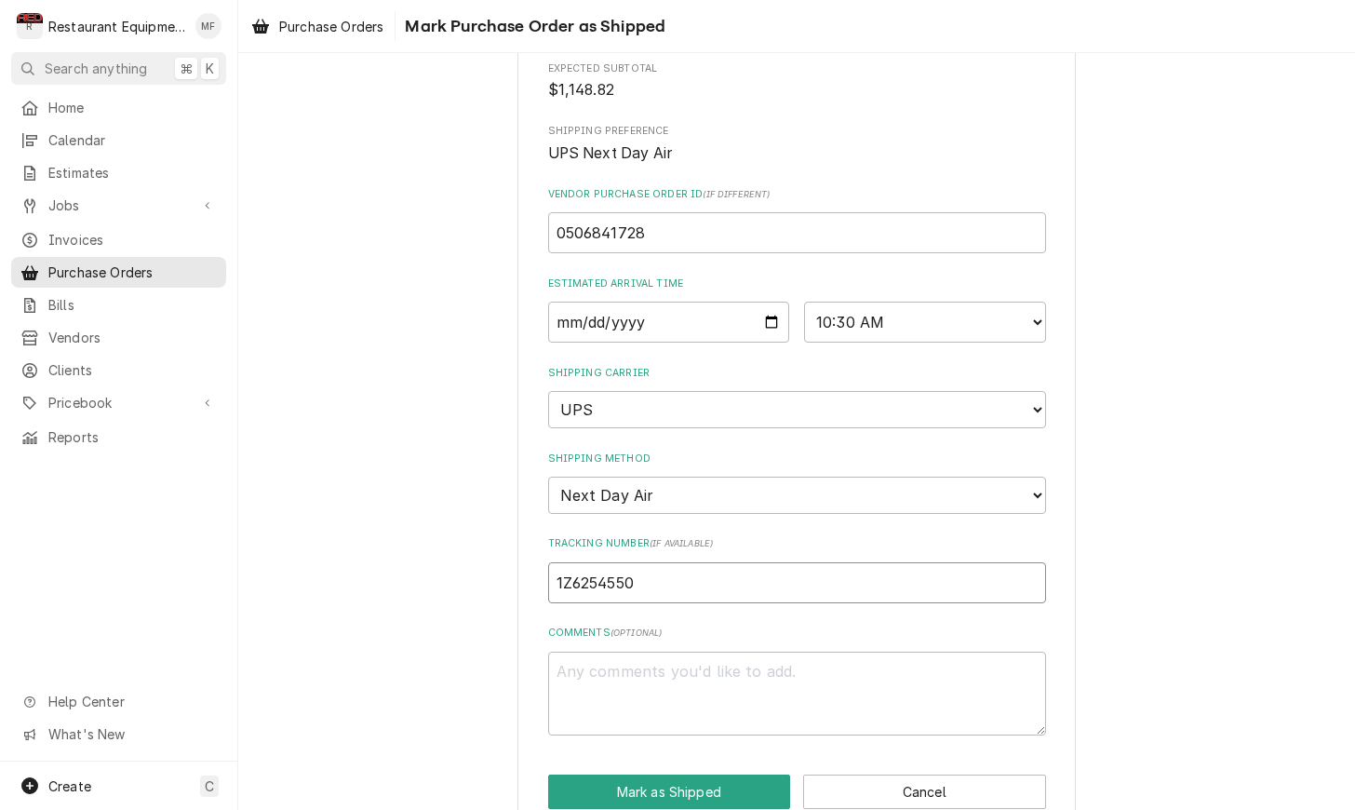
type input "1Z62545501"
type textarea "x"
type input "1Z625455011"
type textarea "x"
type input "1Z6254550111"
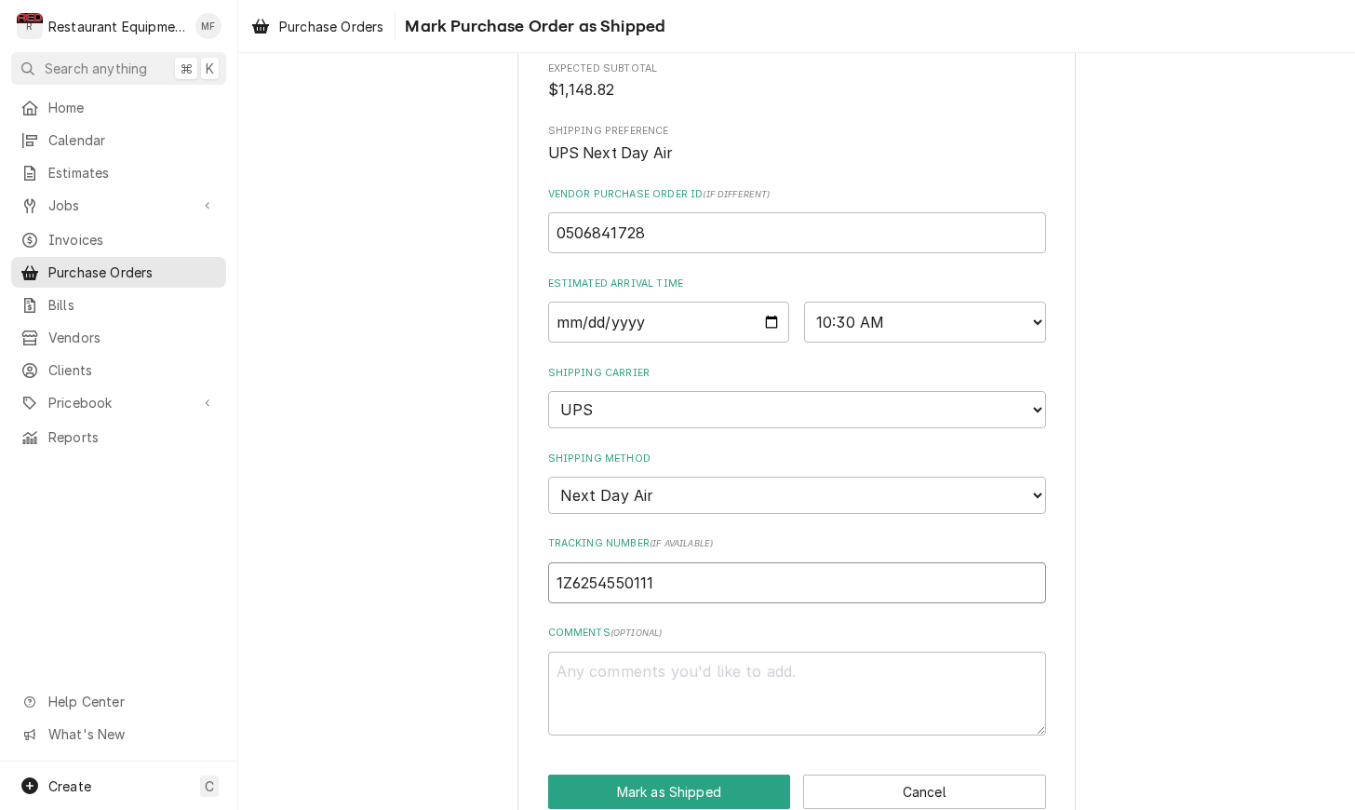
type textarea "x"
type input "1Z62545501110"
type textarea "x"
type input "1Z625455011103"
type textarea "x"
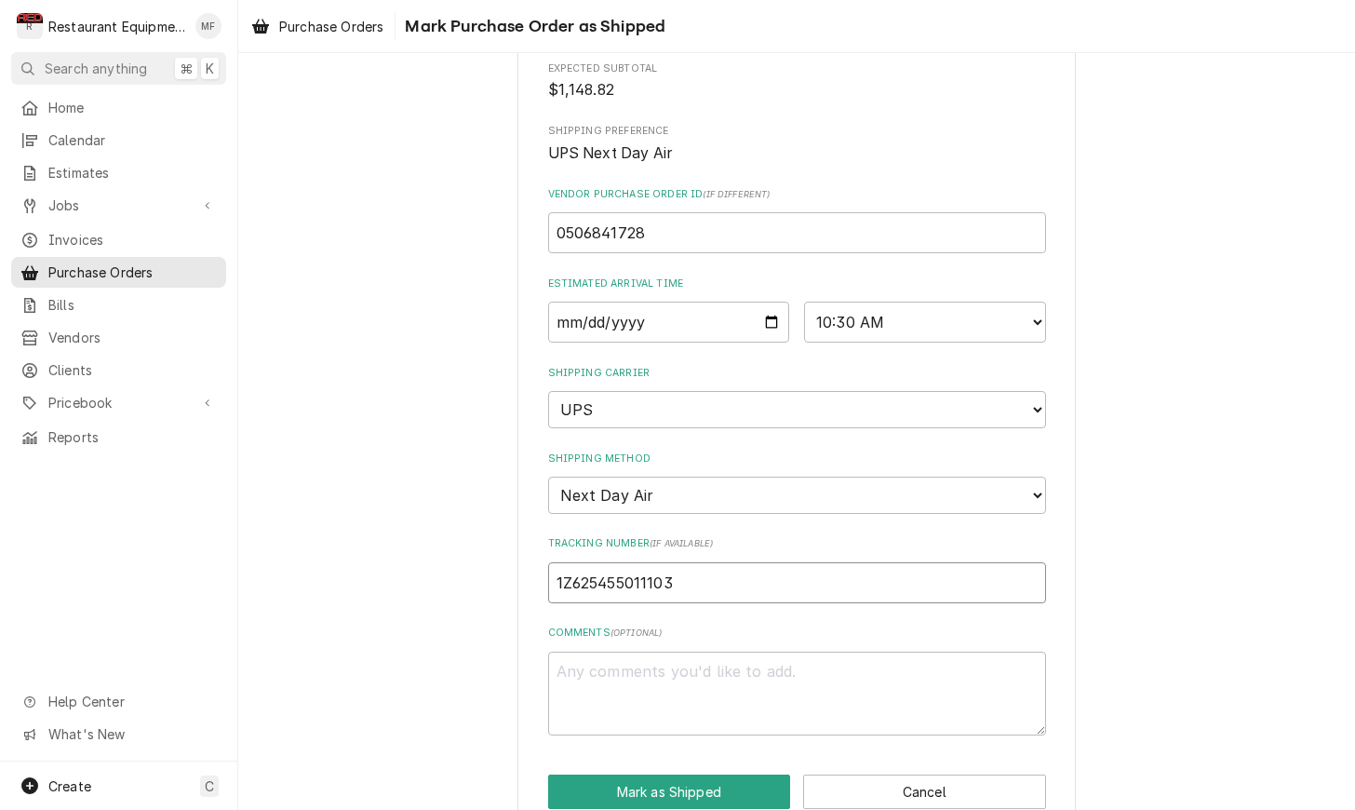
type input "1Z6254550111035"
type textarea "x"
type input "1Z62545501110359"
type textarea "x"
type input "1Z625455011103592"
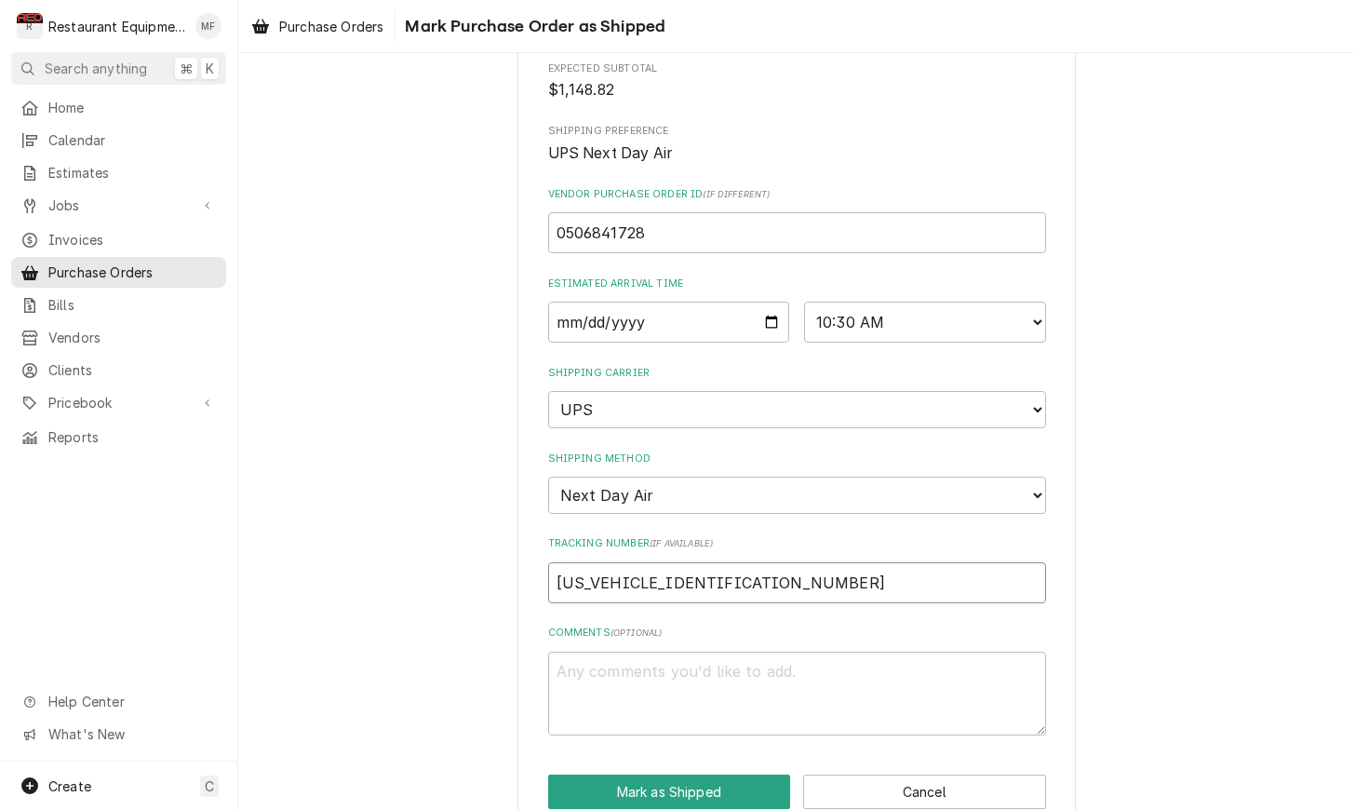
type textarea "x"
type input "1Z6254550111035926"
click at [697, 774] on button "Mark as Shipped" at bounding box center [669, 791] width 243 height 34
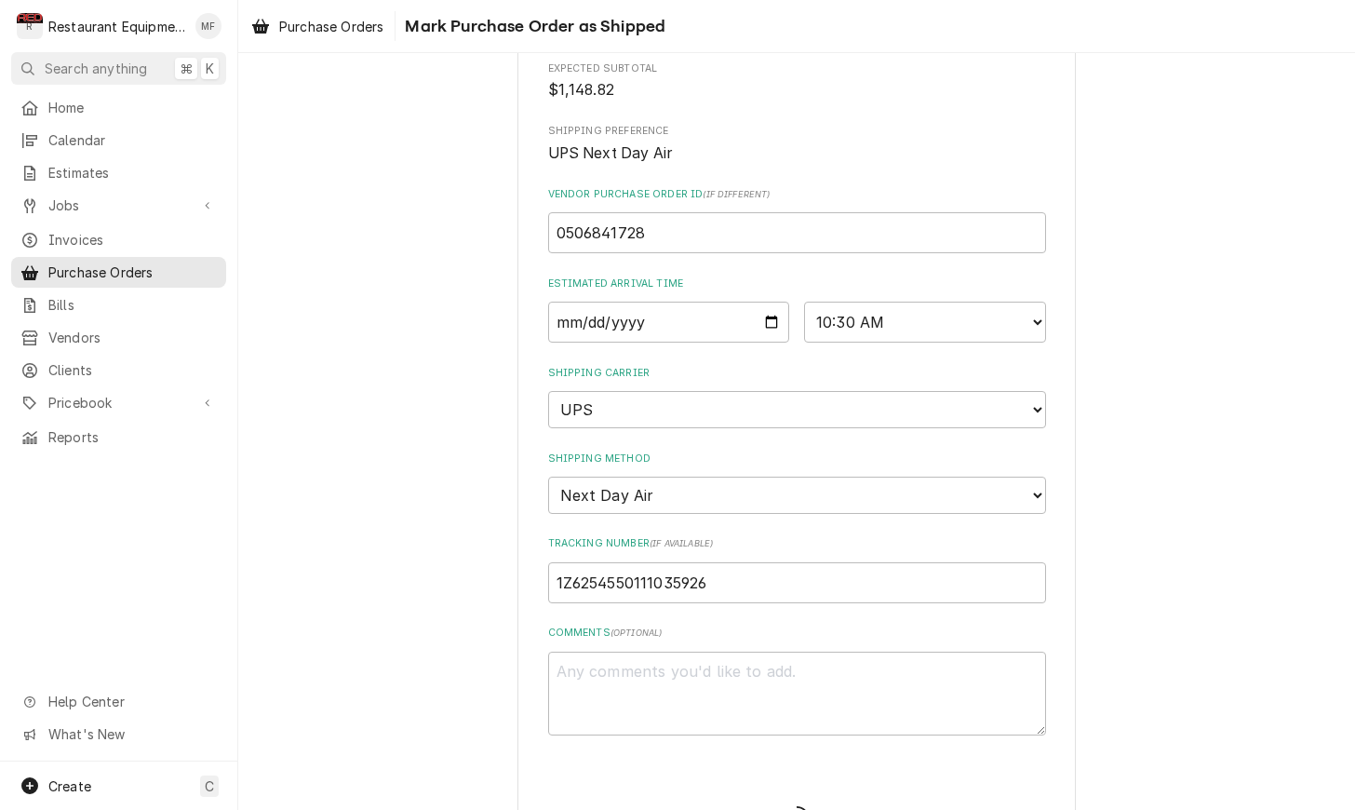
type textarea "x"
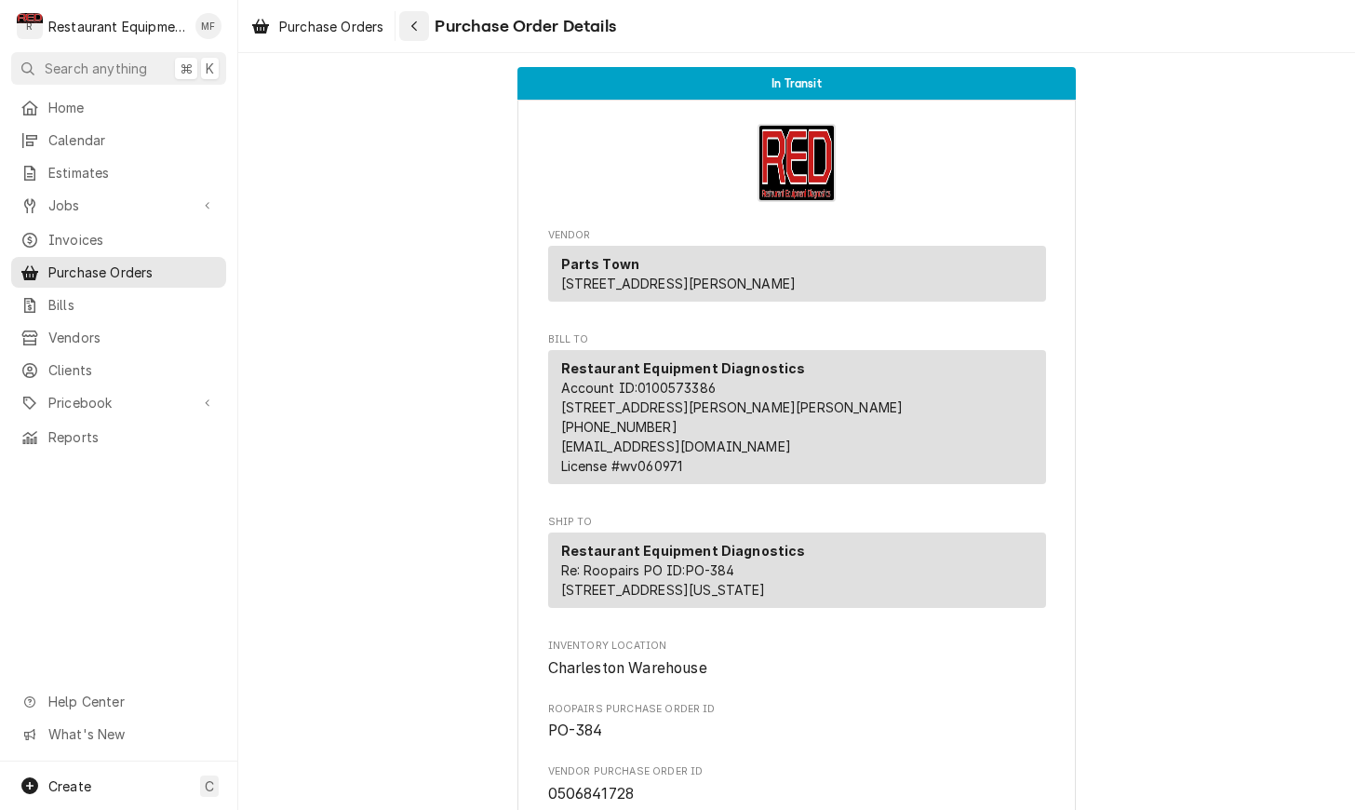
click at [429, 27] on button "Navigate back" at bounding box center [414, 26] width 30 height 30
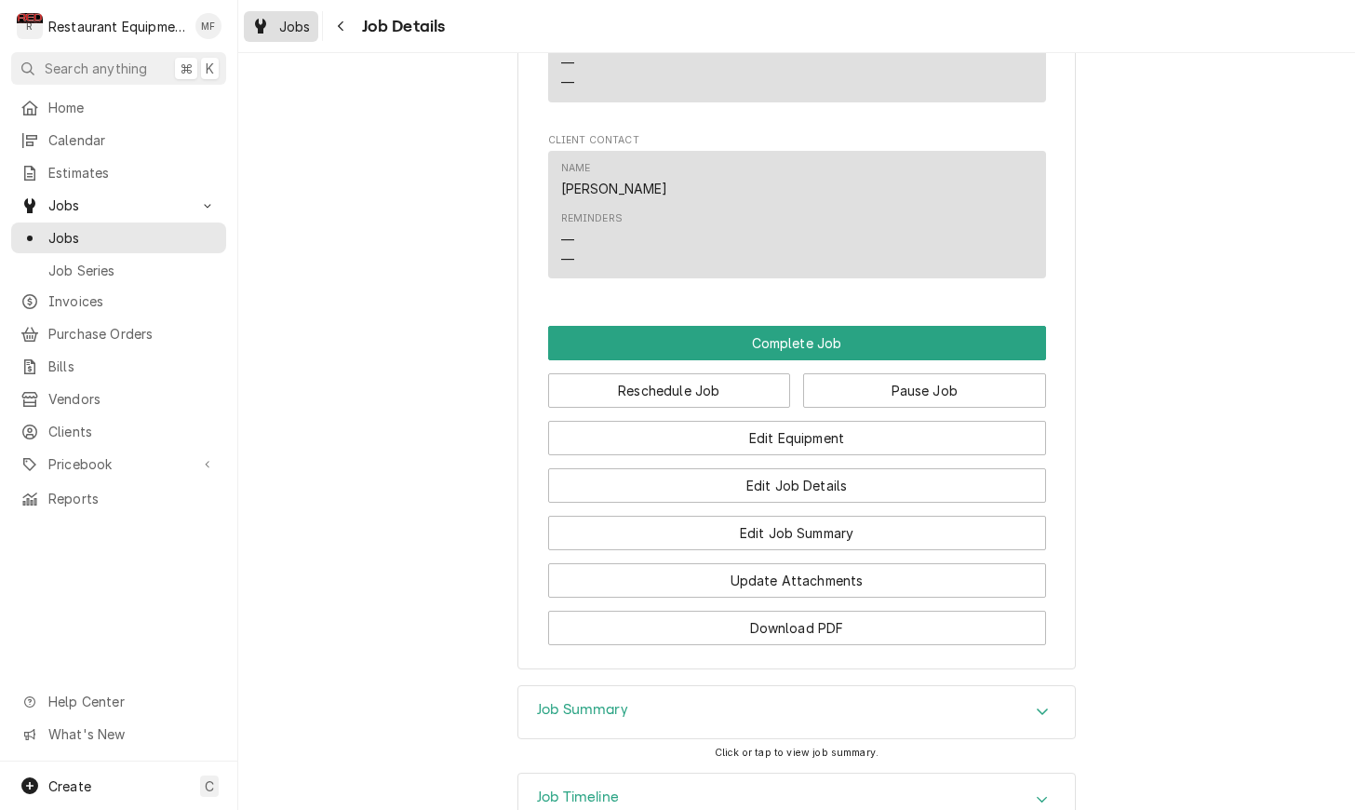
scroll to position [1979, 0]
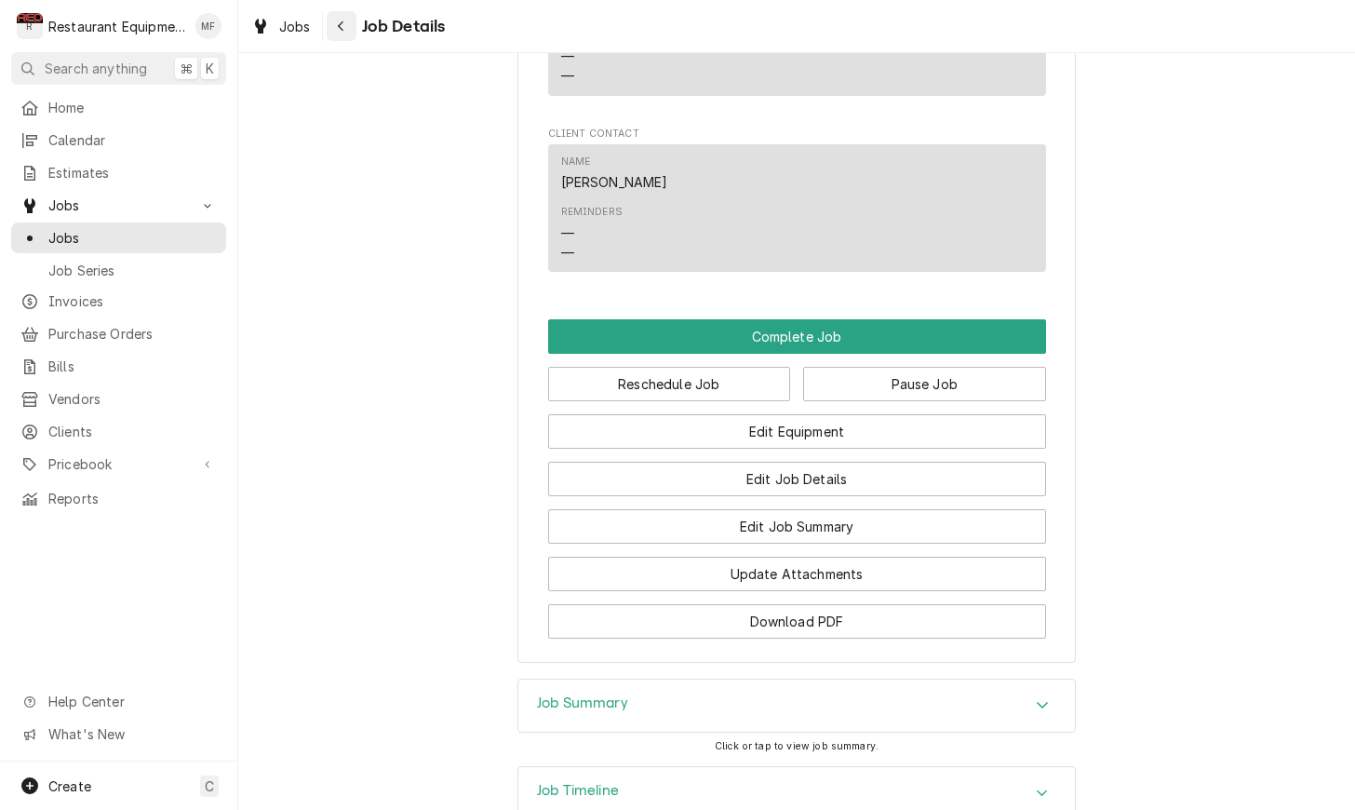
click at [346, 35] on button "Navigate back" at bounding box center [342, 26] width 30 height 30
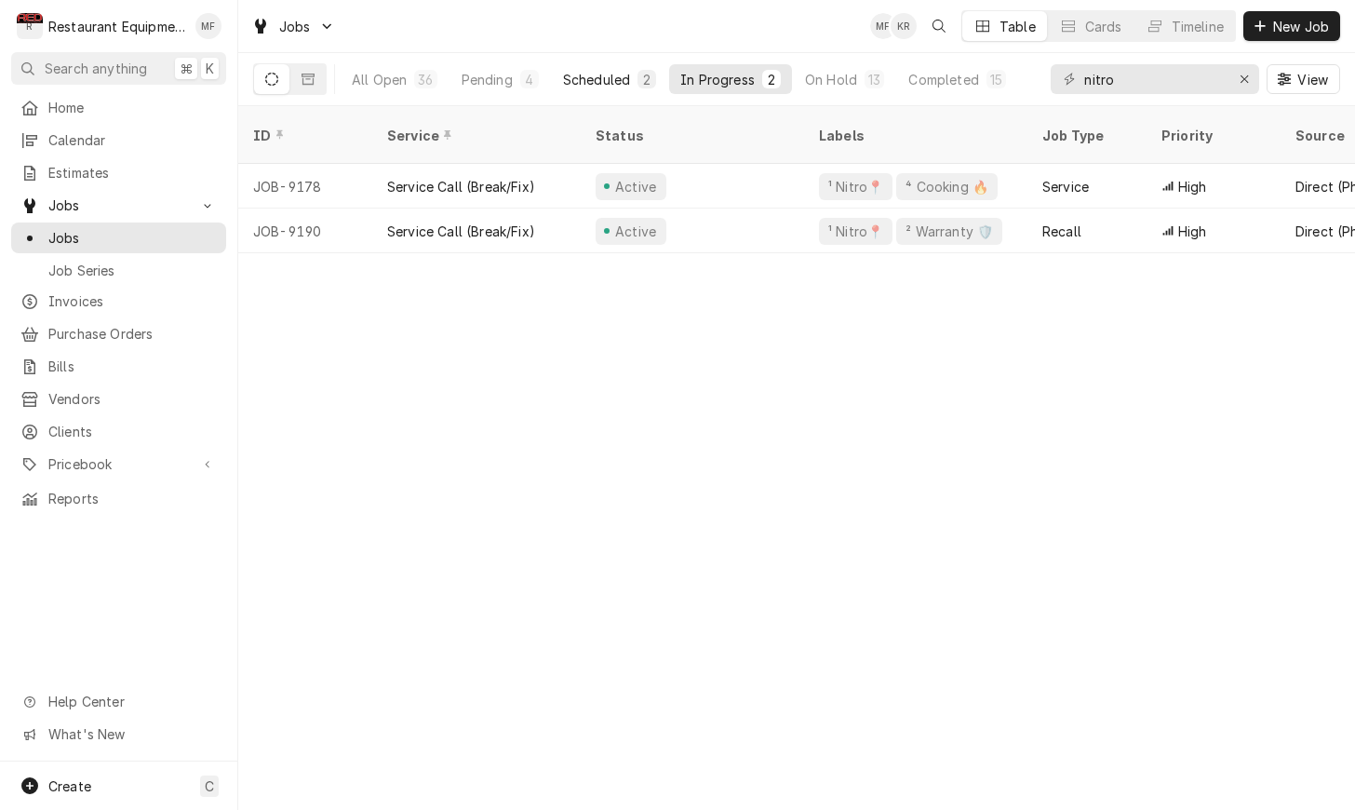
click at [652, 90] on button "Scheduled 2" at bounding box center [609, 79] width 115 height 30
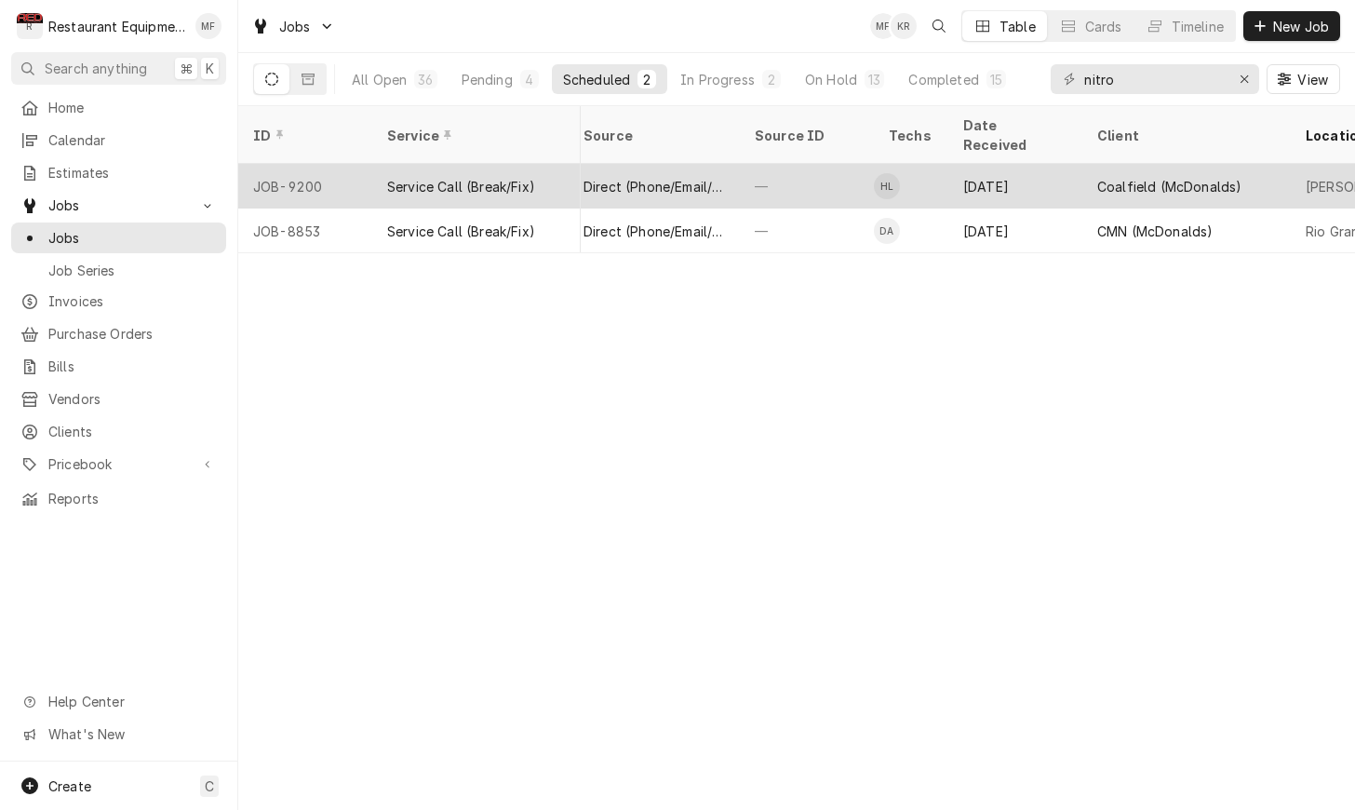
scroll to position [0, 717]
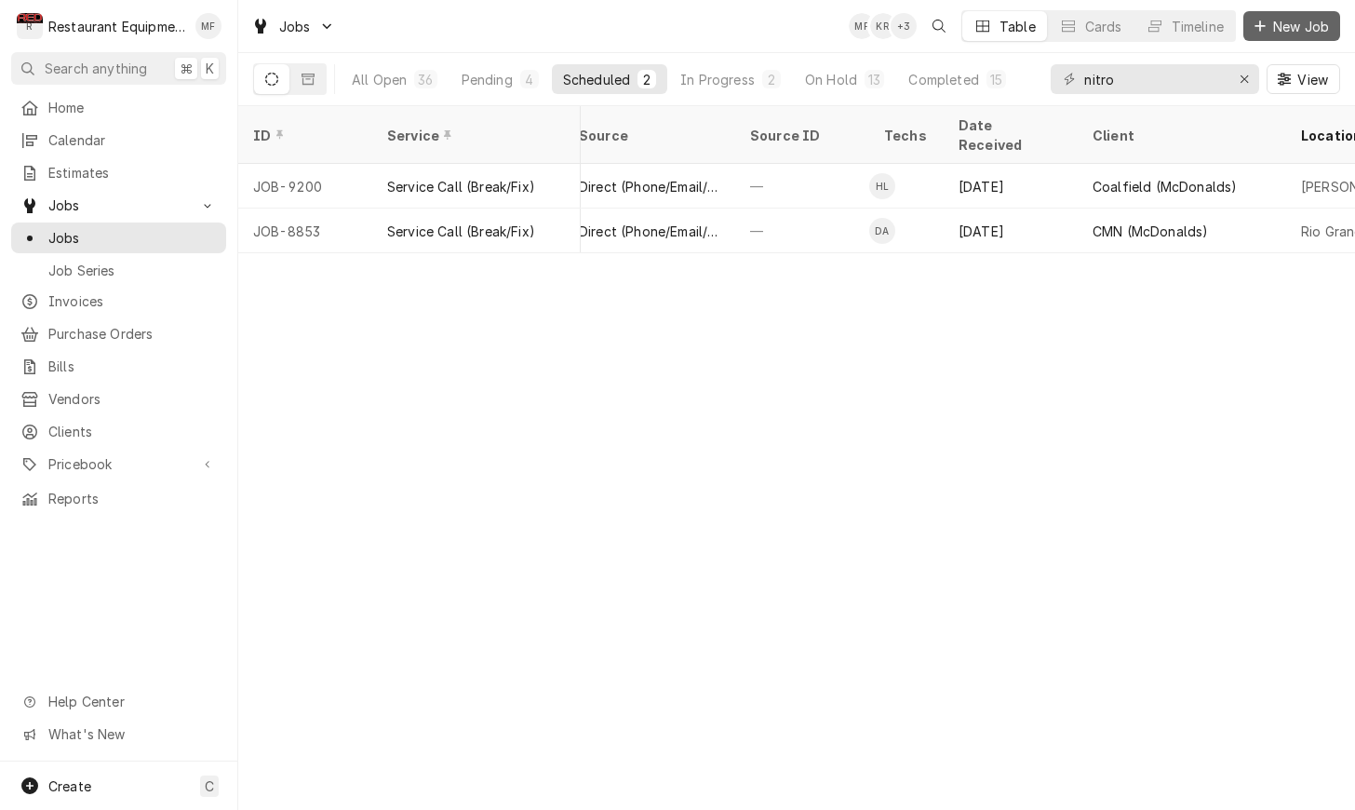
click at [1298, 25] on span "New Job" at bounding box center [1301, 27] width 63 height 20
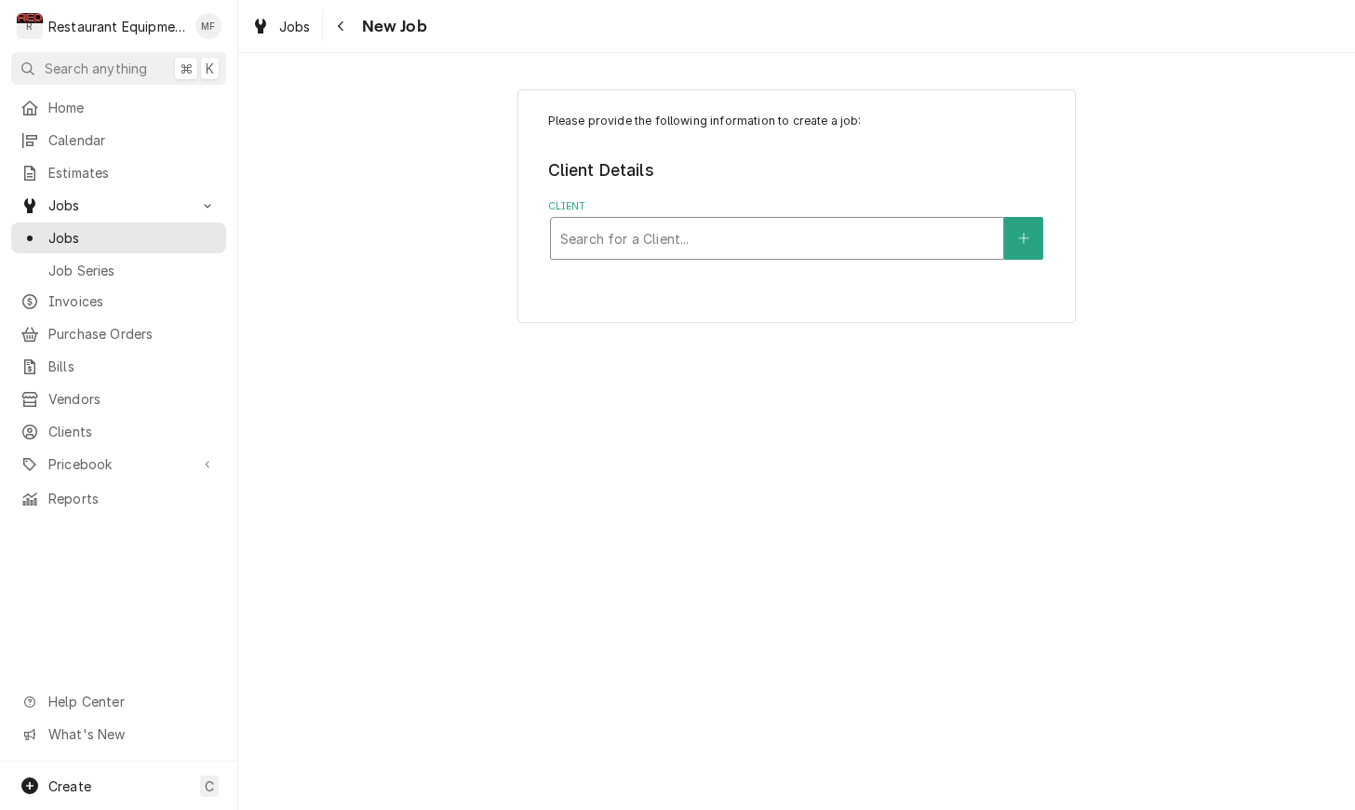
click at [887, 249] on div "Client" at bounding box center [777, 239] width 434 height 34
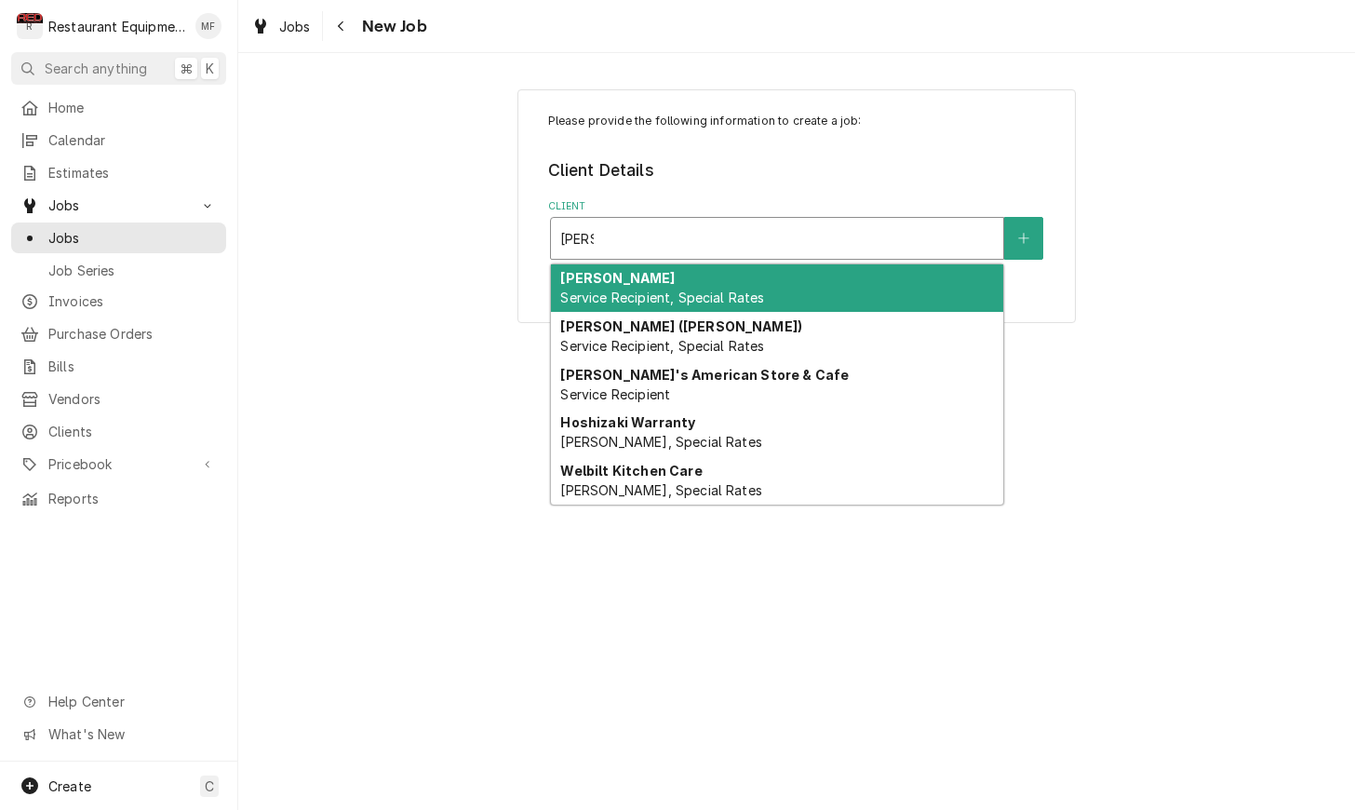
type input "[PERSON_NAME]"
click at [852, 284] on div "[PERSON_NAME] Service Recipient, Special Rates" at bounding box center [777, 288] width 452 height 48
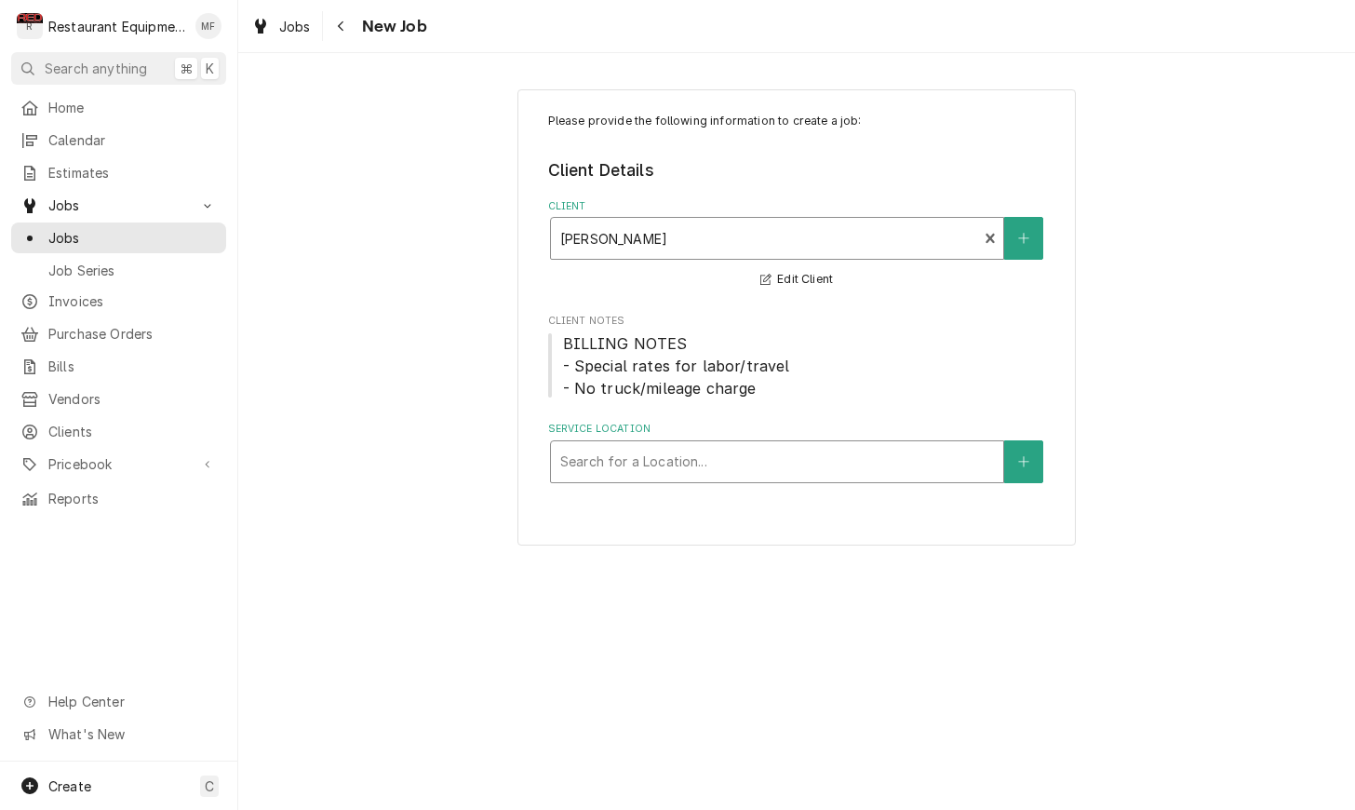
click at [868, 448] on div "Service Location" at bounding box center [777, 462] width 434 height 34
type input "Cr"
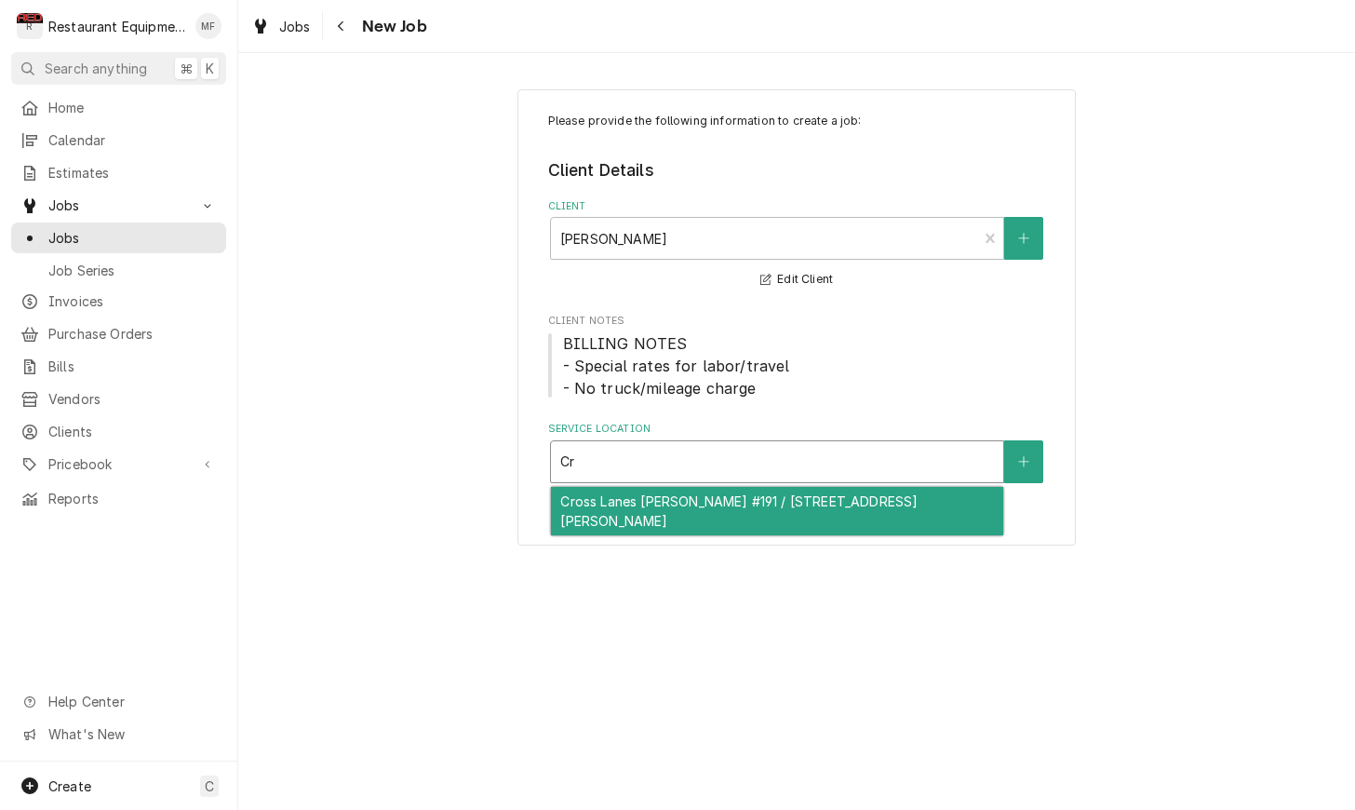
click at [860, 506] on div "Cross Lanes [PERSON_NAME] #191 / [STREET_ADDRESS][PERSON_NAME]" at bounding box center [777, 511] width 452 height 48
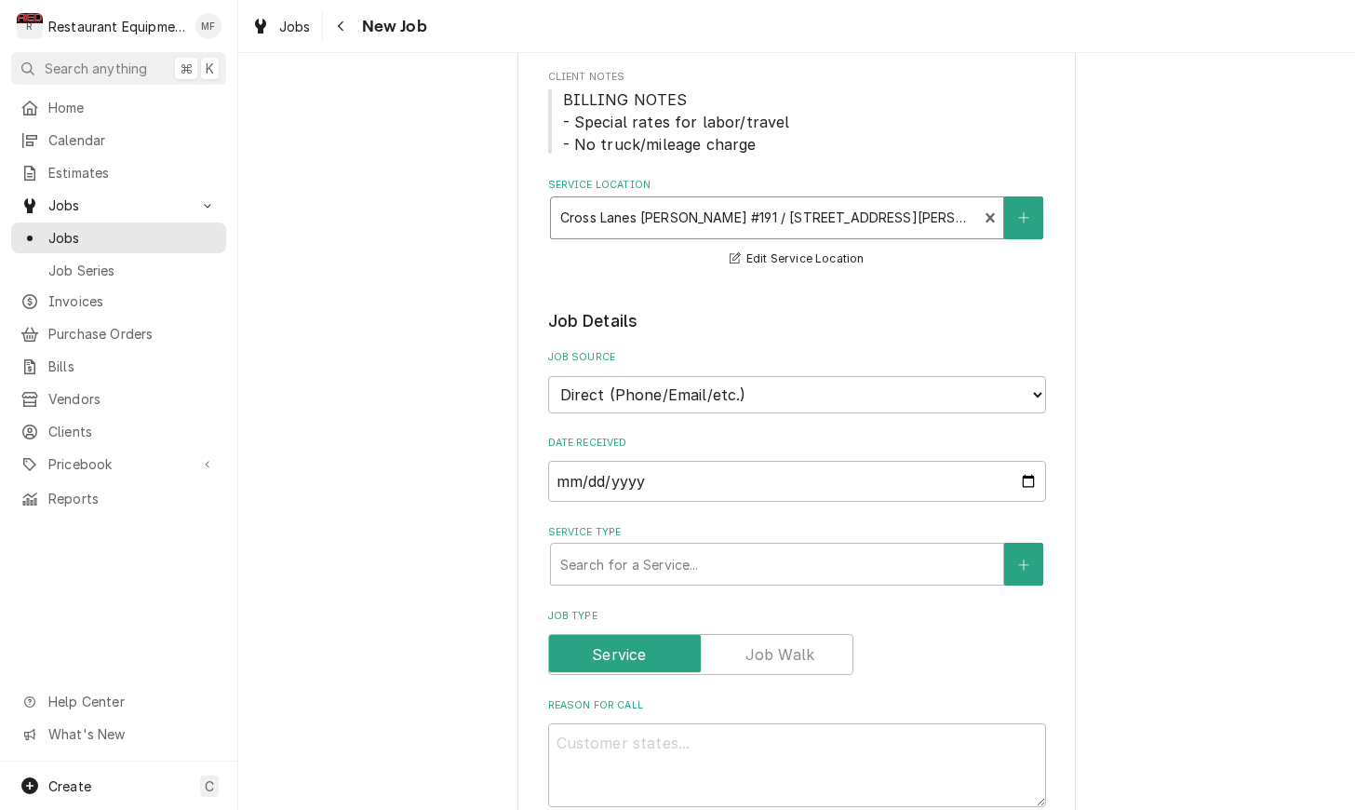
scroll to position [247, 0]
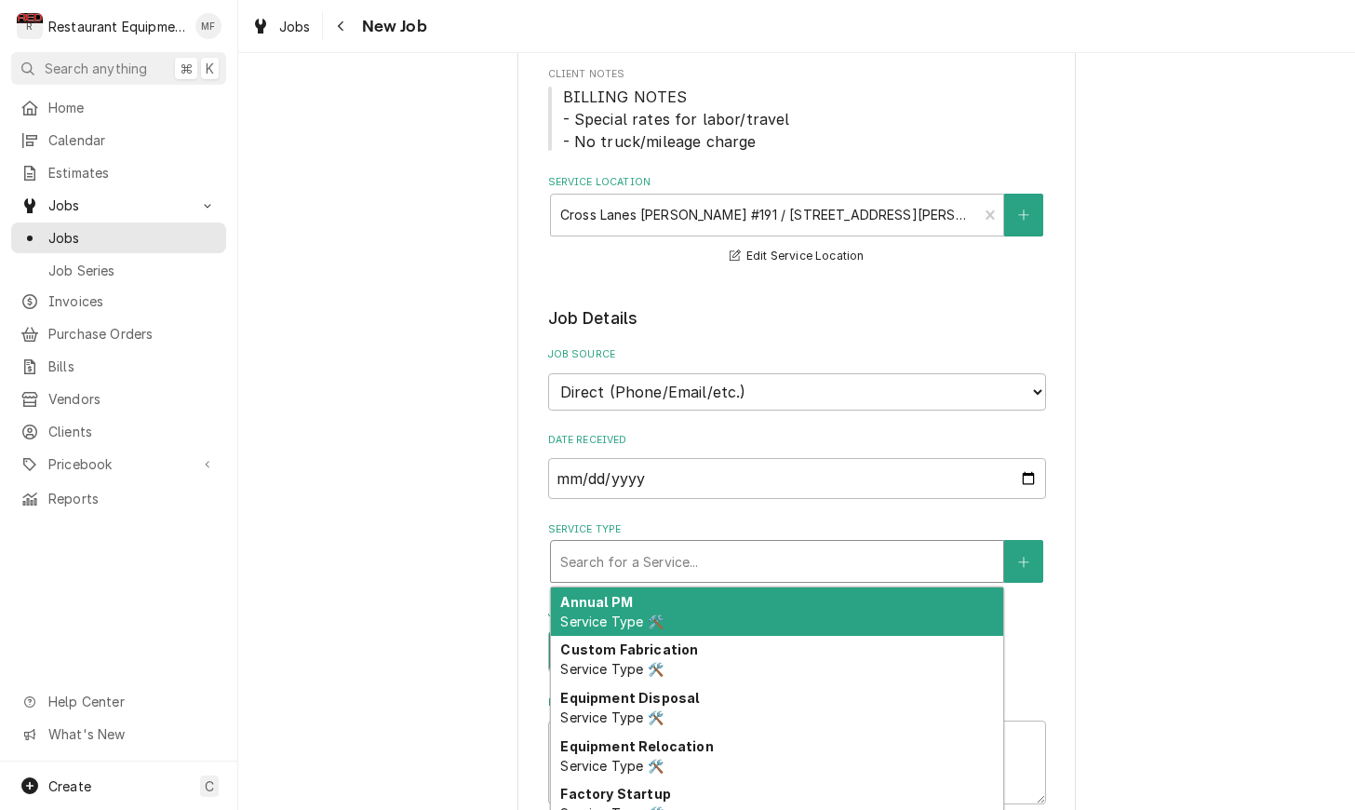
click at [844, 556] on div "Service Type" at bounding box center [777, 562] width 434 height 34
type textarea "x"
type input "b"
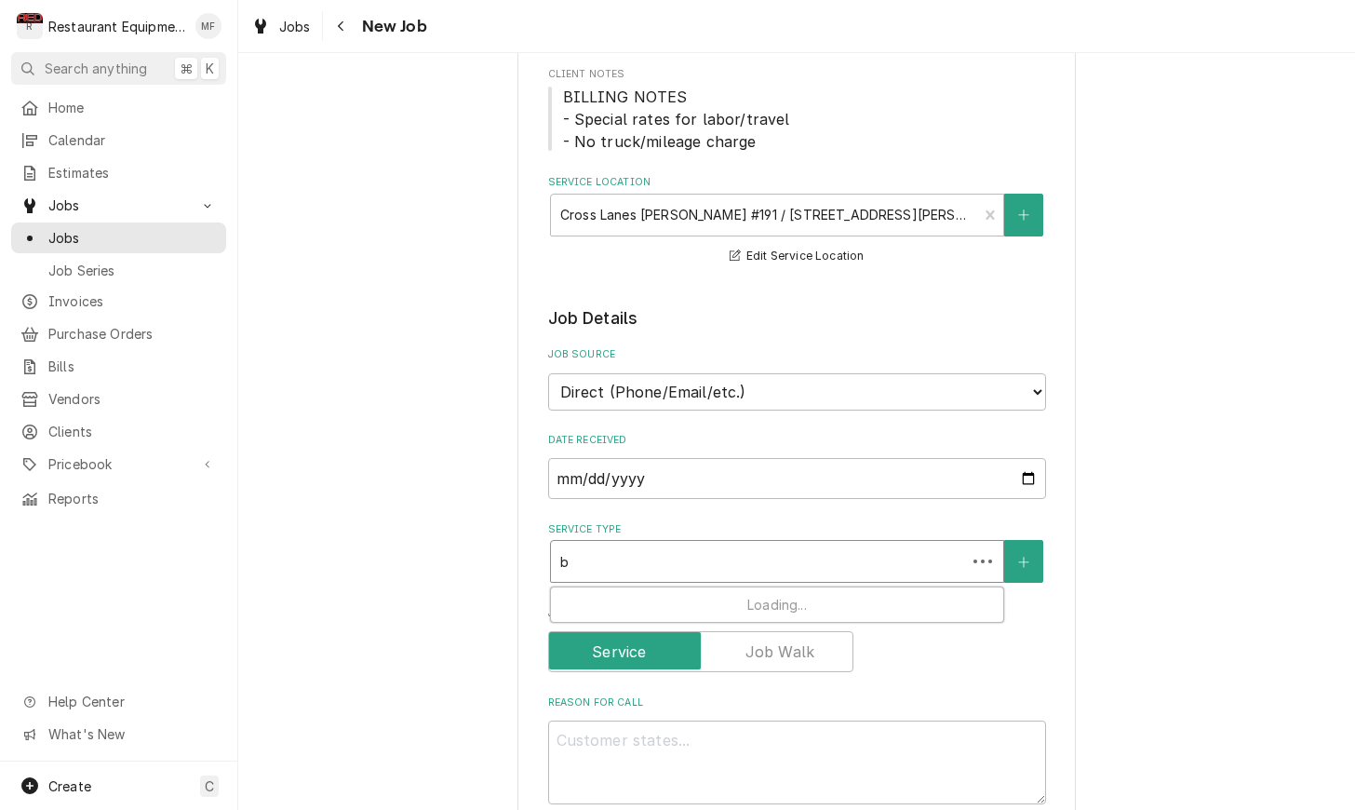
type textarea "x"
type input "br"
type textarea "x"
type input "bre"
type textarea "x"
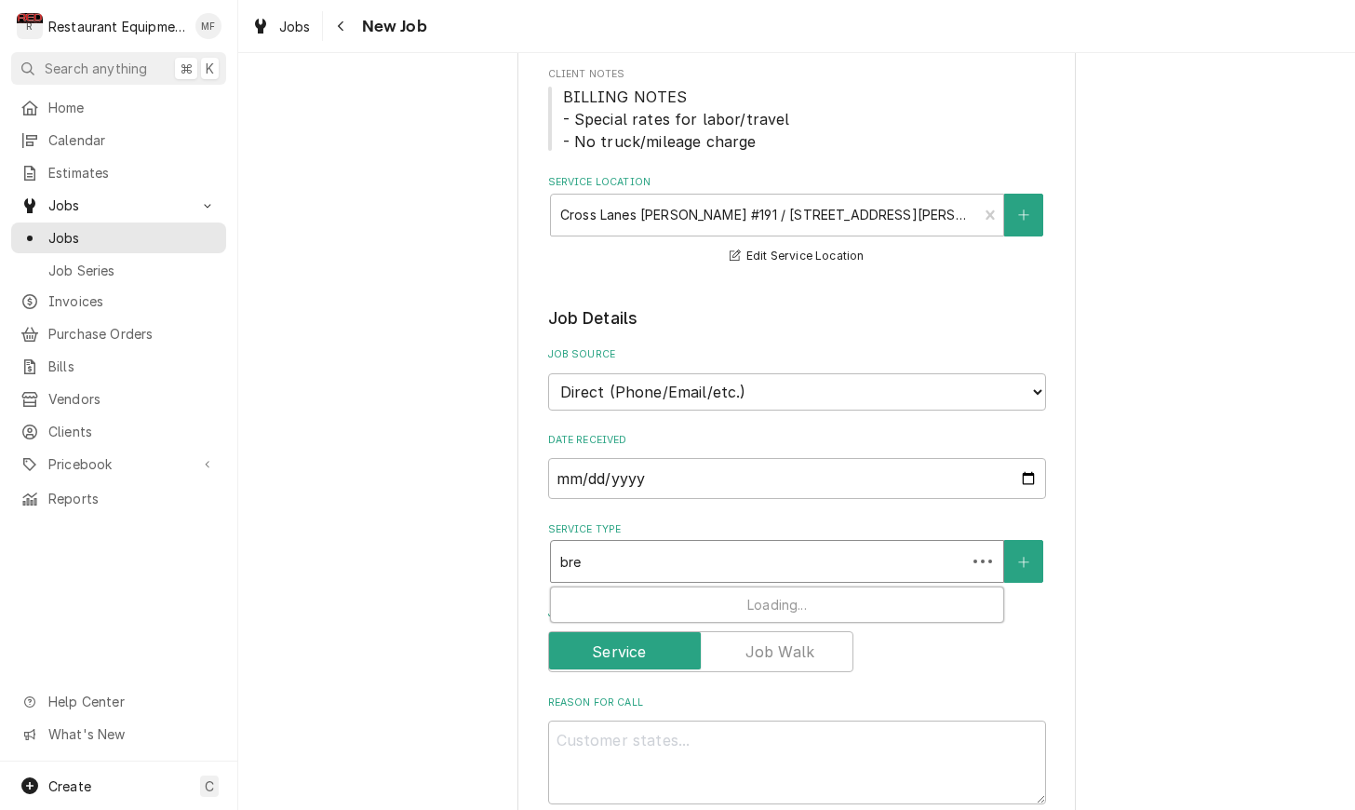
type input "brea"
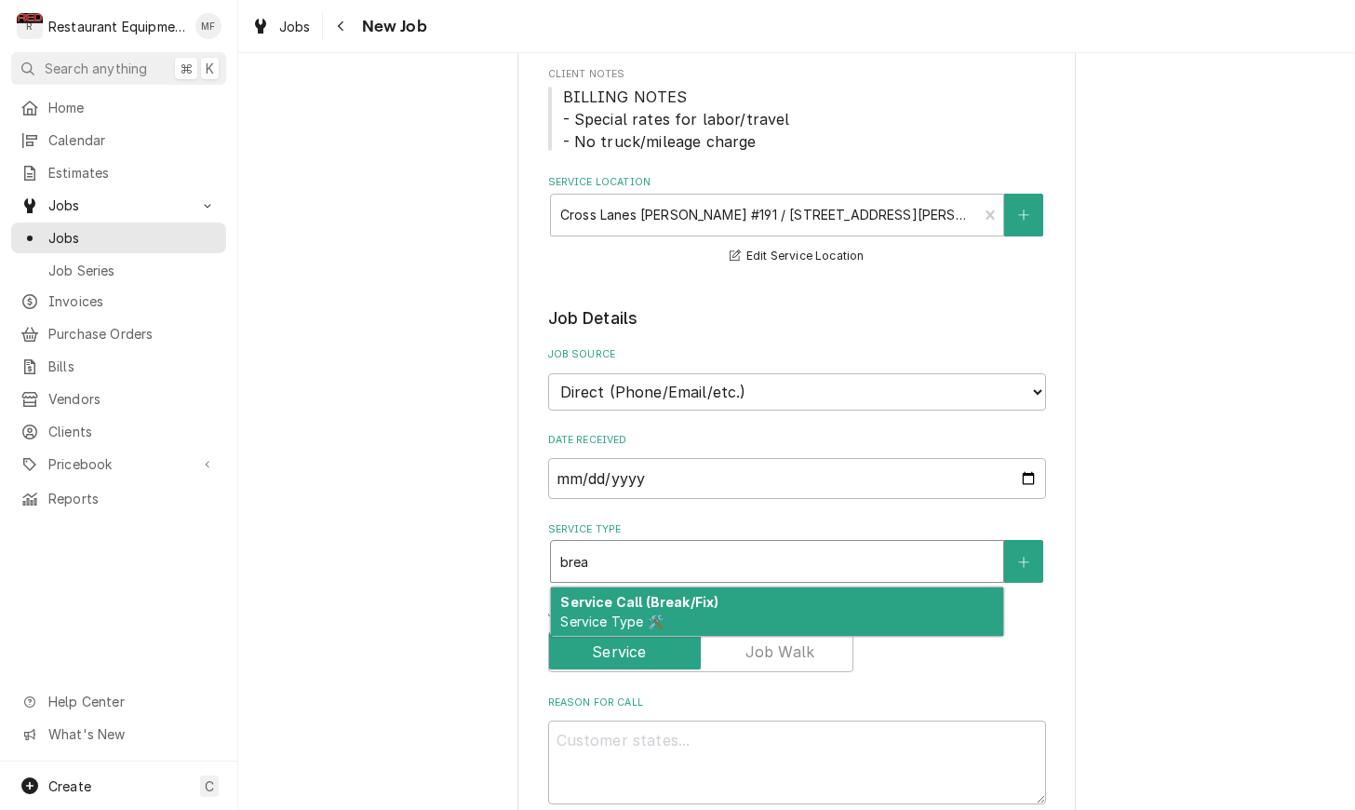
click at [852, 587] on div "Service Call (Break/Fix) Service Type 🛠️" at bounding box center [777, 611] width 452 height 48
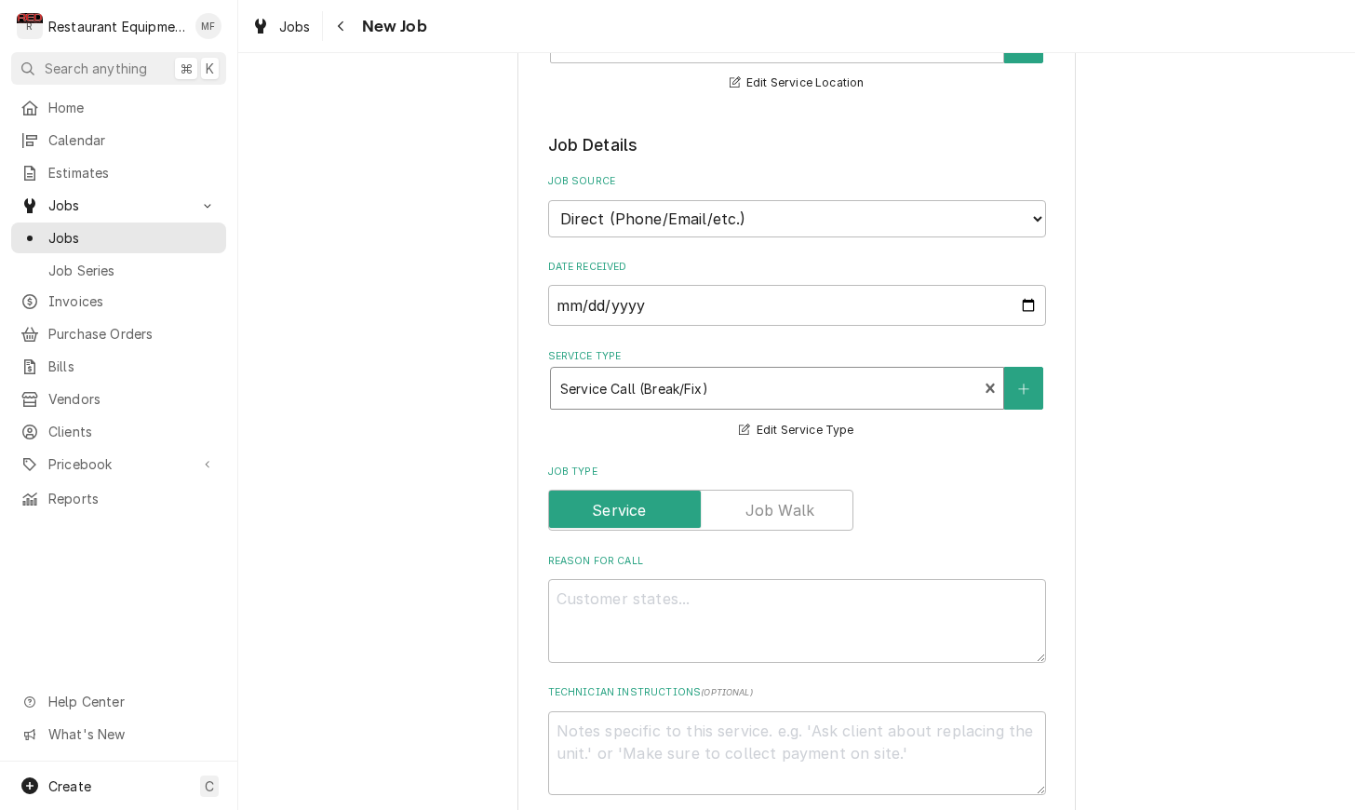
scroll to position [479, 0]
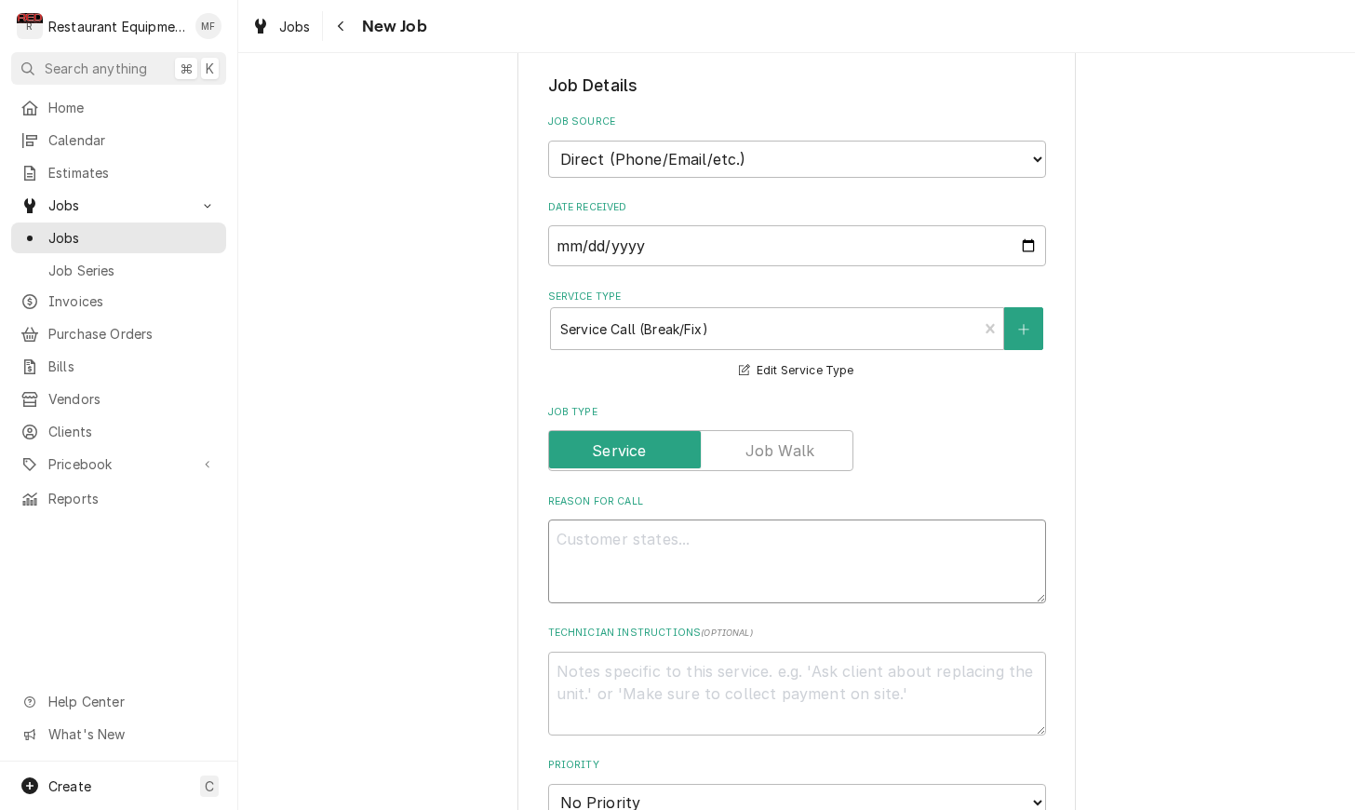
click at [855, 550] on textarea "Reason For Call" at bounding box center [797, 561] width 498 height 84
type textarea "x"
type textarea "s"
type textarea "x"
type textarea "si"
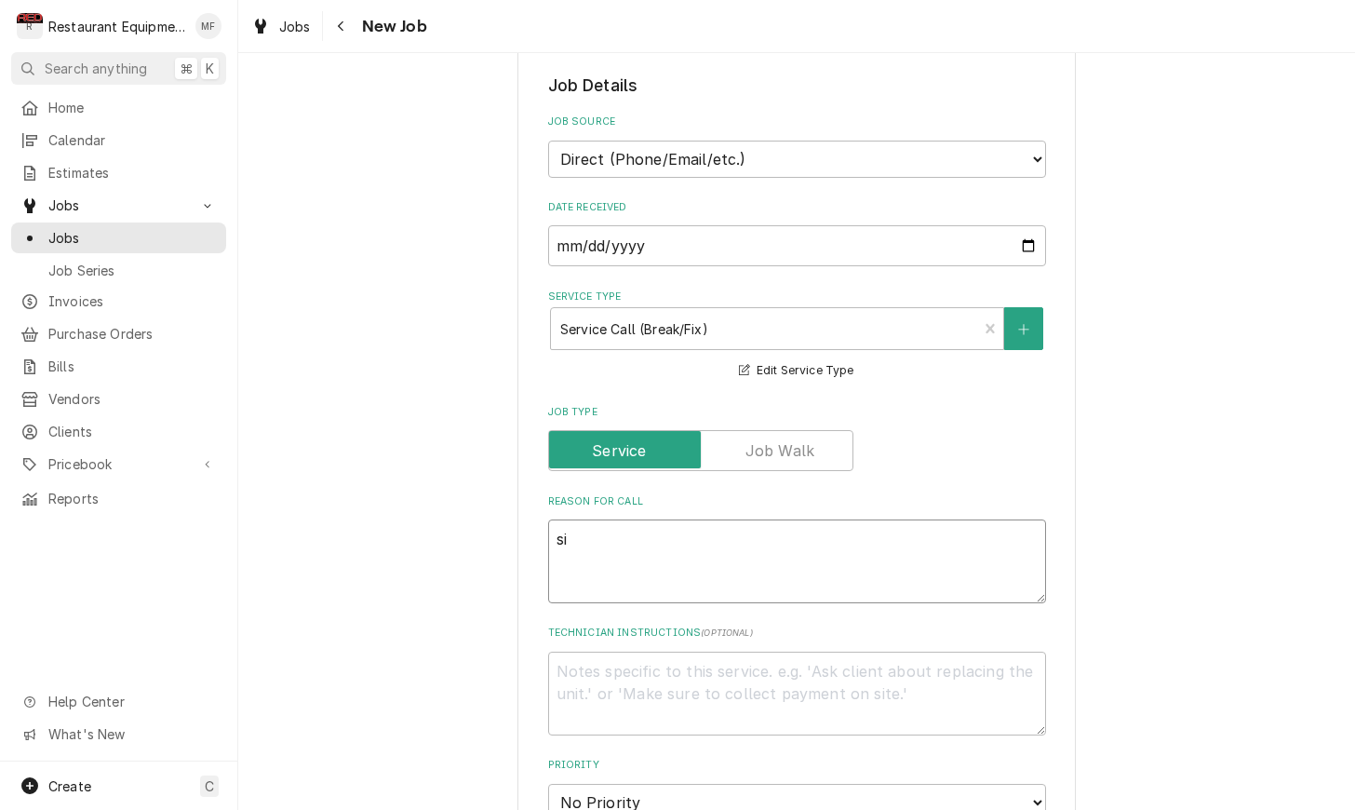
type textarea "x"
type textarea "sid"
type textarea "x"
type textarea "side"
type textarea "x"
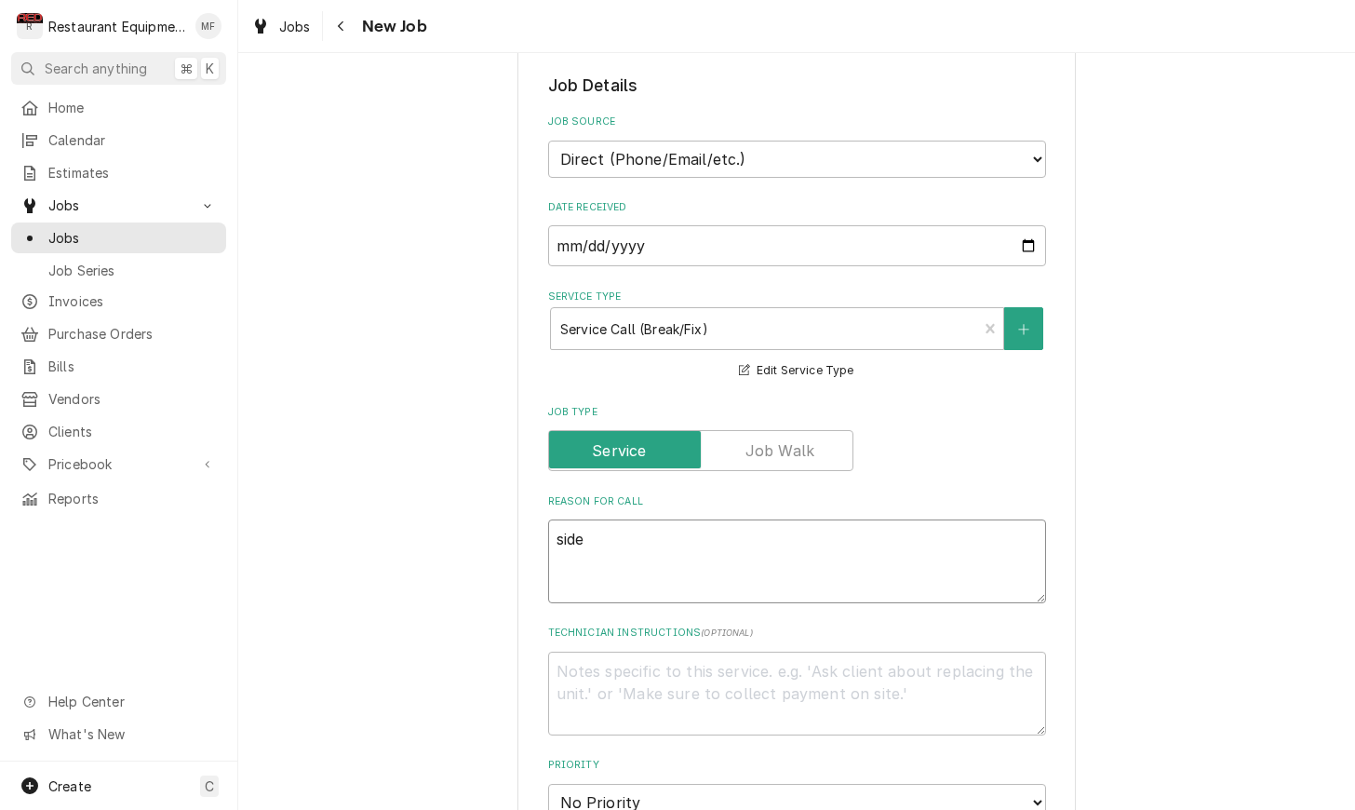
type textarea "side"
type textarea "x"
type textarea "side e"
type textarea "x"
type textarea "side ex"
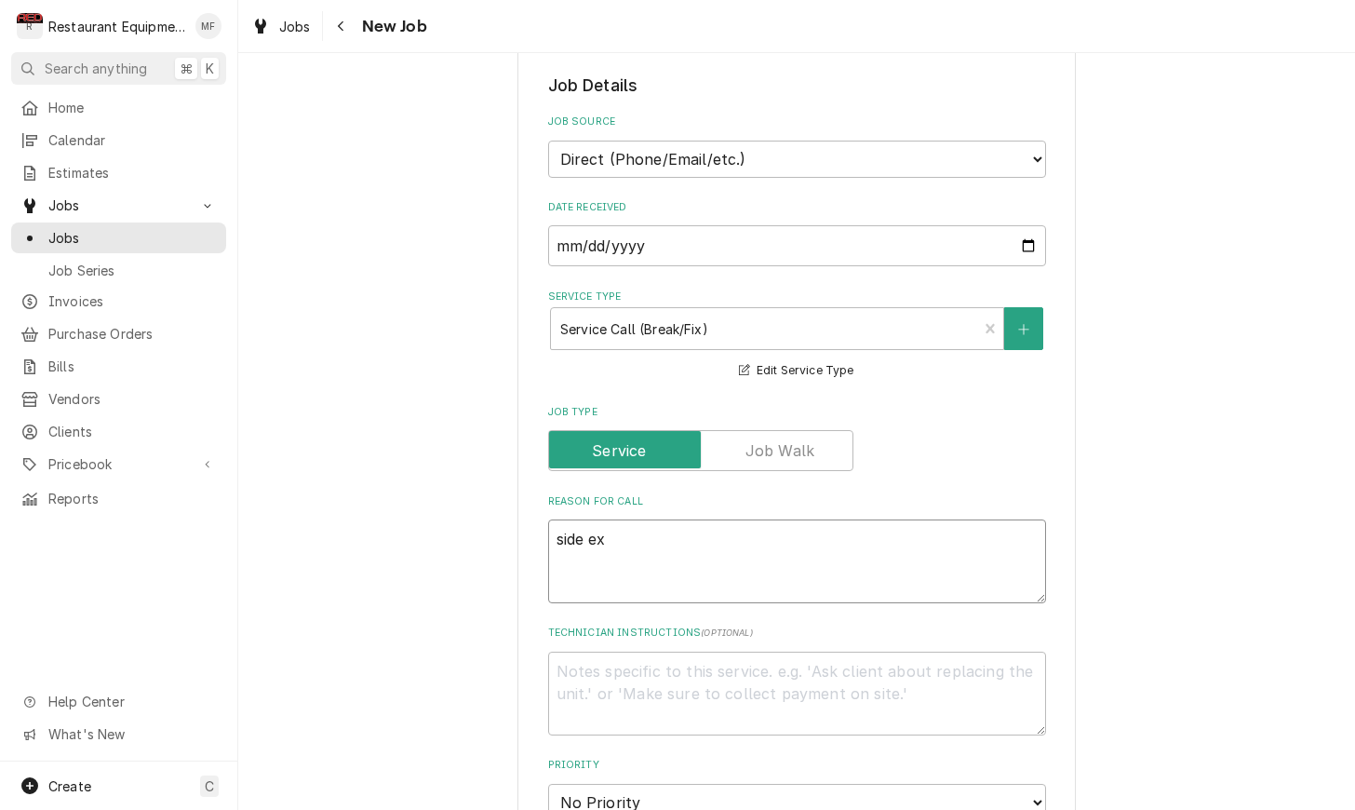
type textarea "x"
type textarea "side ext"
type textarea "x"
type textarea "side exte"
type textarea "x"
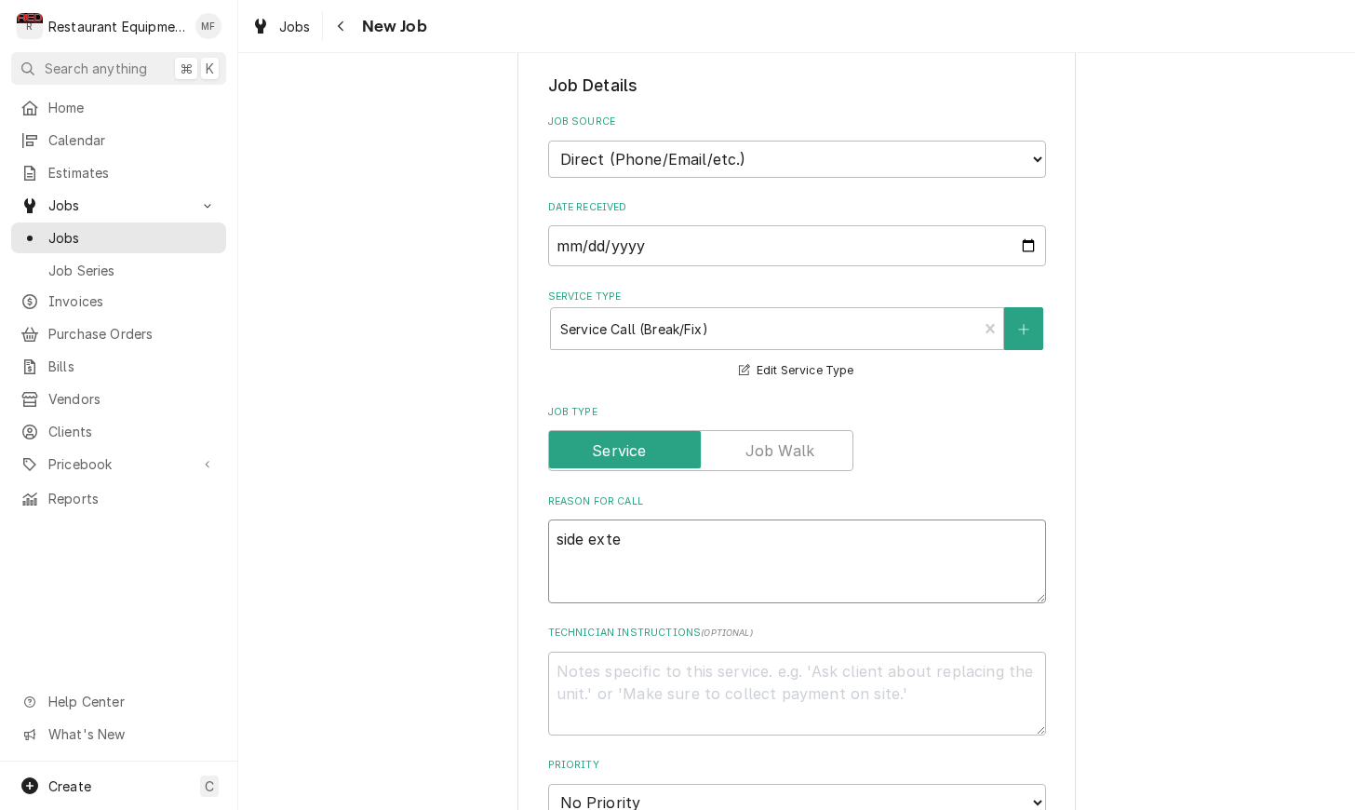
type textarea "side exter"
type textarea "x"
type textarea "side exteri"
type textarea "x"
type textarea "side exterio"
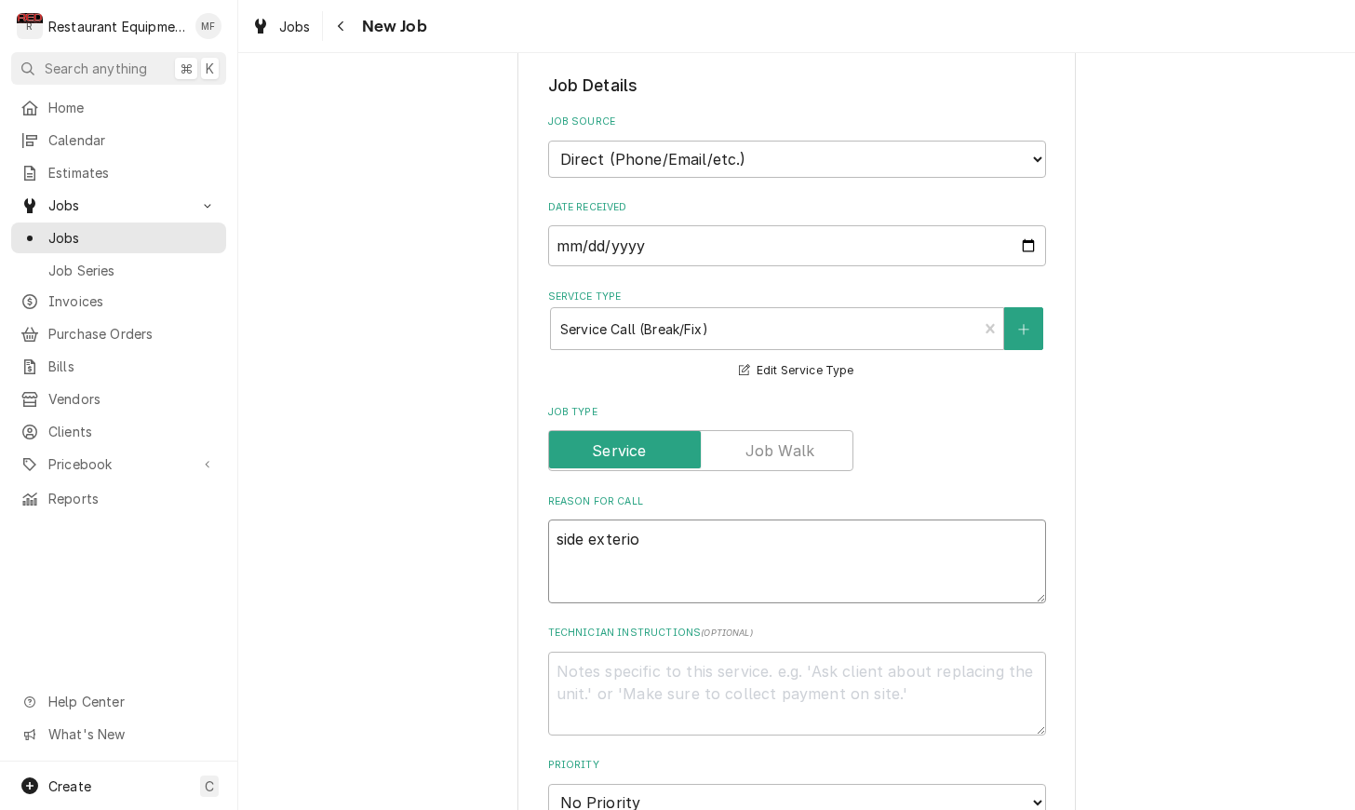
type textarea "x"
type textarea "side exterior"
type textarea "x"
type textarea "side exterior"
type textarea "x"
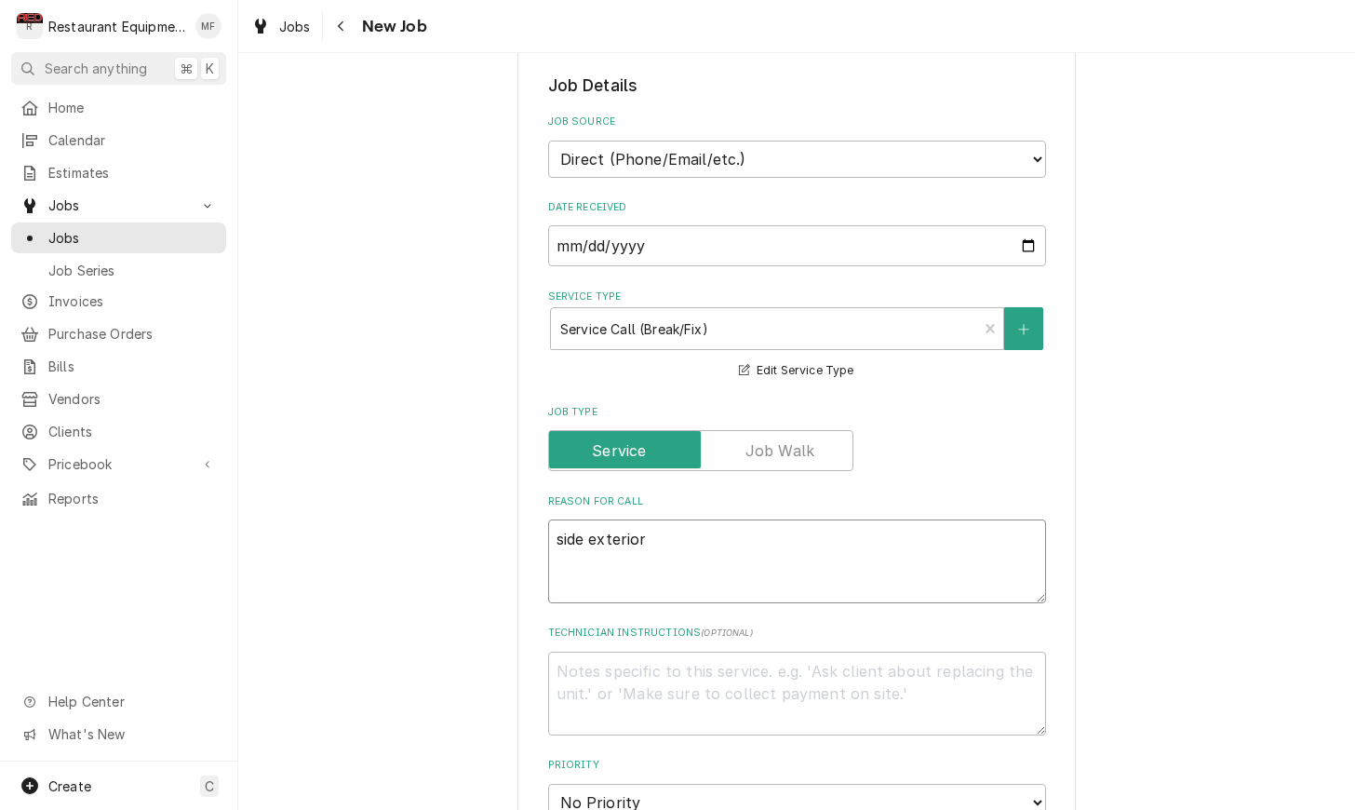
type textarea "side exterior d"
type textarea "x"
type textarea "side exterior do"
type textarea "x"
type textarea "side exterior doo"
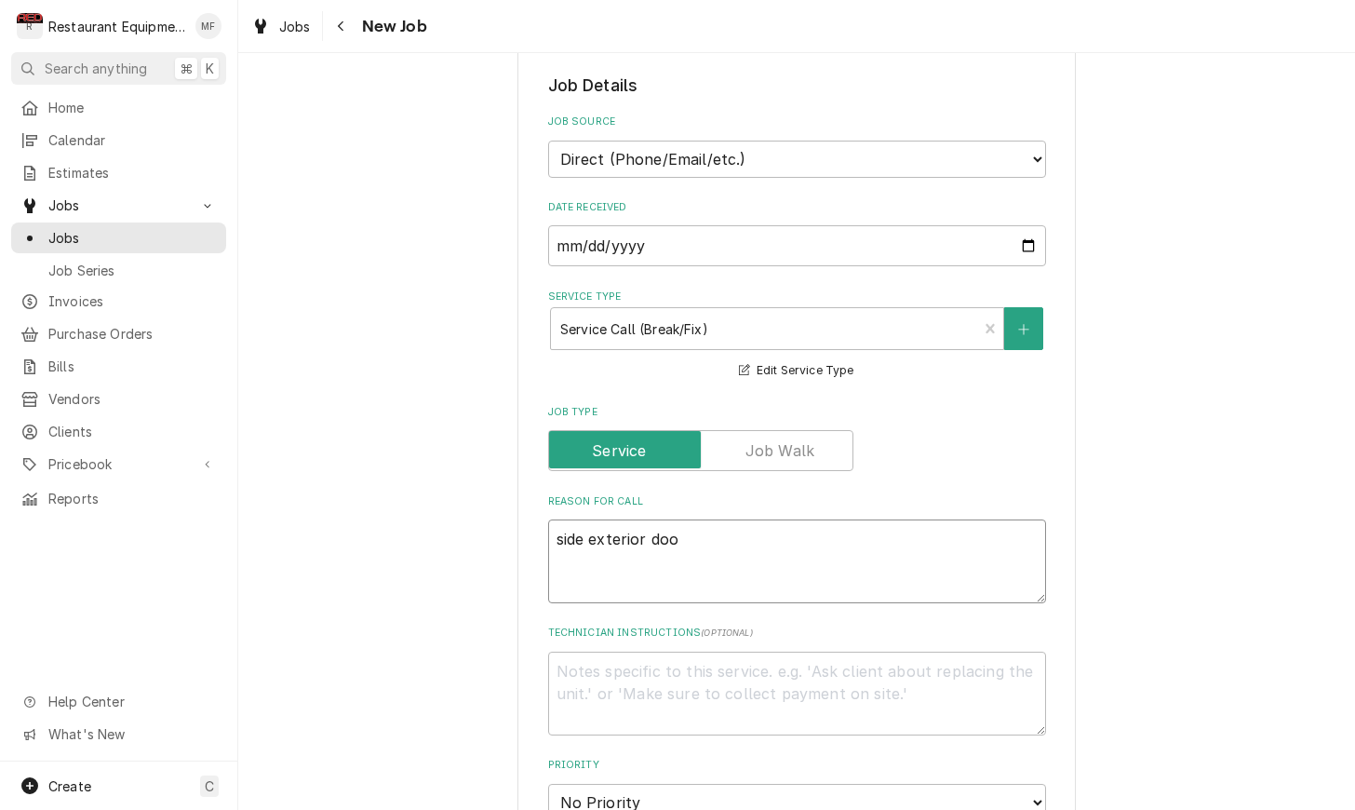
type textarea "x"
type textarea "side exterior door"
type textarea "x"
type textarea "side exterior door"
type textarea "x"
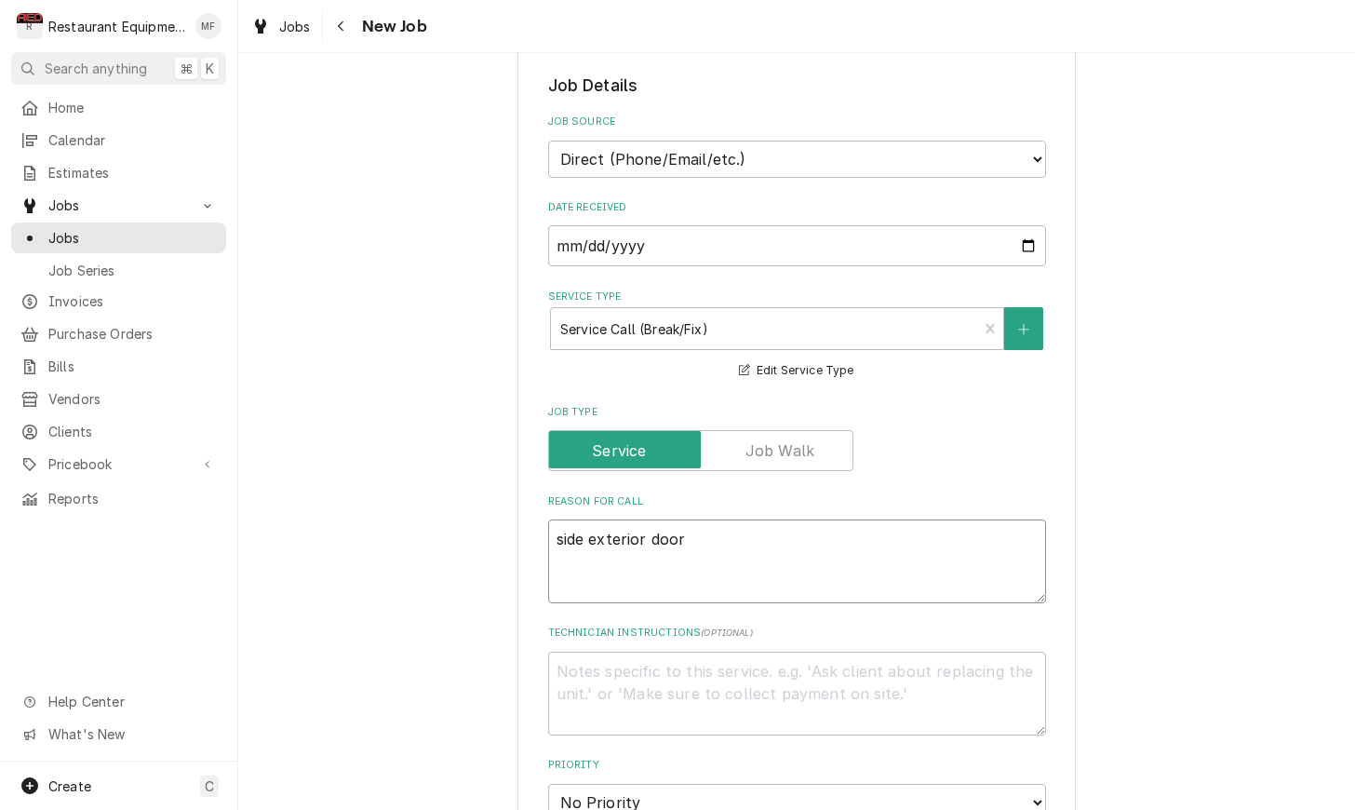
type textarea "side exterior door f"
type textarea "x"
type textarea "side exterior door fi"
type textarea "x"
type textarea "side exterior door fir"
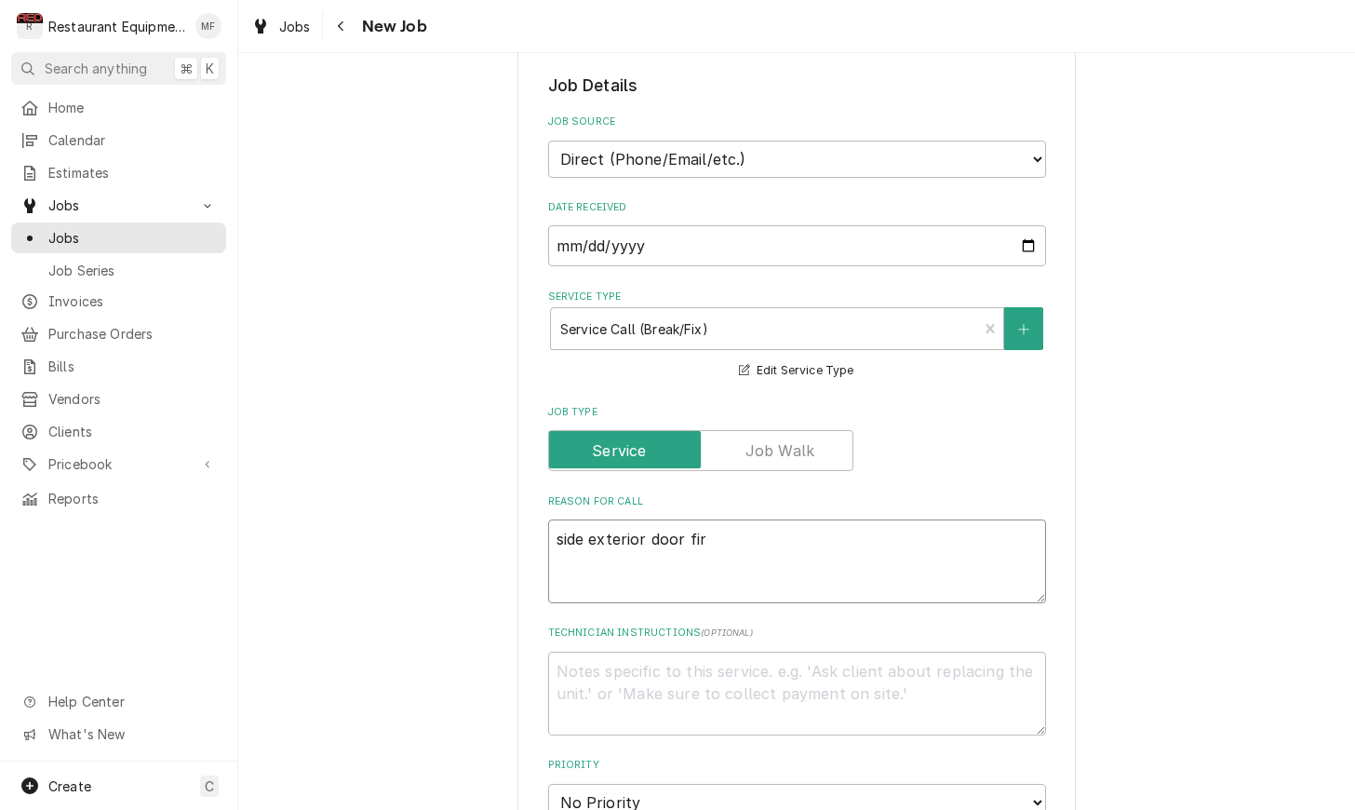
type textarea "x"
type textarea "side exterior door fire"
type textarea "x"
type textarea "side exterior door fire"
type textarea "x"
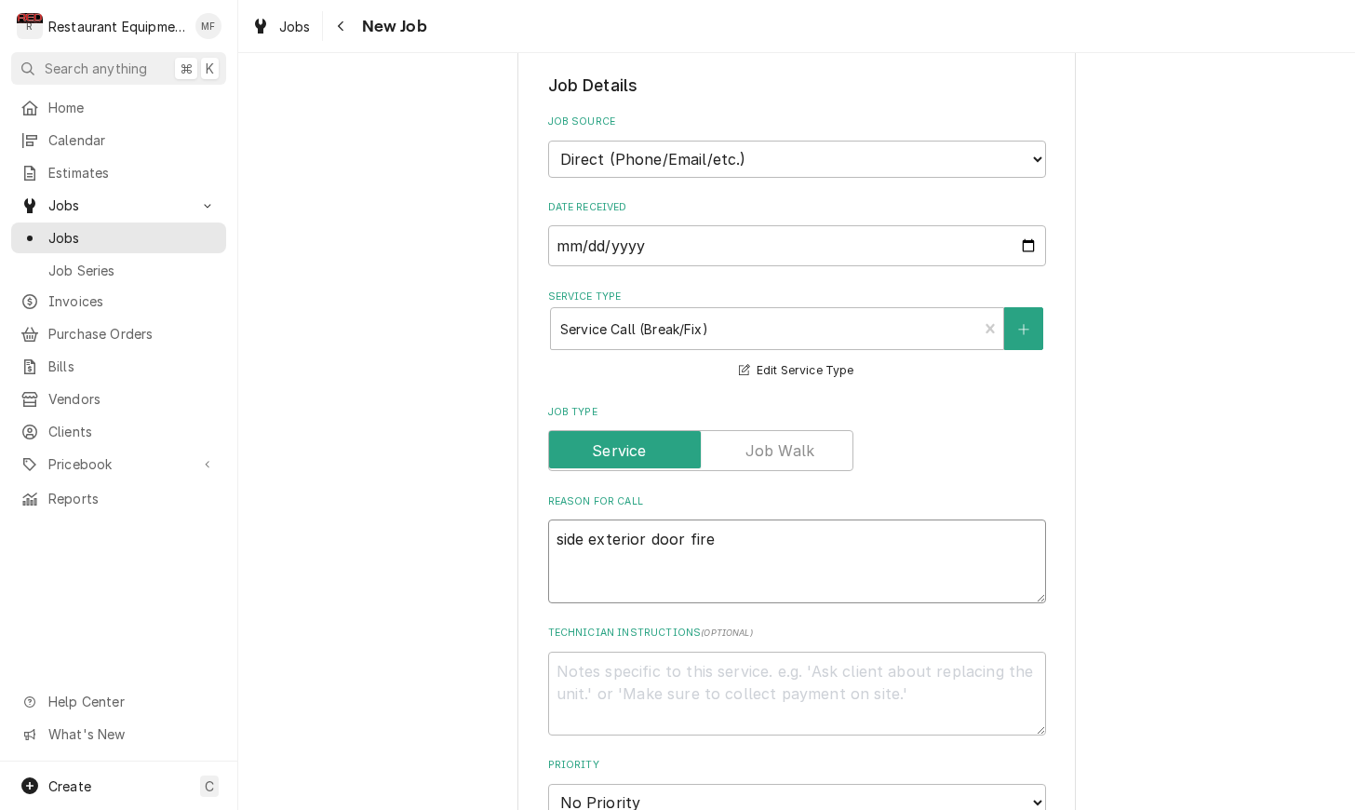
type textarea "side exterior door fire a"
type textarea "x"
type textarea "side exterior door fire al"
type textarea "x"
type textarea "side exterior door fire ala"
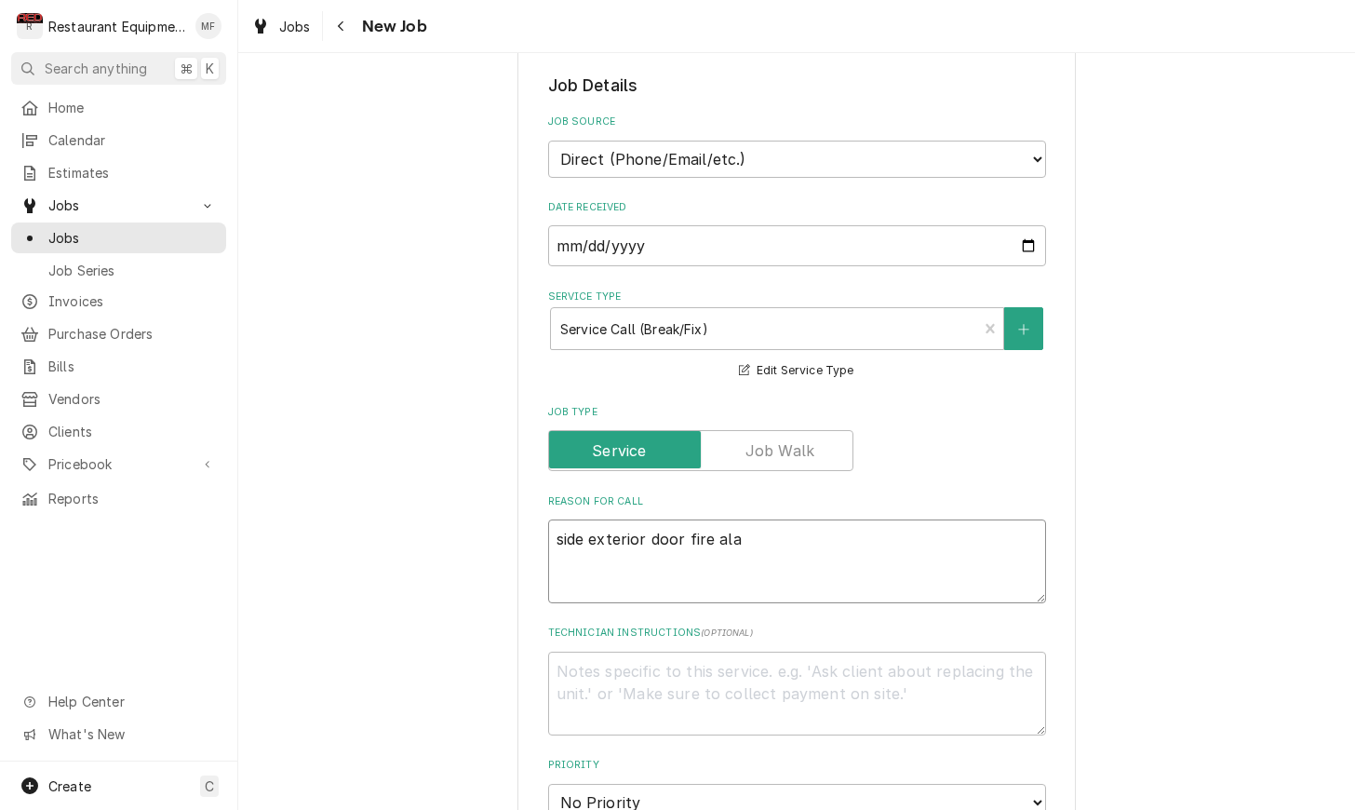
type textarea "x"
type textarea "side exterior door fire alar"
type textarea "x"
type textarea "side exterior door fire alarm"
type textarea "x"
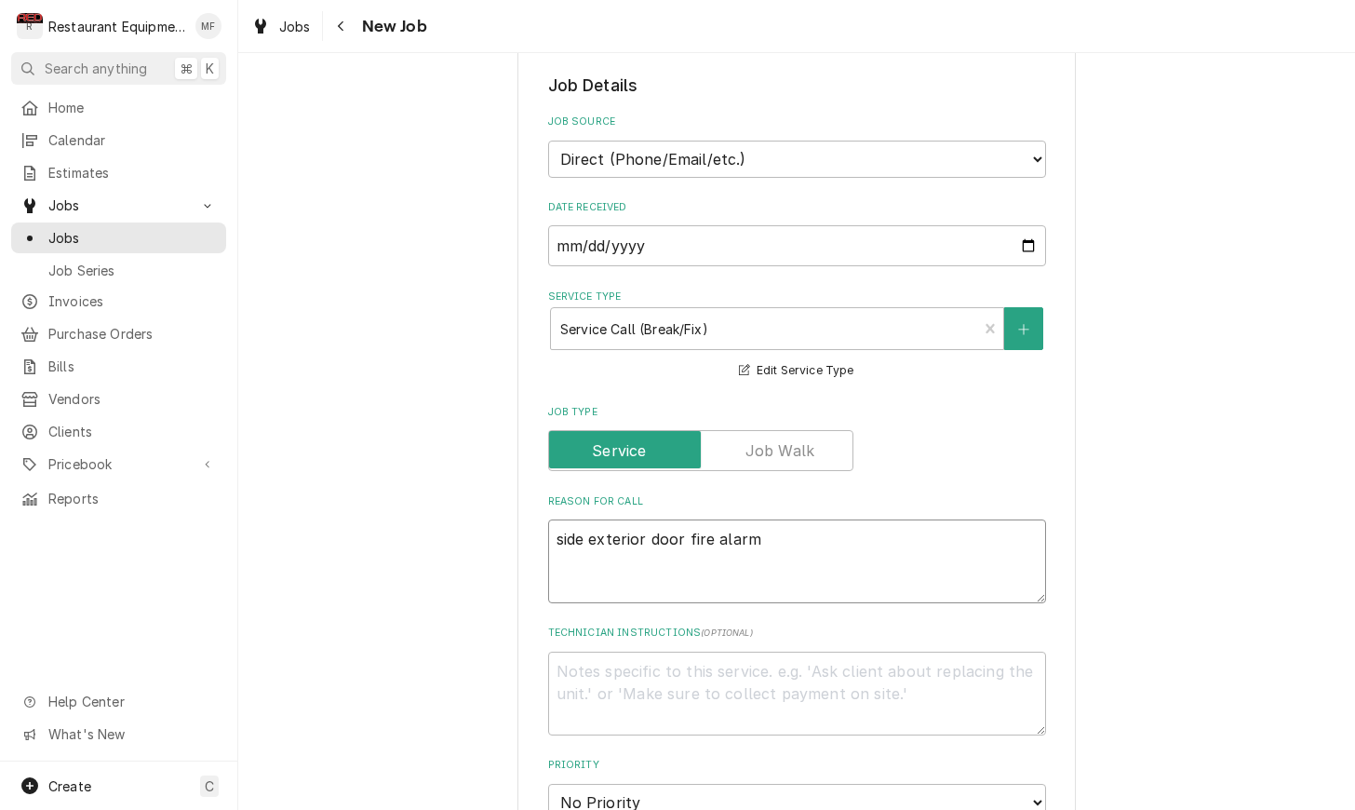
type textarea "side exterior door fire alarm"
type textarea "x"
type textarea "side exterior door fire alarm n"
type textarea "x"
type textarea "side exterior door fire alarm ne"
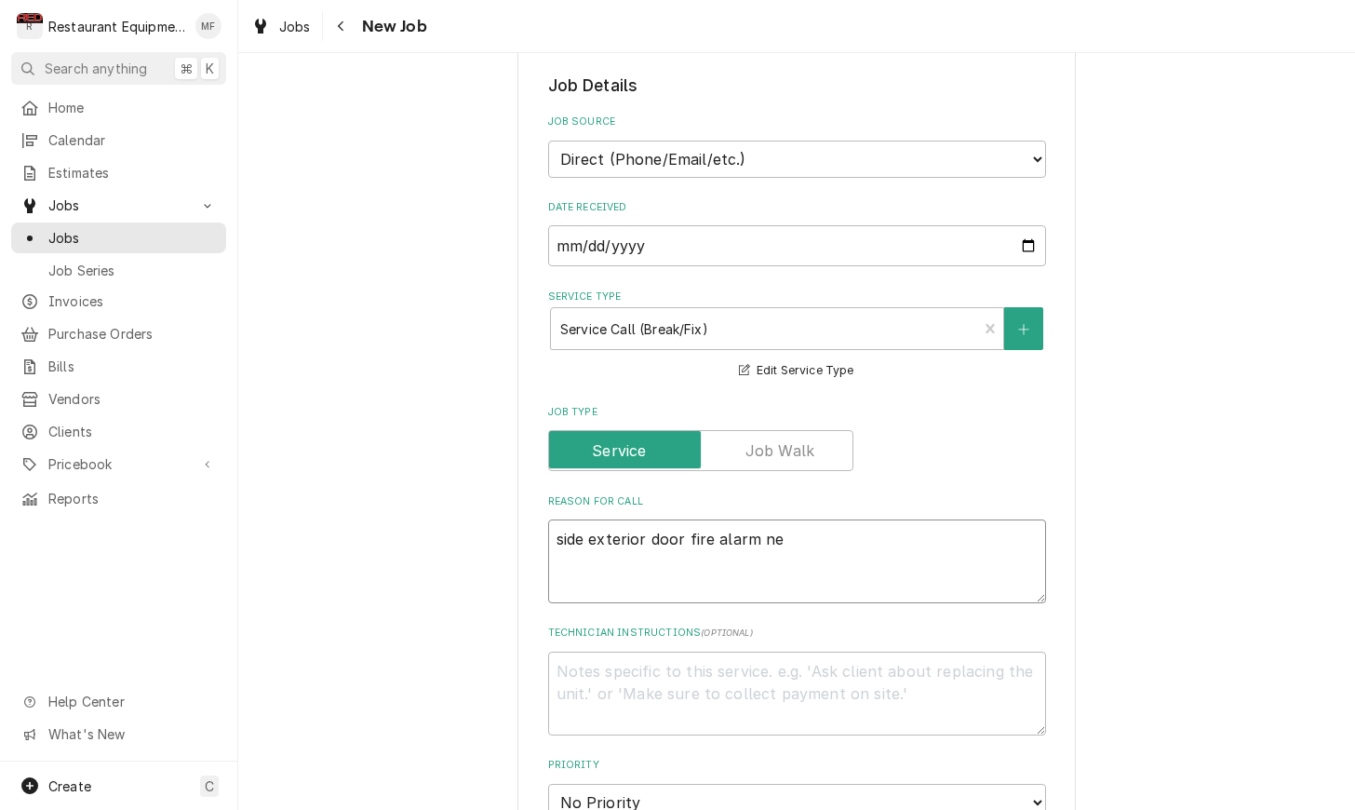
type textarea "x"
type textarea "side exterior door fire alarm nee"
type textarea "x"
type textarea "side exterior door fire alarm need"
type textarea "x"
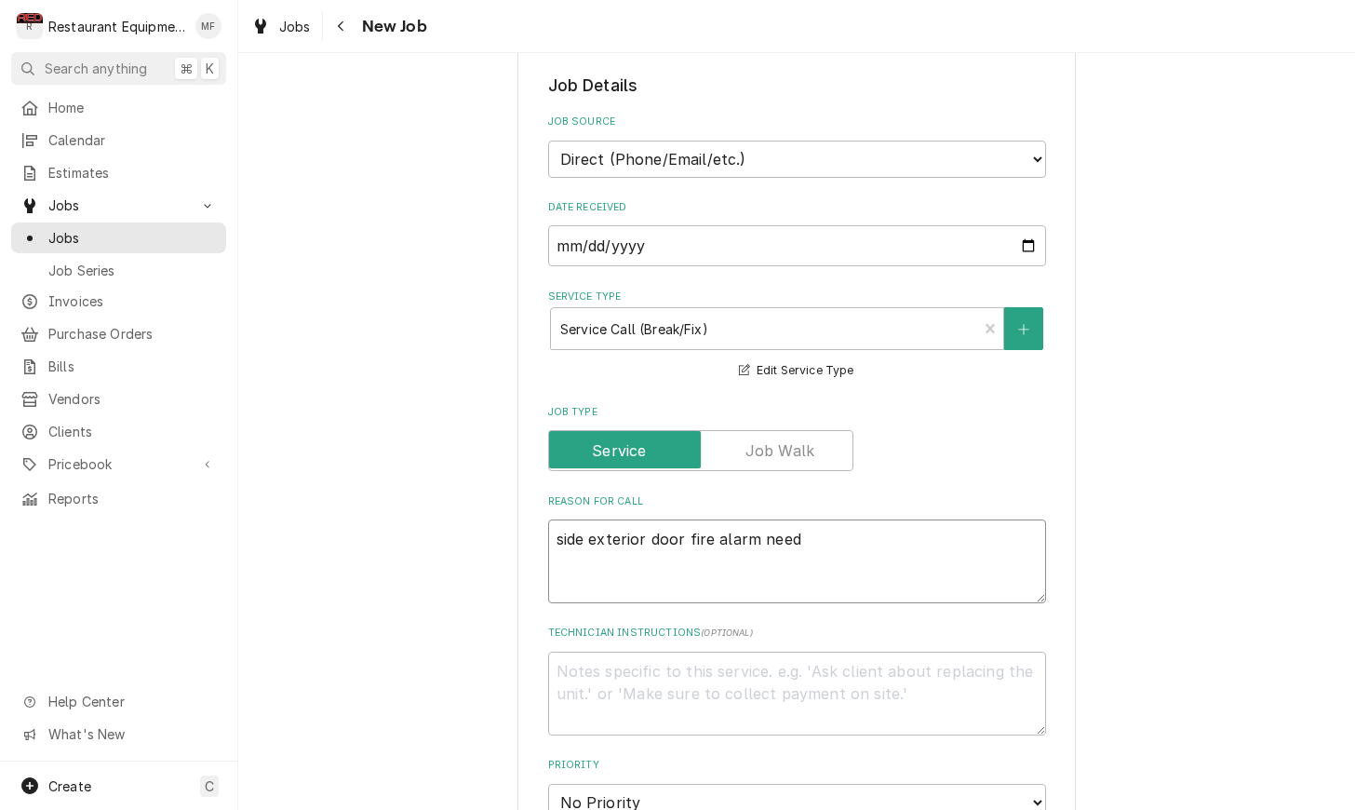
type textarea "side exterior door fire alarm needs"
type textarea "x"
type textarea "side exterior door fire alarm needs"
type textarea "x"
type textarea "side exterior door fire alarm needs c"
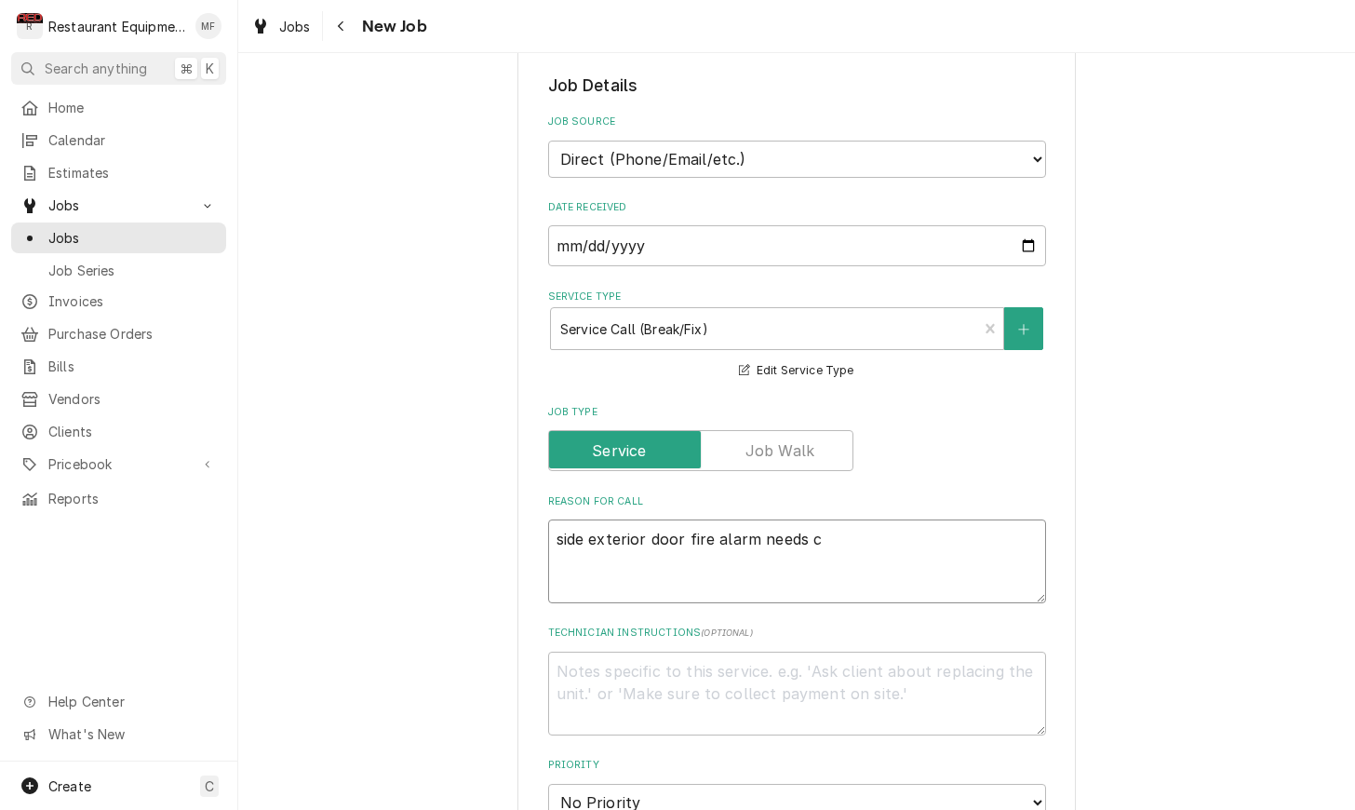
type textarea "x"
type textarea "side exterior door fire alarm needs ch"
type textarea "x"
type textarea "side exterior door fire alarm needs che"
type textarea "x"
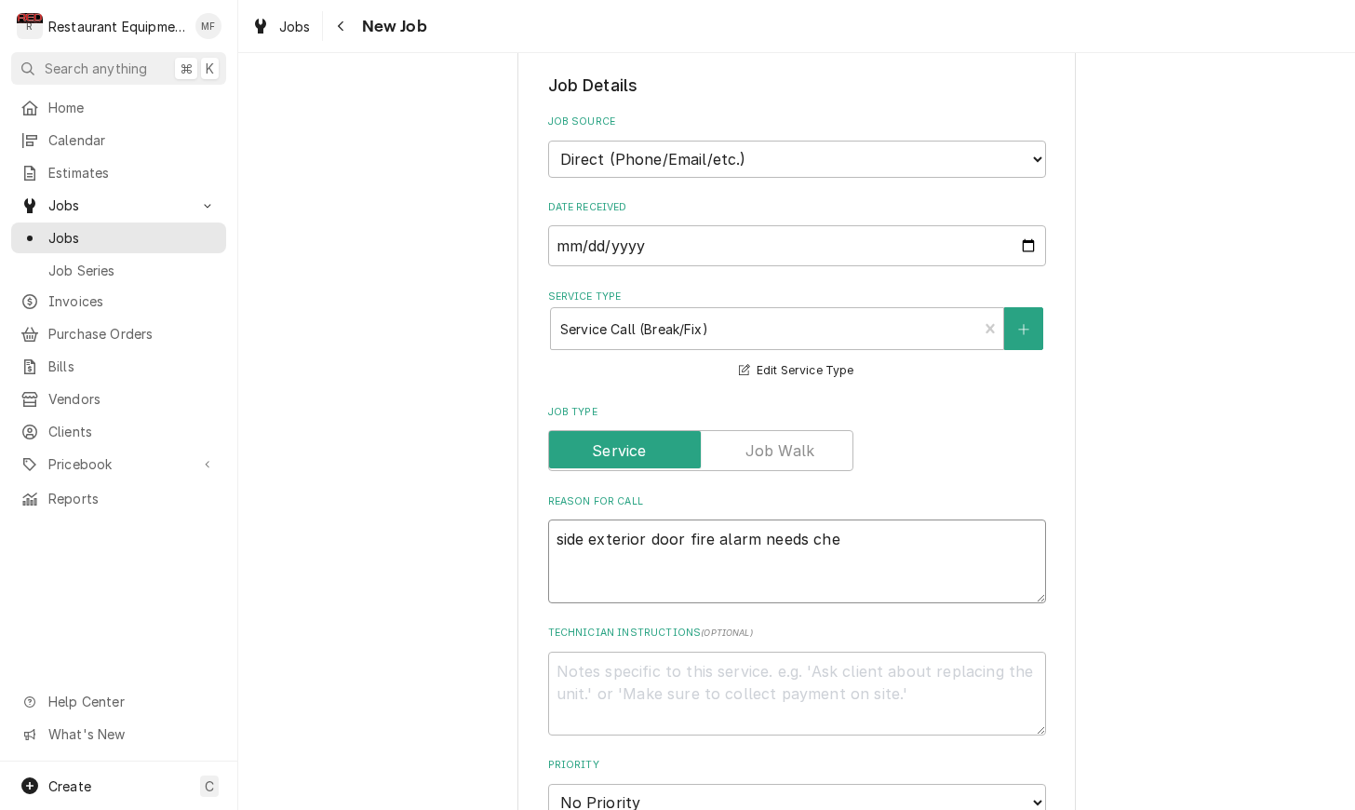
type textarea "side exterior door fire alarm needs chec"
type textarea "x"
type textarea "side exterior door fire alarm needs check"
type textarea "x"
type textarea "side exterior door fire alarm needs checke"
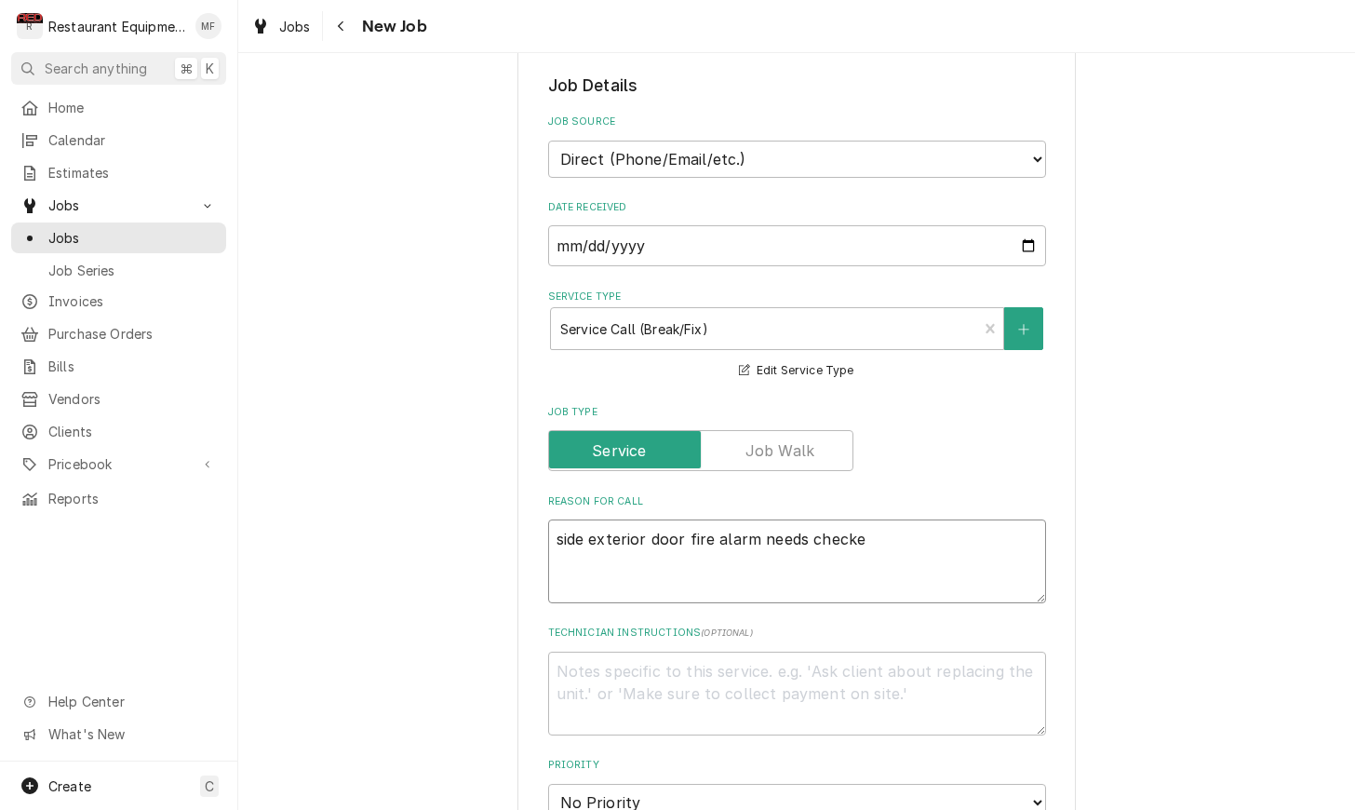
type textarea "x"
type textarea "side exterior door fire alarm needs checked"
type textarea "x"
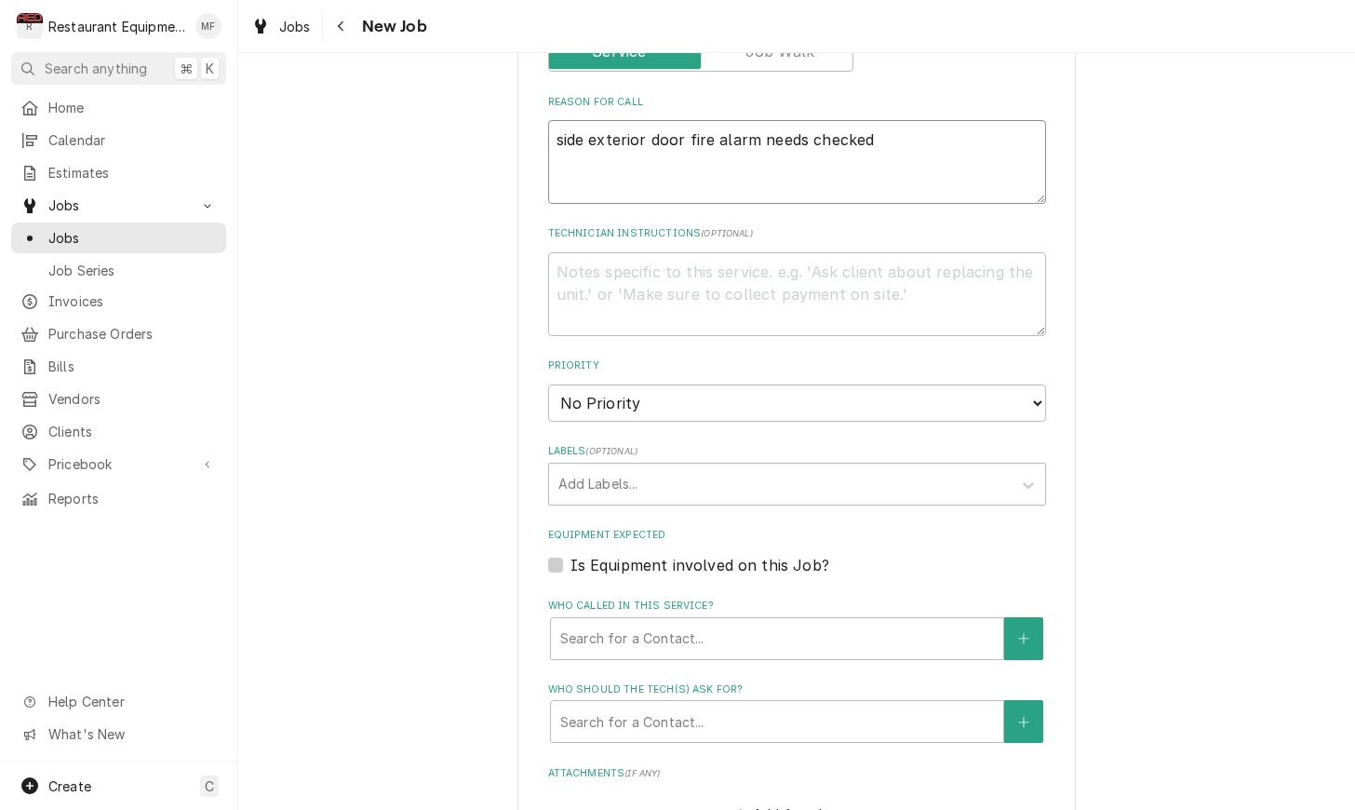
scroll to position [887, 0]
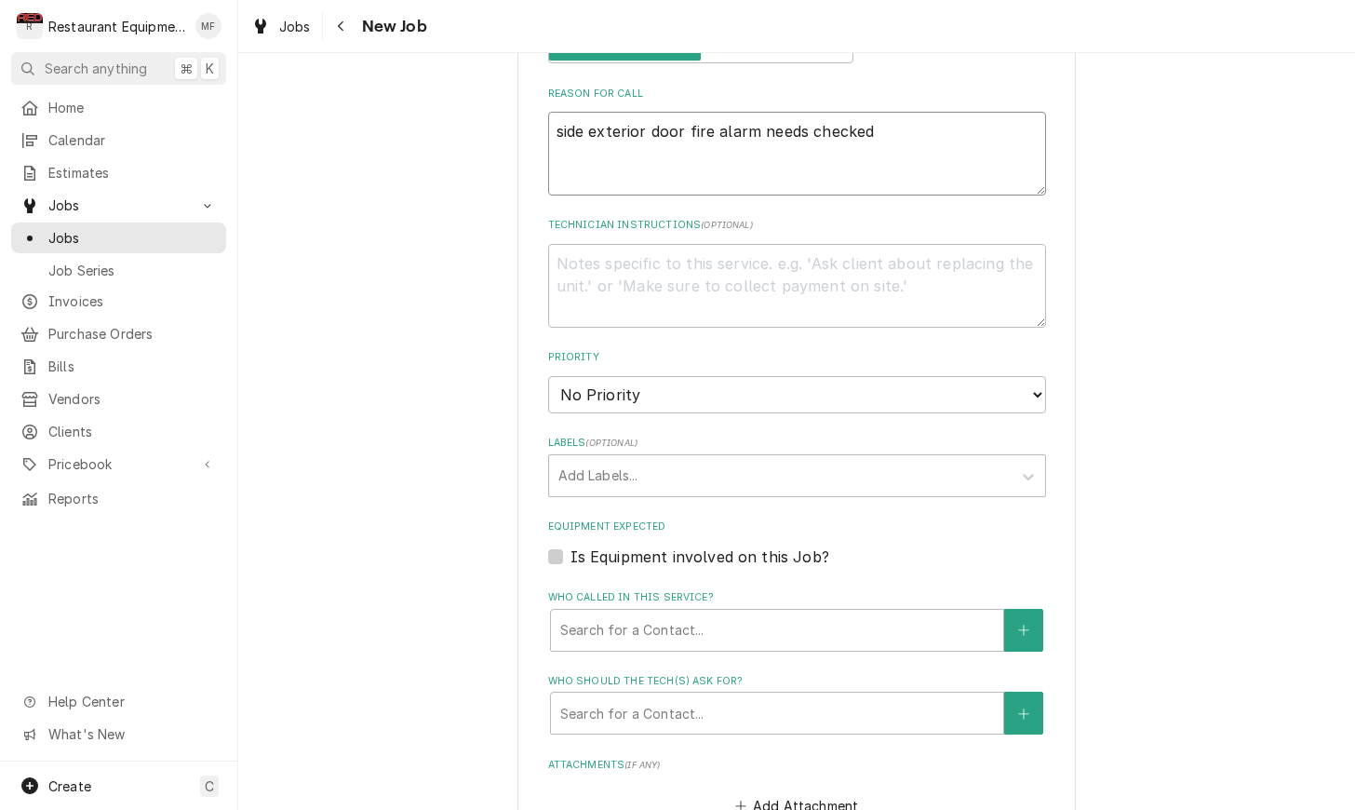
type textarea "side exterior door fire alarm needs checked"
select select "2"
click at [800, 459] on div "Labels" at bounding box center [781, 476] width 444 height 34
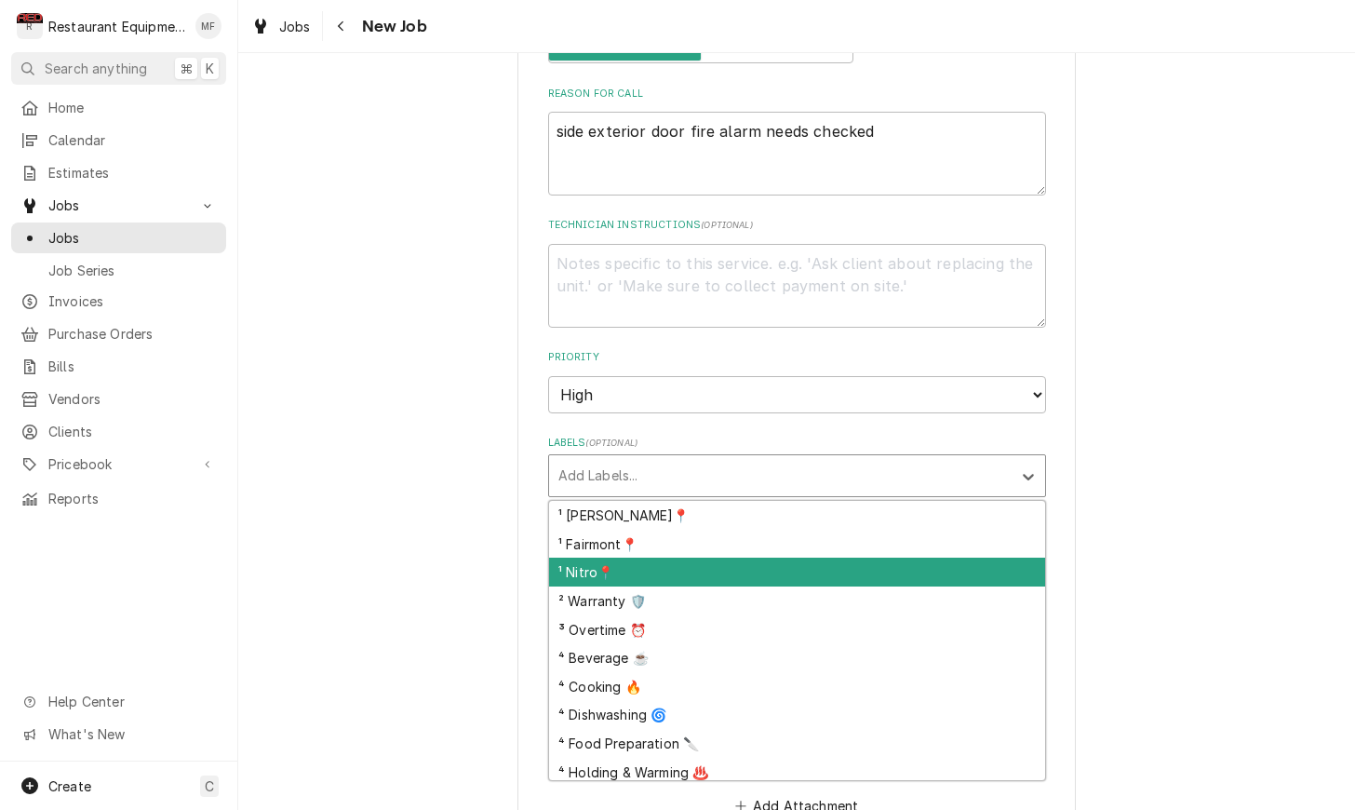
click at [870, 558] on div "¹ Nitro📍" at bounding box center [797, 572] width 496 height 29
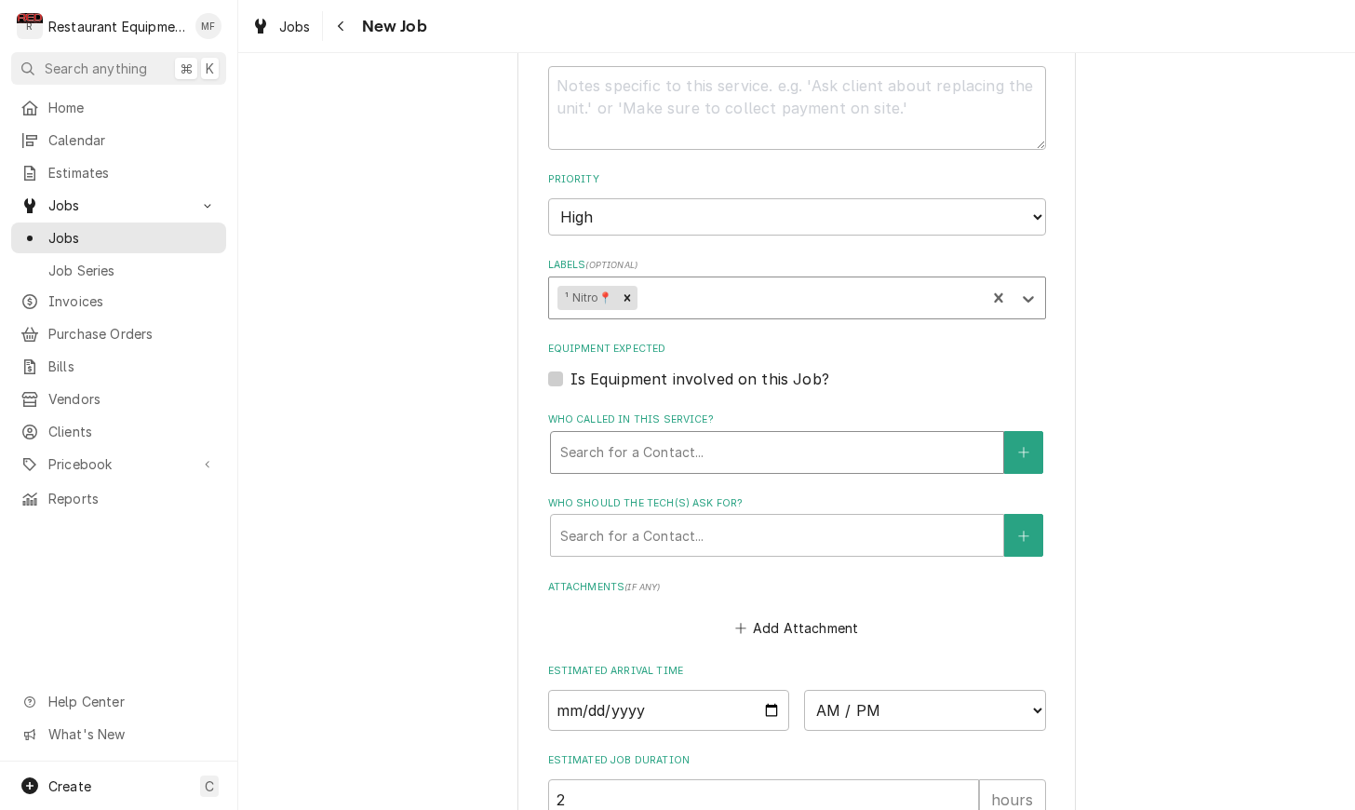
scroll to position [1068, 0]
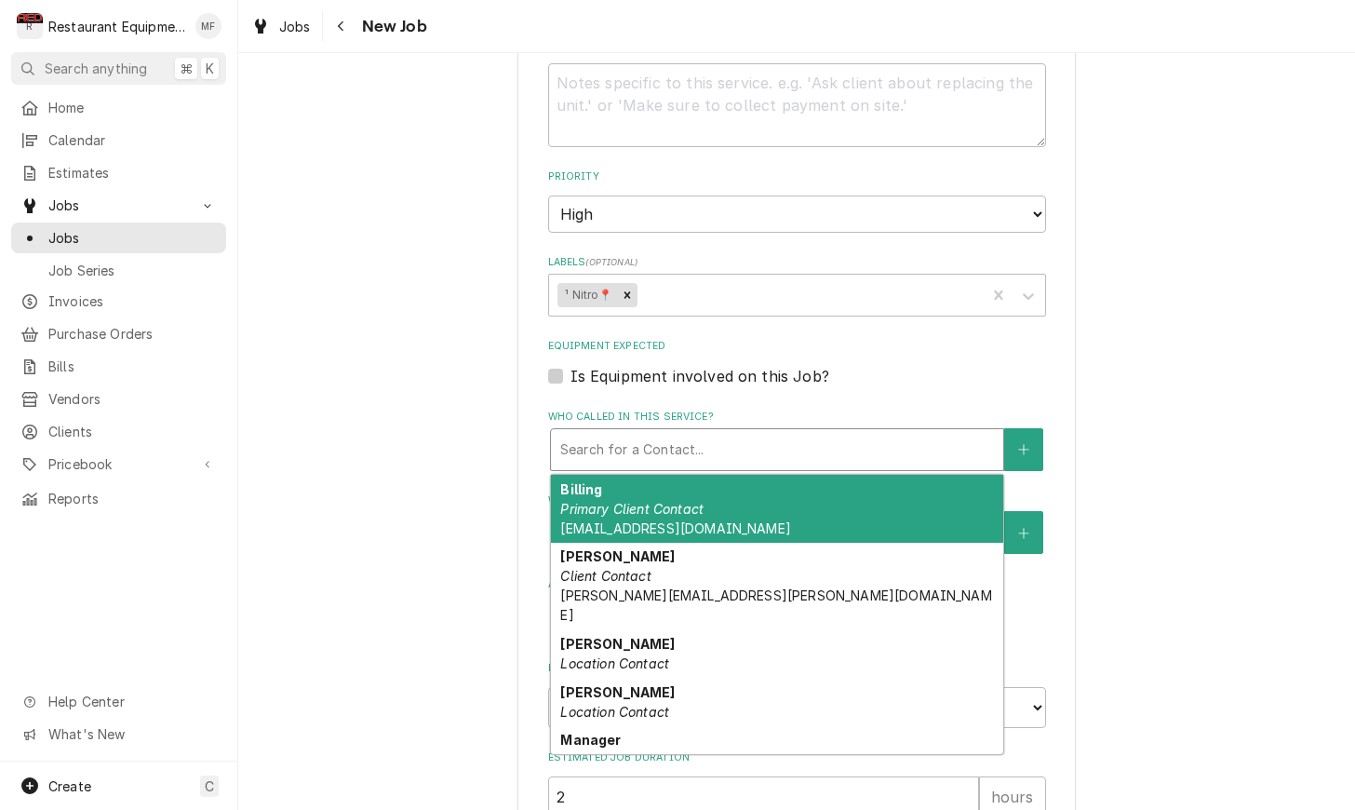
click at [807, 433] on div "Who called in this service?" at bounding box center [777, 450] width 434 height 34
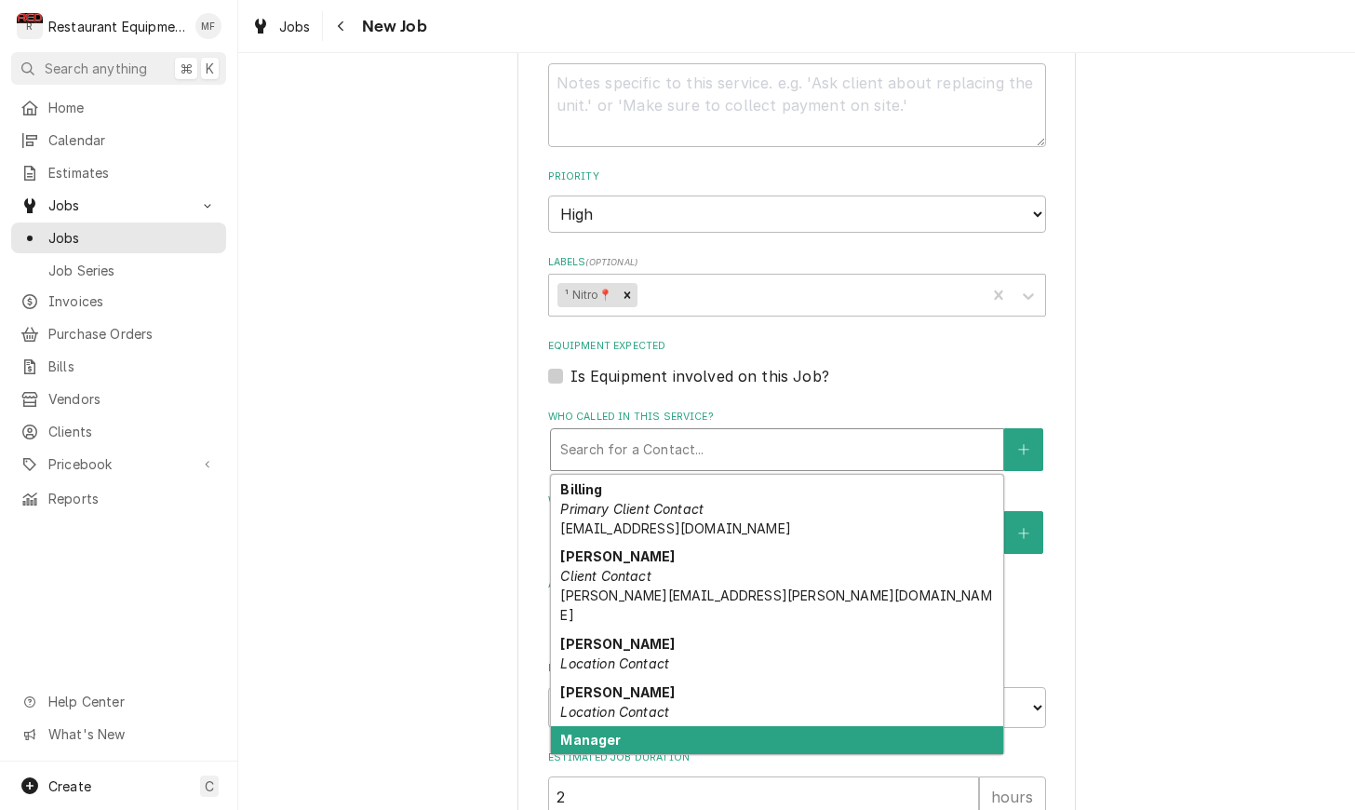
click at [898, 726] on div "Manager Location Contact" at bounding box center [777, 750] width 452 height 48
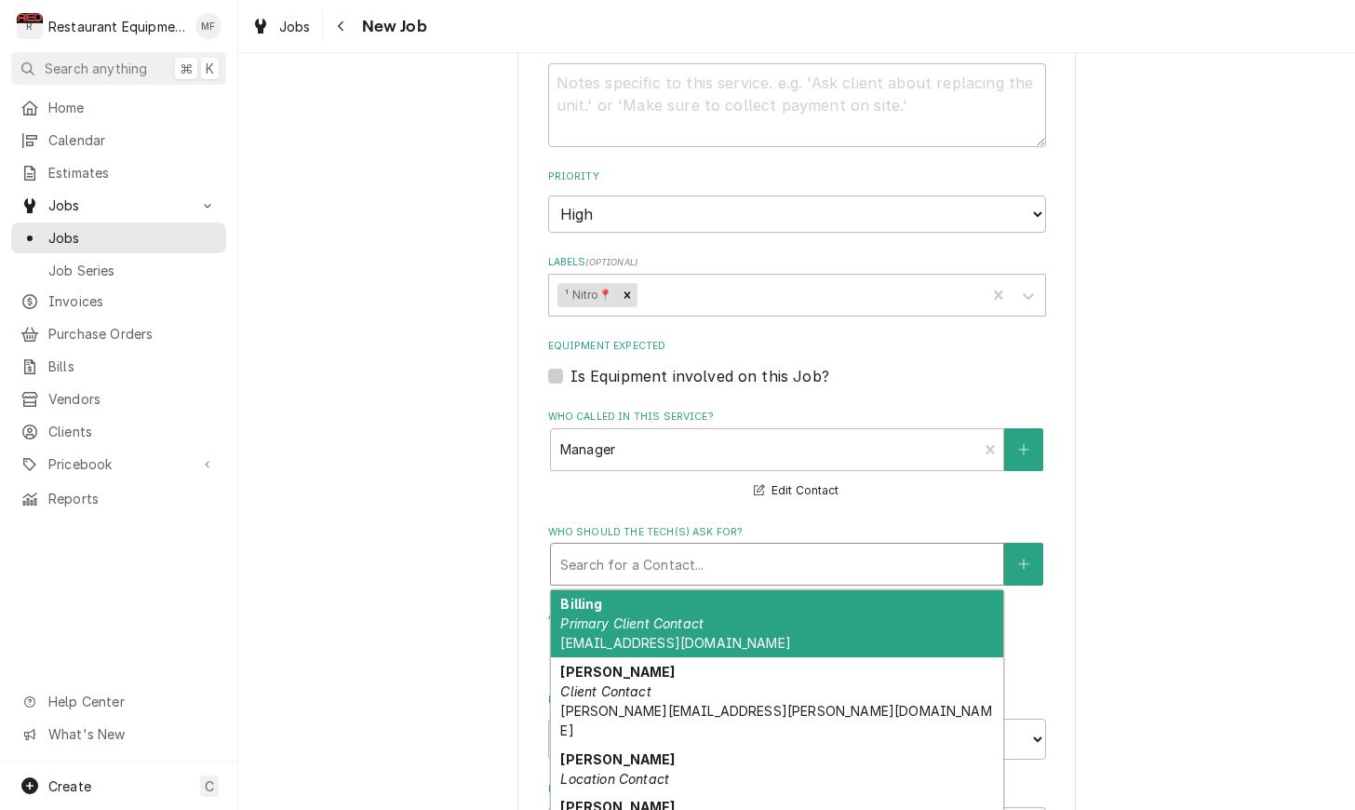
click at [858, 544] on div "Search for a Contact..." at bounding box center [777, 564] width 452 height 41
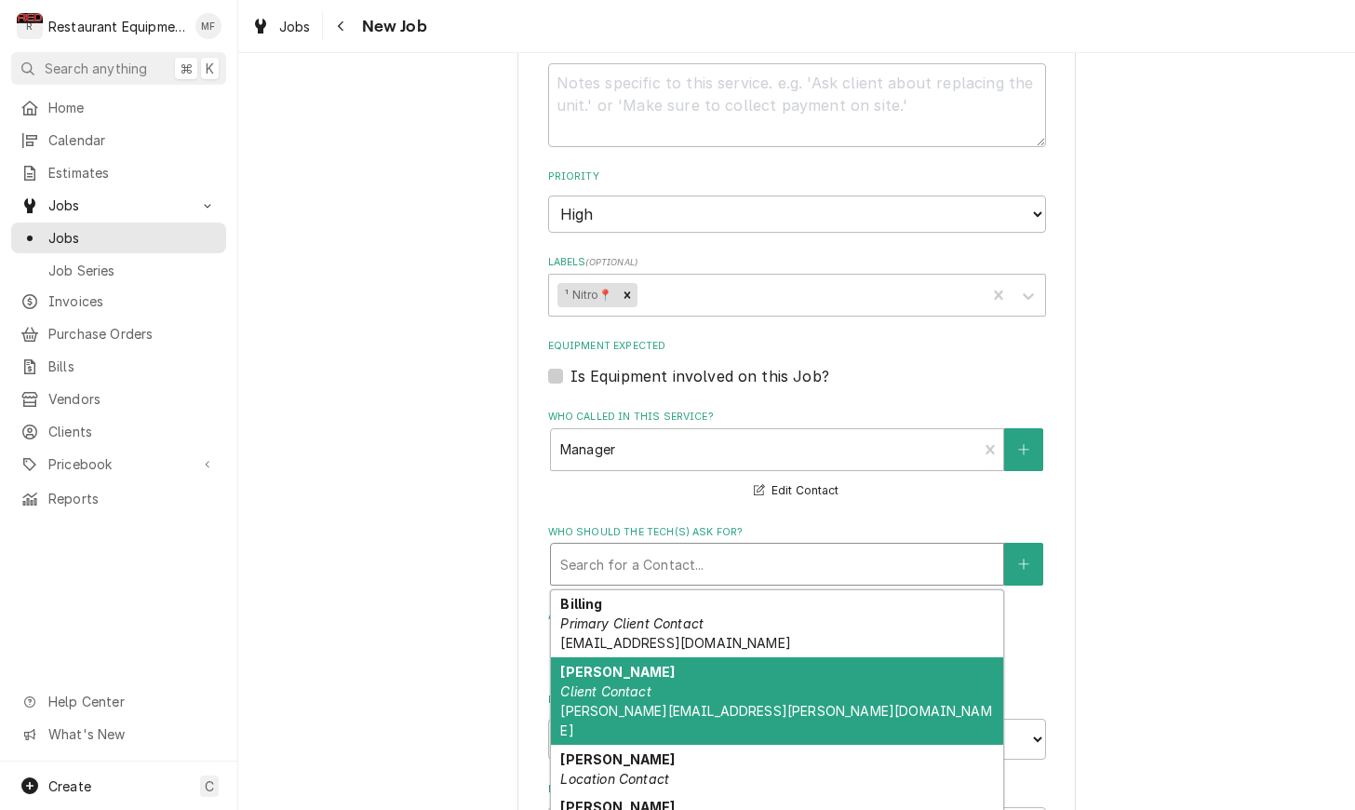
scroll to position [89, 0]
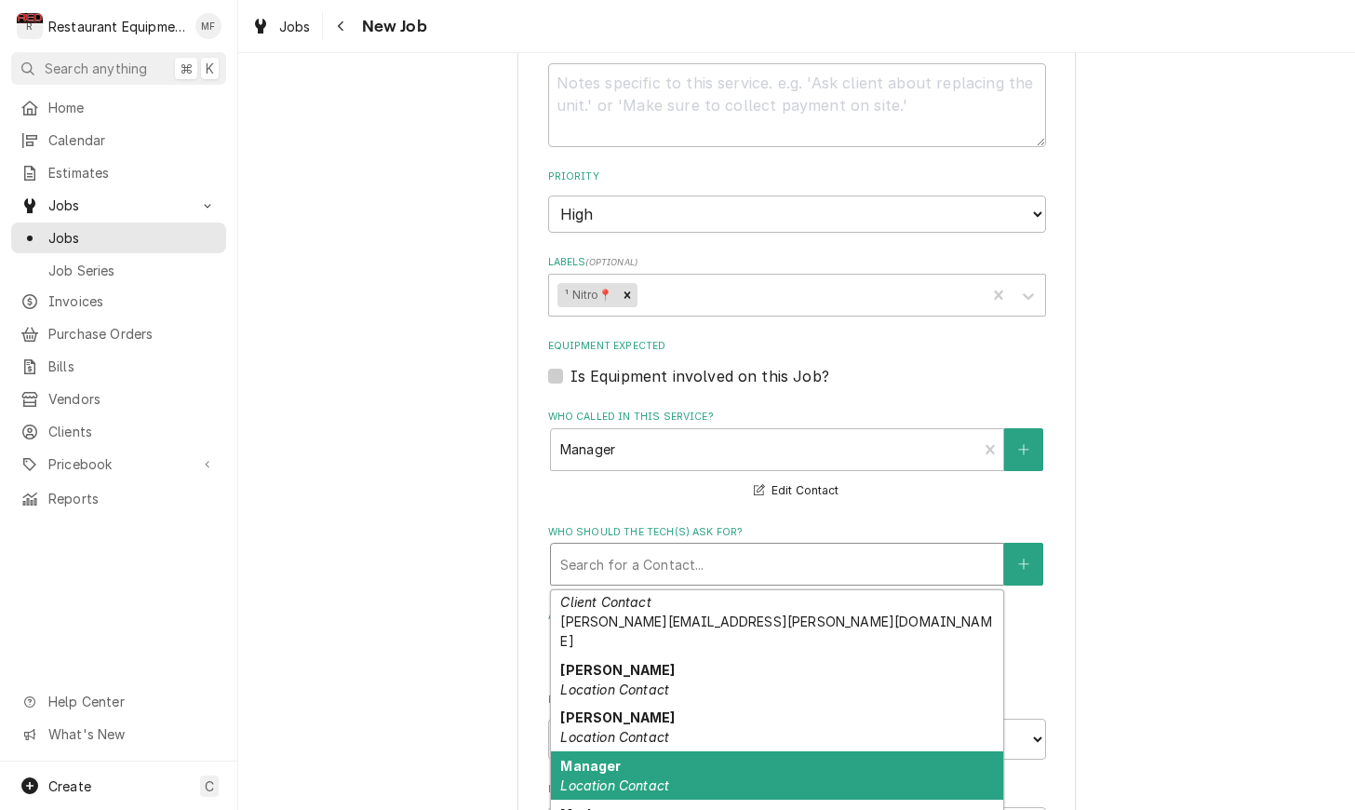
click at [901, 751] on div "Manager Location Contact" at bounding box center [777, 775] width 452 height 48
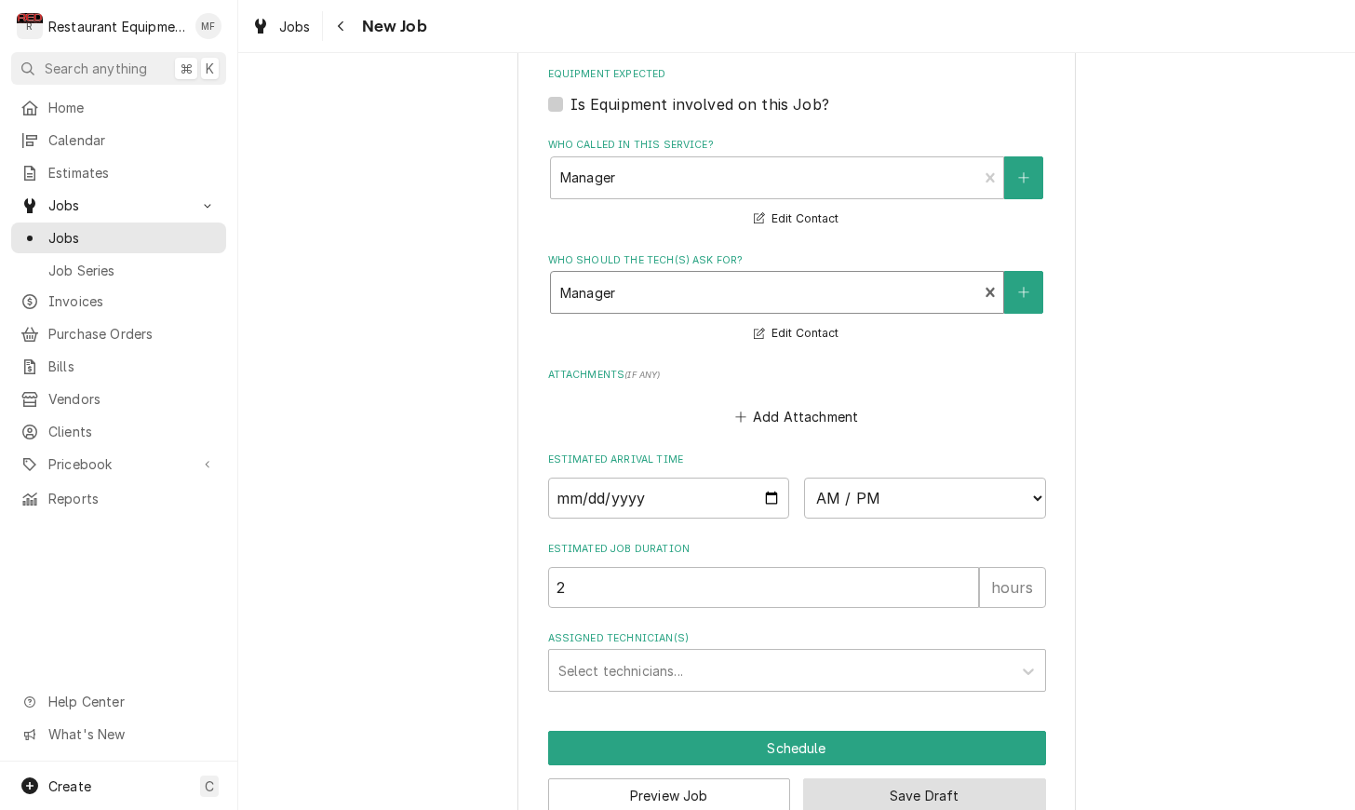
scroll to position [0, 0]
drag, startPoint x: 950, startPoint y: 753, endPoint x: 972, endPoint y: 757, distance: 21.7
click at [951, 778] on button "Save Draft" at bounding box center [924, 795] width 243 height 34
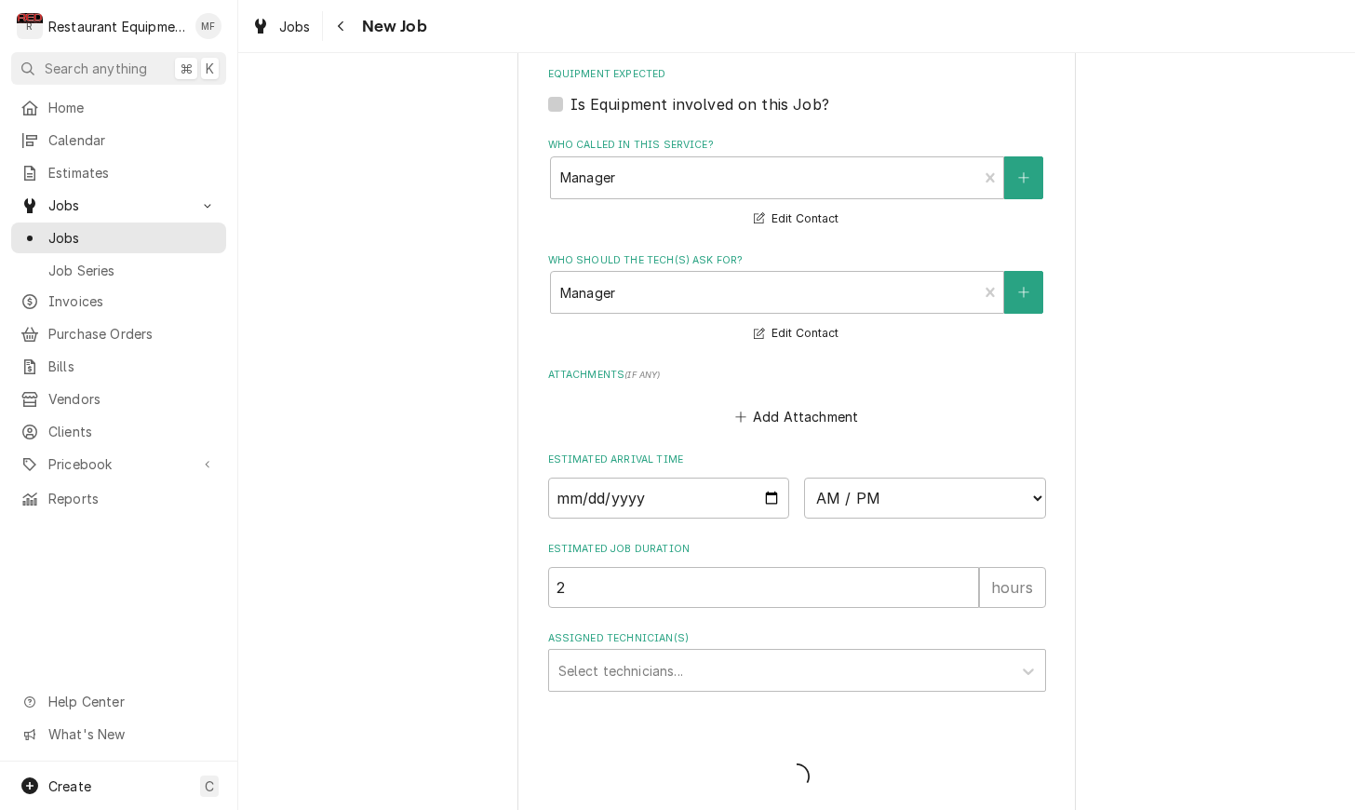
type textarea "x"
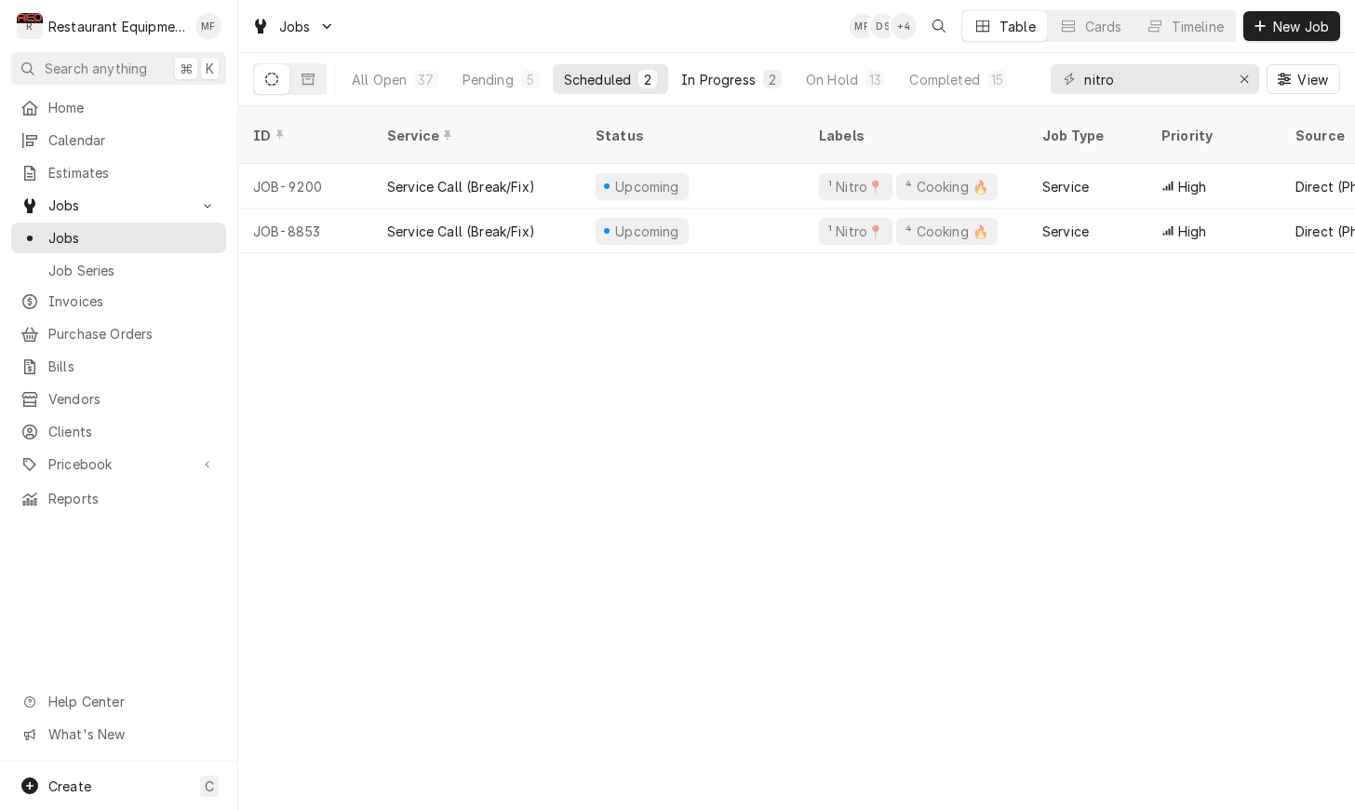
click at [749, 79] on div "In Progress" at bounding box center [718, 80] width 74 height 20
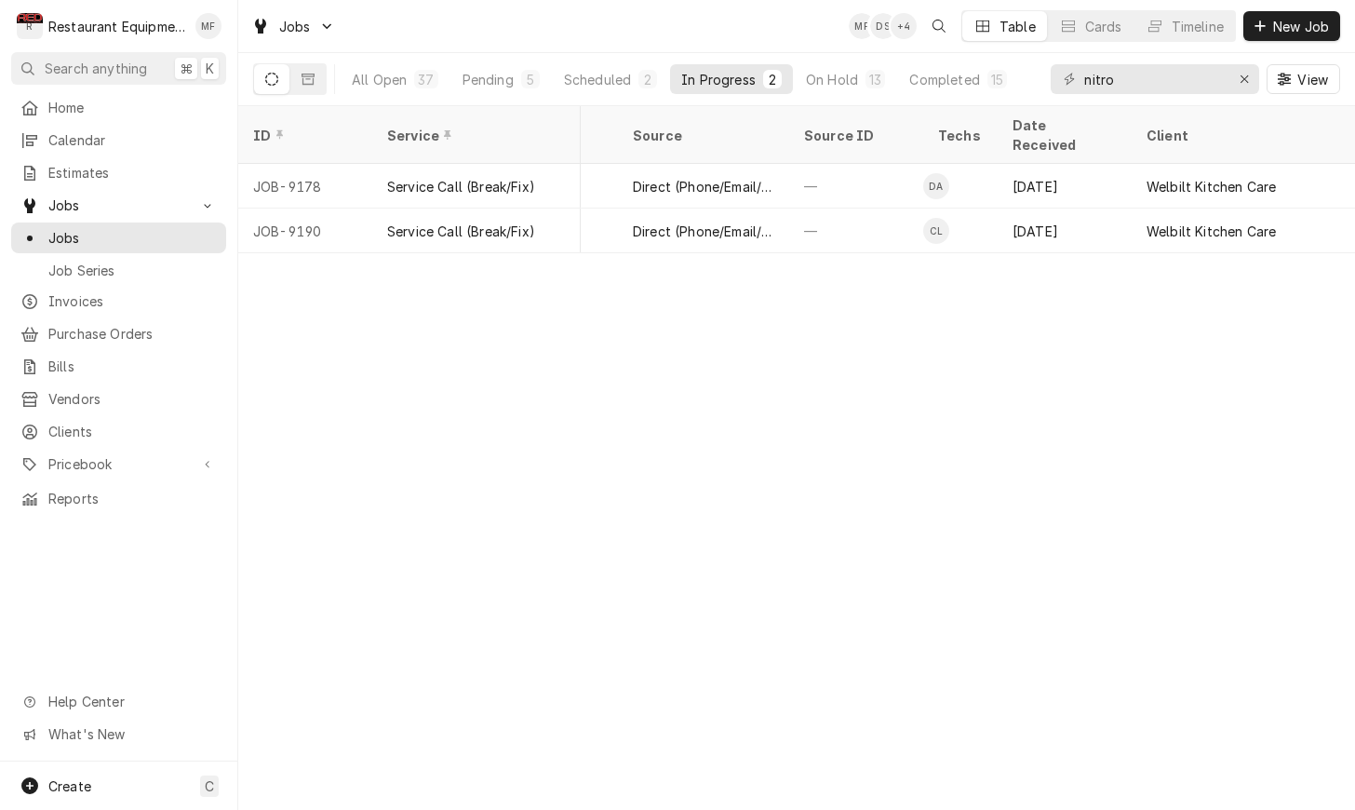
scroll to position [0, 559]
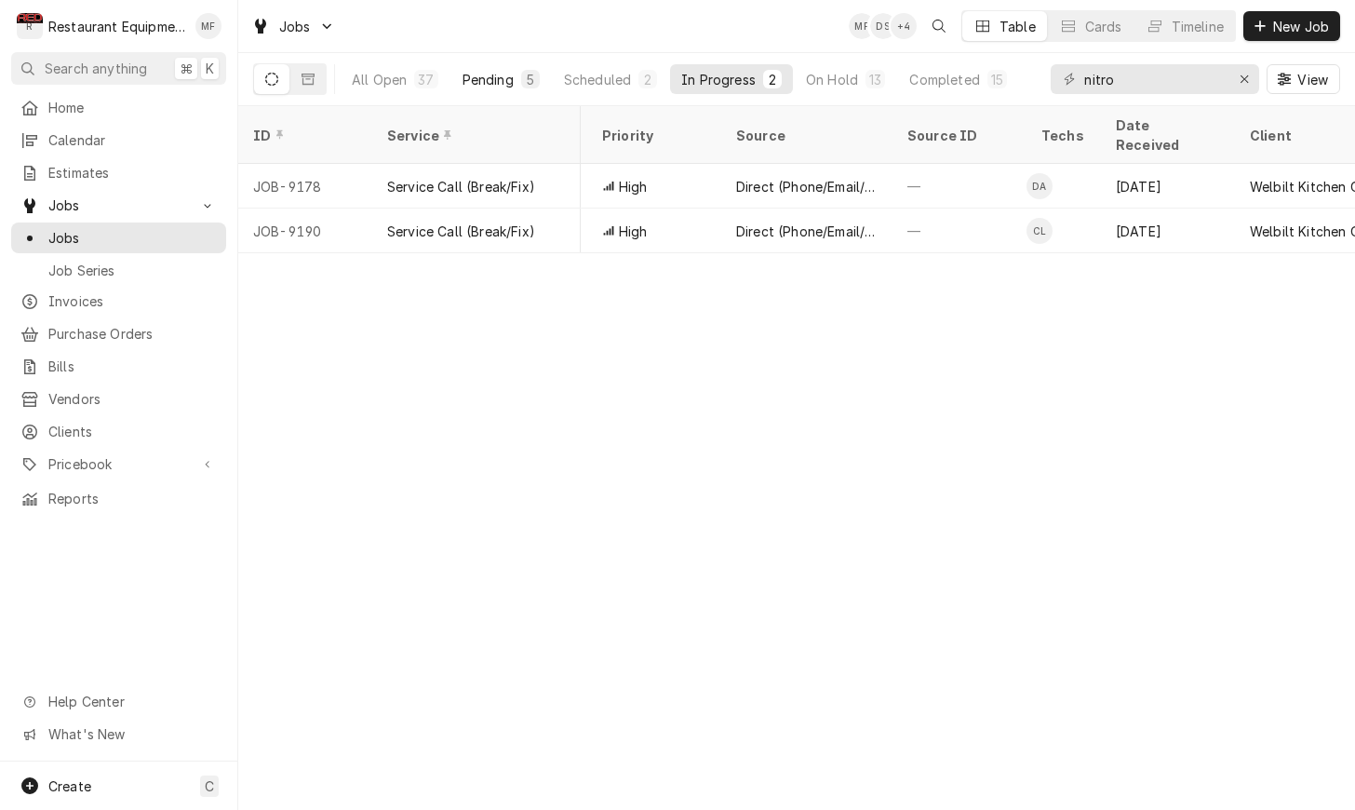
click at [517, 76] on button "Pending 5" at bounding box center [501, 79] width 100 height 30
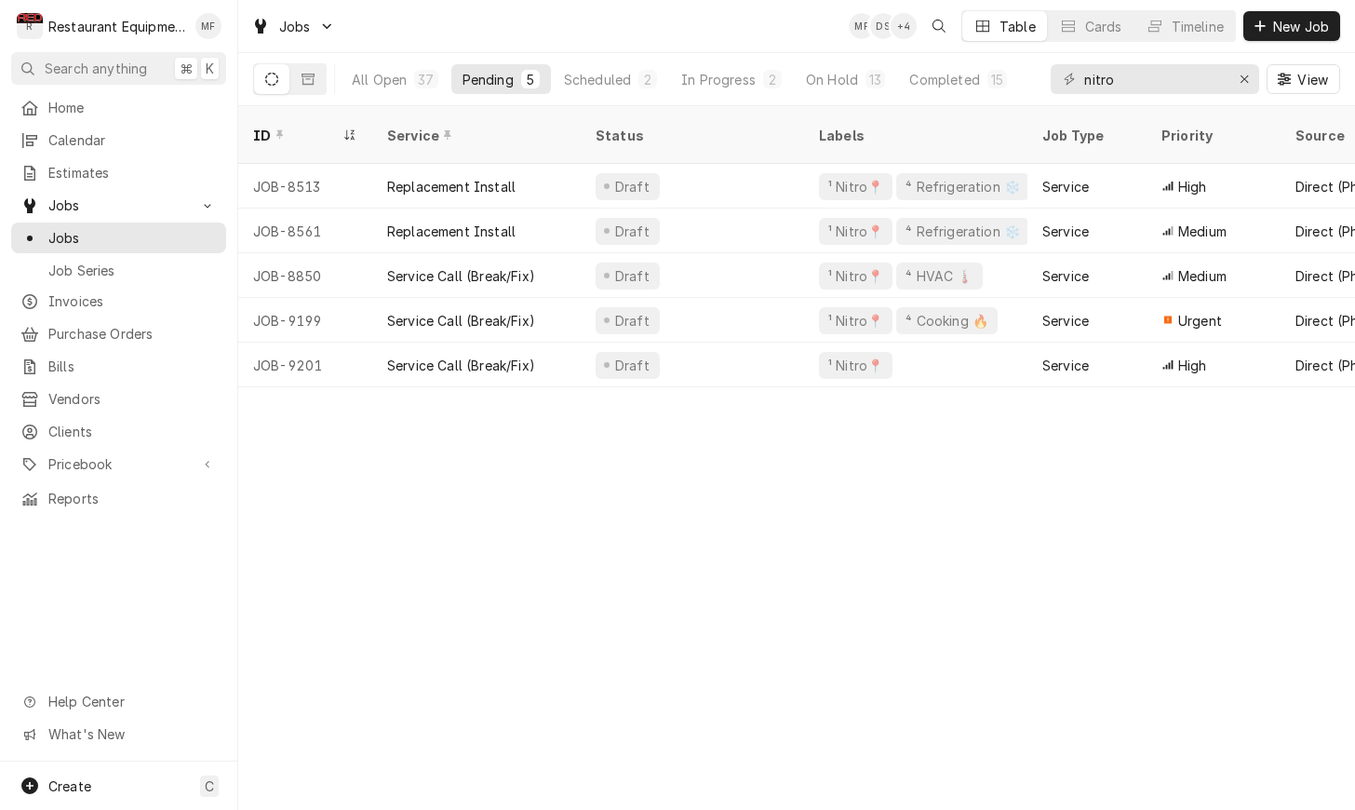
scroll to position [0, 0]
